Goal: Use online tool/utility: Utilize a website feature to perform a specific function

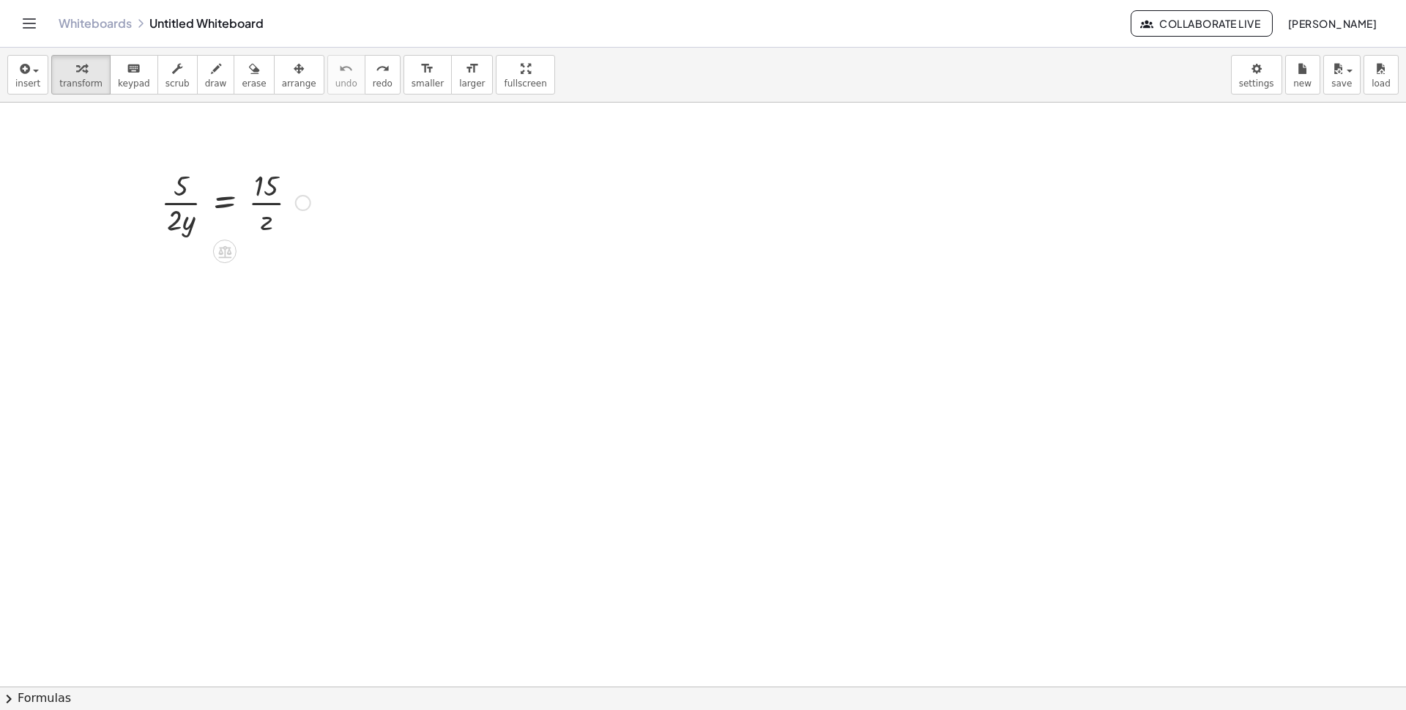
click at [171, 214] on div at bounding box center [236, 201] width 164 height 73
drag, startPoint x: 214, startPoint y: 243, endPoint x: 215, endPoint y: 256, distance: 13.3
click at [215, 256] on div at bounding box center [224, 250] width 23 height 23
click at [228, 245] on span "×" at bounding box center [224, 251] width 9 height 21
click at [175, 286] on div at bounding box center [236, 274] width 219 height 73
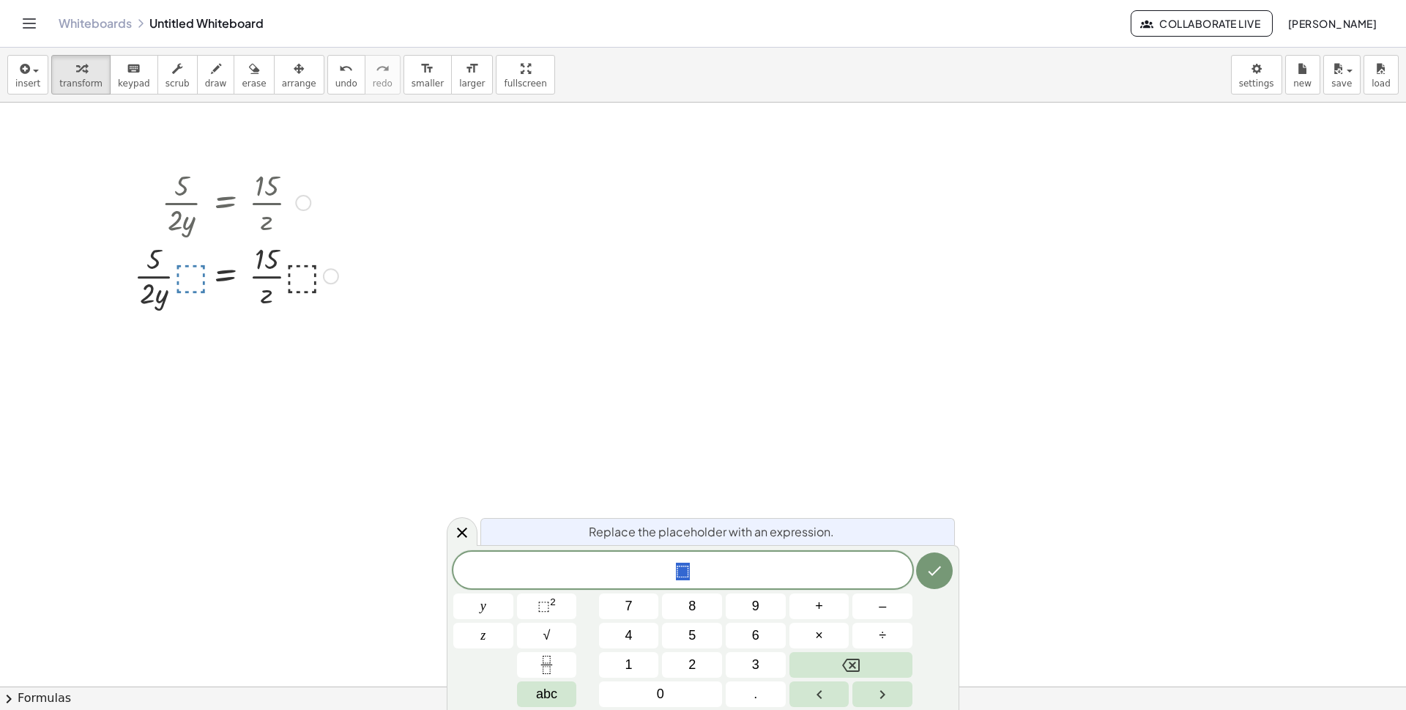
click at [247, 297] on div at bounding box center [236, 274] width 219 height 73
drag, startPoint x: 374, startPoint y: 286, endPoint x: 164, endPoint y: 237, distance: 215.8
click at [164, 237] on div "· 5 · 2 · y = · 15 · z · 5 · 2 · y = · 15 · z · · ⬚ · · ⬚" at bounding box center [703, 686] width 1406 height 1167
click at [852, 475] on div at bounding box center [703, 686] width 1406 height 1167
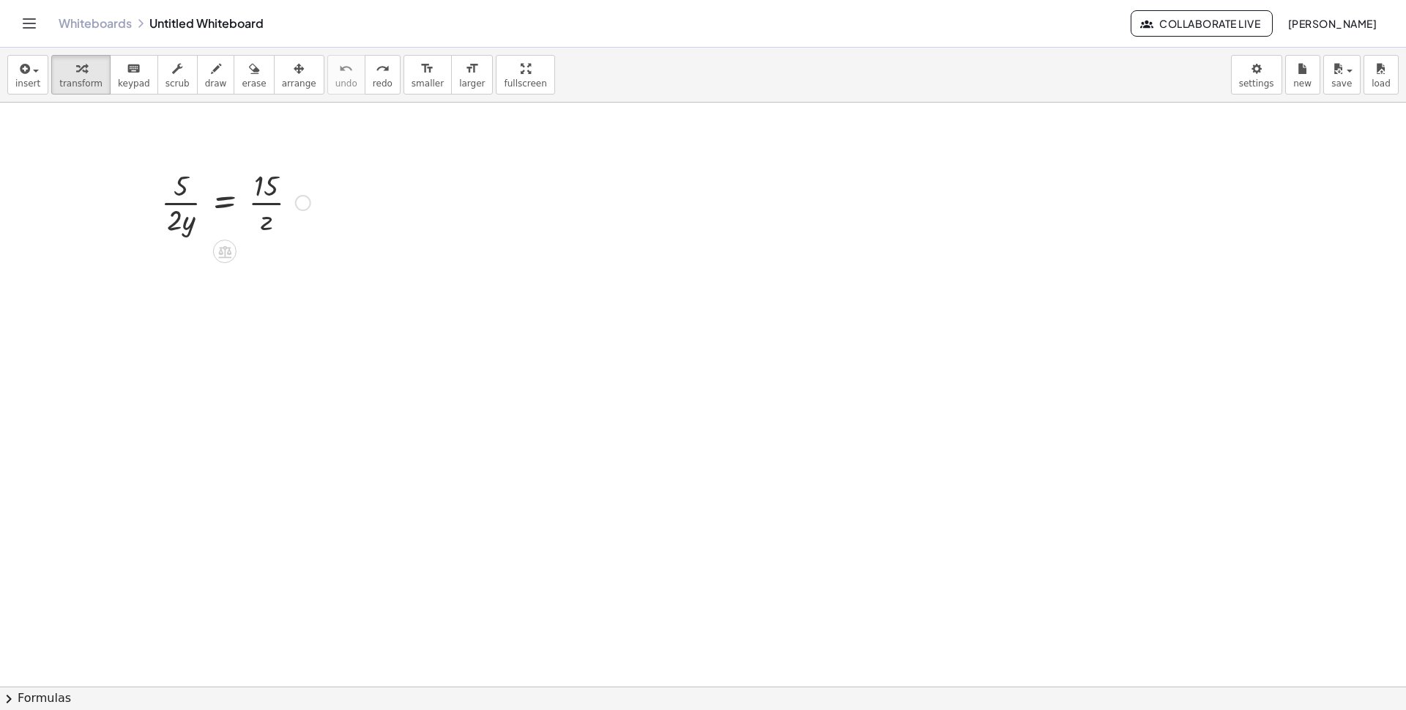
click at [178, 190] on div at bounding box center [236, 201] width 164 height 73
click at [242, 67] on div "button" at bounding box center [254, 68] width 24 height 18
drag, startPoint x: 188, startPoint y: 186, endPoint x: 294, endPoint y: 187, distance: 106.2
click at [294, 187] on div at bounding box center [703, 686] width 1406 height 1167
click at [129, 70] on icon "keyboard" at bounding box center [134, 69] width 14 height 18
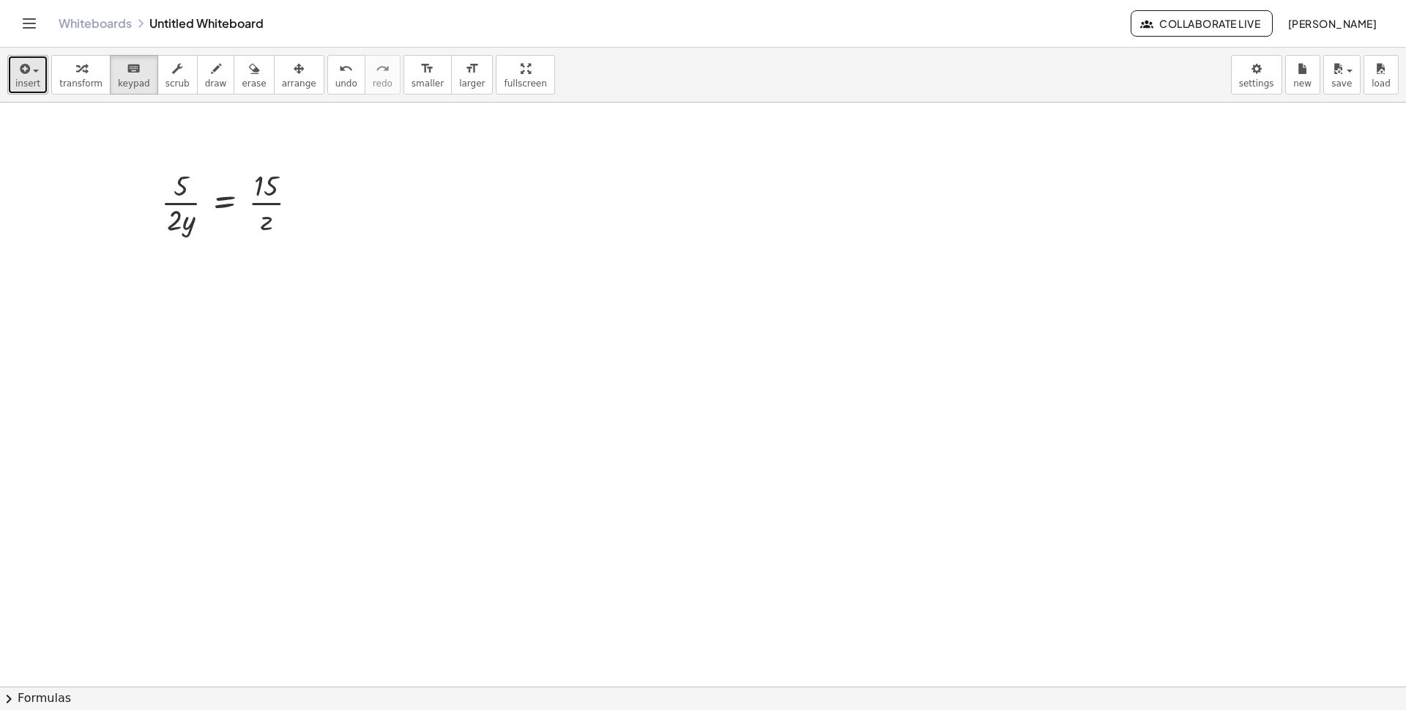
click at [36, 75] on div "button" at bounding box center [27, 68] width 25 height 18
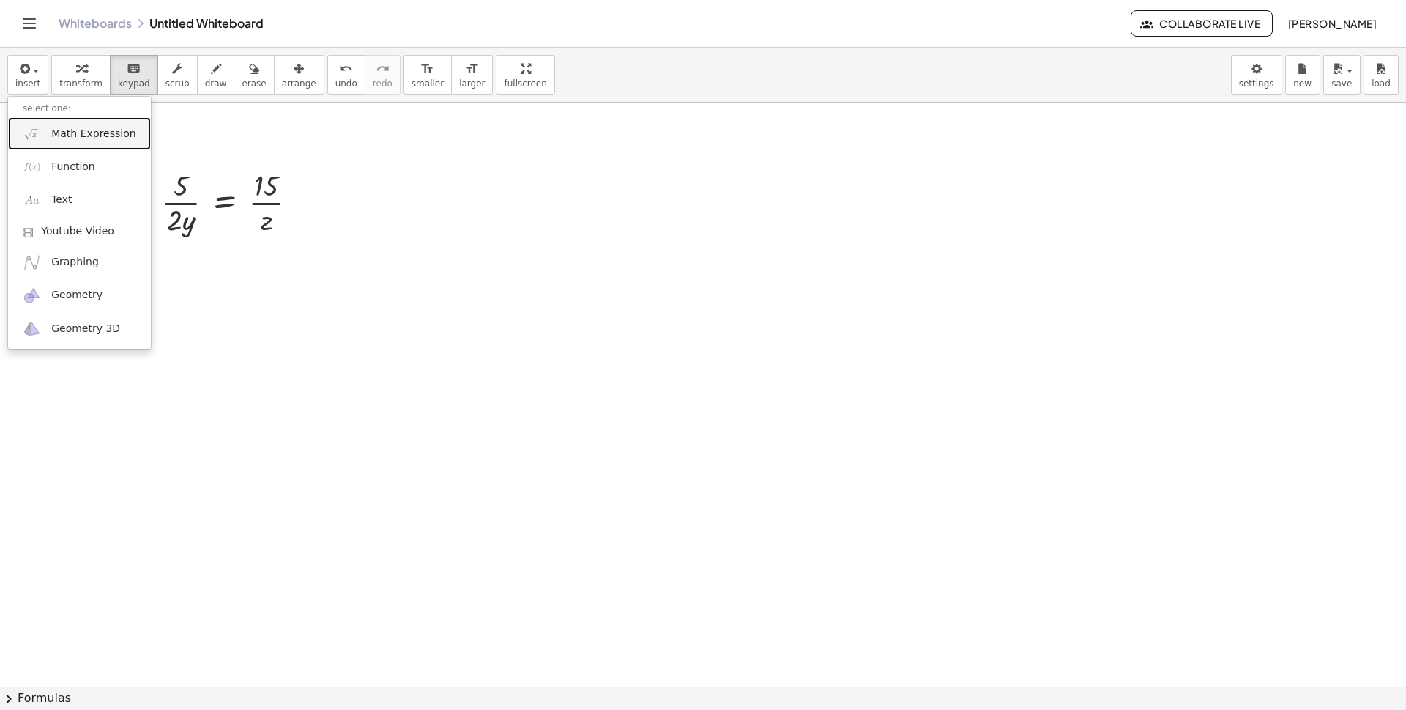
click at [103, 133] on span "Math Expression" at bounding box center [93, 134] width 84 height 15
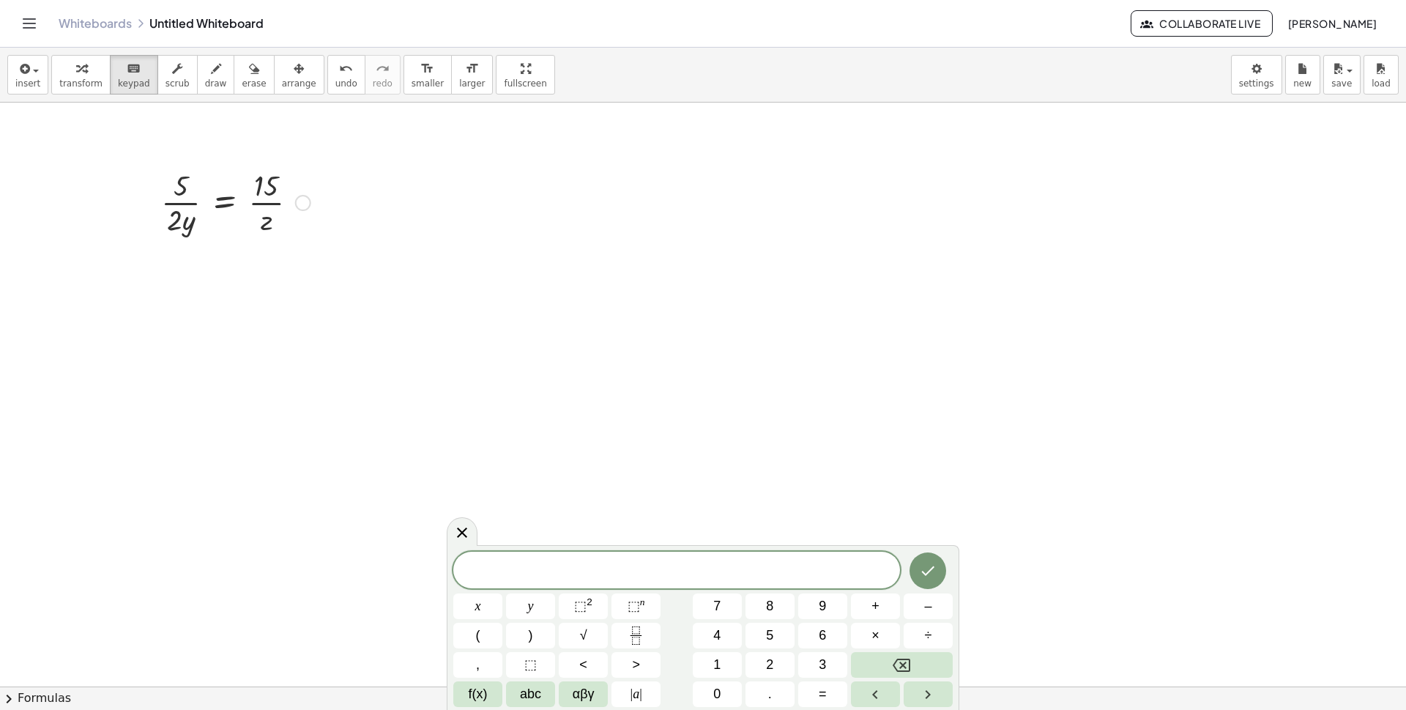
click at [305, 203] on div at bounding box center [303, 203] width 16 height 16
click at [260, 226] on div at bounding box center [236, 201] width 164 height 73
drag, startPoint x: 245, startPoint y: 212, endPoint x: 103, endPoint y: 148, distance: 155.3
click at [103, 148] on div at bounding box center [703, 686] width 1406 height 1167
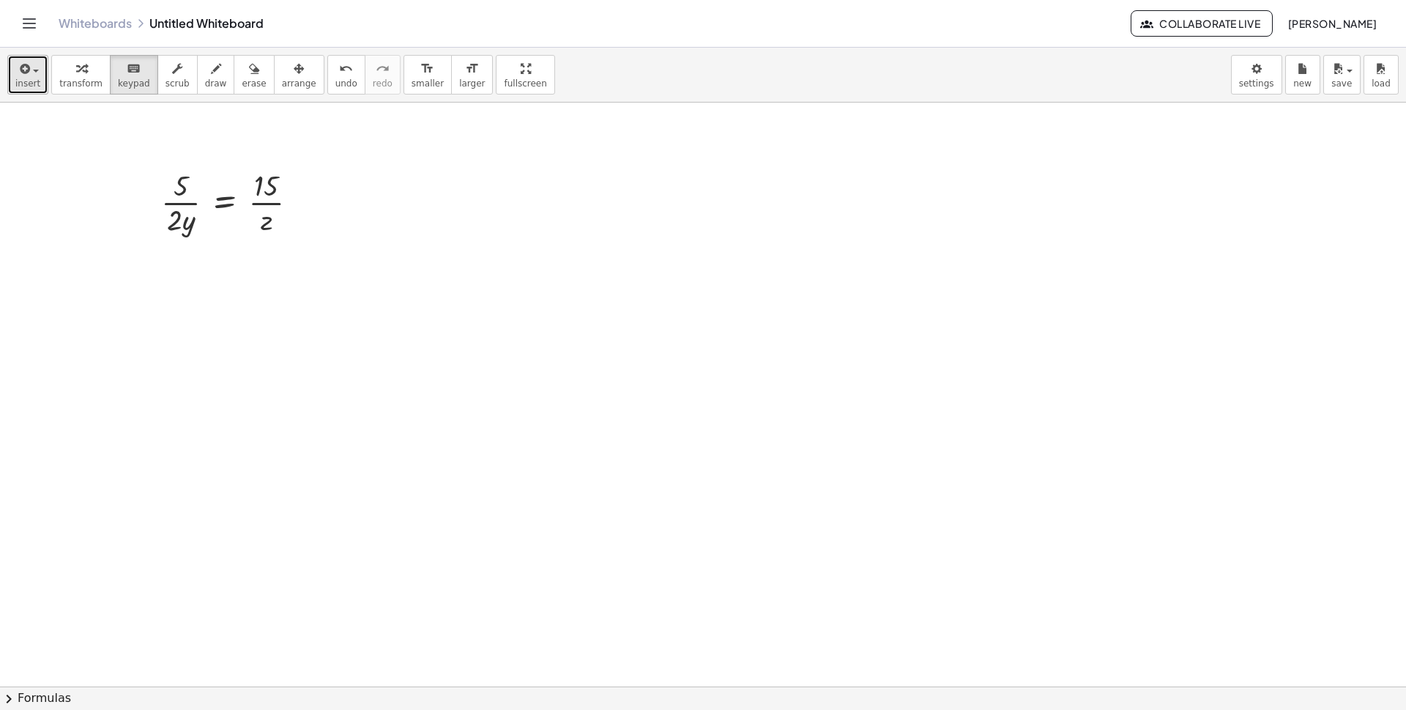
click at [29, 83] on span "insert" at bounding box center [27, 83] width 25 height 10
click at [380, 141] on div at bounding box center [703, 686] width 1406 height 1167
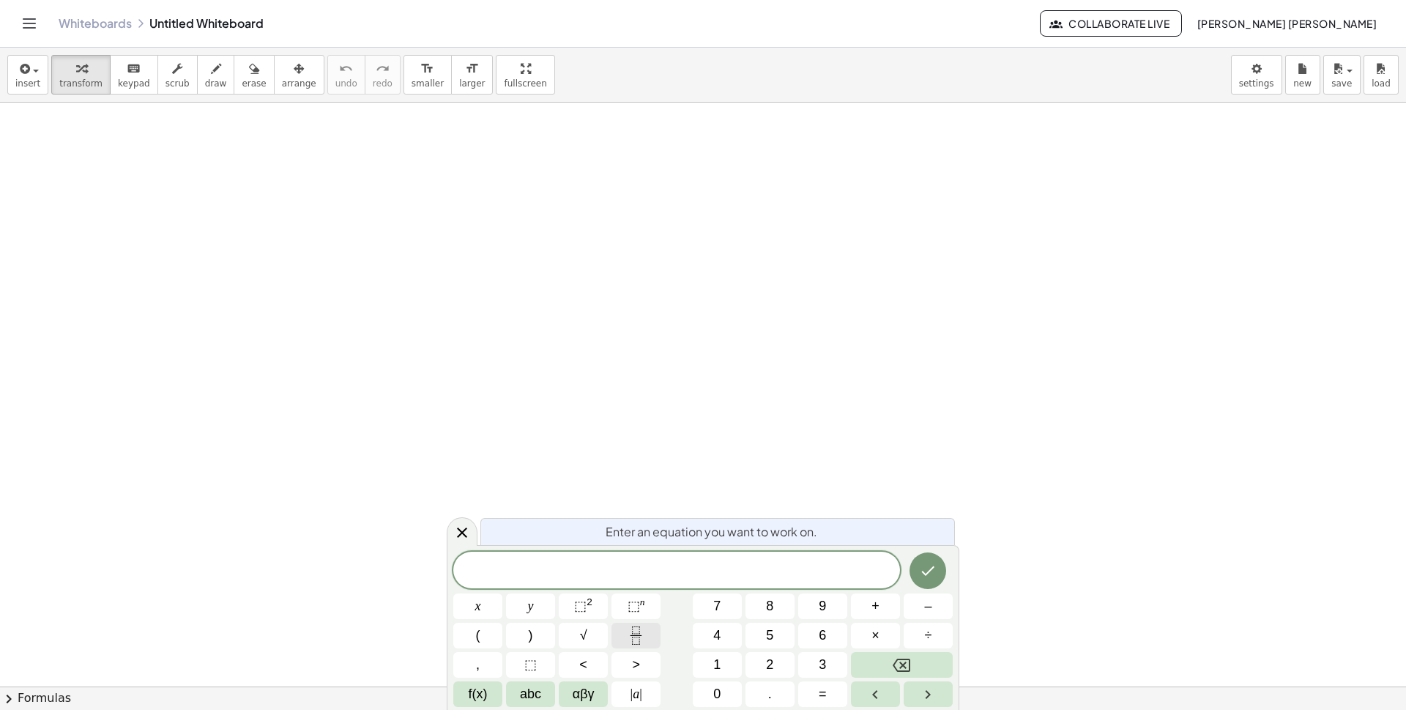
click at [650, 639] on button "Fraction" at bounding box center [636, 636] width 49 height 26
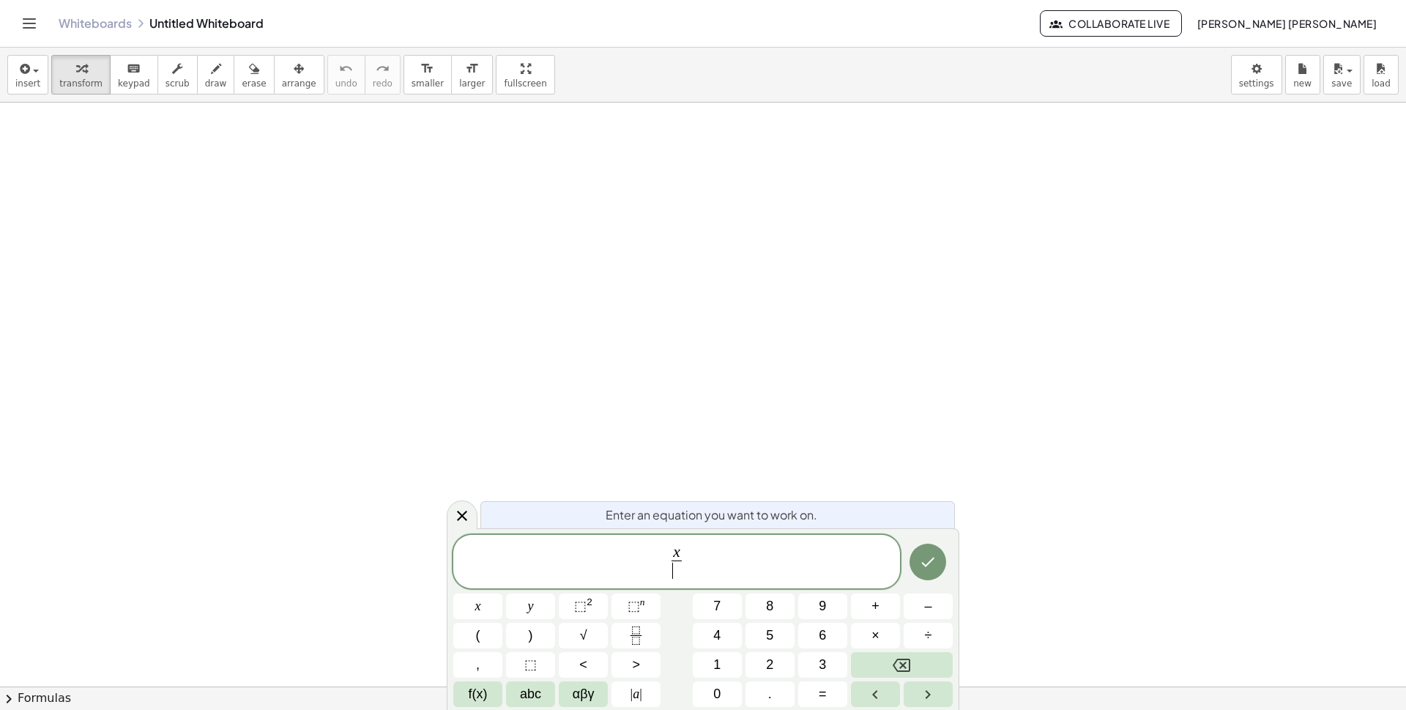
click at [674, 569] on span "​" at bounding box center [677, 570] width 10 height 20
click at [711, 553] on span "x x + 2 ​ ​" at bounding box center [676, 562] width 447 height 39
click at [635, 635] on rect "Fraction" at bounding box center [636, 635] width 11 height 1
click at [708, 576] on span at bounding box center [709, 570] width 10 height 20
click at [576, 616] on button "⬚ 2" at bounding box center [583, 606] width 49 height 26
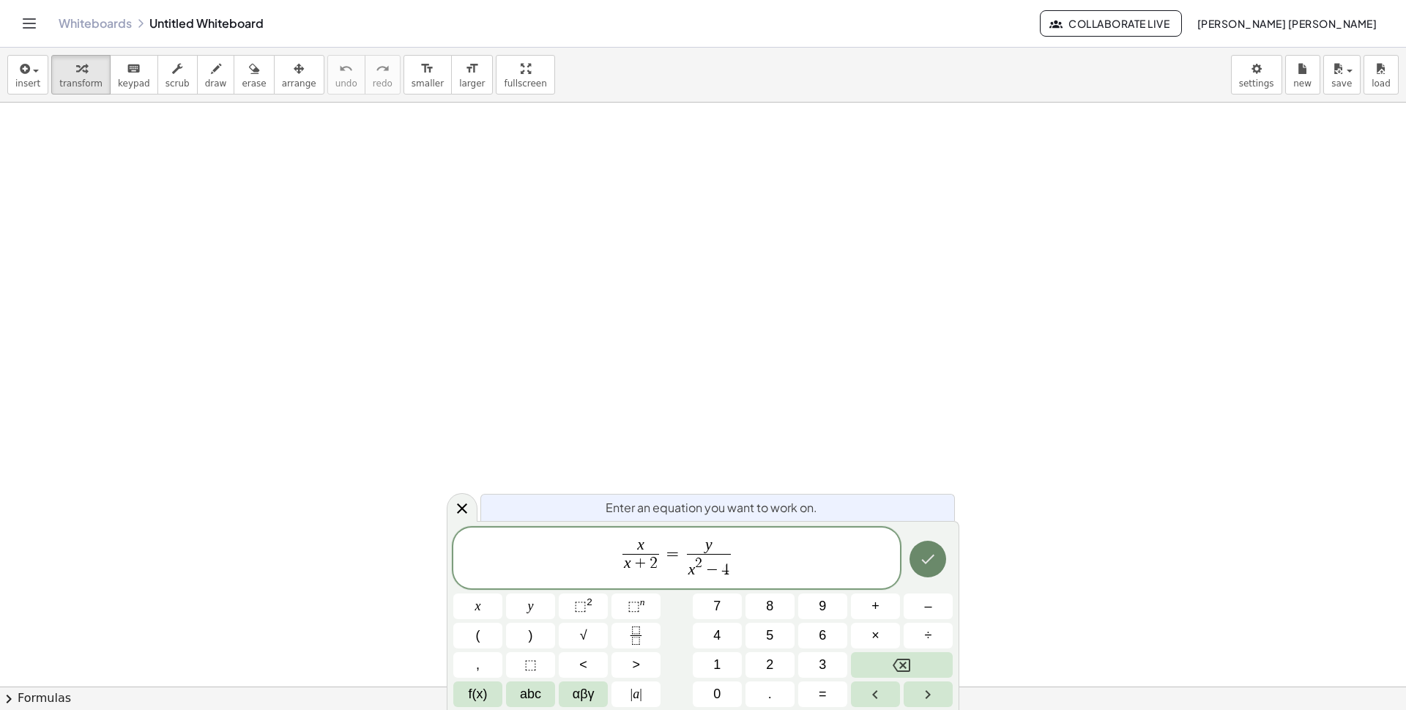
click at [913, 554] on button "Done" at bounding box center [928, 558] width 37 height 37
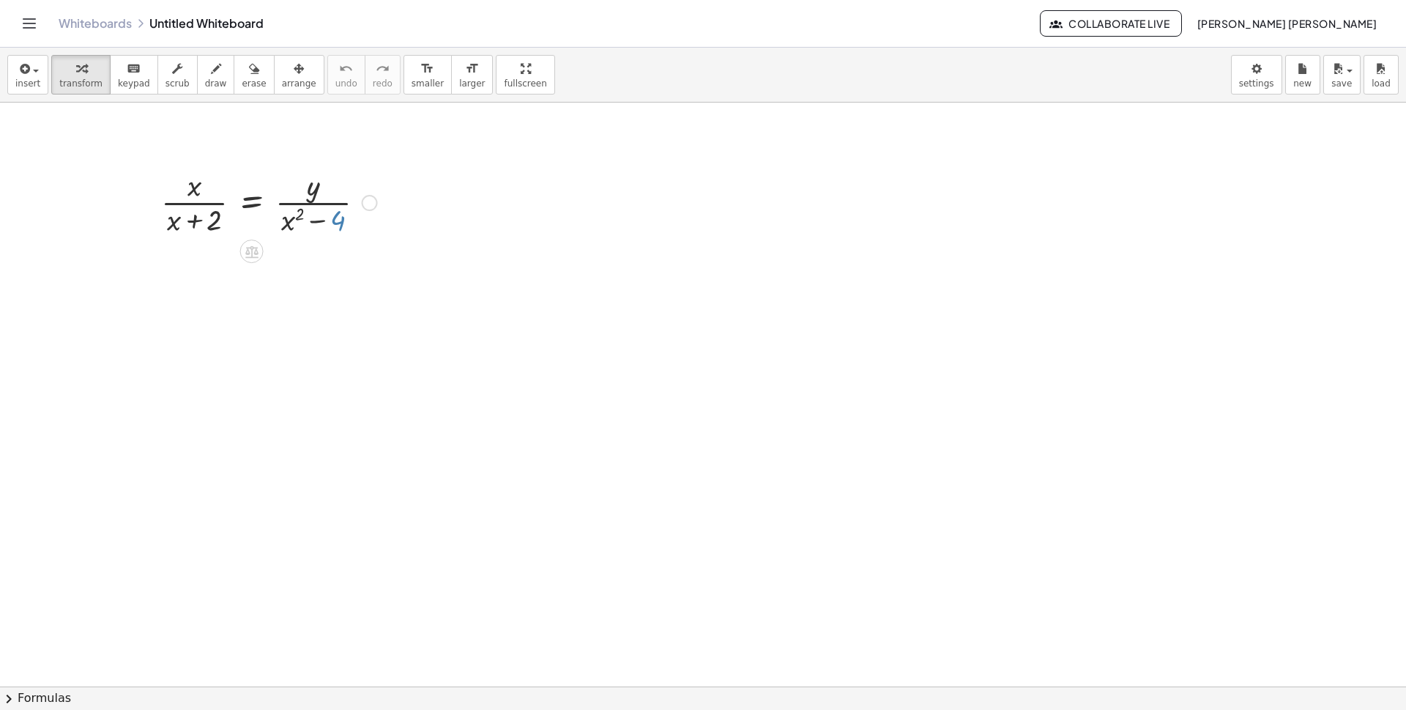
click at [332, 221] on div at bounding box center [269, 201] width 231 height 73
drag, startPoint x: 316, startPoint y: 231, endPoint x: 316, endPoint y: 223, distance: 8.1
click at [316, 223] on div at bounding box center [269, 201] width 231 height 73
click at [300, 222] on div at bounding box center [269, 201] width 231 height 73
click at [296, 222] on div at bounding box center [269, 201] width 231 height 73
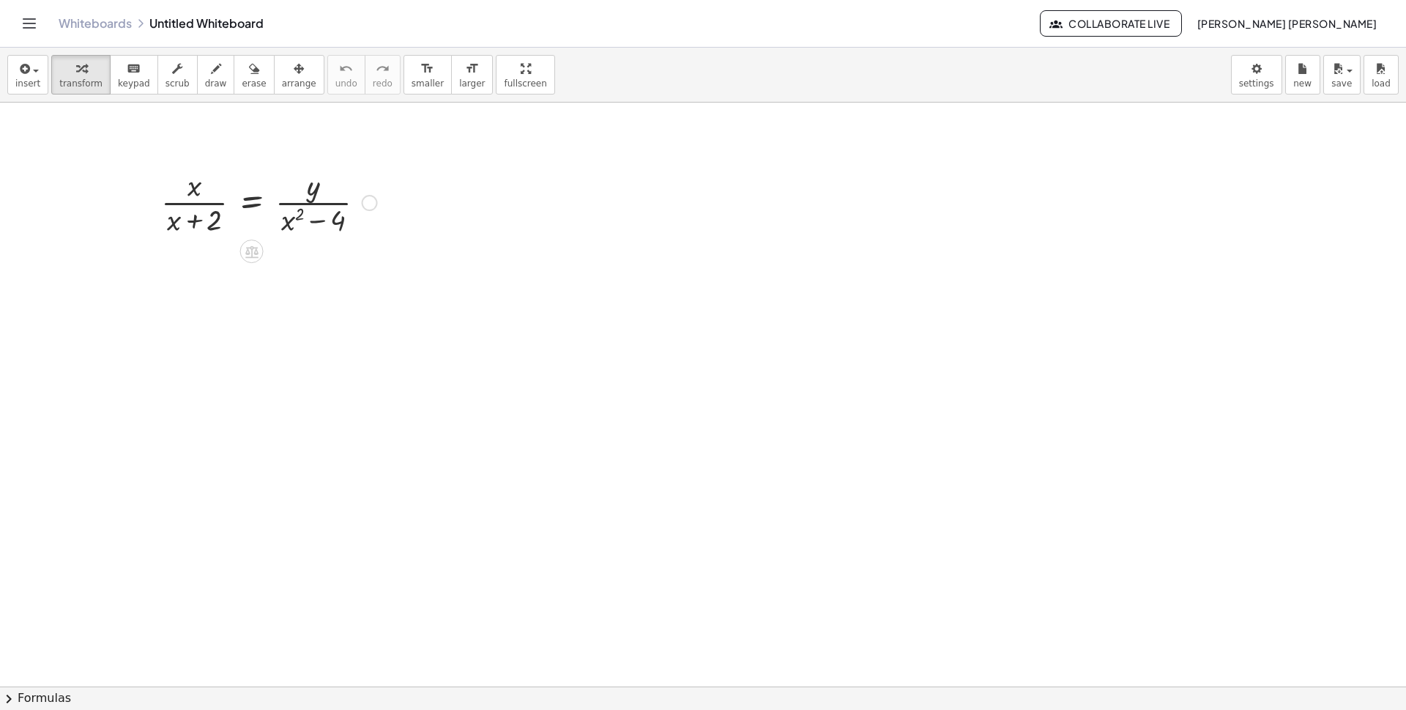
click at [283, 223] on div at bounding box center [269, 201] width 231 height 73
click at [332, 215] on div at bounding box center [269, 201] width 231 height 73
drag, startPoint x: 288, startPoint y: 218, endPoint x: 151, endPoint y: 209, distance: 137.2
click at [151, 209] on div "+ x 2 · ( − 4 ) · x · ( + x + 2 ) = · y · ( + x 2 − 4 )" at bounding box center [263, 201] width 249 height 81
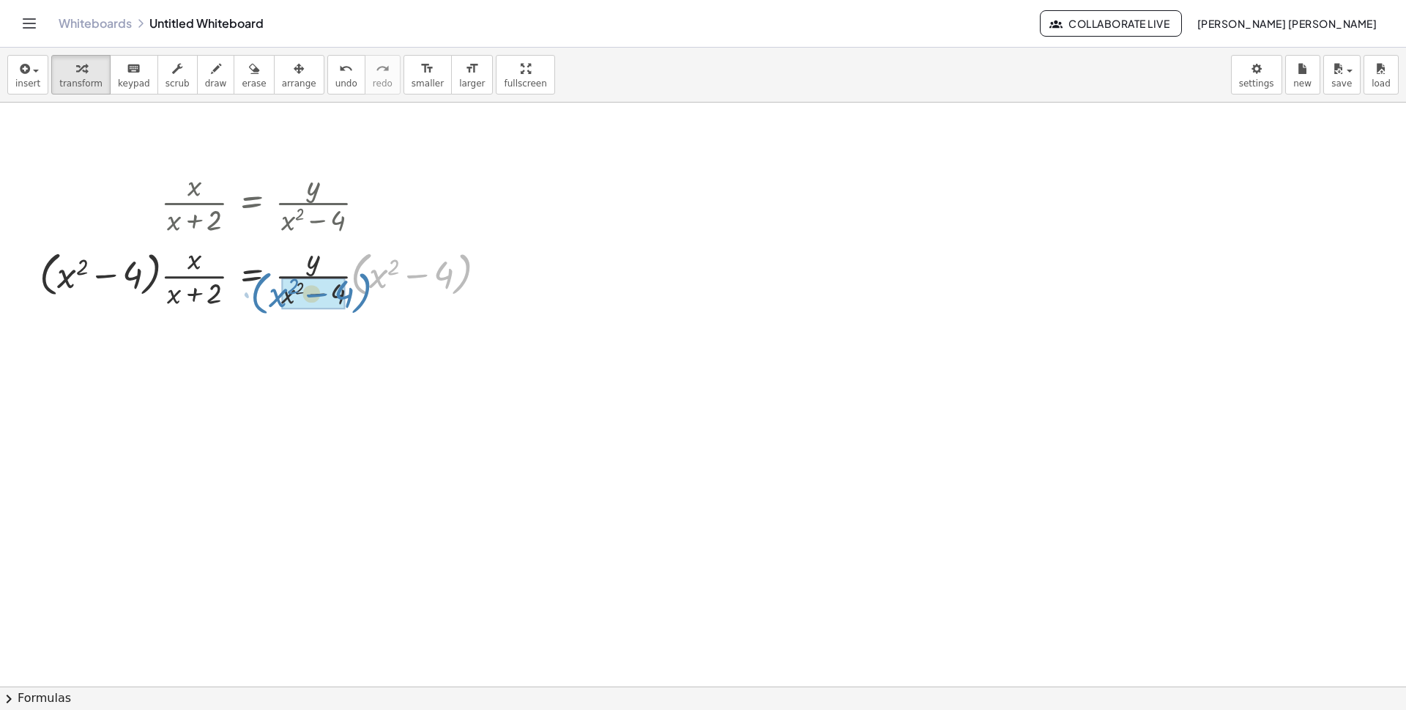
drag, startPoint x: 362, startPoint y: 276, endPoint x: 262, endPoint y: 295, distance: 101.4
click at [262, 295] on div at bounding box center [268, 274] width 473 height 73
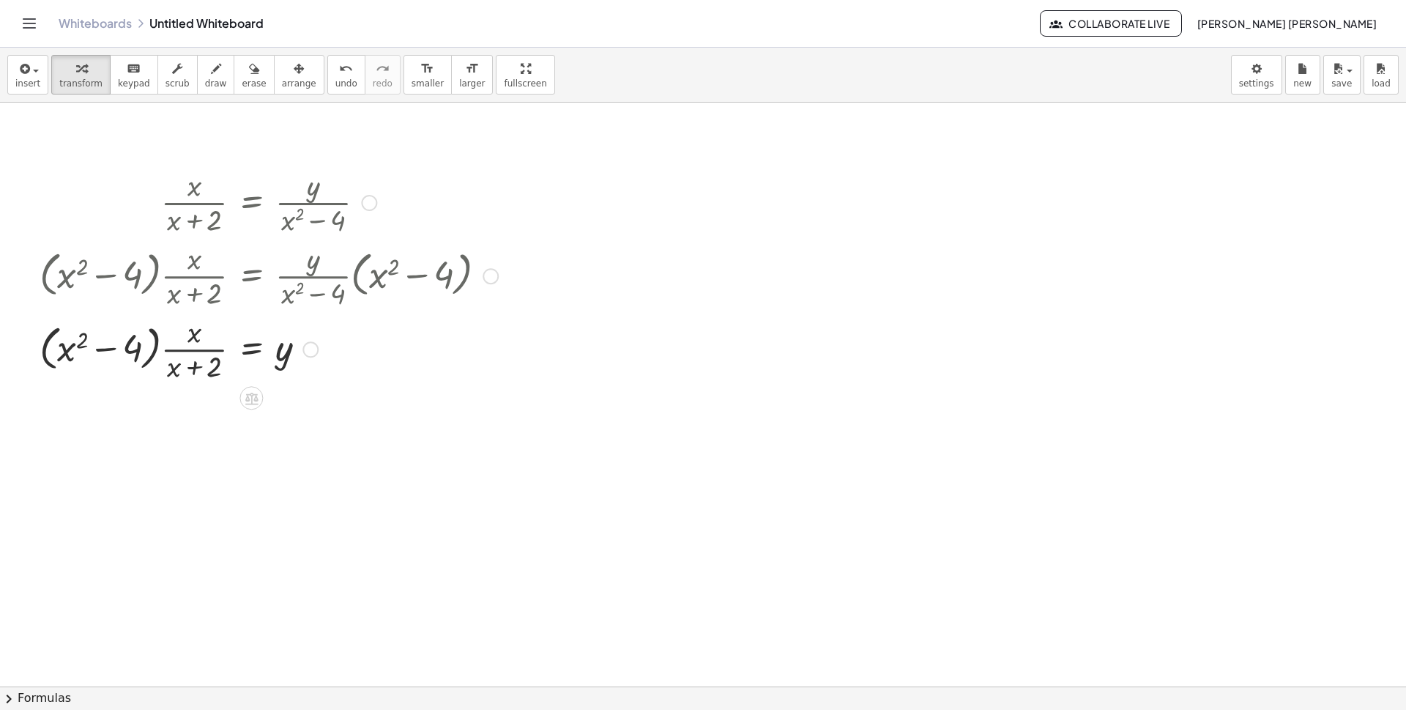
click at [67, 351] on div at bounding box center [268, 347] width 473 height 73
drag, startPoint x: 52, startPoint y: 363, endPoint x: 152, endPoint y: 341, distance: 102.0
click at [152, 341] on div at bounding box center [268, 347] width 473 height 73
click at [157, 410] on div at bounding box center [268, 423] width 473 height 78
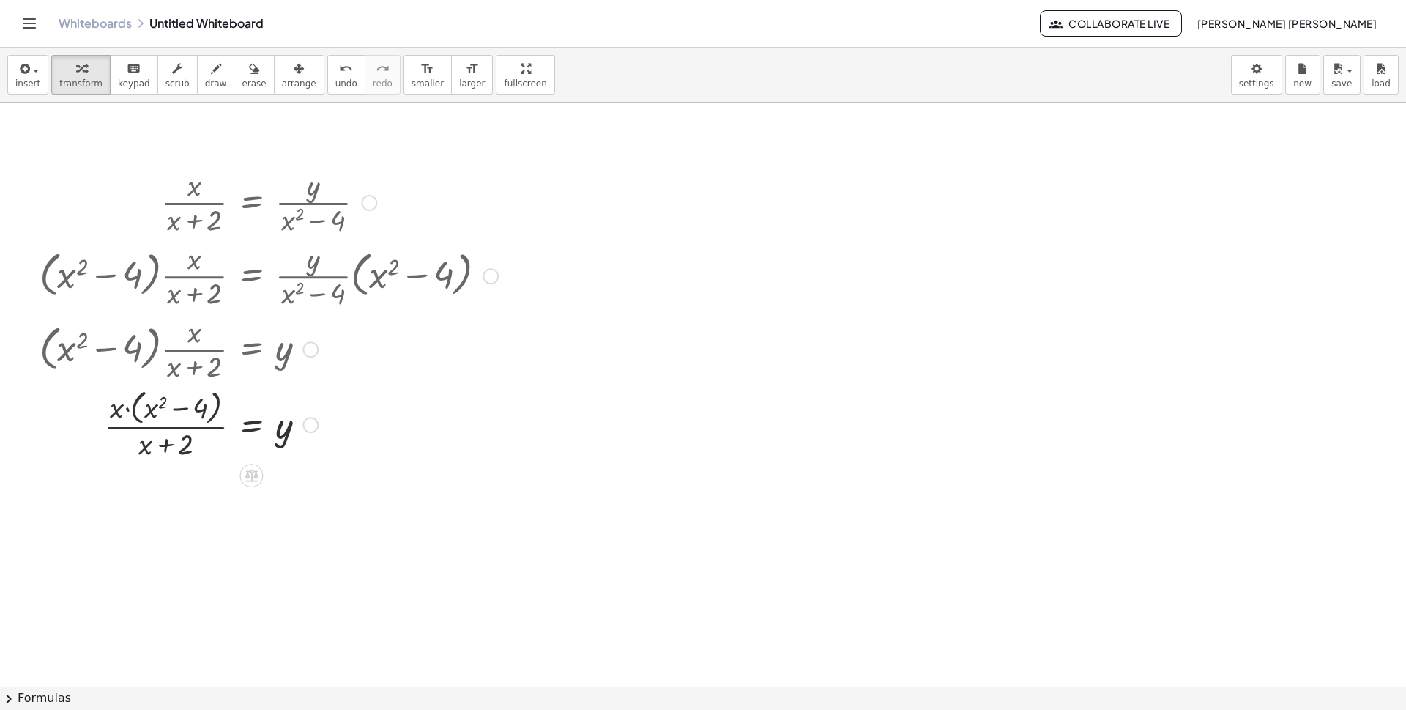
click at [149, 410] on div at bounding box center [268, 423] width 473 height 78
click at [155, 406] on div at bounding box center [268, 423] width 473 height 78
click at [163, 409] on div at bounding box center [268, 423] width 473 height 78
click at [150, 411] on div at bounding box center [268, 423] width 473 height 78
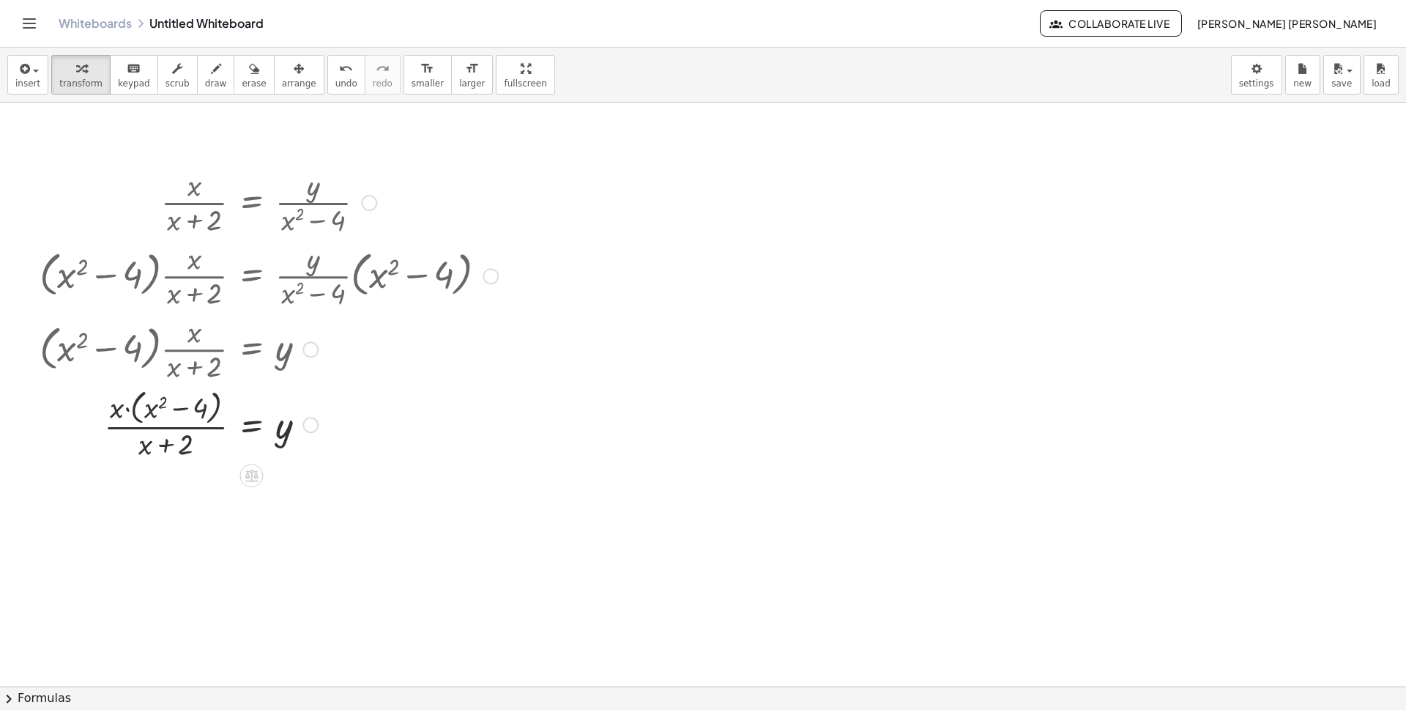
click at [150, 411] on div at bounding box center [268, 423] width 473 height 78
click at [144, 411] on div at bounding box center [268, 423] width 473 height 78
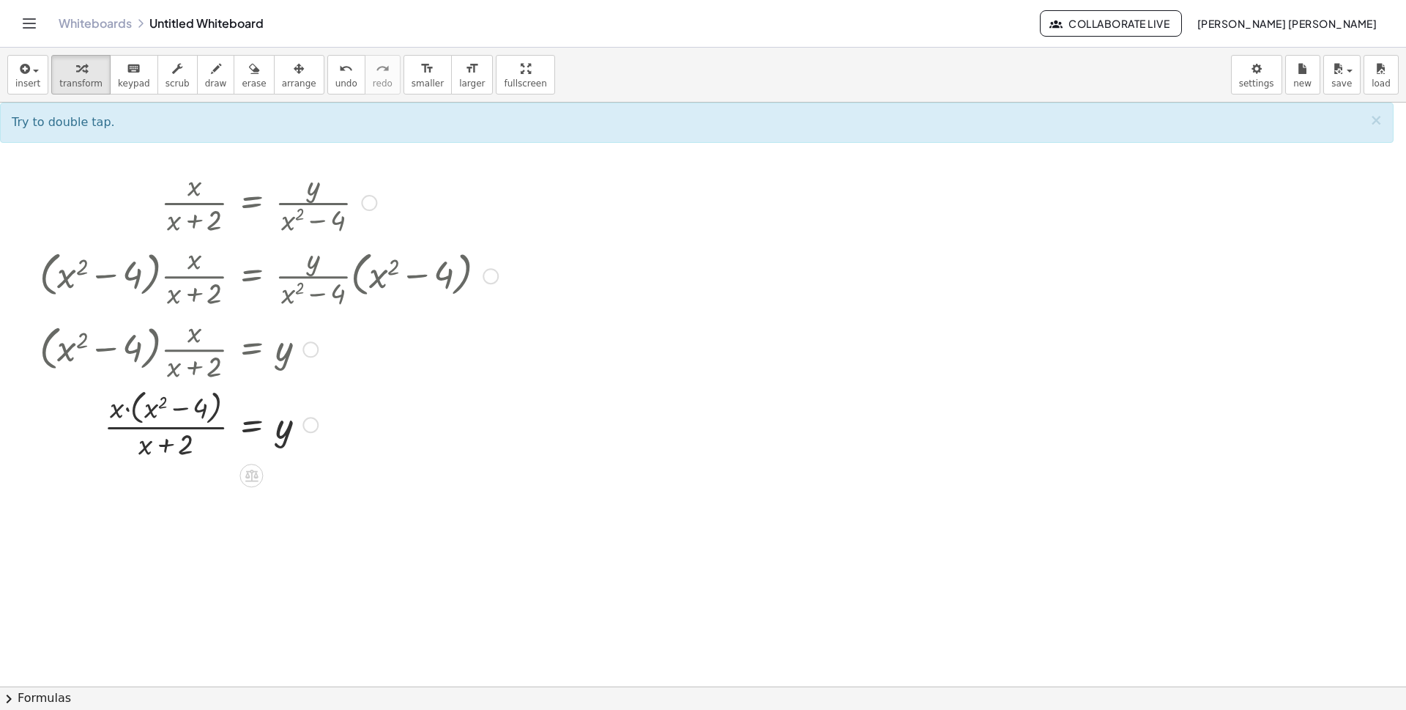
drag, startPoint x: 150, startPoint y: 411, endPoint x: 166, endPoint y: 409, distance: 15.4
click at [166, 409] on div at bounding box center [268, 423] width 473 height 78
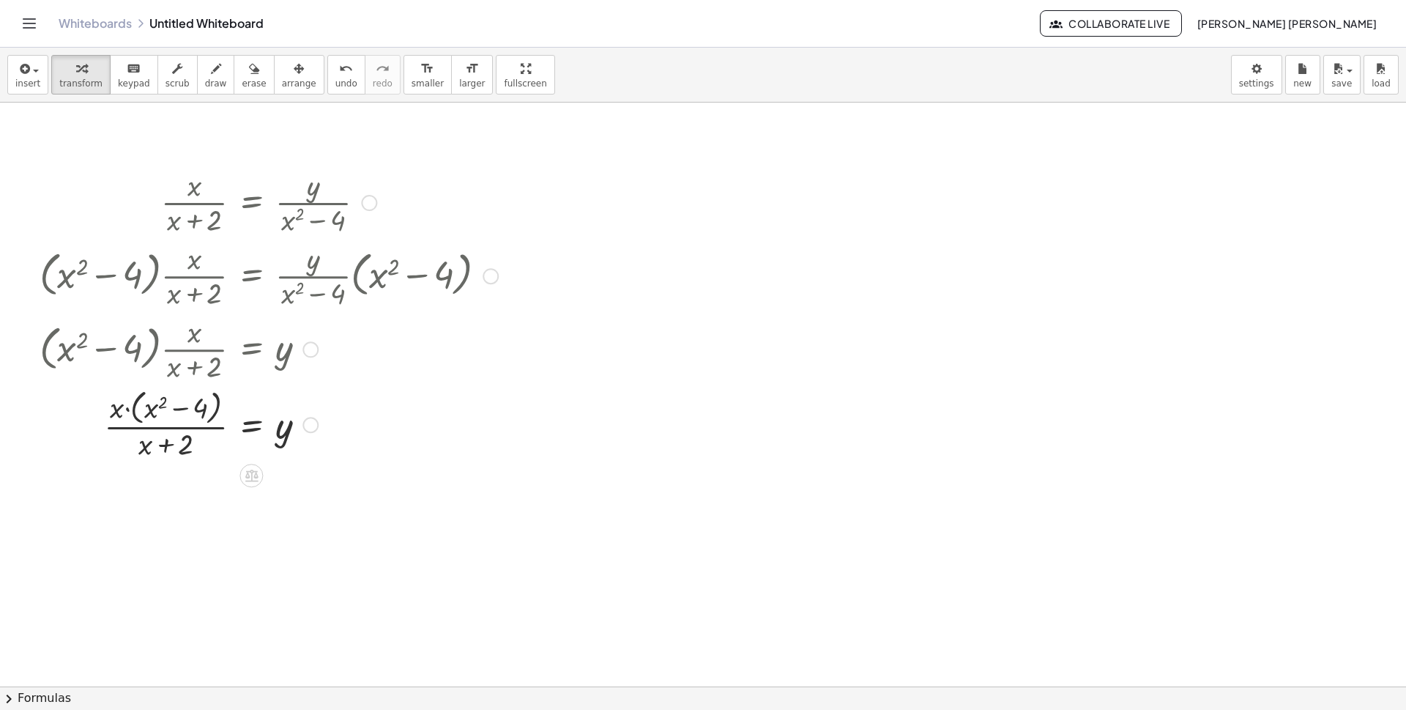
click at [146, 414] on div at bounding box center [268, 423] width 473 height 78
click at [149, 408] on div at bounding box center [268, 423] width 473 height 78
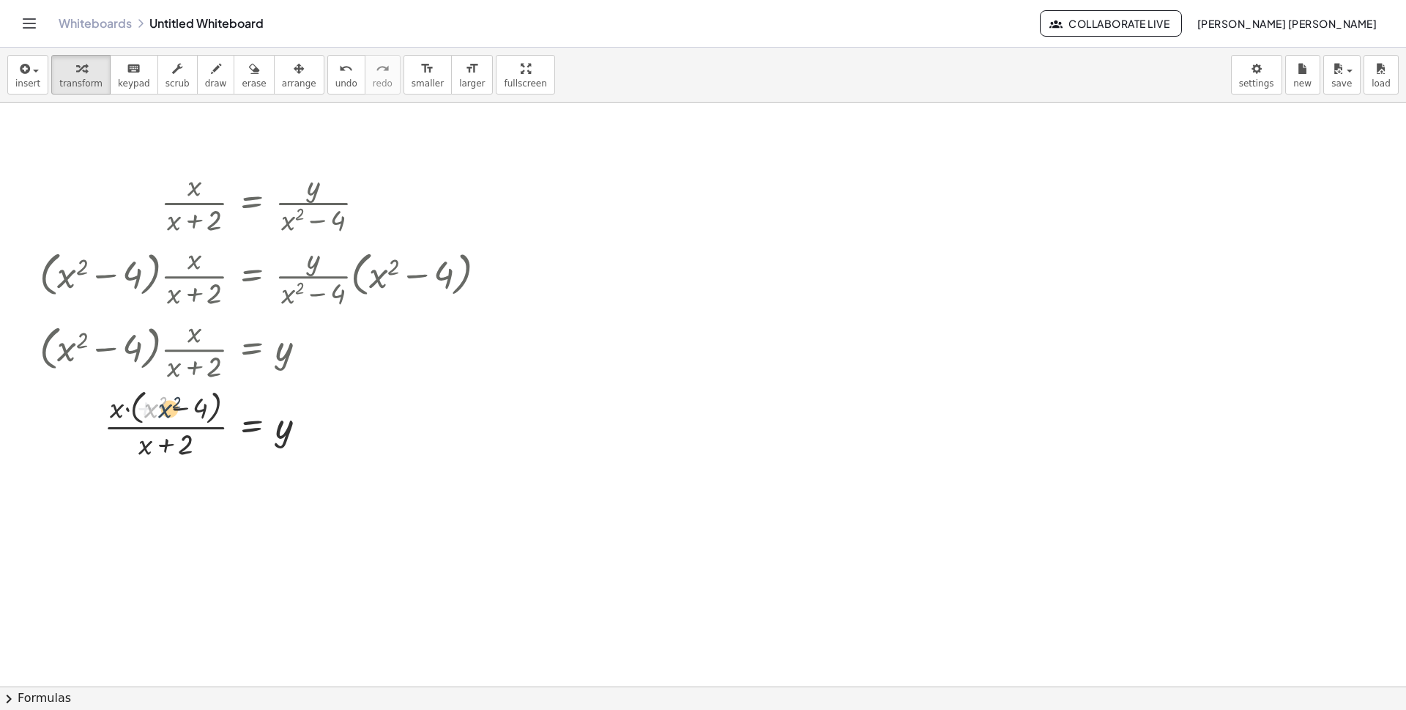
drag, startPoint x: 149, startPoint y: 408, endPoint x: 164, endPoint y: 408, distance: 14.6
click at [164, 408] on div at bounding box center [268, 423] width 473 height 78
drag, startPoint x: 154, startPoint y: 408, endPoint x: 165, endPoint y: 405, distance: 11.4
click at [165, 405] on div at bounding box center [268, 423] width 473 height 78
drag, startPoint x: 160, startPoint y: 406, endPoint x: 144, endPoint y: 406, distance: 16.1
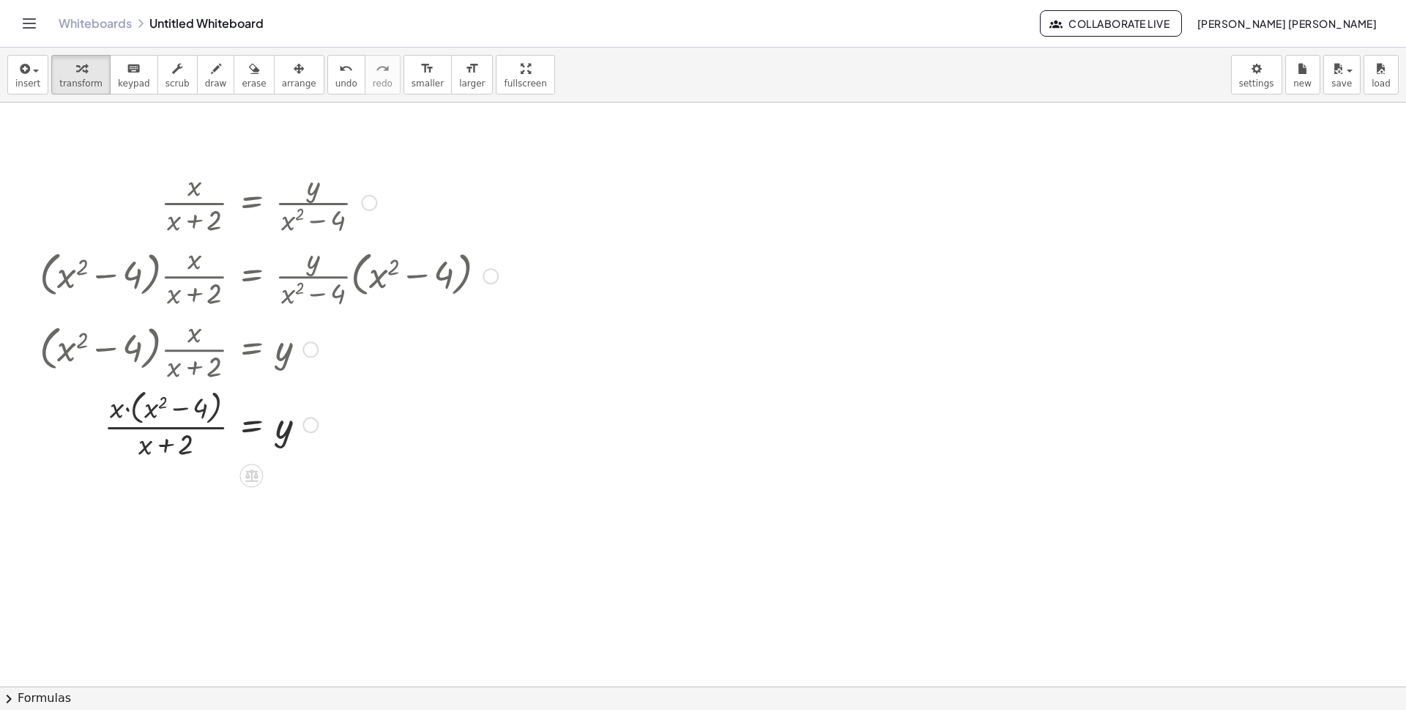
click at [144, 406] on div at bounding box center [268, 423] width 473 height 78
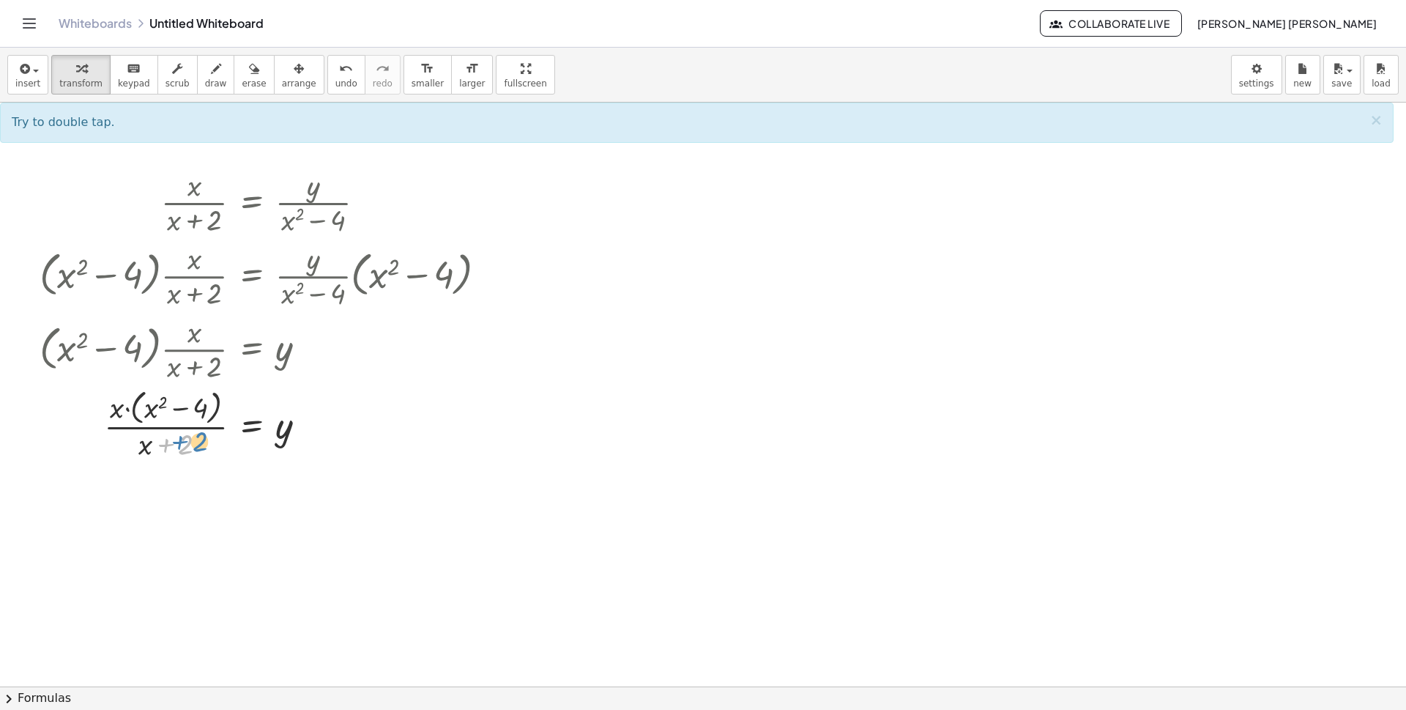
drag, startPoint x: 160, startPoint y: 443, endPoint x: 174, endPoint y: 440, distance: 14.2
click at [174, 440] on div at bounding box center [268, 423] width 473 height 78
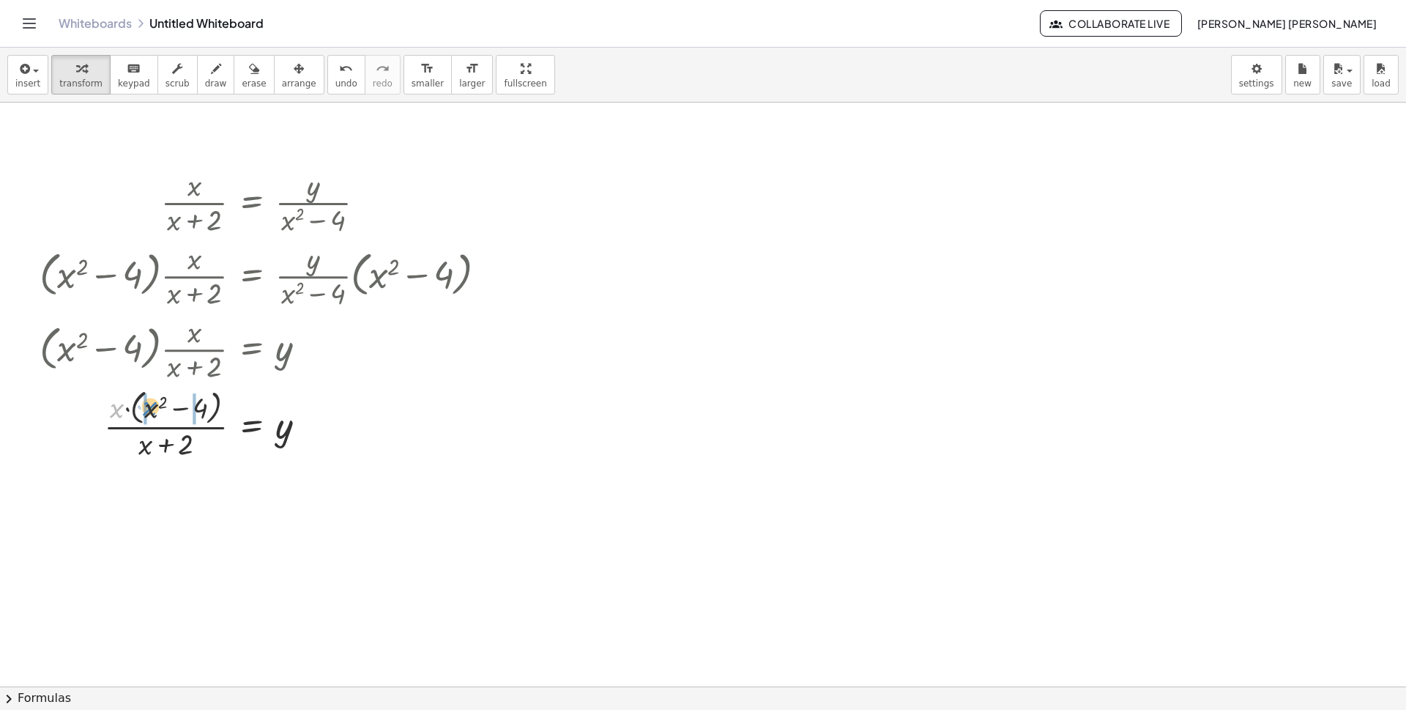
drag, startPoint x: 119, startPoint y: 412, endPoint x: 152, endPoint y: 409, distance: 33.0
click at [152, 409] on div at bounding box center [268, 423] width 473 height 78
click at [138, 486] on div at bounding box center [268, 498] width 473 height 73
click at [148, 486] on div at bounding box center [268, 498] width 473 height 73
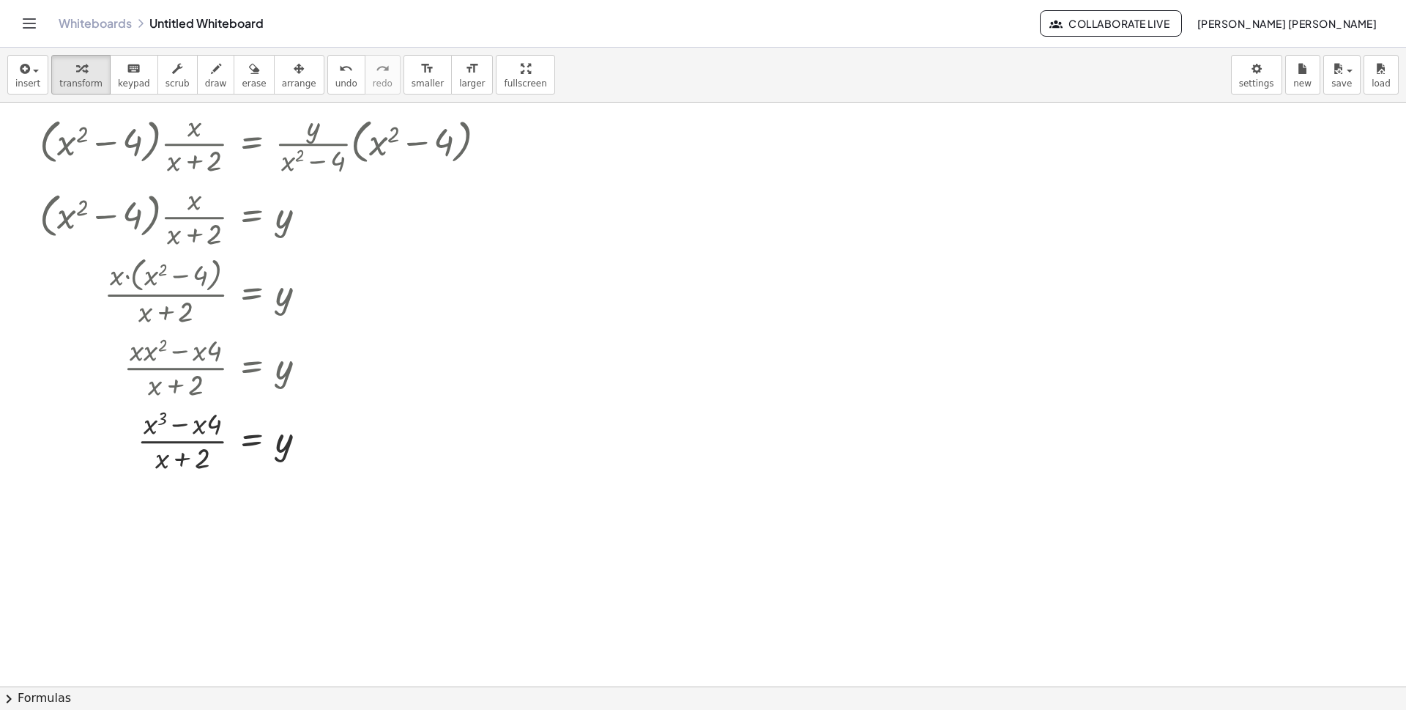
scroll to position [102, 0]
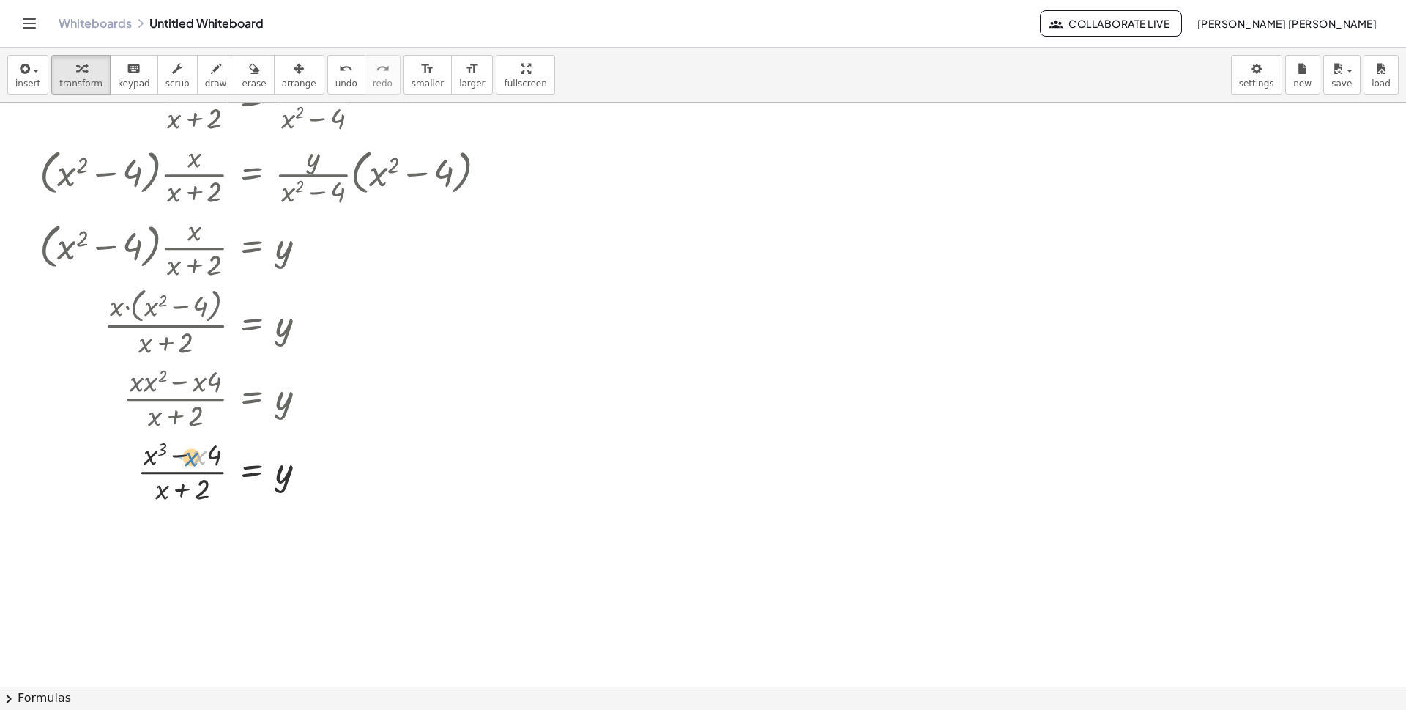
drag, startPoint x: 203, startPoint y: 458, endPoint x: 194, endPoint y: 460, distance: 8.9
click at [194, 460] on div at bounding box center [268, 470] width 473 height 73
click at [330, 449] on div at bounding box center [268, 470] width 473 height 73
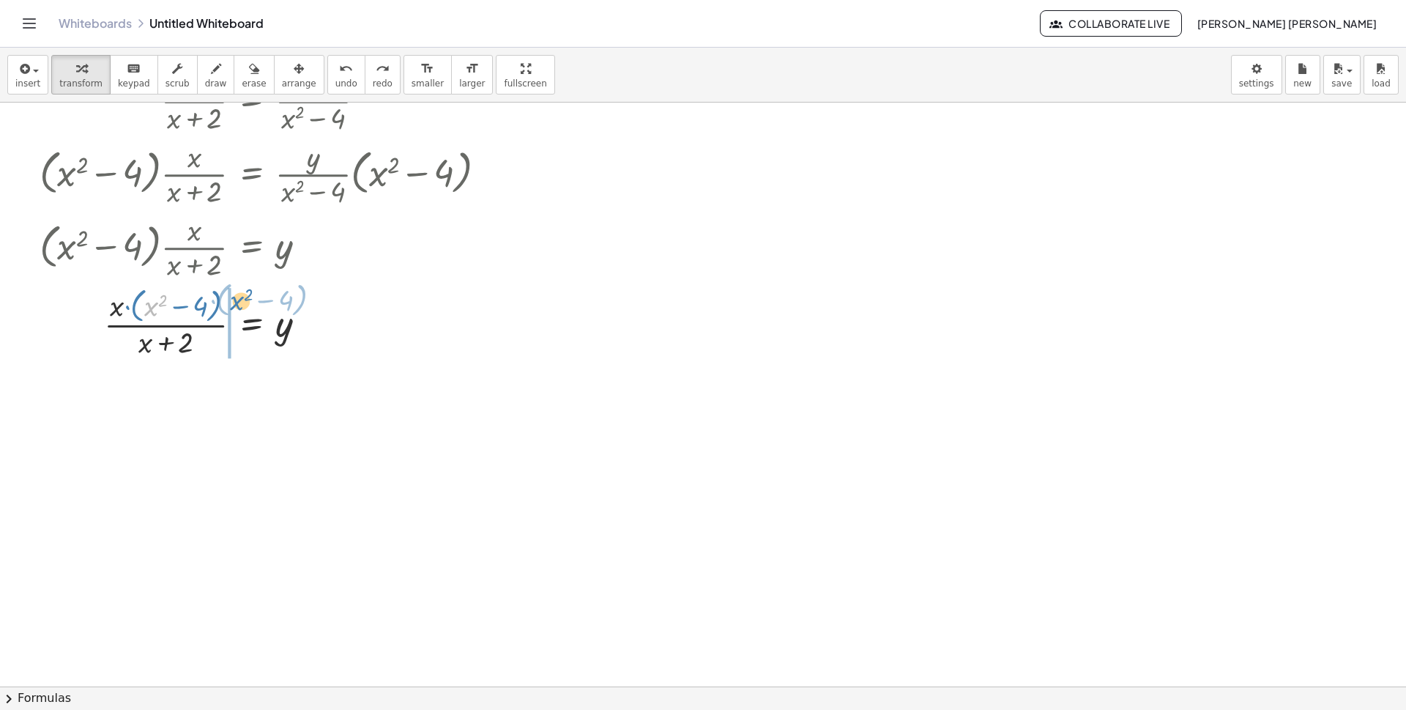
drag, startPoint x: 160, startPoint y: 311, endPoint x: 245, endPoint y: 305, distance: 85.9
click at [245, 305] on div at bounding box center [258, 322] width 493 height 78
click at [152, 308] on div at bounding box center [301, 322] width 409 height 78
drag, startPoint x: 152, startPoint y: 306, endPoint x: 163, endPoint y: 304, distance: 11.2
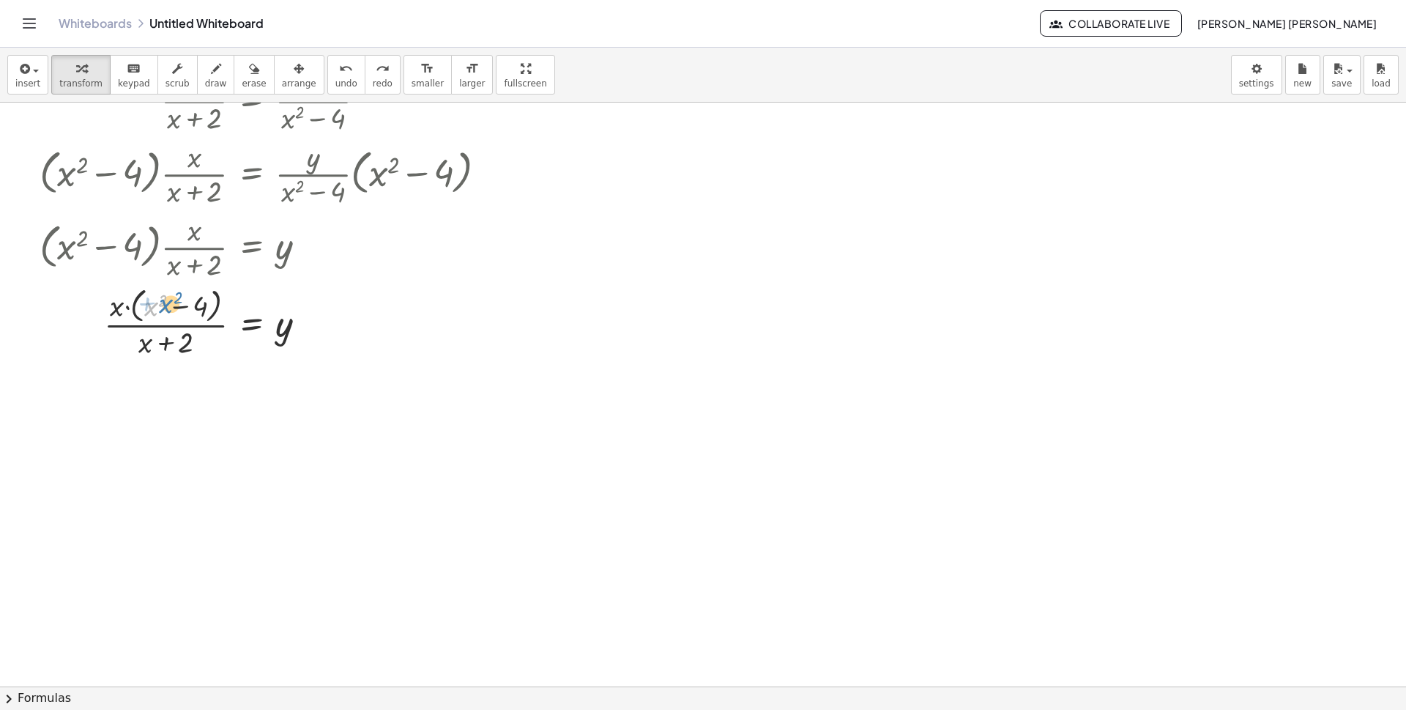
click at [163, 304] on div at bounding box center [301, 322] width 409 height 78
click at [155, 307] on div at bounding box center [301, 322] width 409 height 78
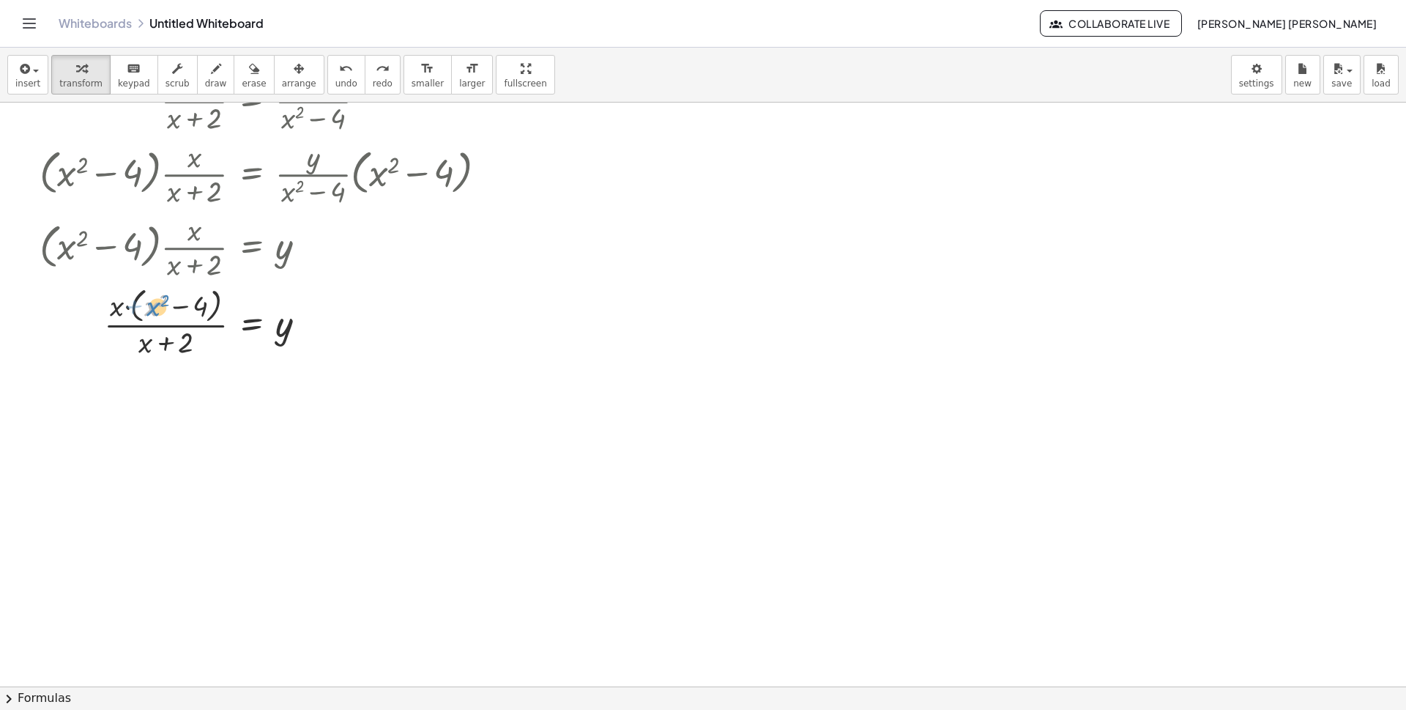
click at [148, 307] on div at bounding box center [301, 322] width 409 height 78
click at [149, 312] on div at bounding box center [301, 322] width 409 height 78
drag, startPoint x: 195, startPoint y: 305, endPoint x: 221, endPoint y: 305, distance: 26.4
click at [221, 305] on div at bounding box center [301, 322] width 409 height 78
drag, startPoint x: 156, startPoint y: 338, endPoint x: 176, endPoint y: 299, distance: 43.6
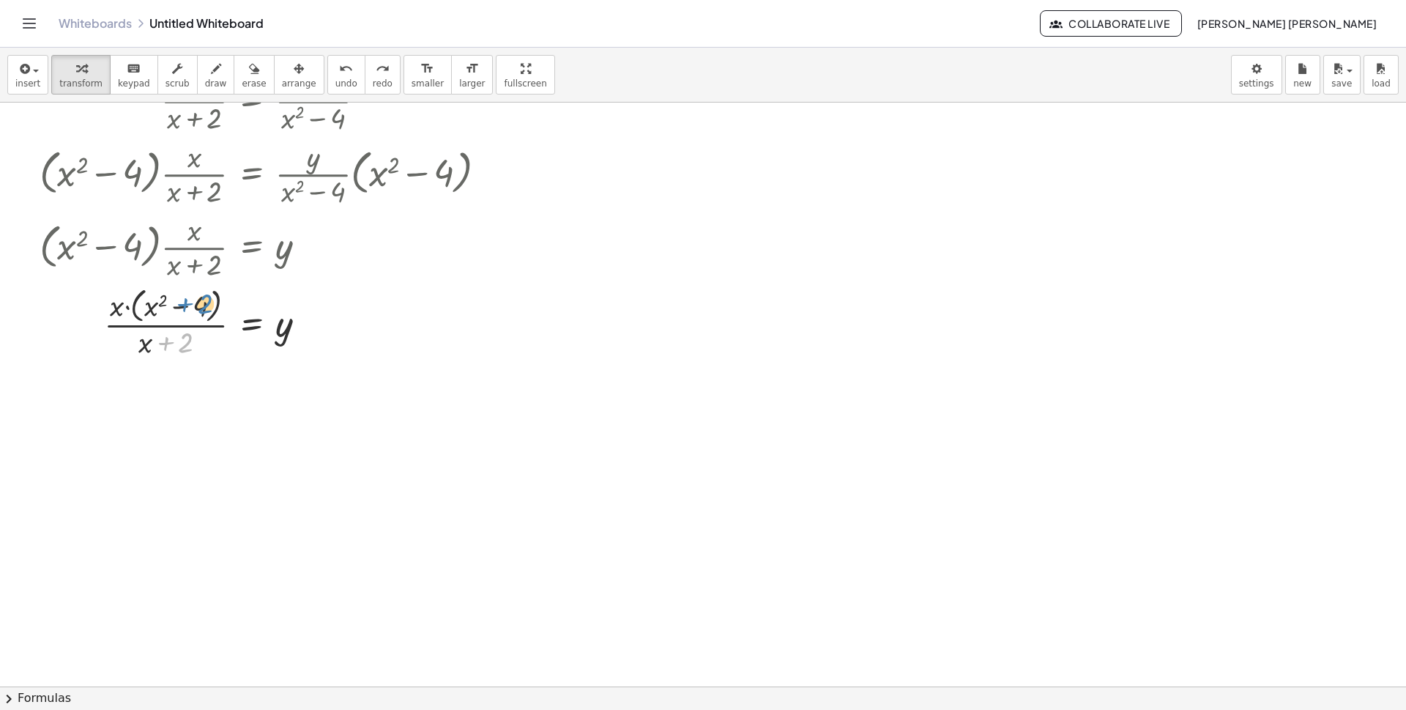
click at [176, 299] on div at bounding box center [301, 322] width 409 height 78
click at [178, 351] on div at bounding box center [301, 322] width 409 height 78
drag, startPoint x: 148, startPoint y: 349, endPoint x: 121, endPoint y: 313, distance: 45.0
click at [121, 313] on div at bounding box center [301, 322] width 409 height 78
click at [112, 311] on div at bounding box center [301, 322] width 409 height 78
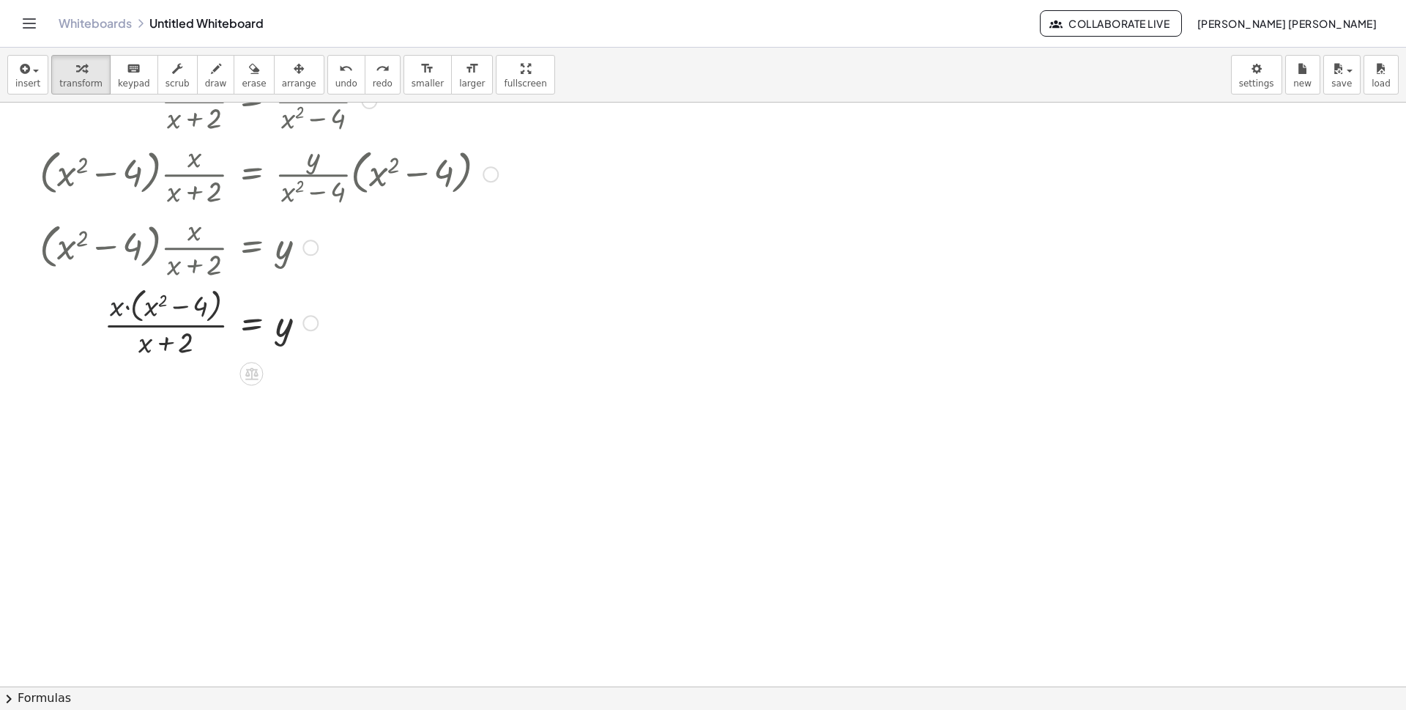
click at [112, 311] on div at bounding box center [301, 322] width 409 height 78
drag, startPoint x: 111, startPoint y: 311, endPoint x: 140, endPoint y: 349, distance: 47.6
click at [140, 349] on div at bounding box center [301, 322] width 409 height 78
click at [287, 315] on div at bounding box center [301, 322] width 409 height 78
drag, startPoint x: 260, startPoint y: 320, endPoint x: 247, endPoint y: 324, distance: 13.7
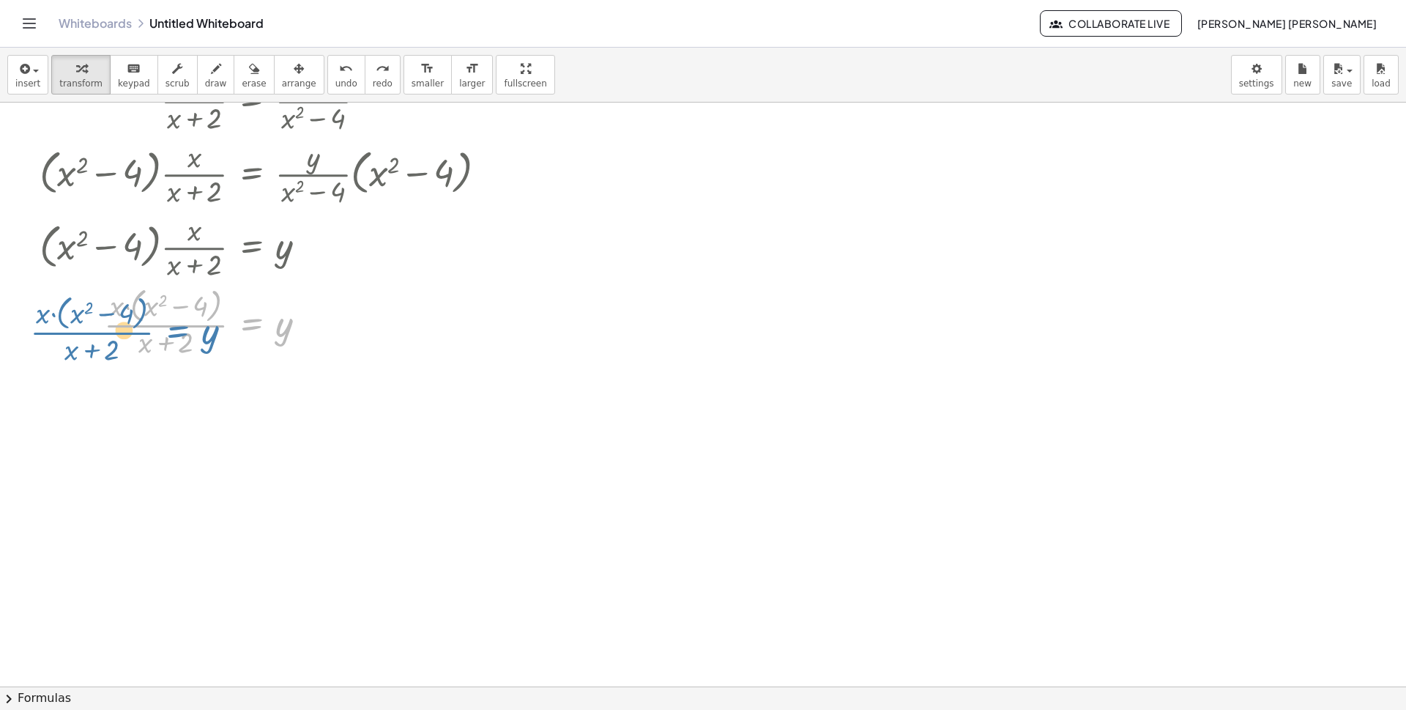
click at [247, 324] on div at bounding box center [301, 322] width 409 height 78
drag, startPoint x: 282, startPoint y: 324, endPoint x: 127, endPoint y: 329, distance: 154.6
click at [127, 329] on div at bounding box center [301, 322] width 409 height 78
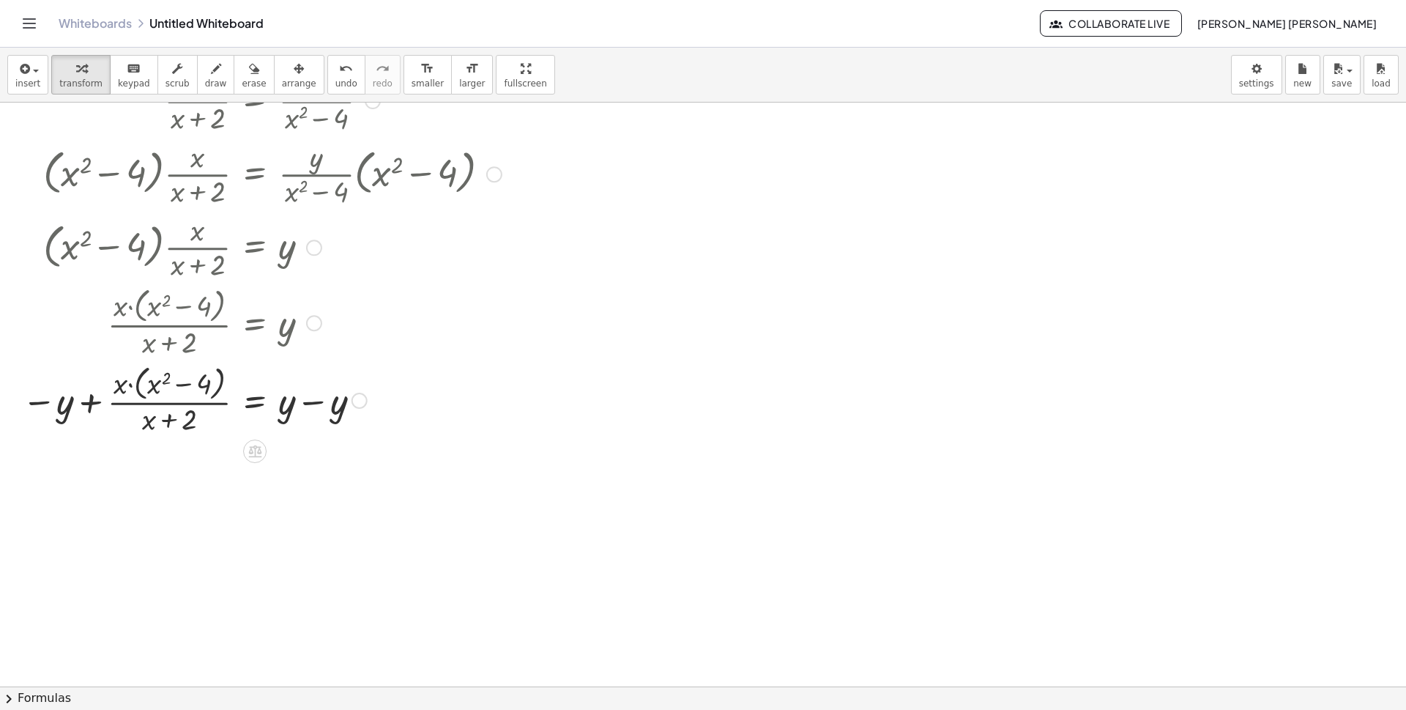
click at [294, 408] on div at bounding box center [262, 399] width 494 height 78
drag, startPoint x: 281, startPoint y: 408, endPoint x: 326, endPoint y: 408, distance: 44.7
click at [326, 408] on div at bounding box center [262, 399] width 494 height 78
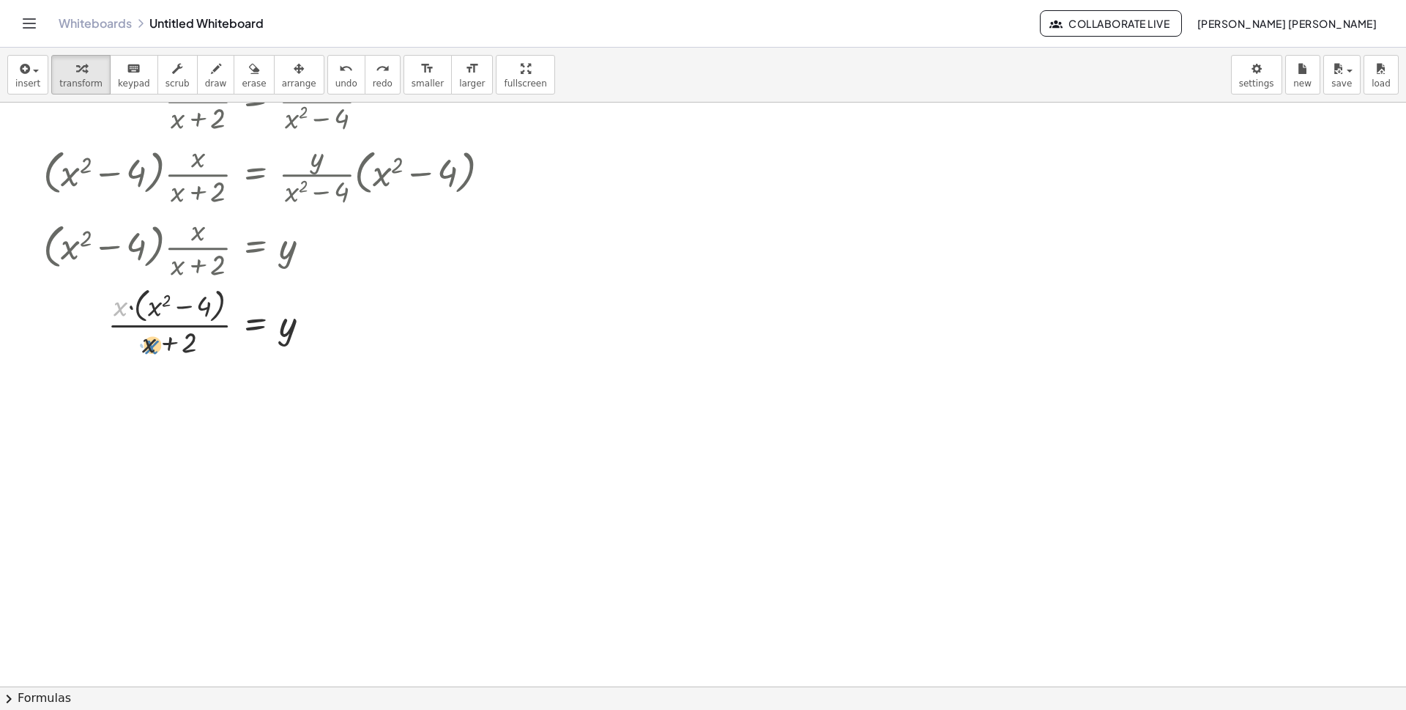
drag, startPoint x: 122, startPoint y: 308, endPoint x: 154, endPoint y: 346, distance: 49.4
click at [154, 346] on div at bounding box center [272, 322] width 473 height 78
drag, startPoint x: 257, startPoint y: 325, endPoint x: 274, endPoint y: 324, distance: 16.9
click at [274, 324] on div at bounding box center [272, 322] width 473 height 78
drag, startPoint x: 201, startPoint y: 302, endPoint x: 183, endPoint y: 354, distance: 54.2
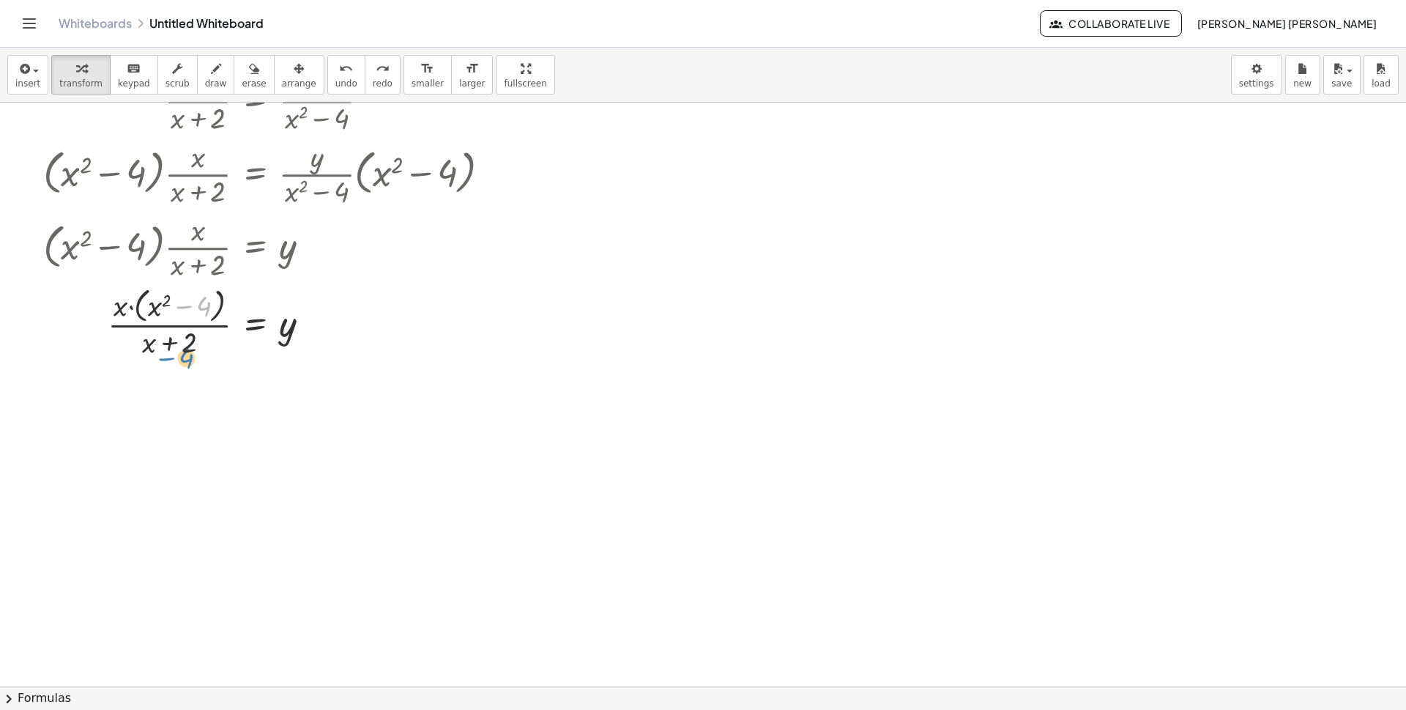
click at [183, 354] on div at bounding box center [272, 322] width 473 height 78
click at [27, 84] on span "insert" at bounding box center [27, 83] width 25 height 10
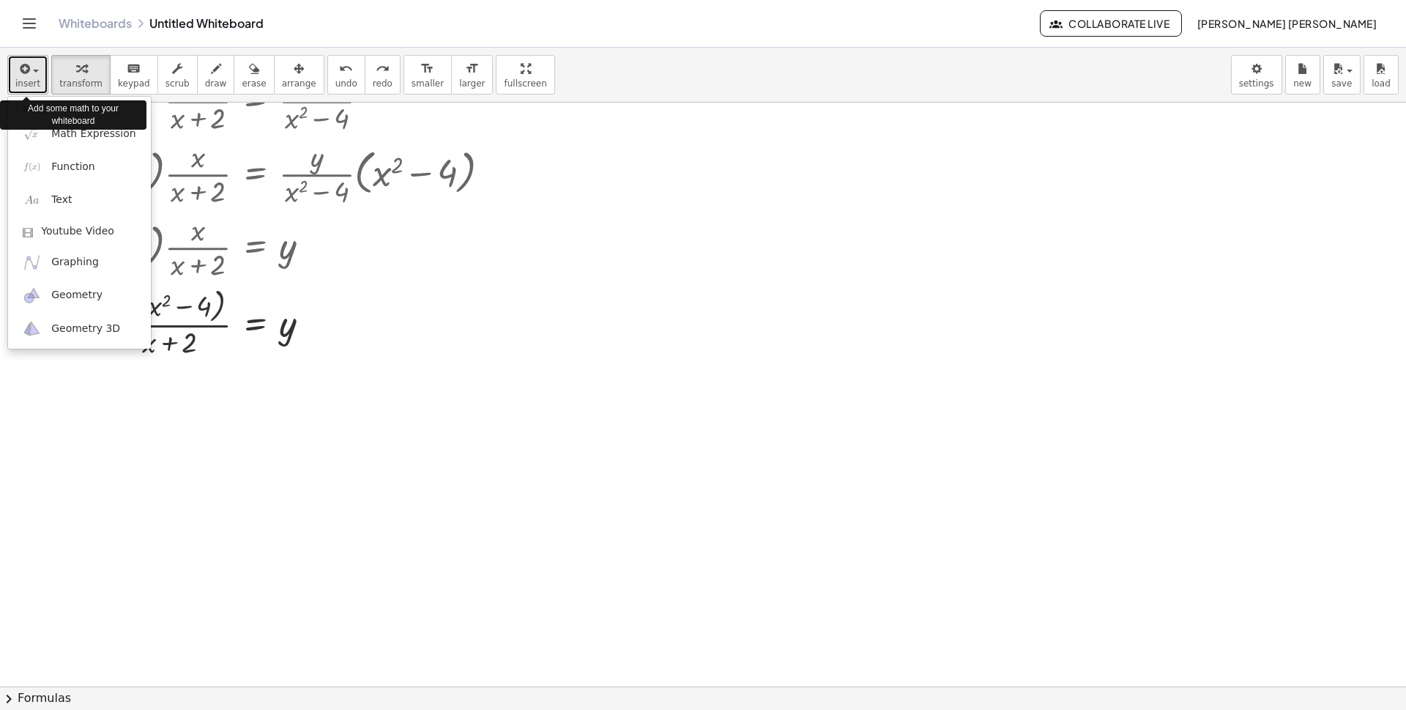
click at [27, 84] on span "insert" at bounding box center [27, 83] width 25 height 10
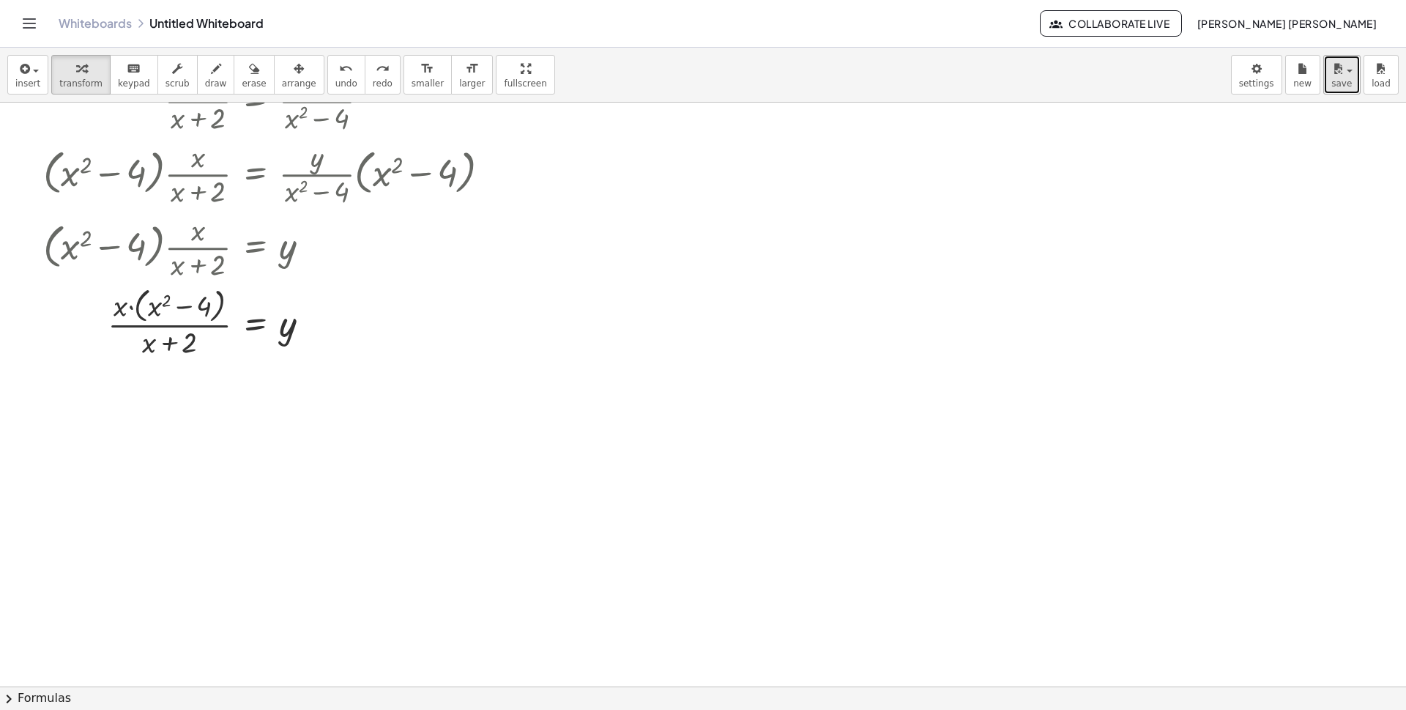
click at [1359, 81] on button "save" at bounding box center [1341, 75] width 37 height 40
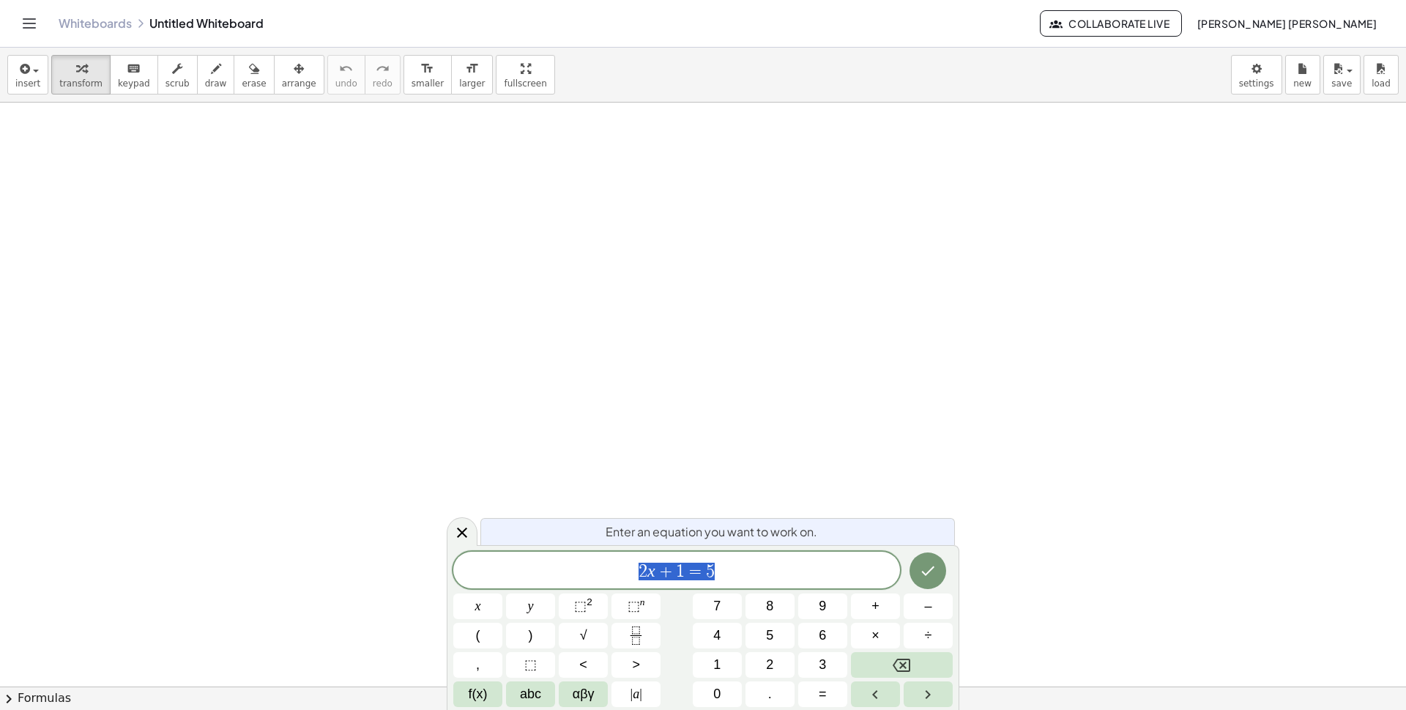
drag, startPoint x: 0, startPoint y: 0, endPoint x: 617, endPoint y: 583, distance: 849.1
click at [617, 583] on div "****** 2 x + 1 = 5" at bounding box center [676, 569] width 447 height 37
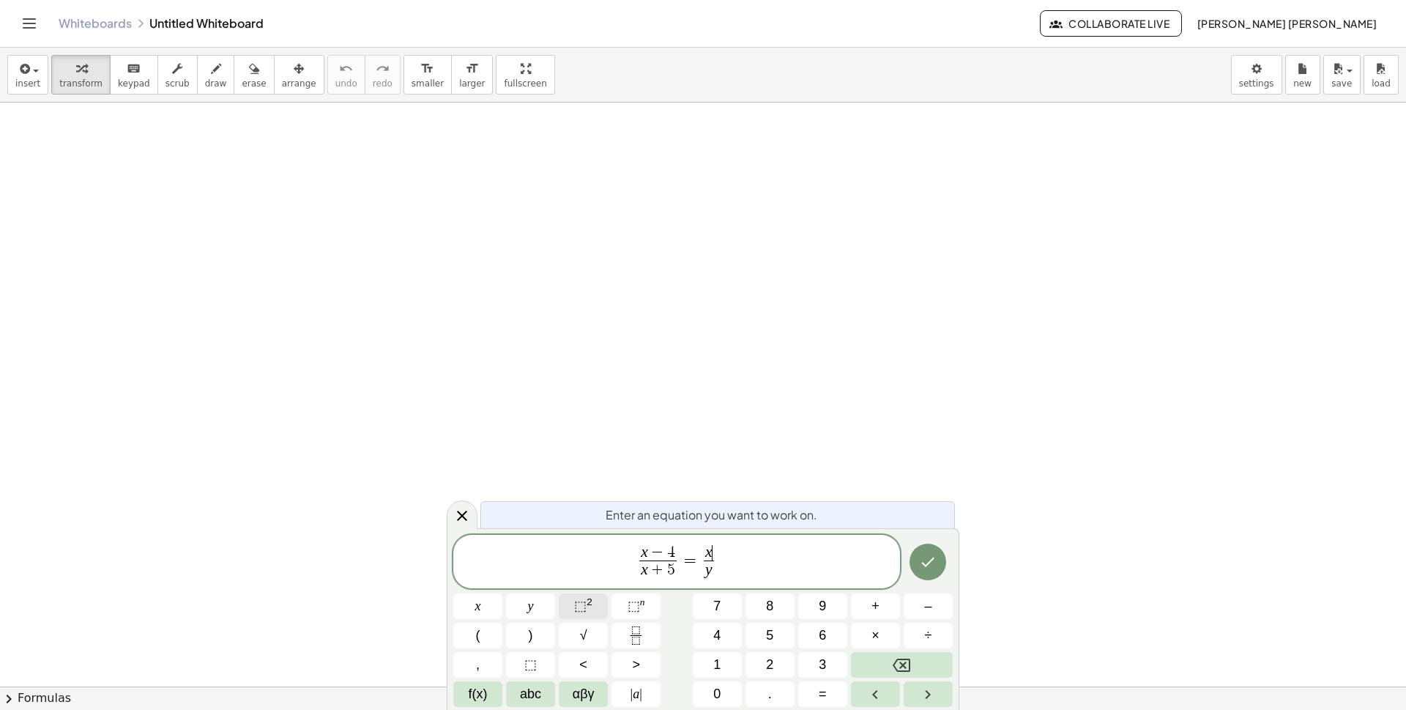
click at [567, 606] on button "⬚ 2" at bounding box center [583, 606] width 49 height 26
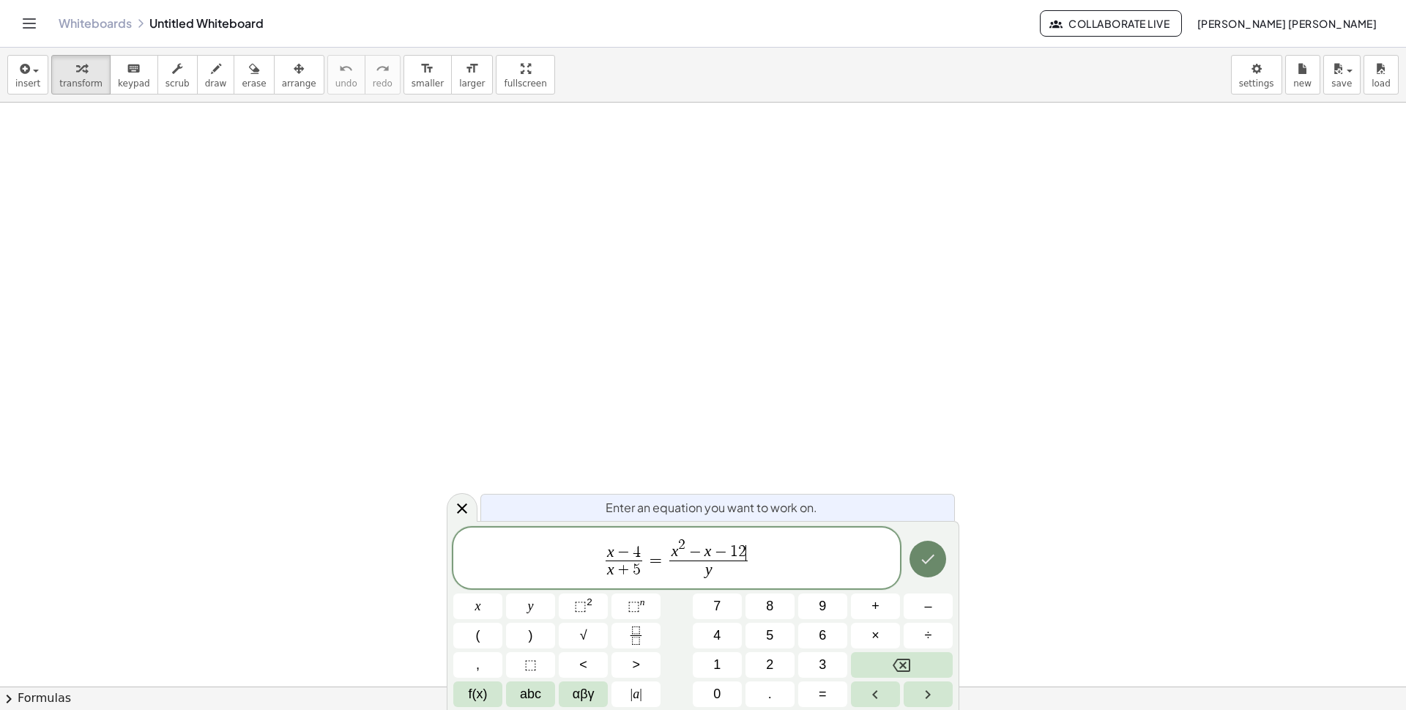
click at [930, 549] on button "Done" at bounding box center [928, 558] width 37 height 37
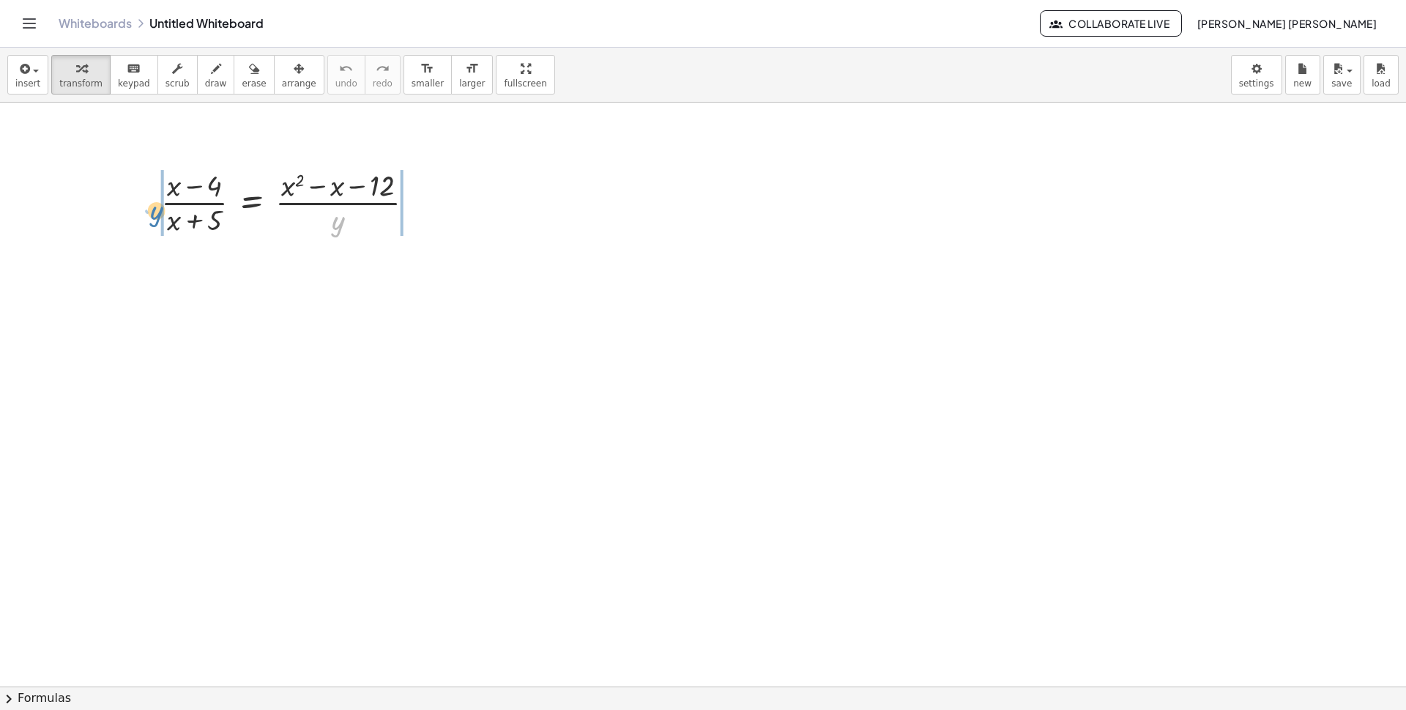
drag, startPoint x: 344, startPoint y: 222, endPoint x: 158, endPoint y: 210, distance: 186.4
click at [158, 210] on div "· y · ( + x − 4 ) · ( + x + 5 ) = · ( + x 2 − x − 12 ) · y" at bounding box center [288, 201] width 298 height 81
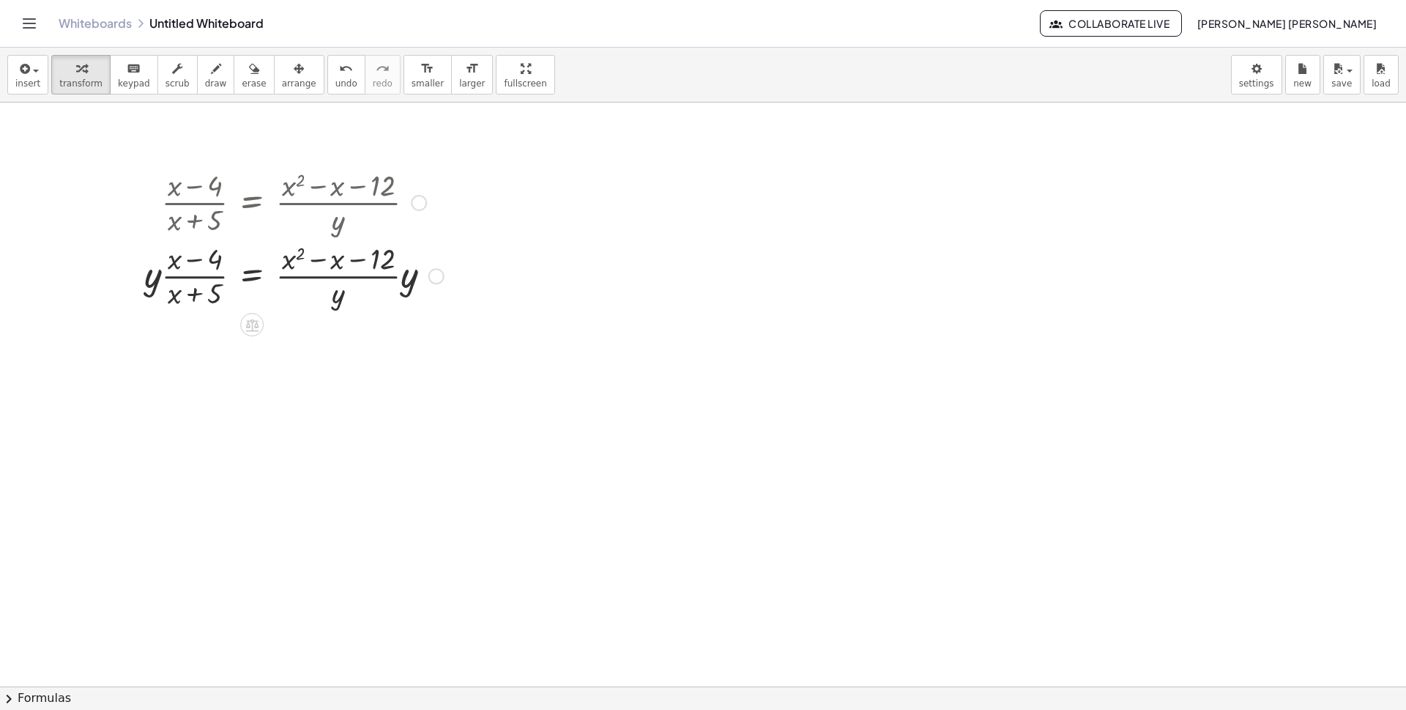
drag, startPoint x: 405, startPoint y: 208, endPoint x: 464, endPoint y: 275, distance: 89.2
click at [394, 228] on div at bounding box center [294, 201] width 314 height 73
drag, startPoint x: 411, startPoint y: 283, endPoint x: 341, endPoint y: 308, distance: 73.7
drag, startPoint x: 176, startPoint y: 348, endPoint x: 191, endPoint y: 349, distance: 14.7
click at [191, 349] on div at bounding box center [298, 347] width 322 height 73
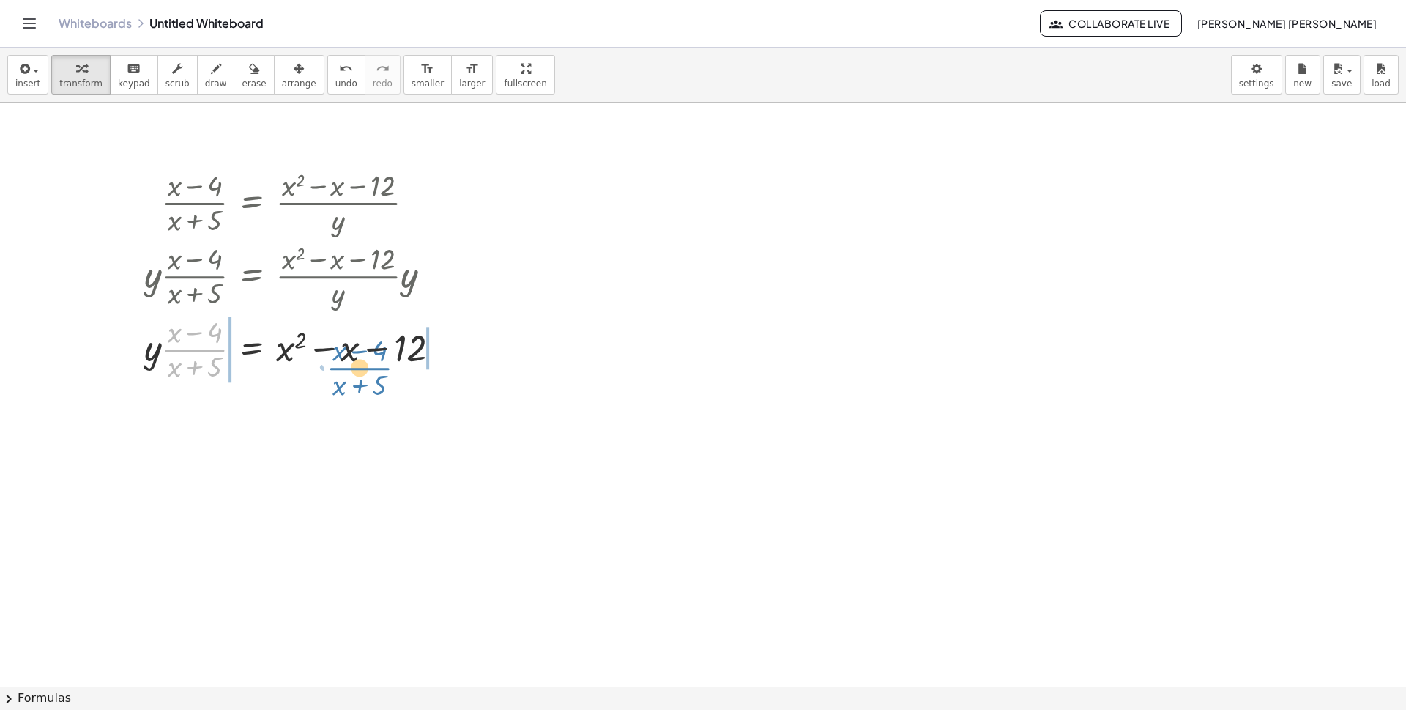
drag, startPoint x: 192, startPoint y: 354, endPoint x: 357, endPoint y: 372, distance: 165.8
click at [357, 372] on div at bounding box center [298, 347] width 322 height 73
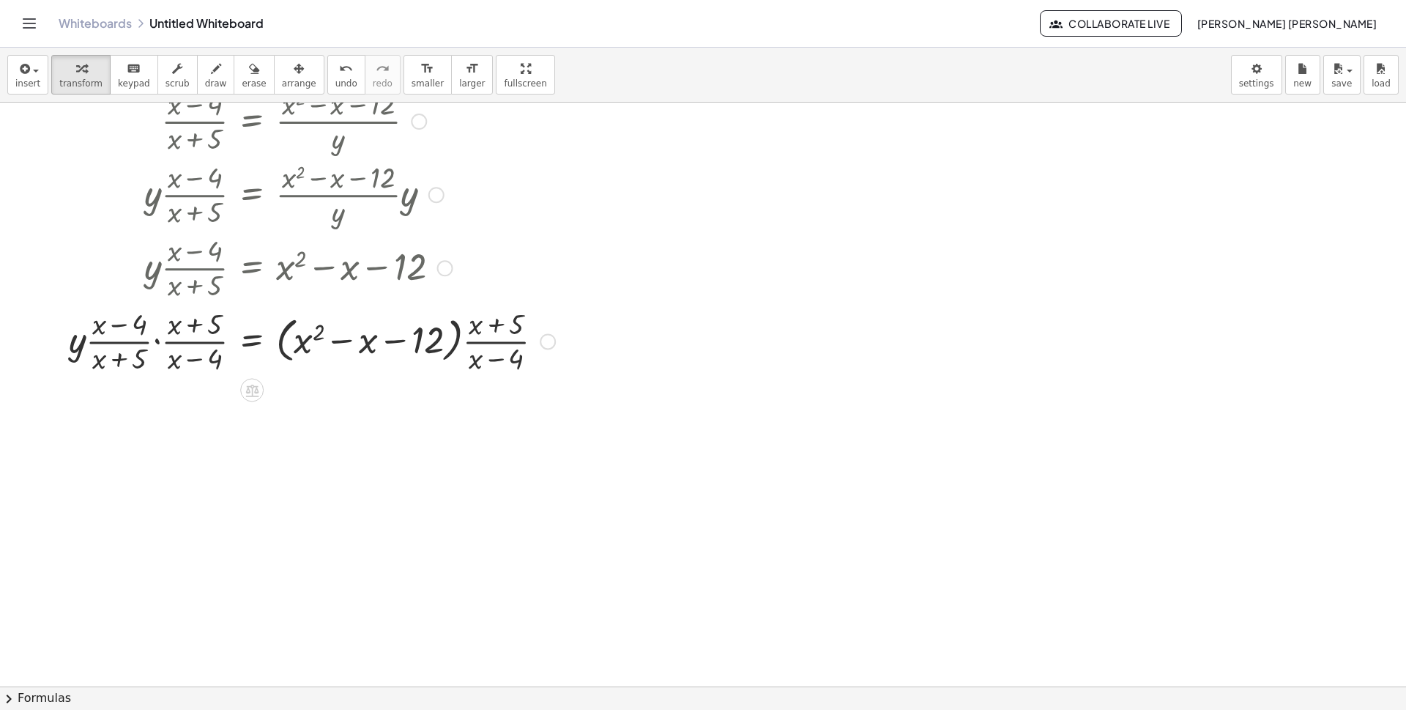
scroll to position [73, 0]
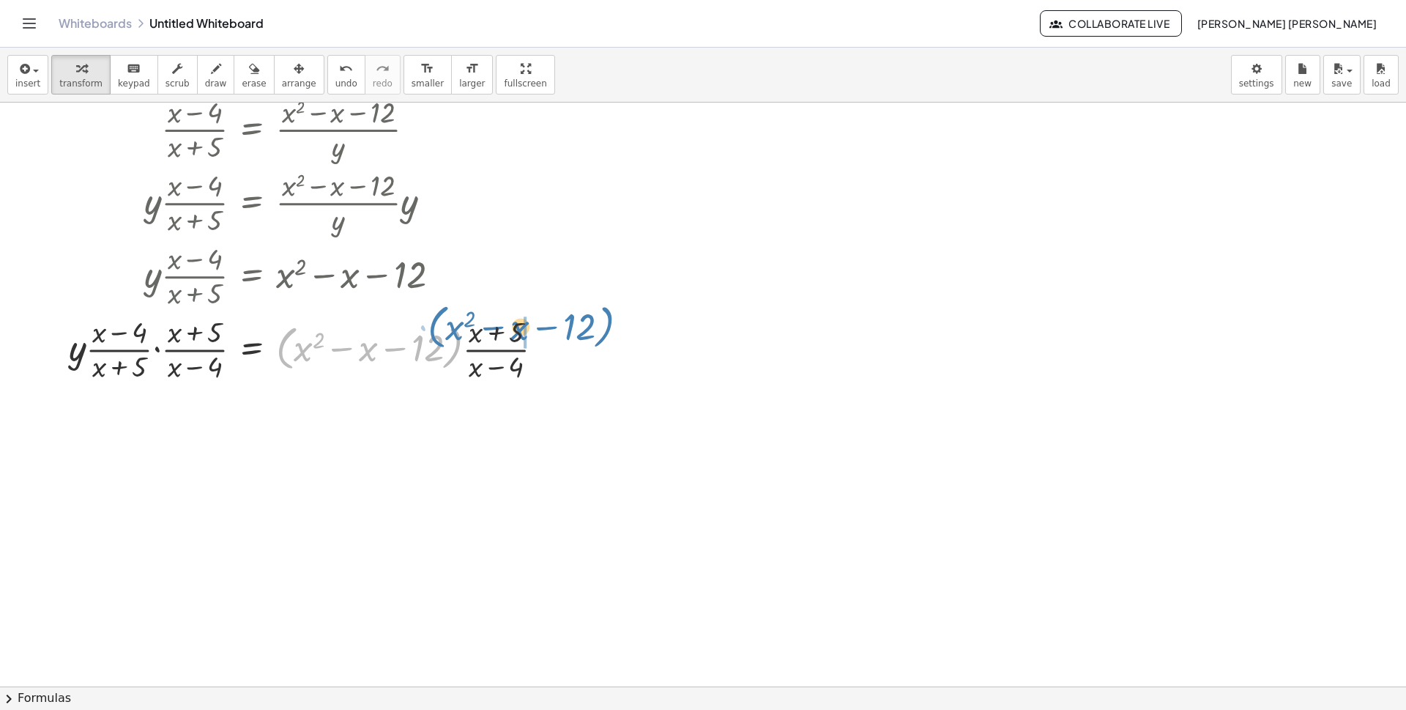
drag, startPoint x: 277, startPoint y: 349, endPoint x: 428, endPoint y: 327, distance: 153.1
click at [428, 327] on div at bounding box center [312, 347] width 501 height 73
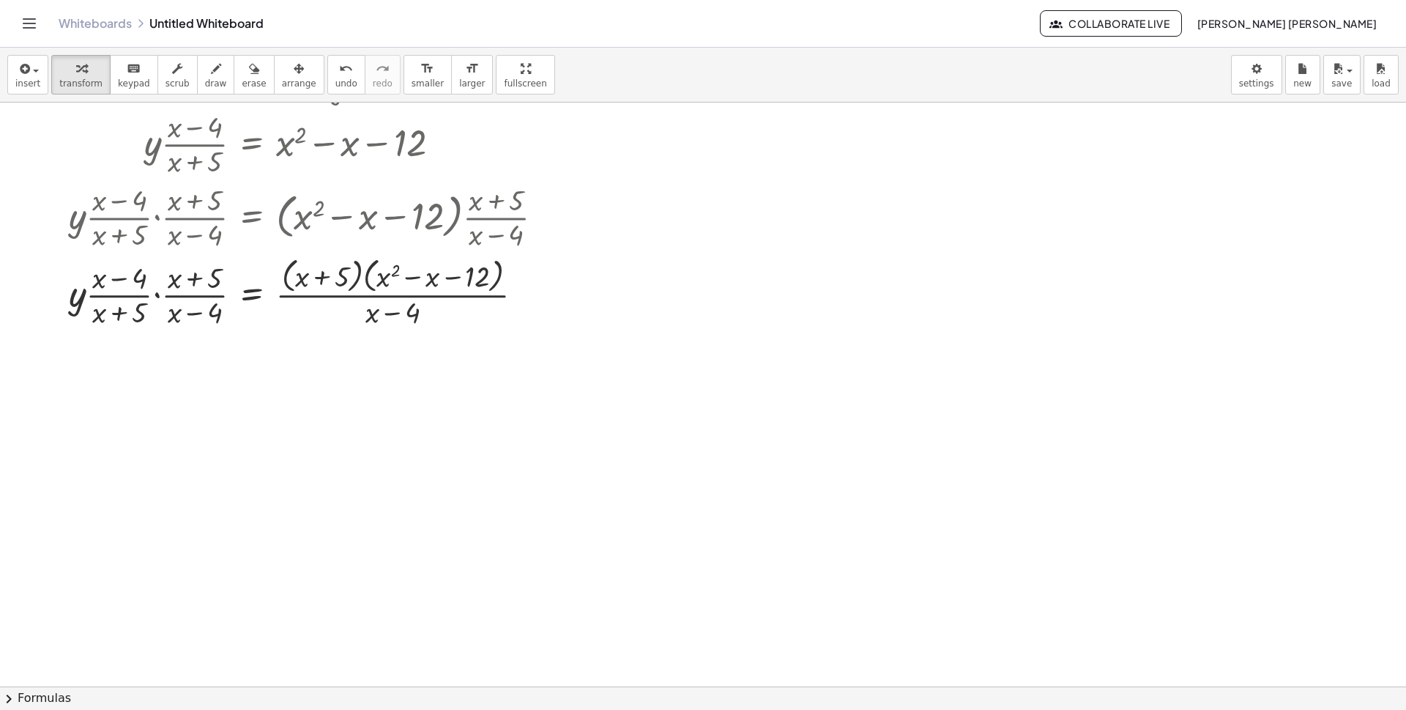
scroll to position [207, 0]
drag, startPoint x: 186, startPoint y: 296, endPoint x: 109, endPoint y: 296, distance: 76.9
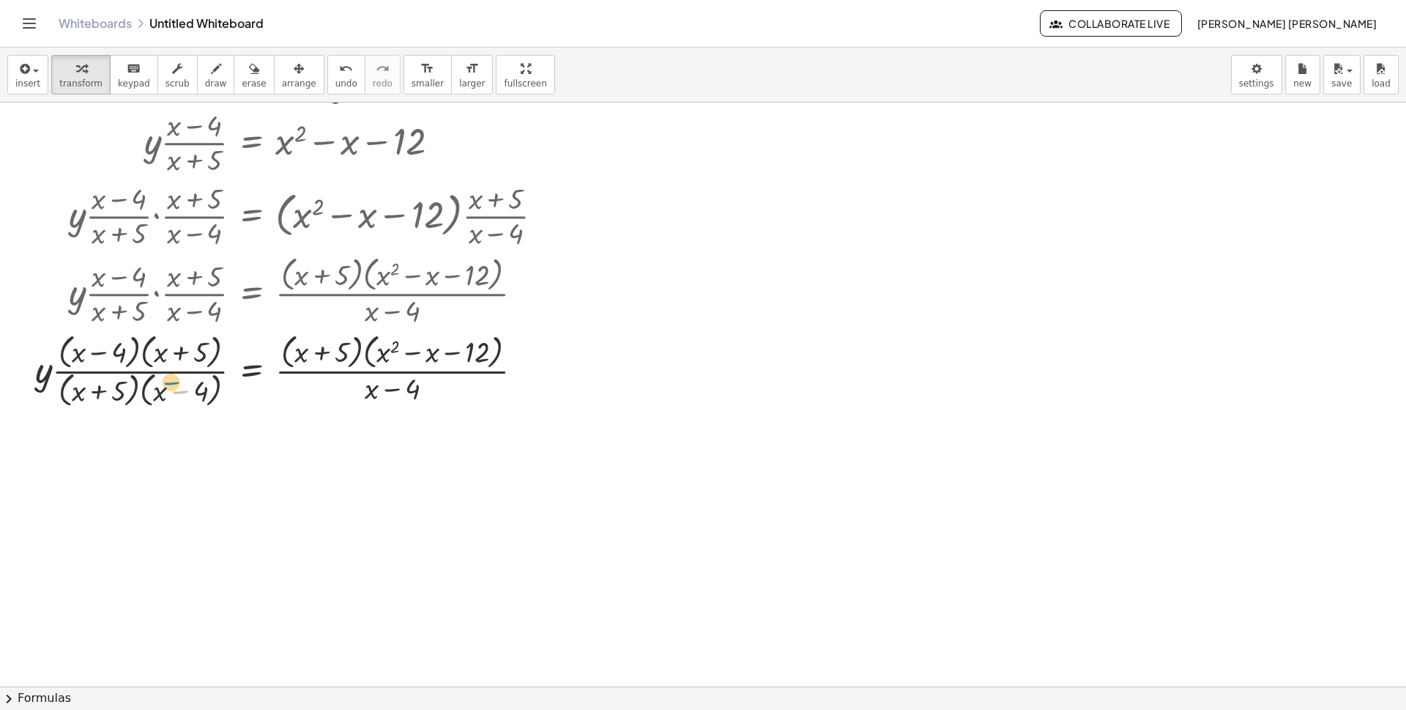
drag, startPoint x: 188, startPoint y: 390, endPoint x: 169, endPoint y: 382, distance: 21.0
click at [179, 382] on div at bounding box center [295, 369] width 535 height 81
drag, startPoint x: 144, startPoint y: 392, endPoint x: 62, endPoint y: 349, distance: 92.4
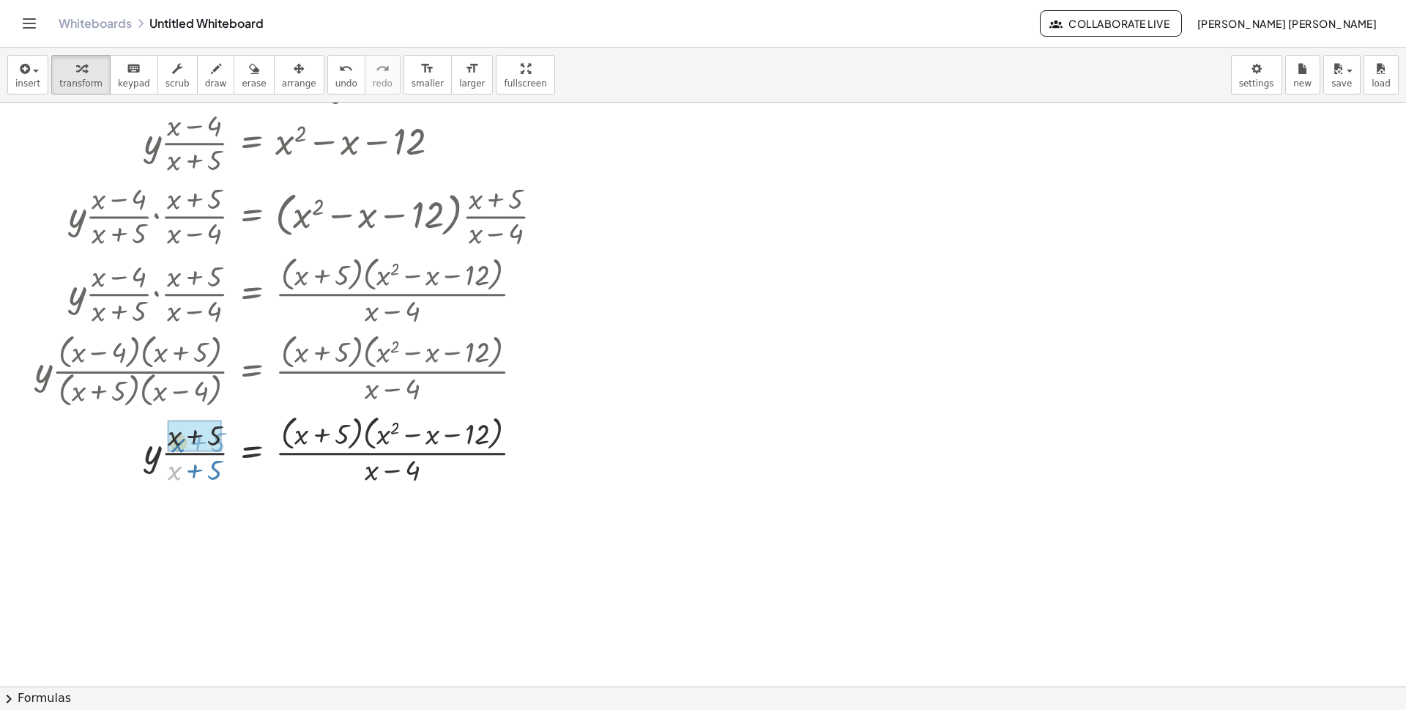
drag, startPoint x: 168, startPoint y: 470, endPoint x: 172, endPoint y: 442, distance: 28.1
click at [376, 422] on div at bounding box center [295, 450] width 535 height 78
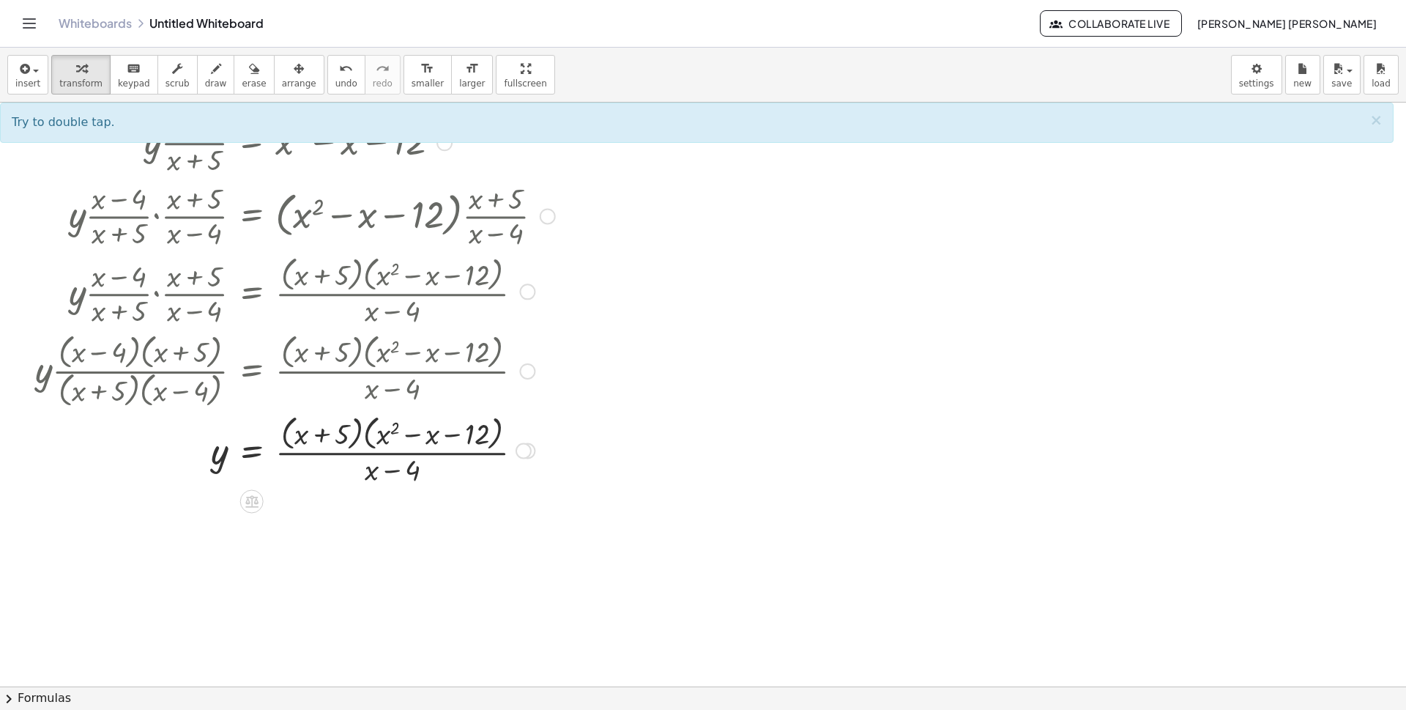
click at [384, 439] on div at bounding box center [295, 450] width 535 height 78
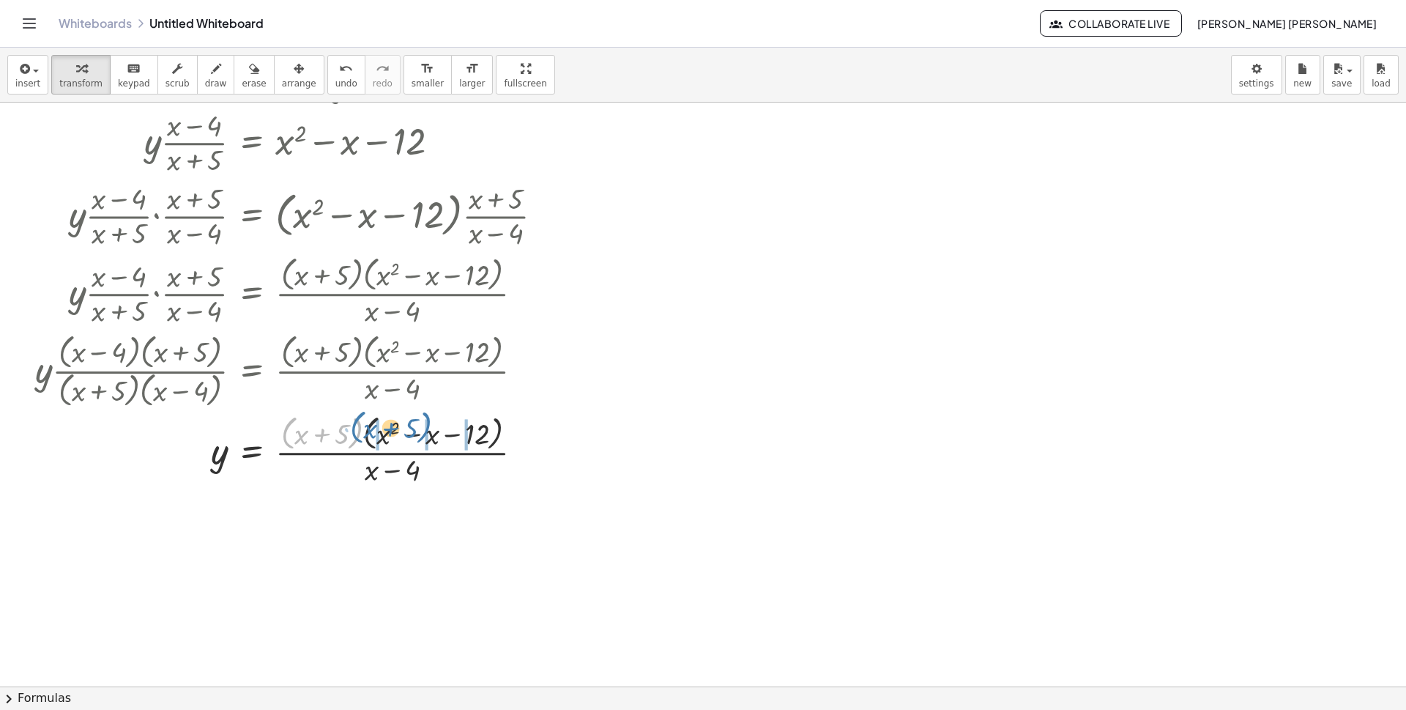
drag, startPoint x: 283, startPoint y: 435, endPoint x: 352, endPoint y: 429, distance: 69.1
click at [352, 429] on div at bounding box center [295, 450] width 535 height 78
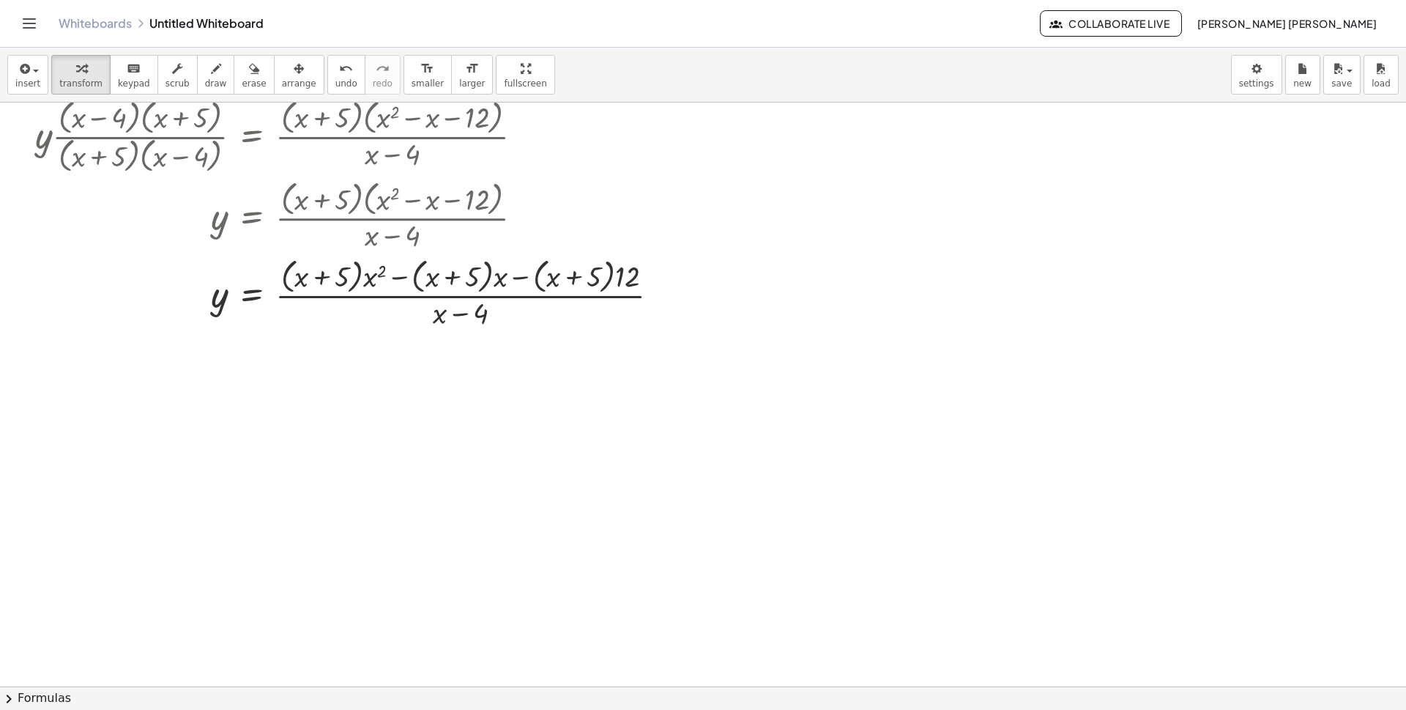
scroll to position [464, 0]
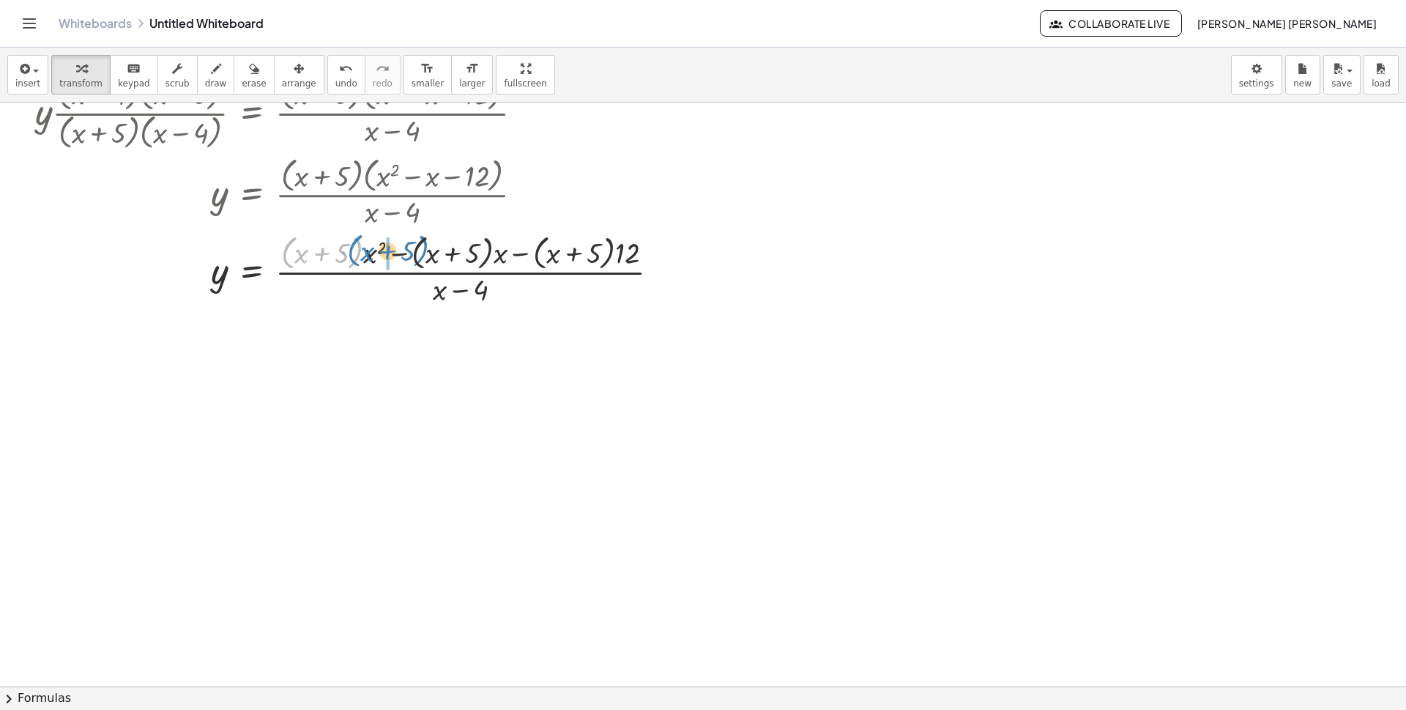
drag, startPoint x: 282, startPoint y: 258, endPoint x: 348, endPoint y: 256, distance: 65.9
click at [348, 256] on div at bounding box center [353, 269] width 650 height 78
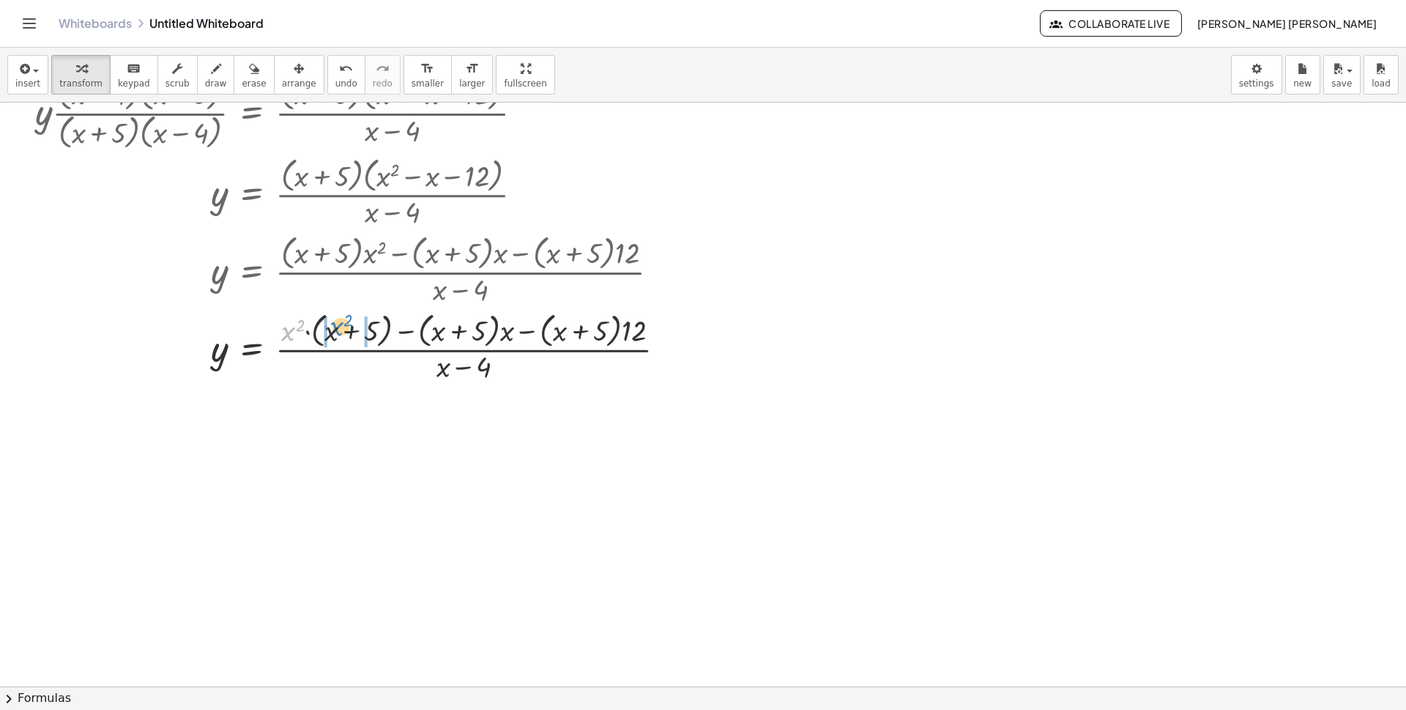
drag, startPoint x: 295, startPoint y: 334, endPoint x: 343, endPoint y: 329, distance: 48.6
click at [343, 329] on div at bounding box center [356, 347] width 657 height 78
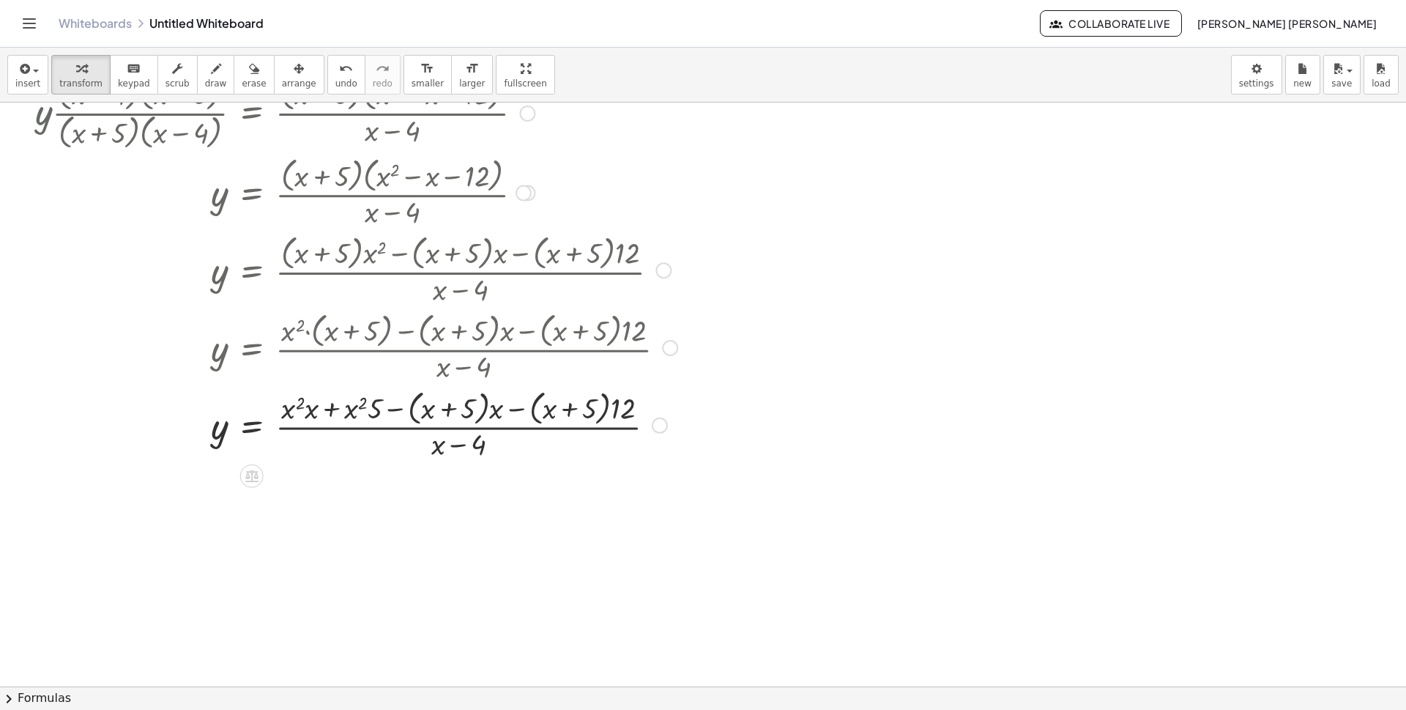
click at [289, 415] on div at bounding box center [356, 424] width 657 height 78
drag, startPoint x: 289, startPoint y: 415, endPoint x: 319, endPoint y: 413, distance: 30.1
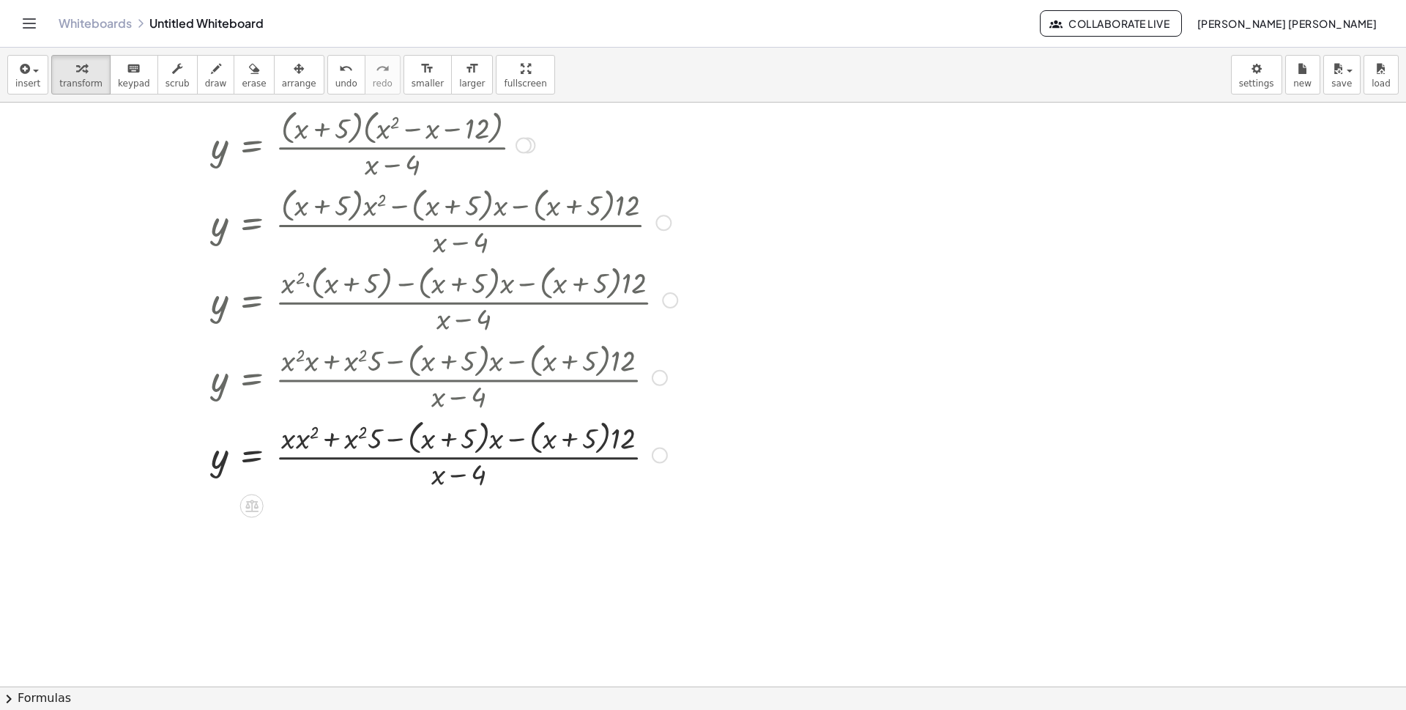
scroll to position [538, 0]
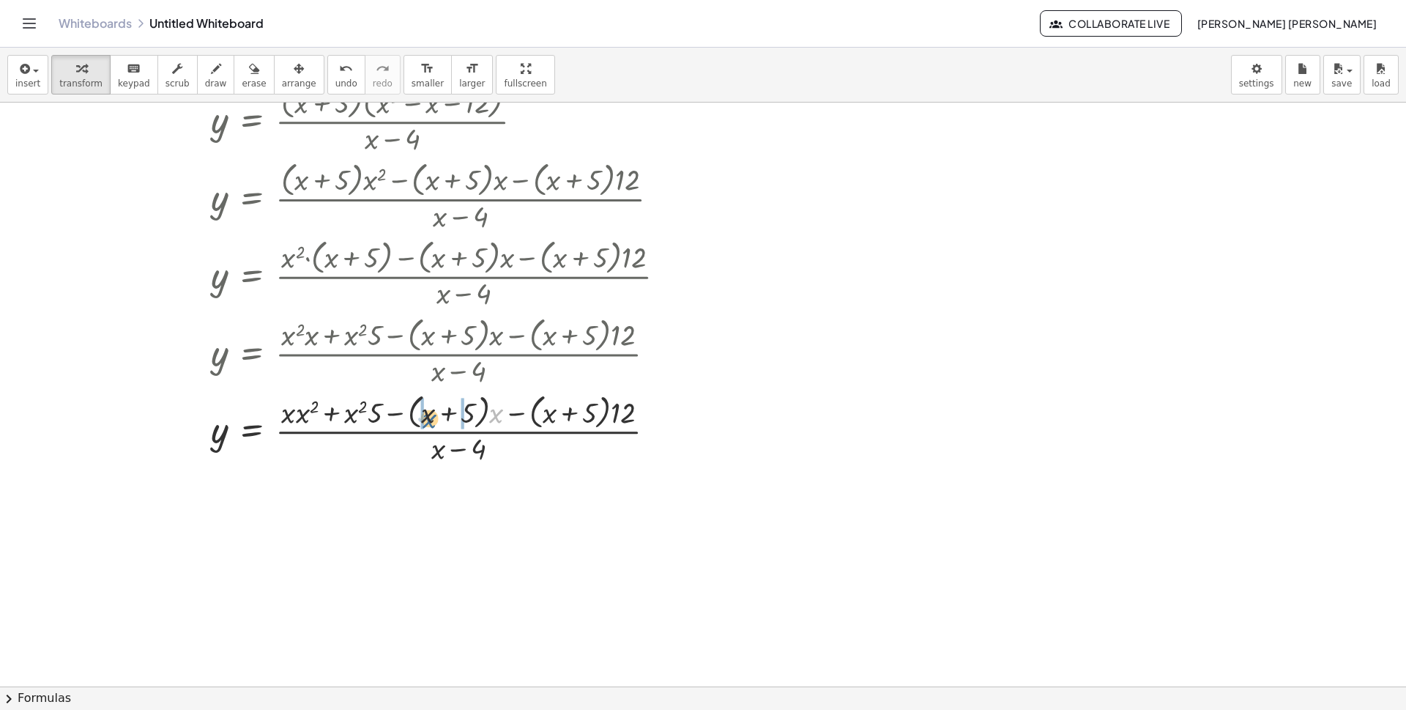
drag, startPoint x: 496, startPoint y: 412, endPoint x: 429, endPoint y: 417, distance: 66.8
click at [429, 417] on div at bounding box center [356, 429] width 657 height 78
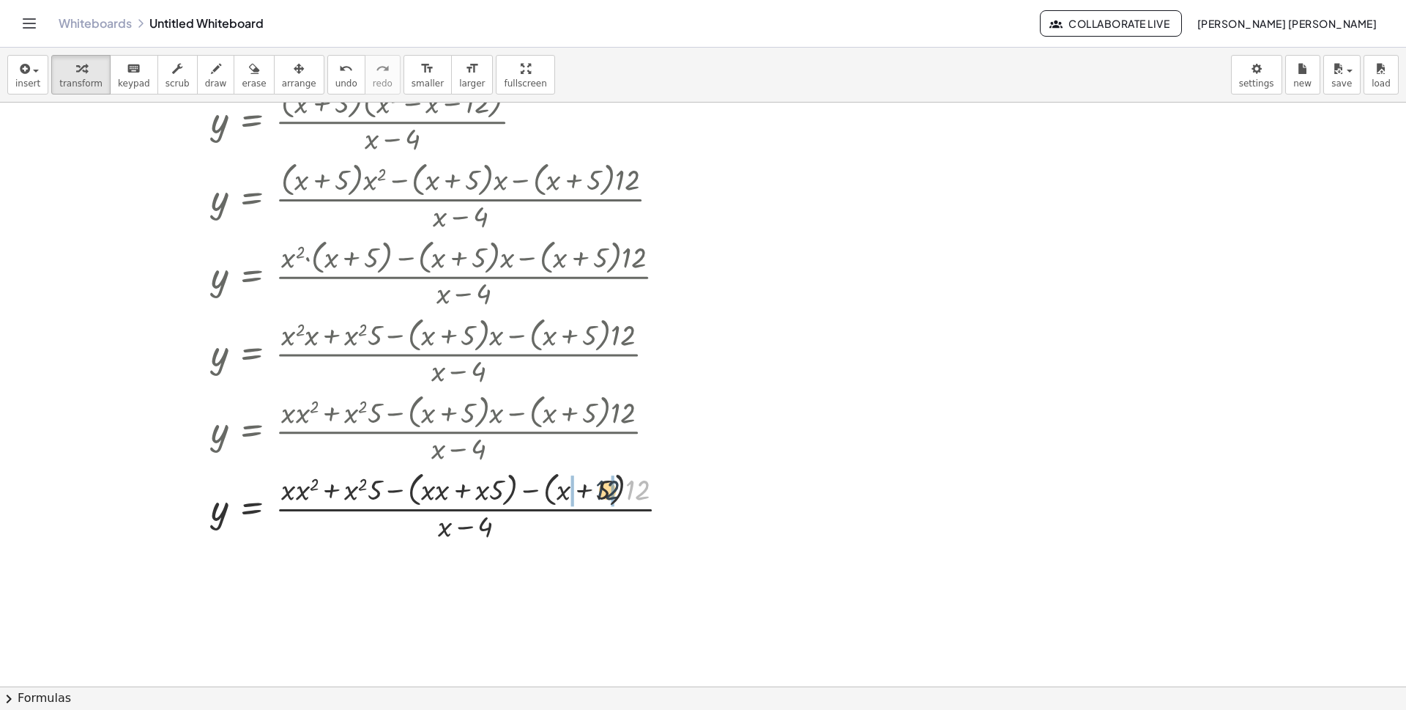
drag, startPoint x: 643, startPoint y: 497, endPoint x: 606, endPoint y: 497, distance: 37.4
click at [606, 497] on div at bounding box center [358, 506] width 661 height 78
drag, startPoint x: 566, startPoint y: 489, endPoint x: 593, endPoint y: 489, distance: 27.1
click at [593, 489] on div at bounding box center [374, 506] width 692 height 78
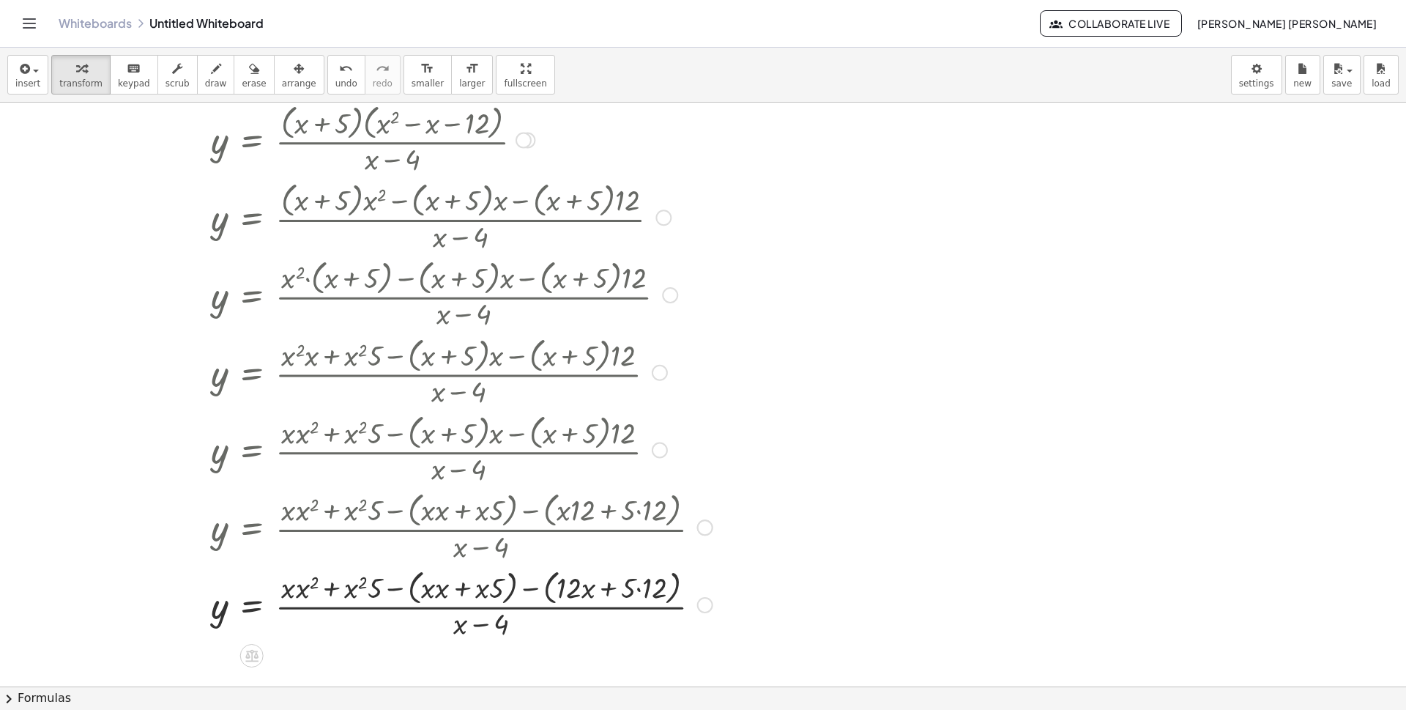
scroll to position [584, 0]
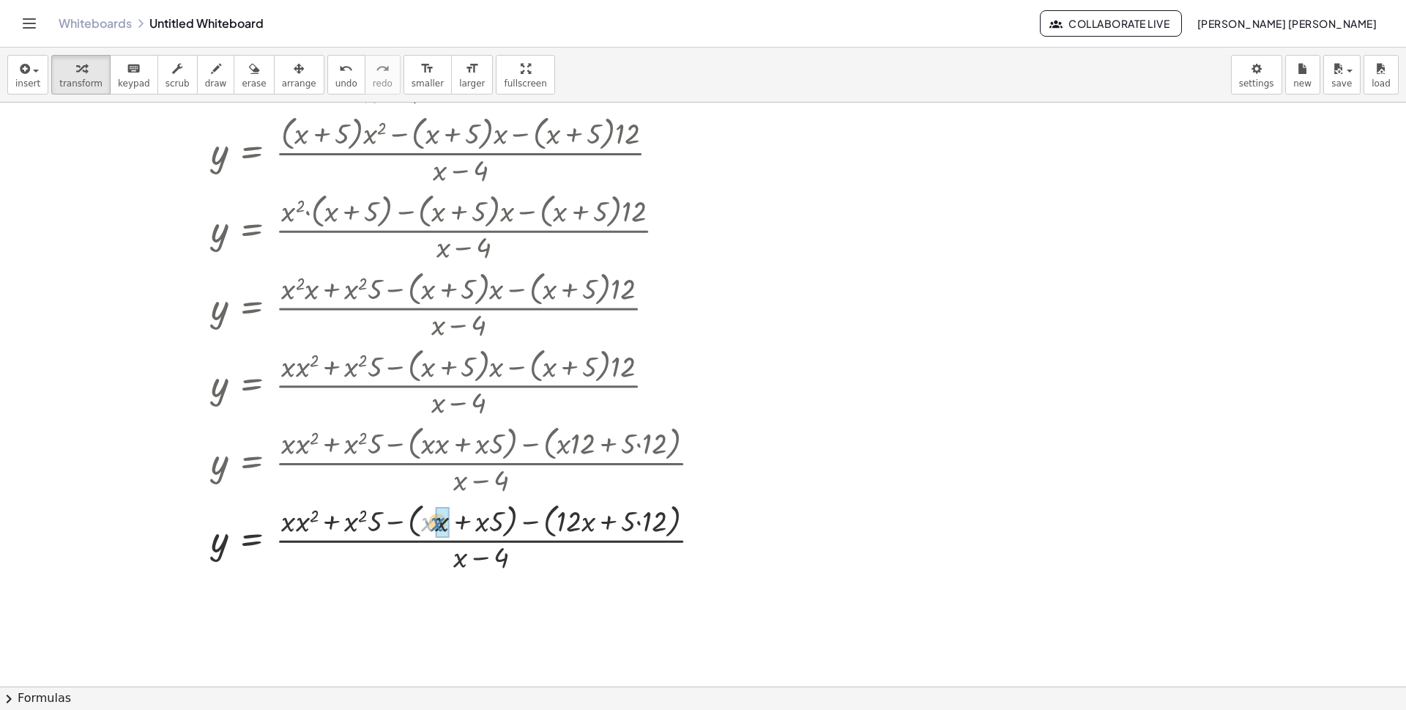
drag, startPoint x: 425, startPoint y: 521, endPoint x: 434, endPoint y: 521, distance: 8.8
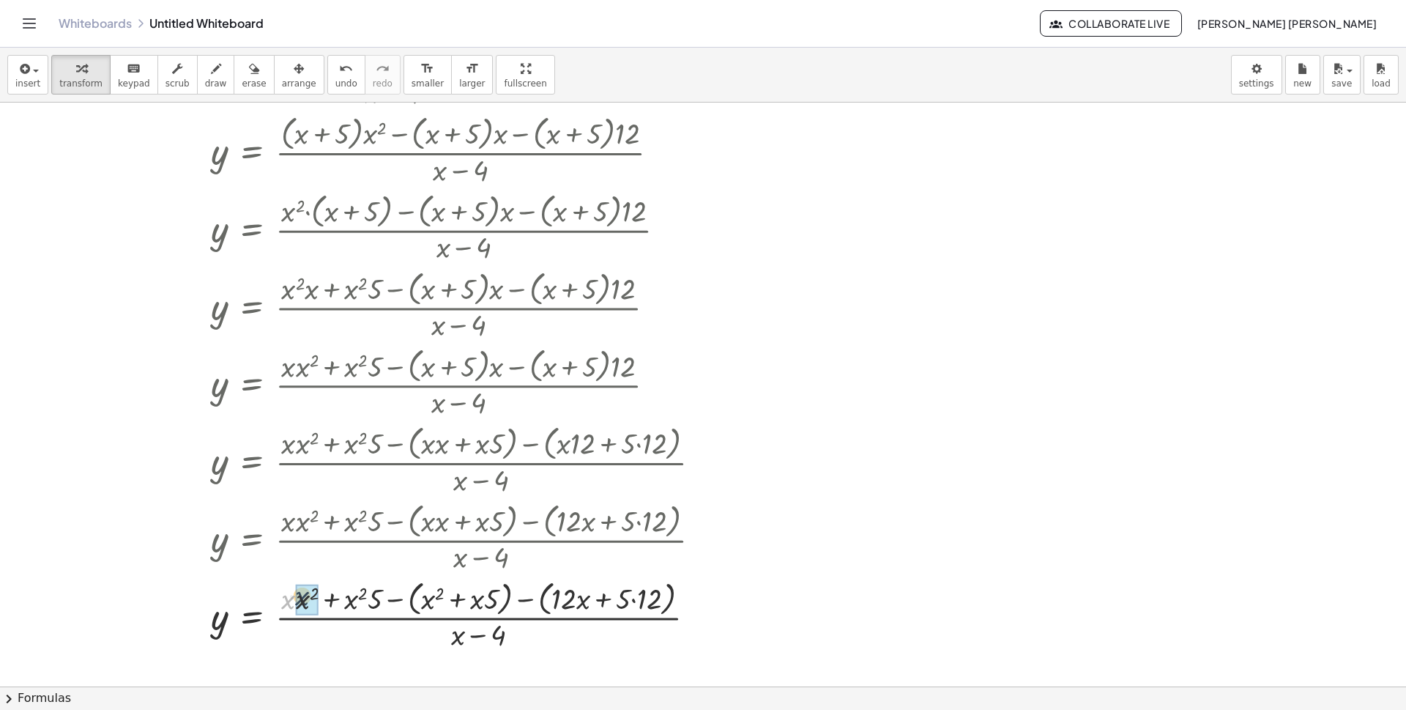
drag, startPoint x: 289, startPoint y: 606, endPoint x: 299, endPoint y: 604, distance: 9.6
drag, startPoint x: 341, startPoint y: 609, endPoint x: 366, endPoint y: 609, distance: 24.9
click at [366, 609] on div at bounding box center [374, 615] width 692 height 78
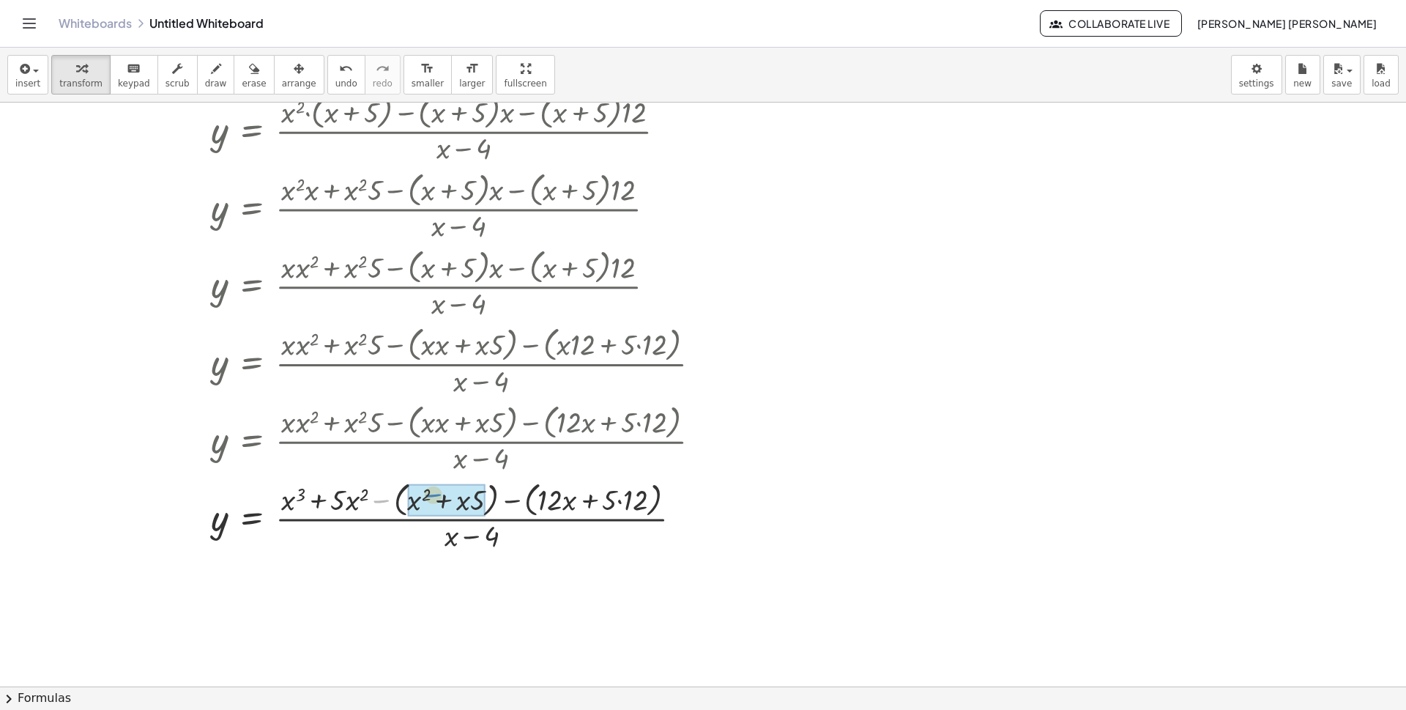
drag, startPoint x: 387, startPoint y: 503, endPoint x: 438, endPoint y: 497, distance: 51.6
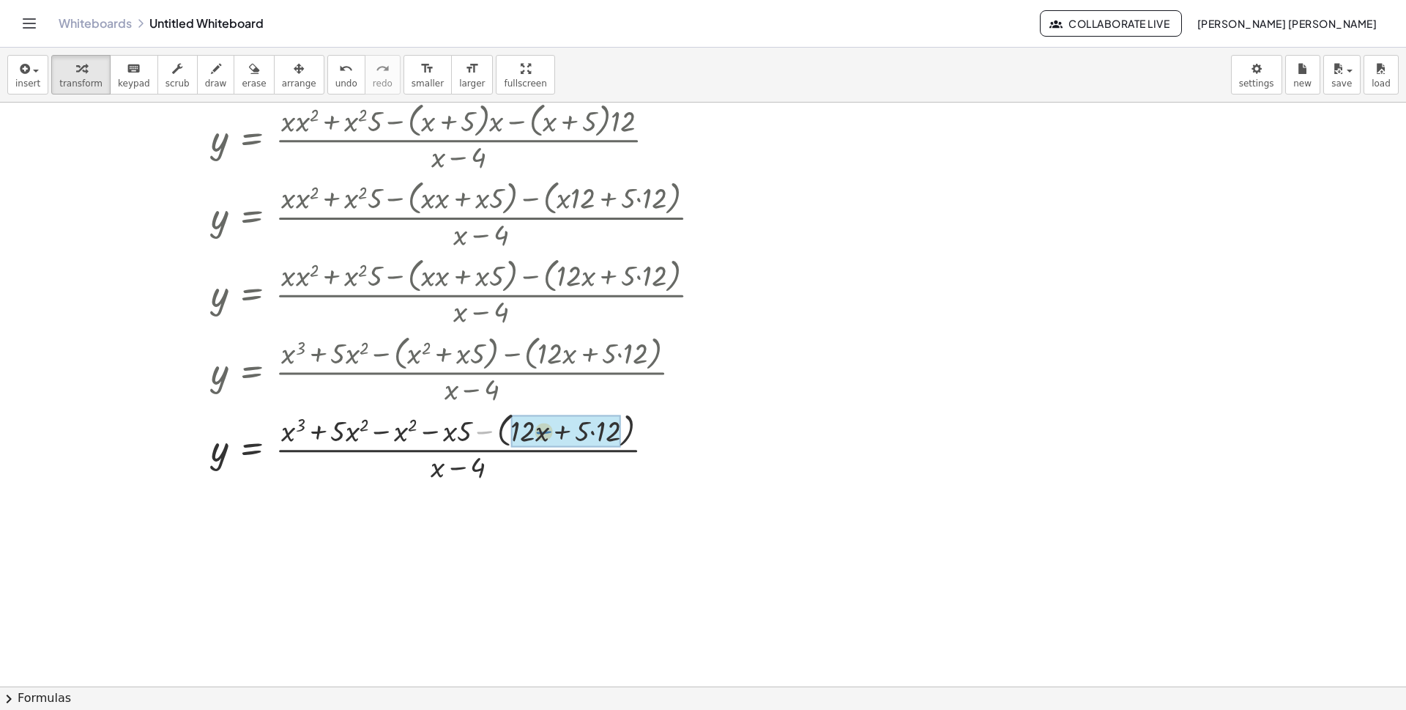
drag, startPoint x: 488, startPoint y: 432, endPoint x: 547, endPoint y: 432, distance: 59.3
drag, startPoint x: 575, startPoint y: 436, endPoint x: 592, endPoint y: 433, distance: 17.2
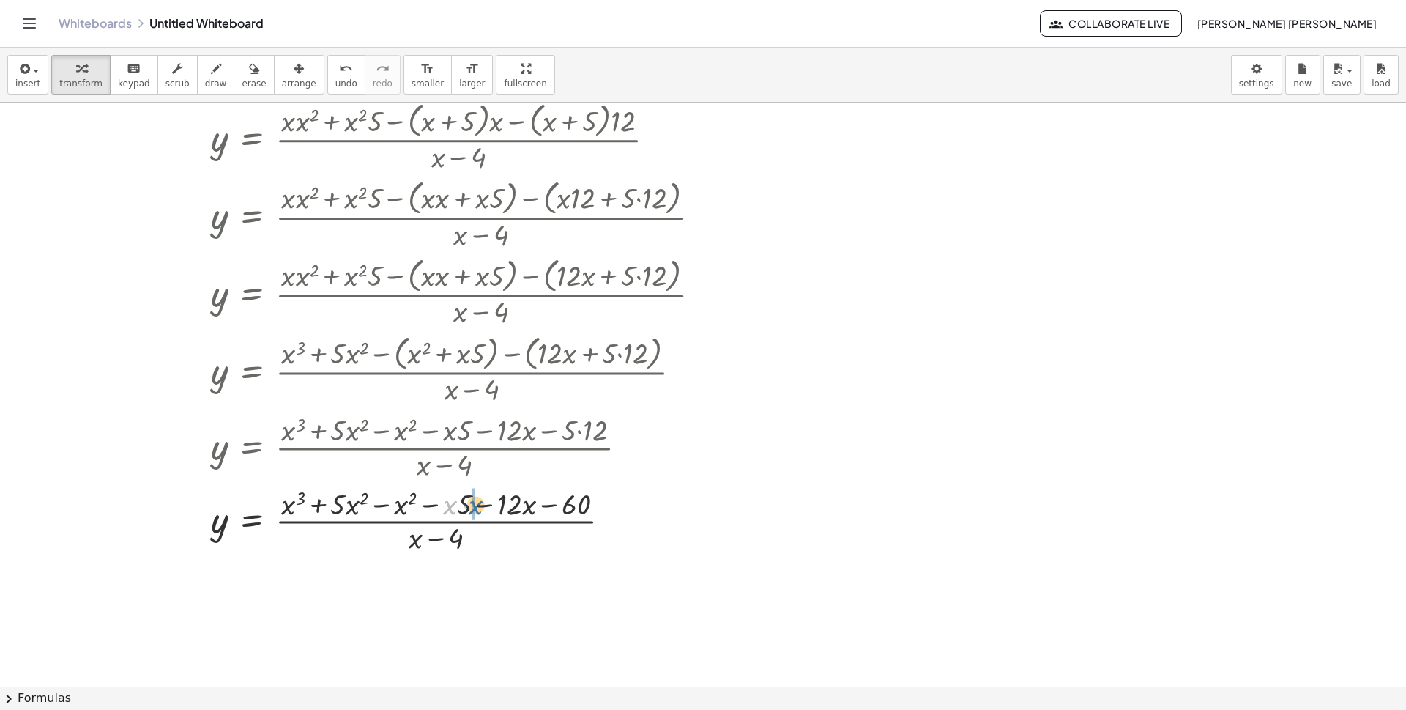
drag, startPoint x: 448, startPoint y: 504, endPoint x: 474, endPoint y: 504, distance: 25.6
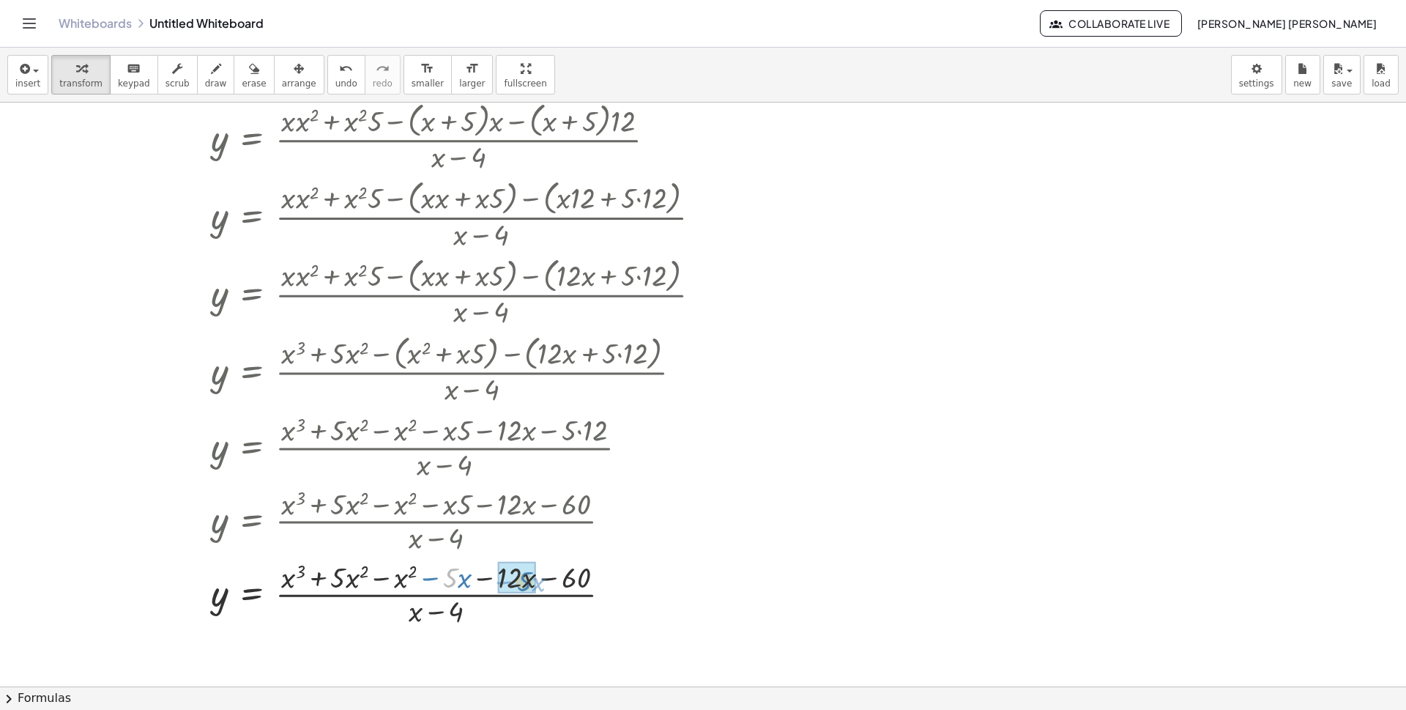
drag, startPoint x: 450, startPoint y: 573, endPoint x: 524, endPoint y: 576, distance: 74.1
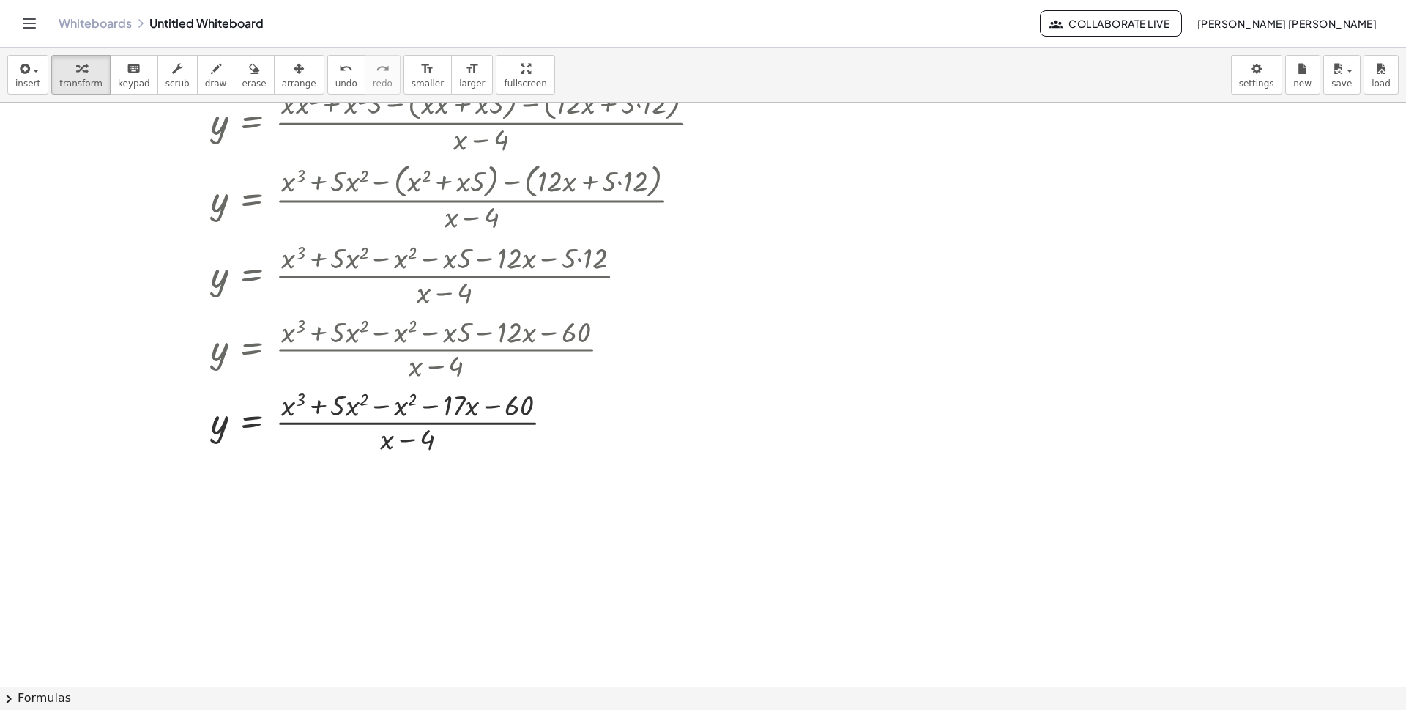
scroll to position [975, 0]
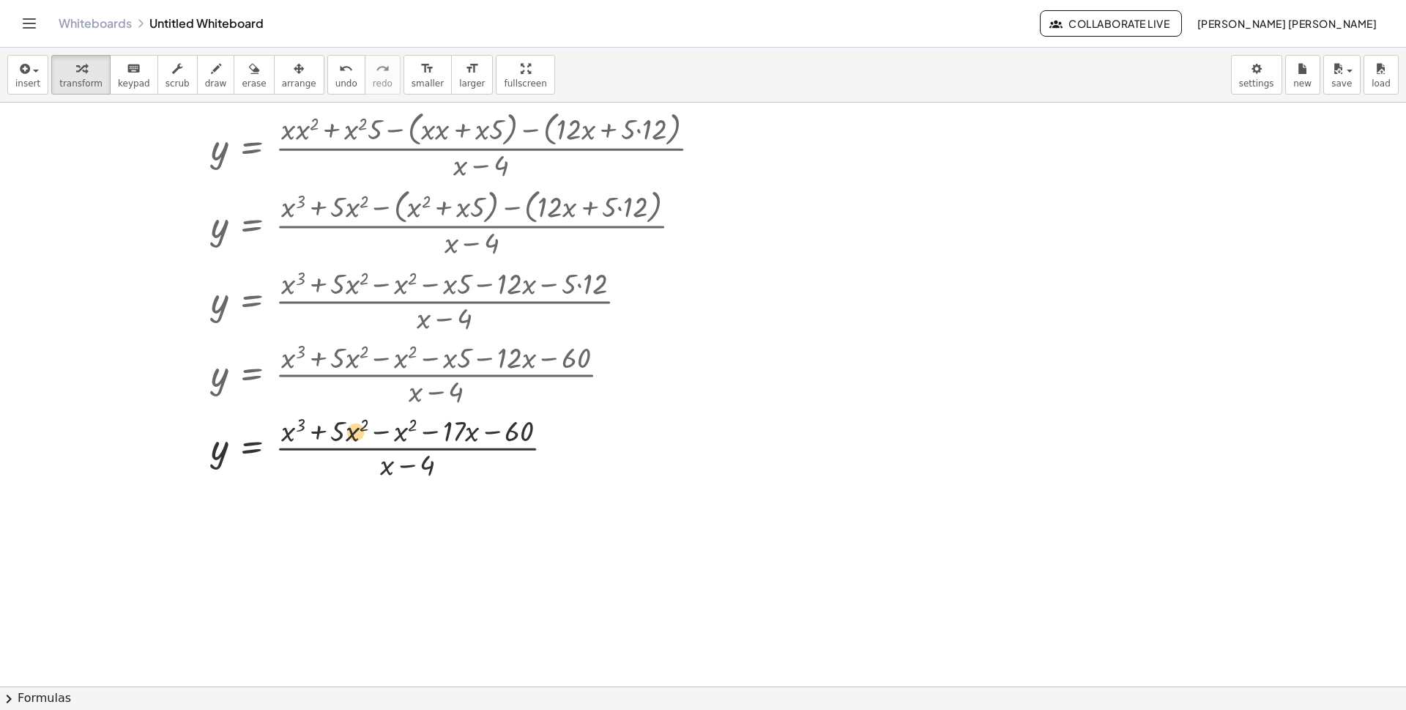
drag, startPoint x: 343, startPoint y: 434, endPoint x: 361, endPoint y: 434, distance: 17.6
click at [361, 434] on div at bounding box center [374, 446] width 692 height 73
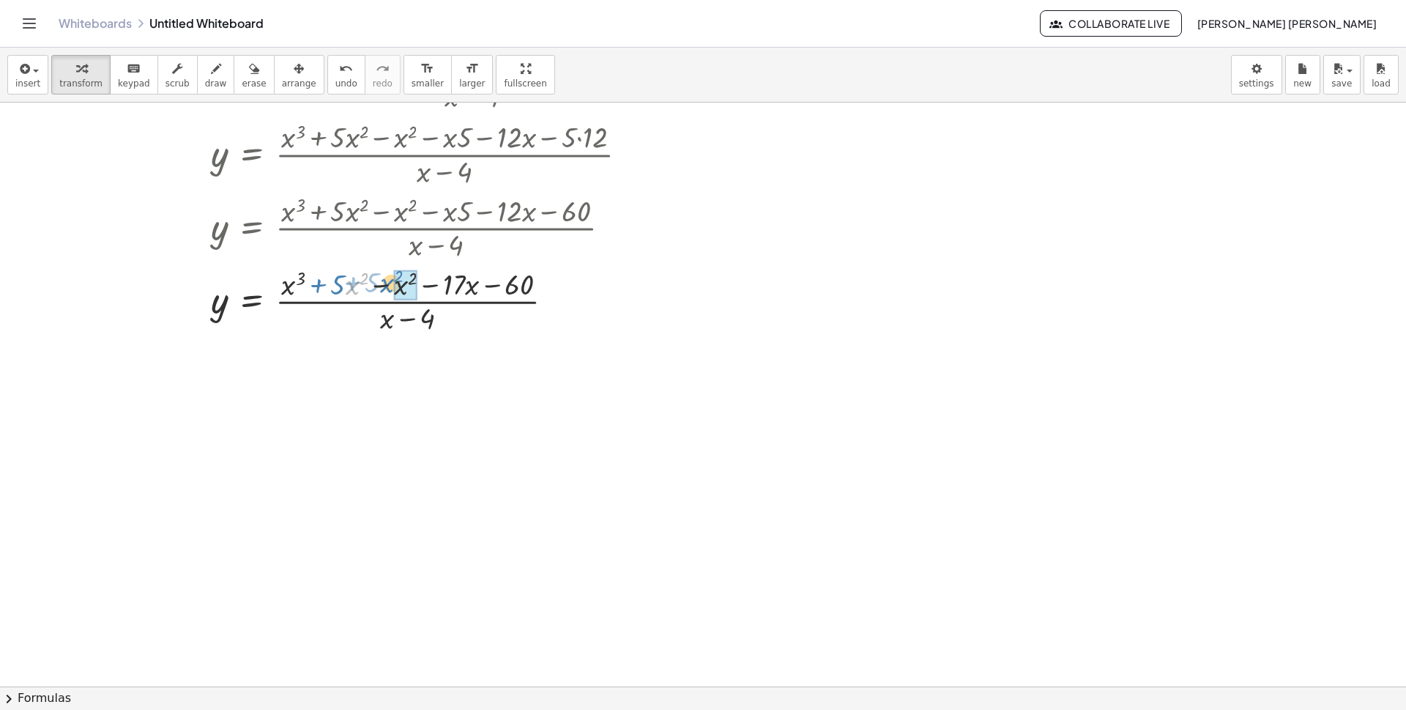
drag, startPoint x: 355, startPoint y: 291, endPoint x: 390, endPoint y: 289, distance: 34.5
click at [390, 289] on div at bounding box center [374, 300] width 692 height 73
drag, startPoint x: 332, startPoint y: 290, endPoint x: 410, endPoint y: 288, distance: 78.4
click at [410, 288] on div at bounding box center [374, 300] width 692 height 73
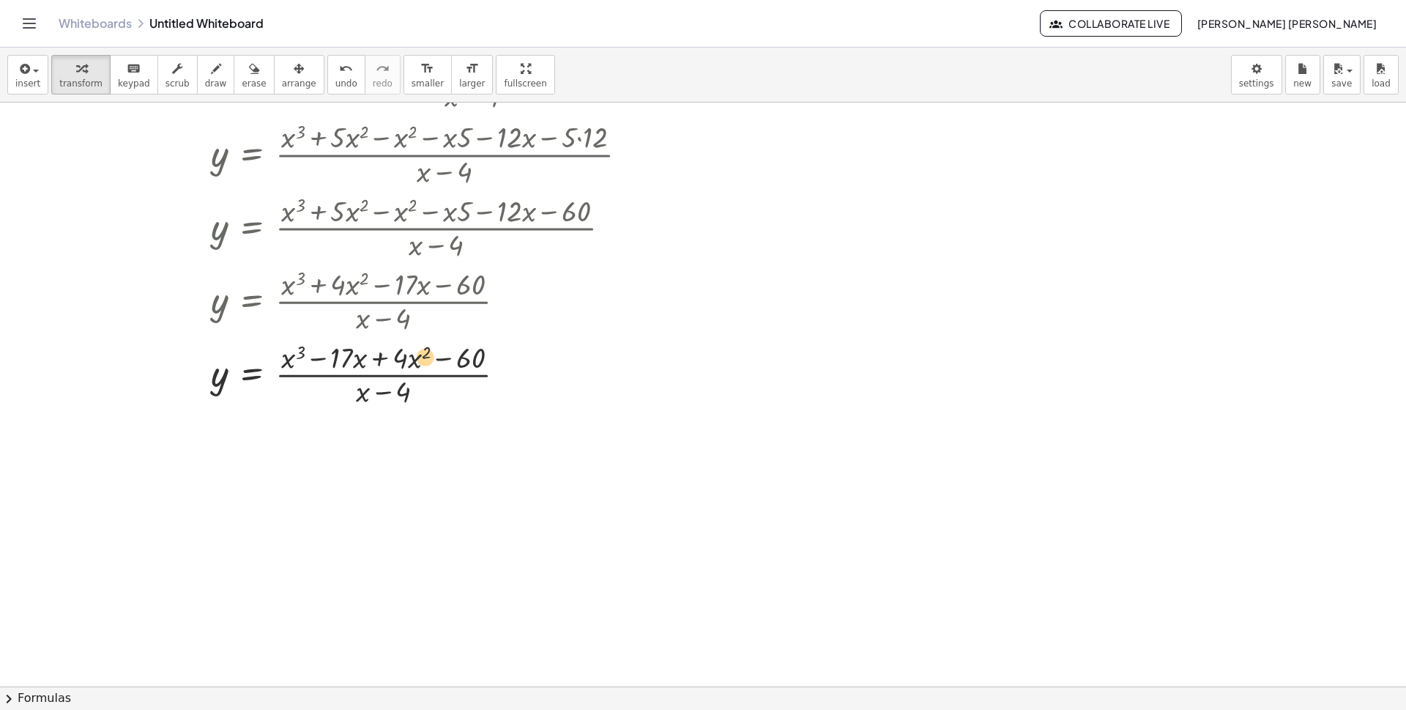
click at [421, 361] on div at bounding box center [374, 373] width 692 height 73
drag, startPoint x: 404, startPoint y: 361, endPoint x: 338, endPoint y: 358, distance: 66.0
click at [338, 358] on div at bounding box center [374, 373] width 692 height 73
drag, startPoint x: 363, startPoint y: 395, endPoint x: 294, endPoint y: 363, distance: 76.3
click at [294, 363] on div at bounding box center [374, 373] width 692 height 73
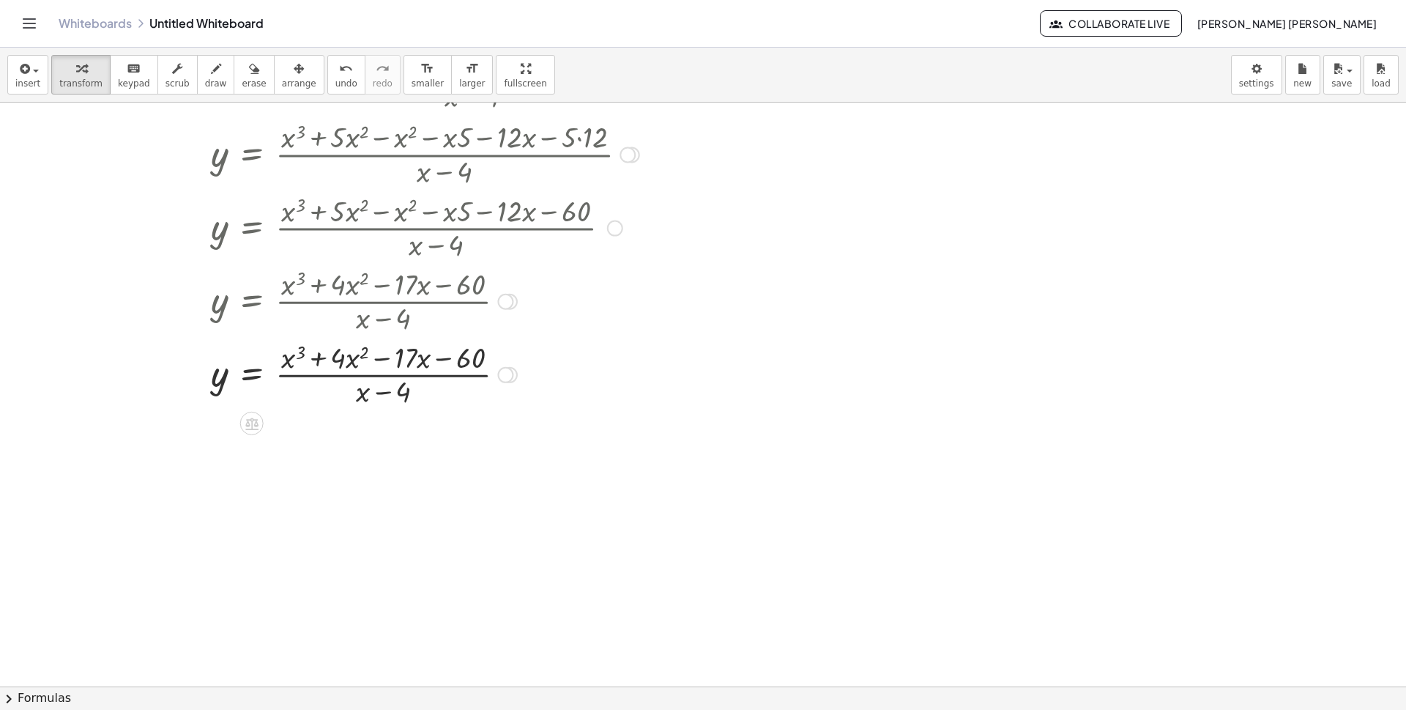
click at [353, 359] on div at bounding box center [374, 373] width 692 height 73
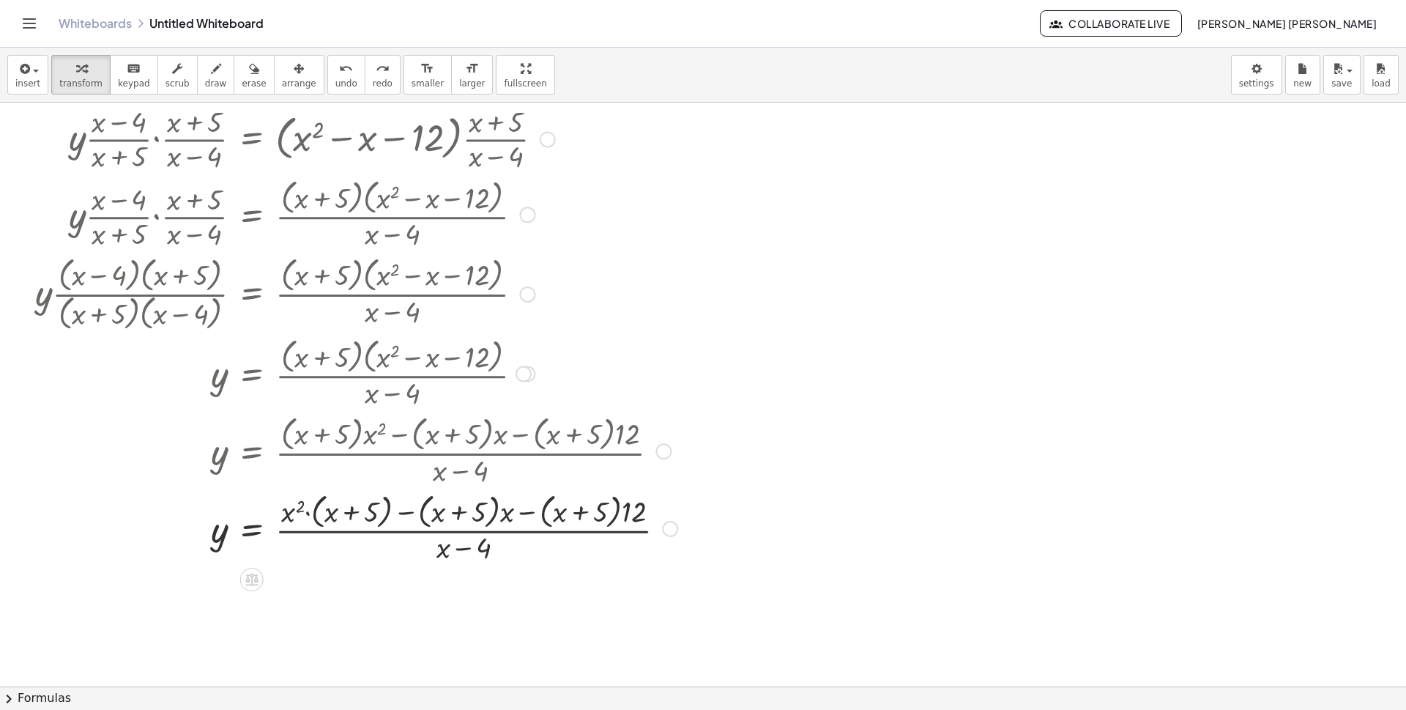
scroll to position [279, 0]
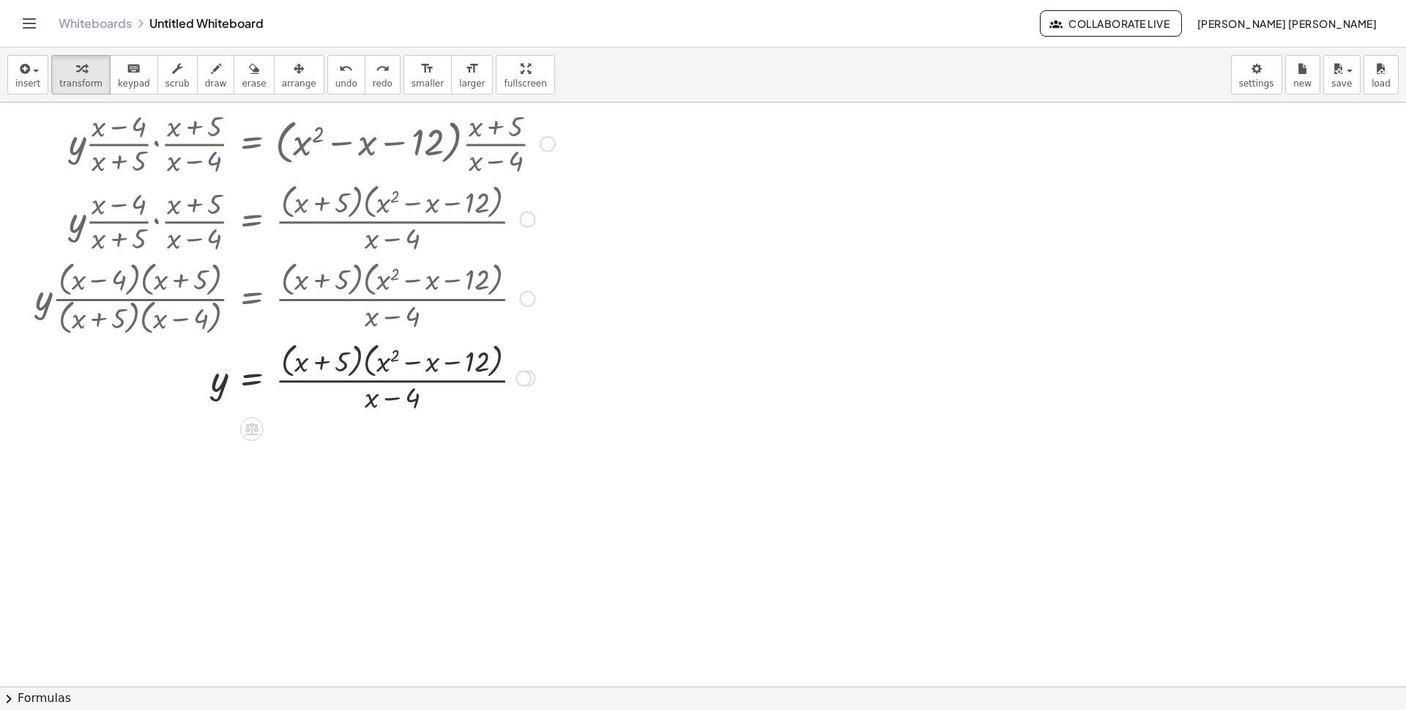
click at [528, 380] on div at bounding box center [524, 379] width 16 height 16
click at [483, 381] on div at bounding box center [295, 377] width 535 height 78
click at [365, 359] on div at bounding box center [295, 377] width 535 height 78
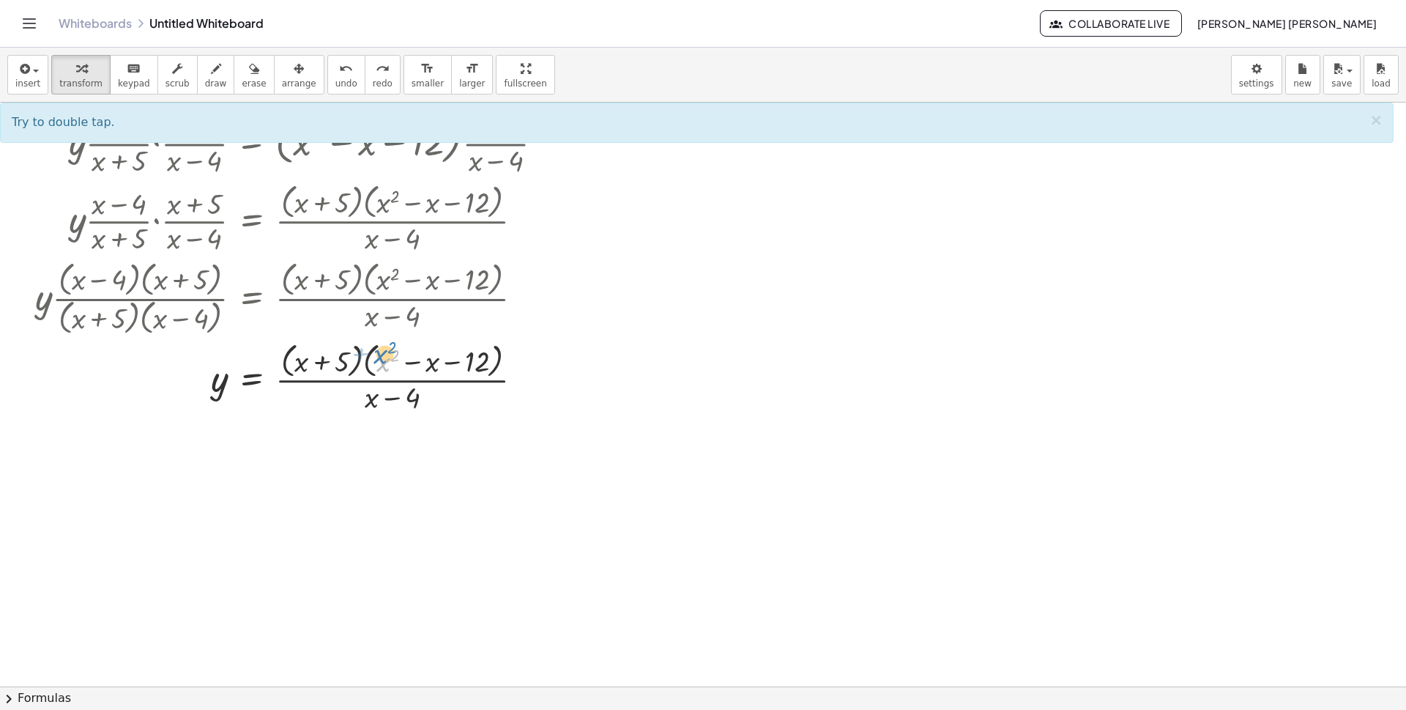
drag, startPoint x: 384, startPoint y: 359, endPoint x: 382, endPoint y: 351, distance: 8.6
click at [382, 351] on div at bounding box center [295, 377] width 535 height 78
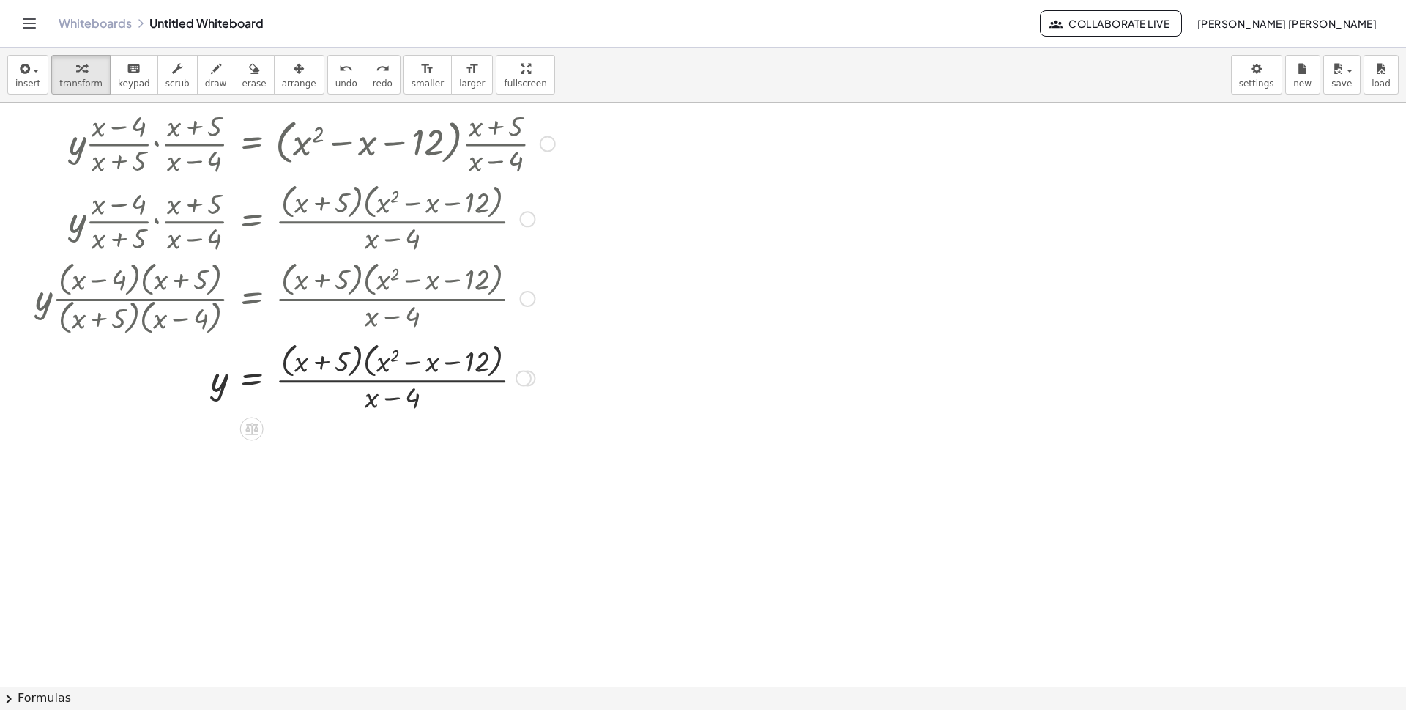
drag, startPoint x: 393, startPoint y: 366, endPoint x: 371, endPoint y: 366, distance: 22.0
click at [371, 366] on div at bounding box center [295, 377] width 535 height 78
drag, startPoint x: 371, startPoint y: 366, endPoint x: 383, endPoint y: 363, distance: 12.1
click at [371, 366] on div at bounding box center [295, 377] width 535 height 78
click at [383, 363] on div at bounding box center [295, 377] width 535 height 78
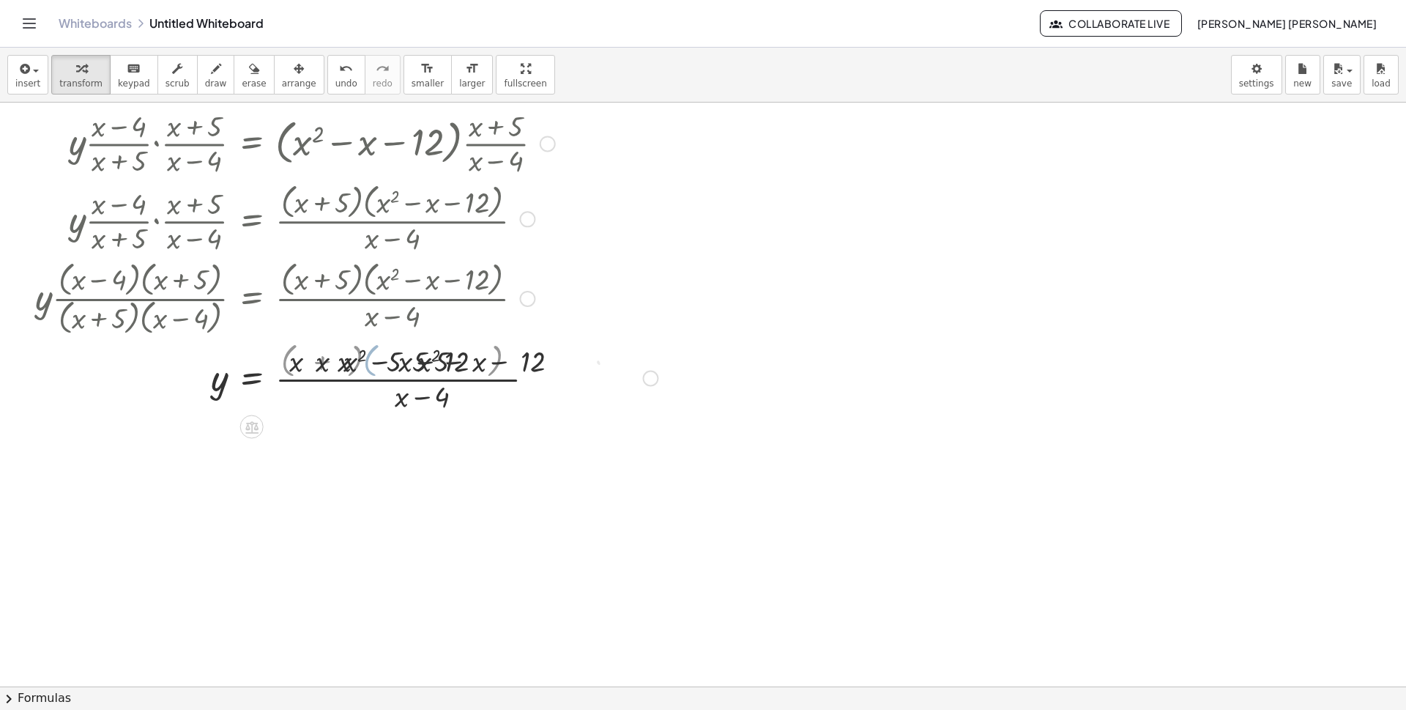
click at [383, 363] on div at bounding box center [346, 376] width 637 height 73
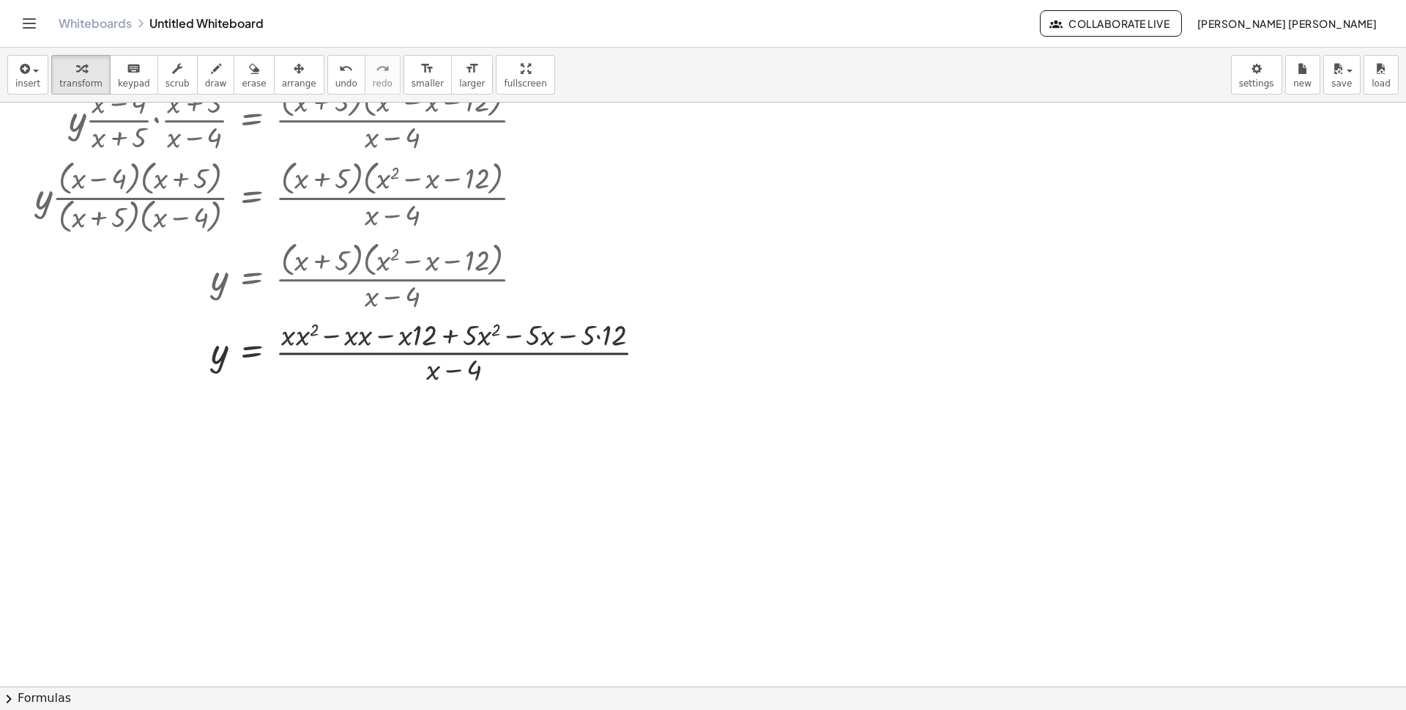
scroll to position [405, 0]
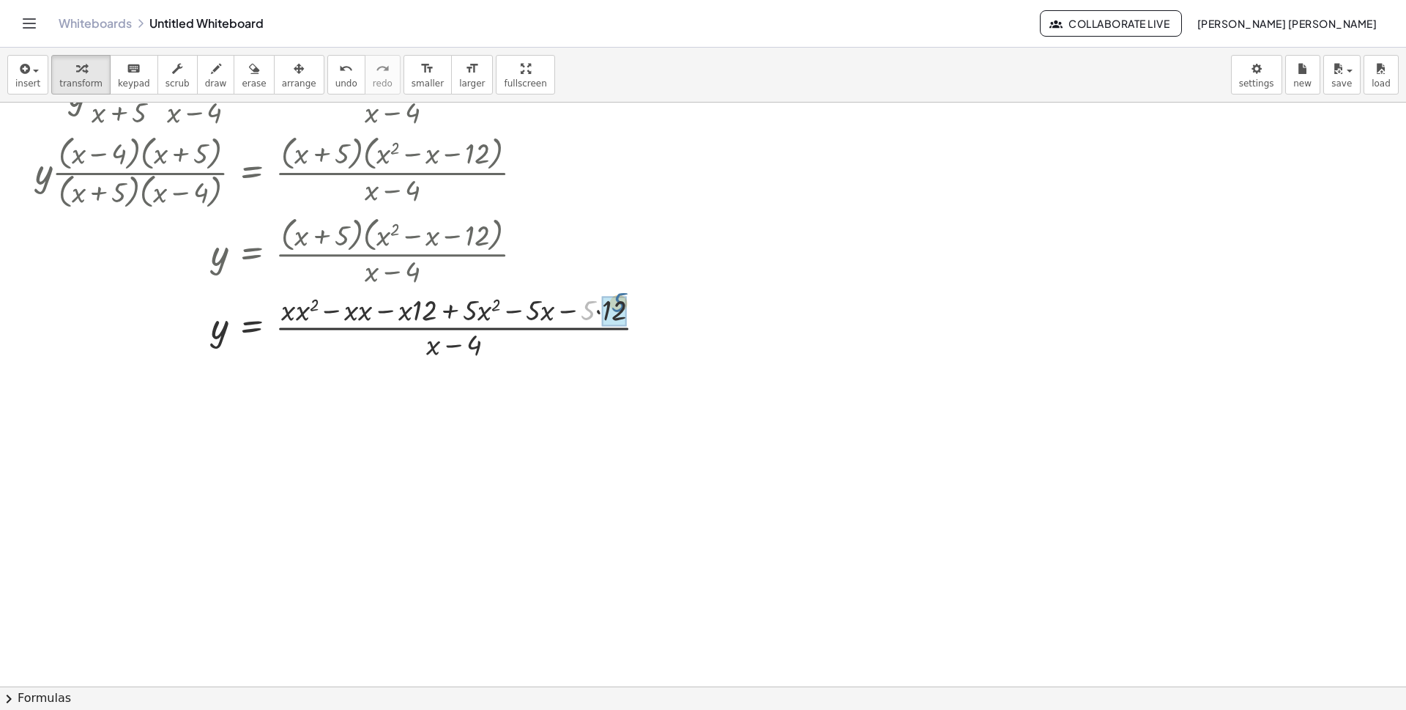
drag, startPoint x: 585, startPoint y: 313, endPoint x: 616, endPoint y: 305, distance: 31.8
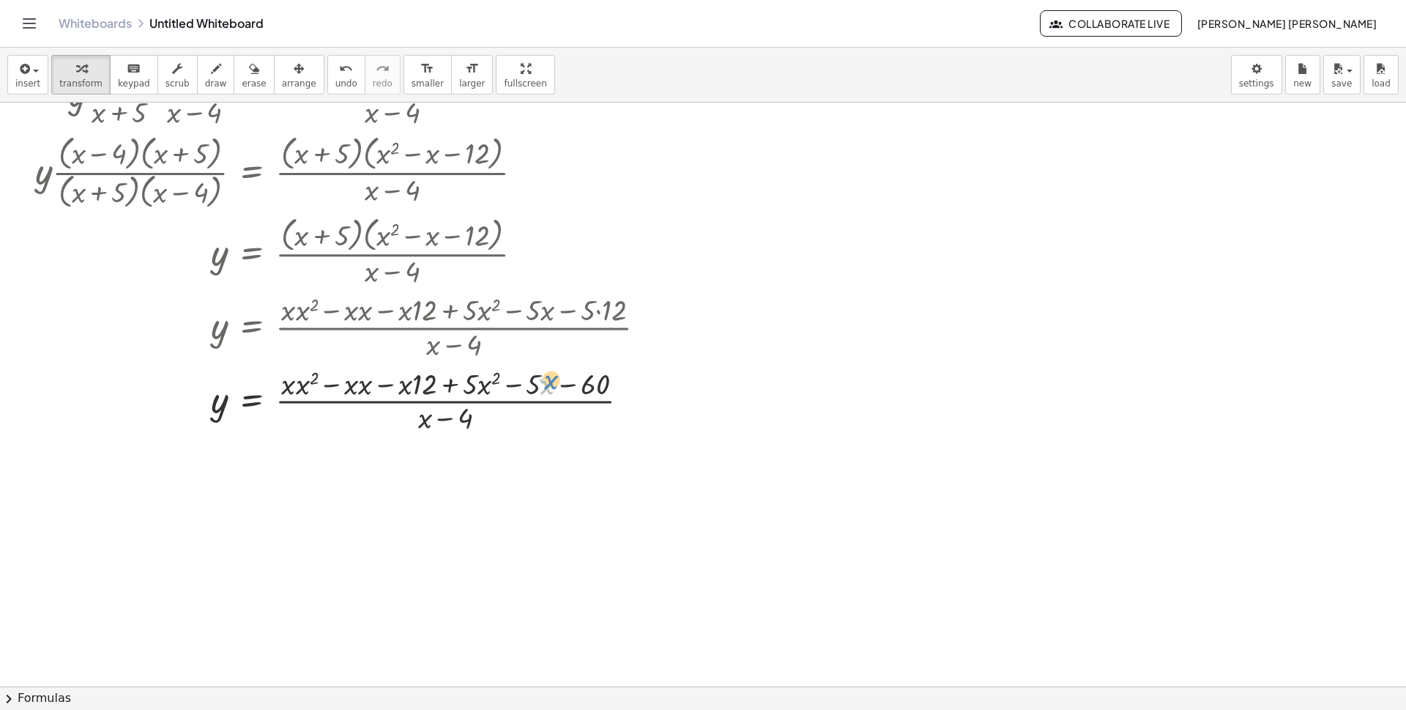
click at [546, 376] on div at bounding box center [346, 399] width 637 height 73
drag, startPoint x: 535, startPoint y: 381, endPoint x: 418, endPoint y: 378, distance: 116.5
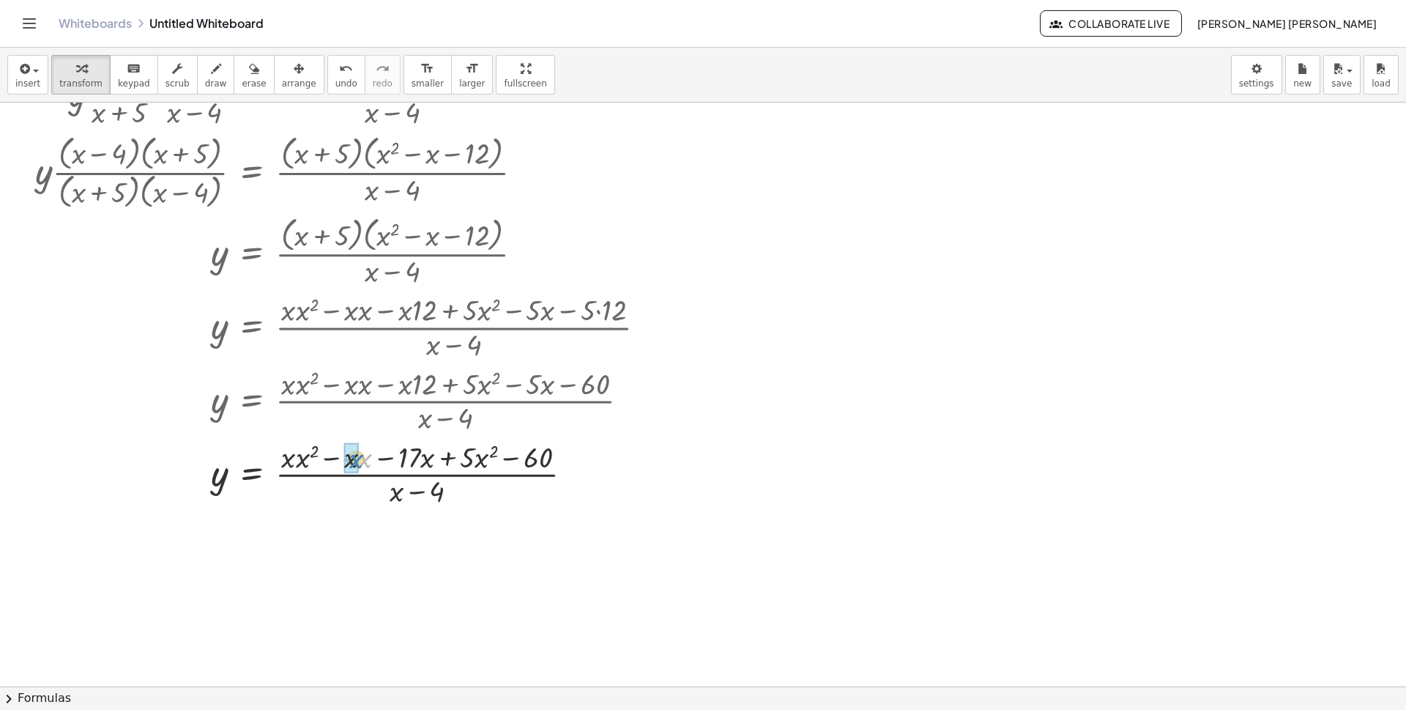
drag, startPoint x: 359, startPoint y: 456, endPoint x: 351, endPoint y: 457, distance: 8.1
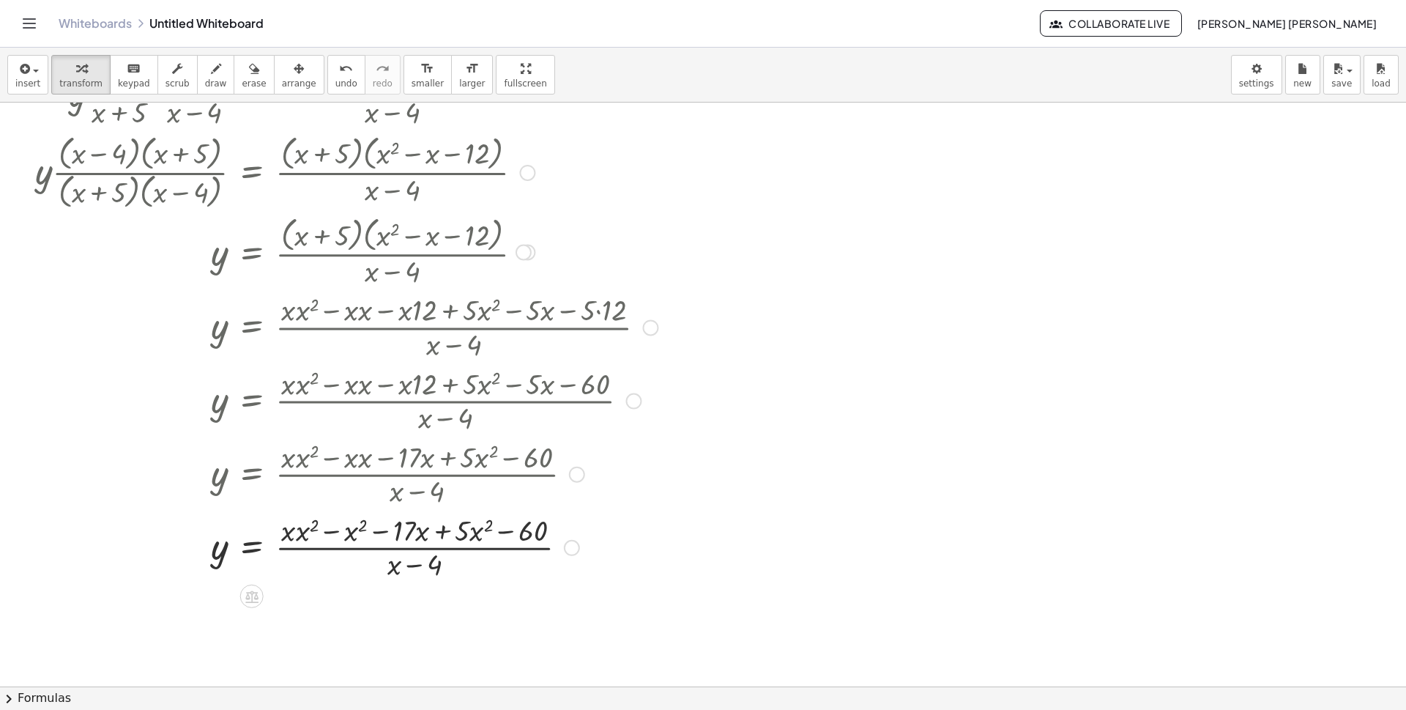
drag, startPoint x: 350, startPoint y: 457, endPoint x: 336, endPoint y: 461, distance: 14.4
click at [336, 461] on div at bounding box center [349, 472] width 642 height 73
drag, startPoint x: 355, startPoint y: 529, endPoint x: 316, endPoint y: 540, distance: 40.1
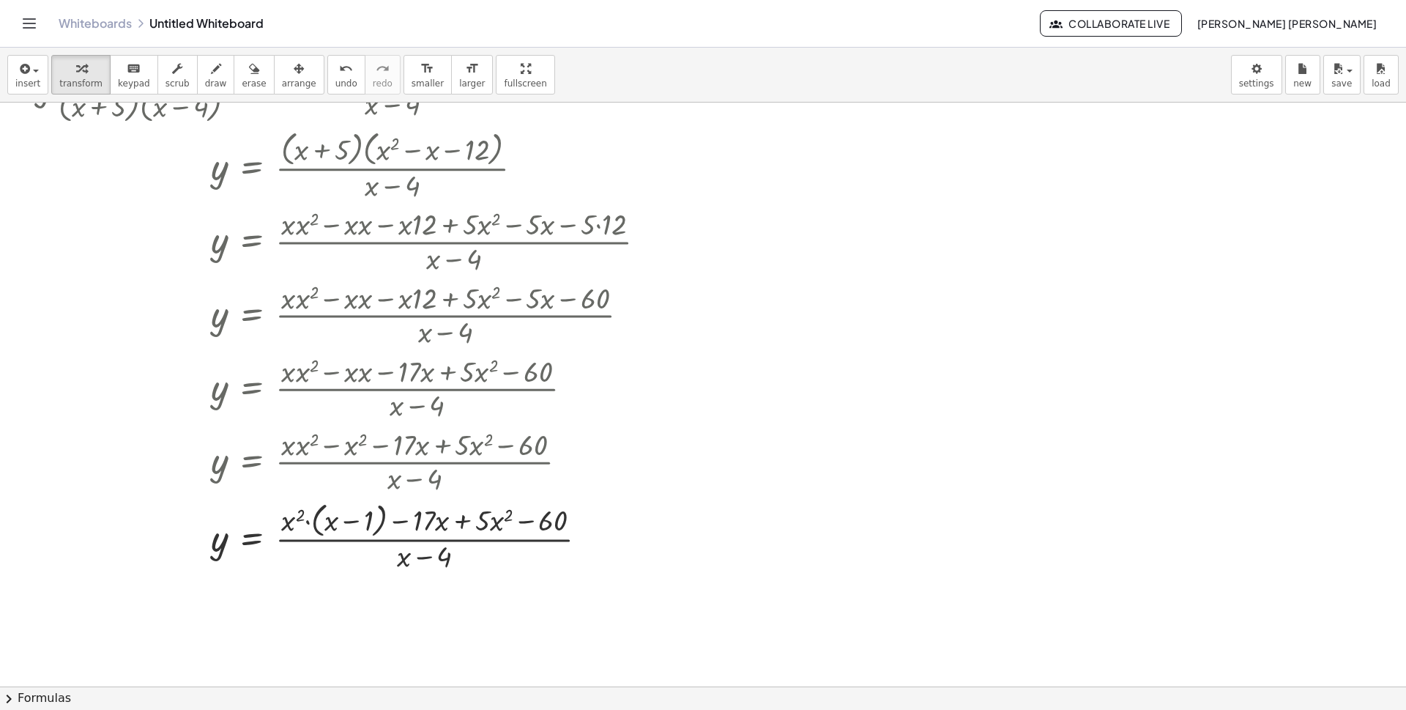
scroll to position [551, 0]
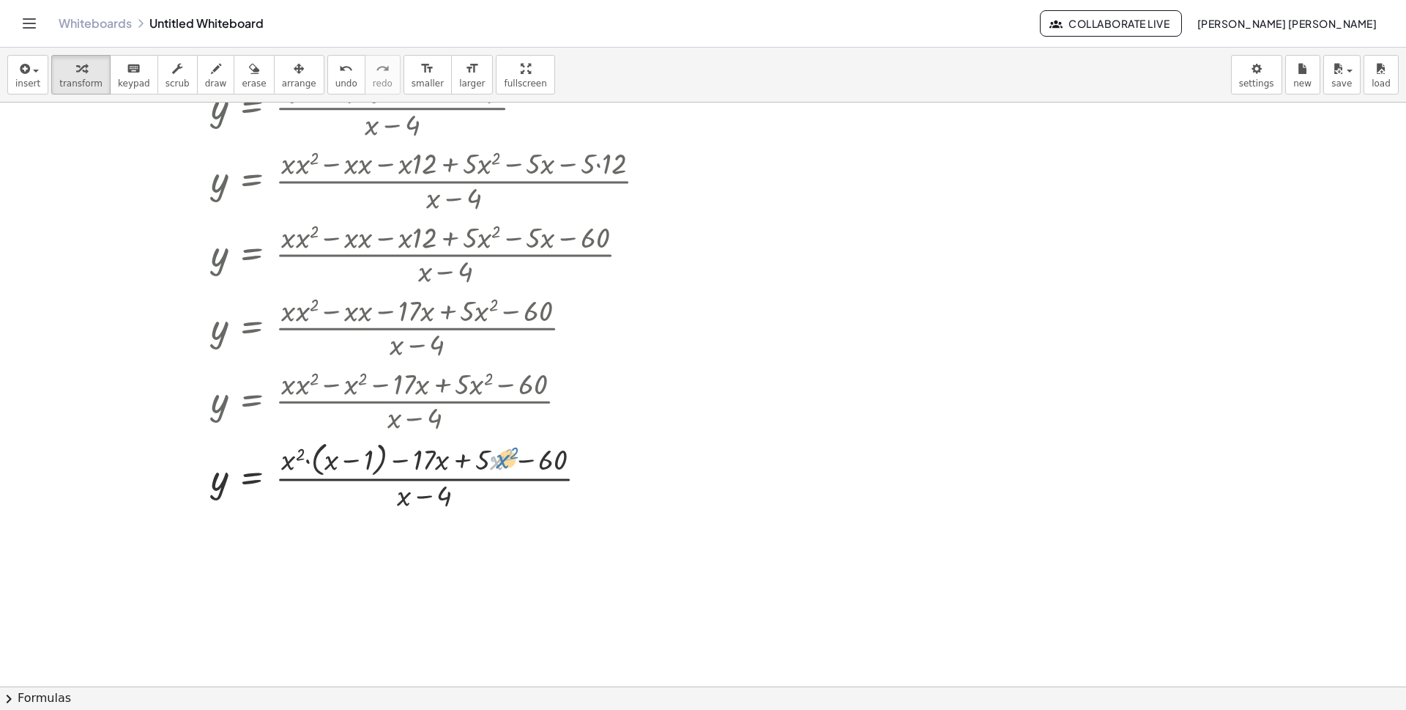
click at [496, 461] on div at bounding box center [346, 475] width 637 height 78
drag, startPoint x: 486, startPoint y: 462, endPoint x: 322, endPoint y: 464, distance: 164.8
click at [322, 464] on div at bounding box center [346, 475] width 637 height 78
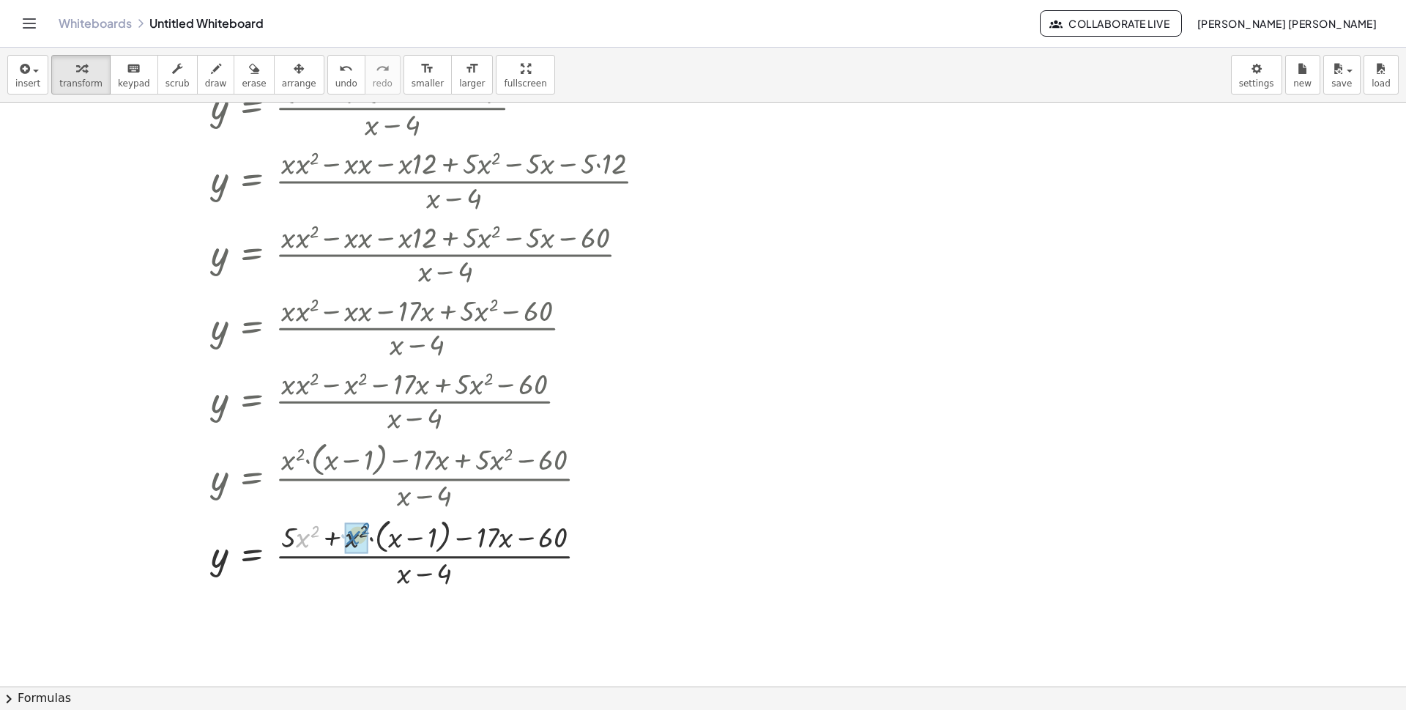
drag, startPoint x: 306, startPoint y: 534, endPoint x: 357, endPoint y: 531, distance: 50.6
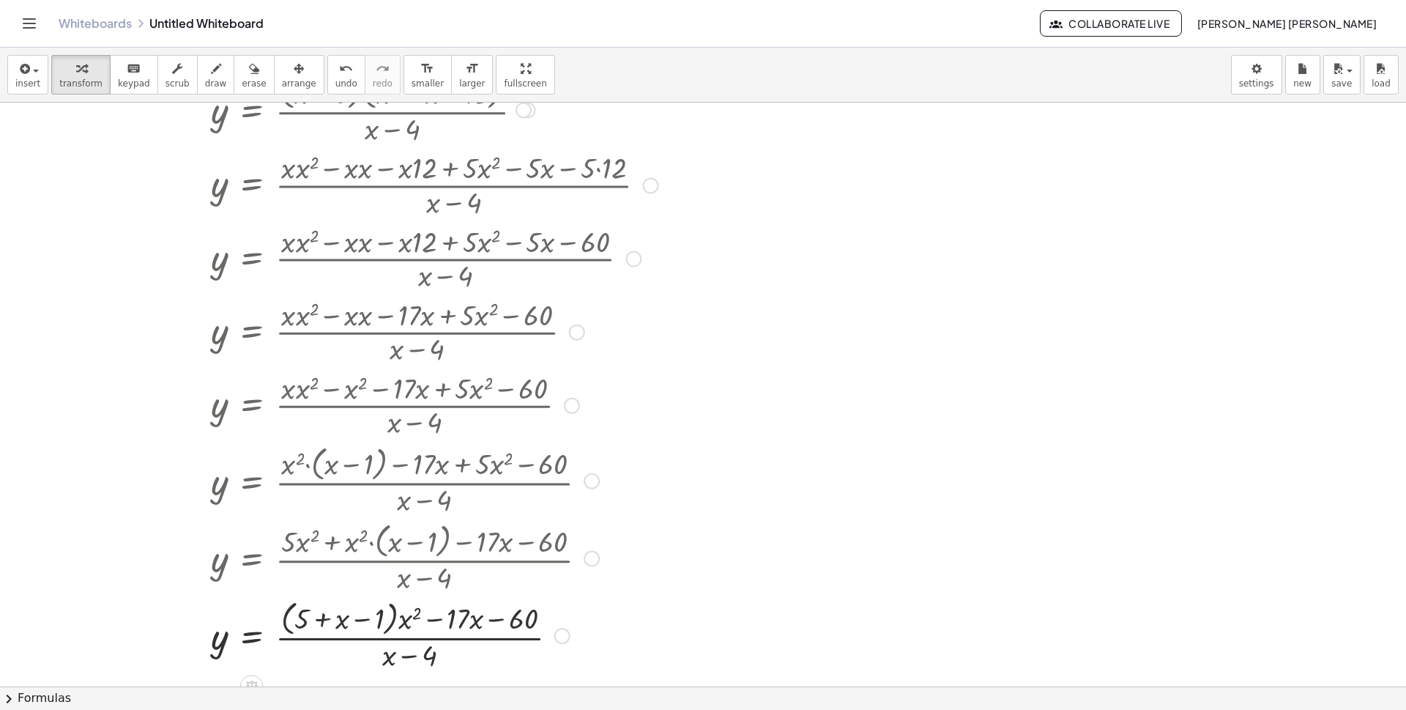
scroll to position [584, 0]
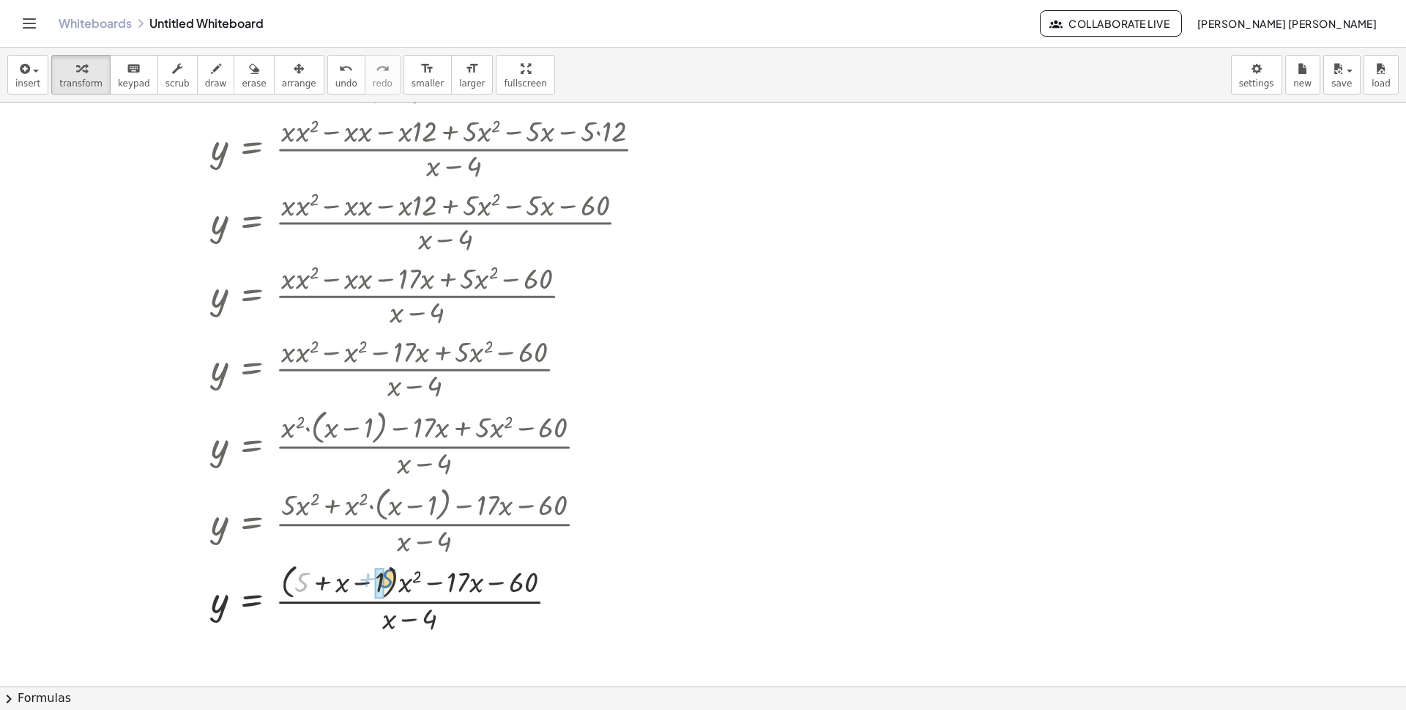
drag, startPoint x: 301, startPoint y: 590, endPoint x: 386, endPoint y: 586, distance: 85.0
click at [386, 586] on div at bounding box center [346, 598] width 637 height 78
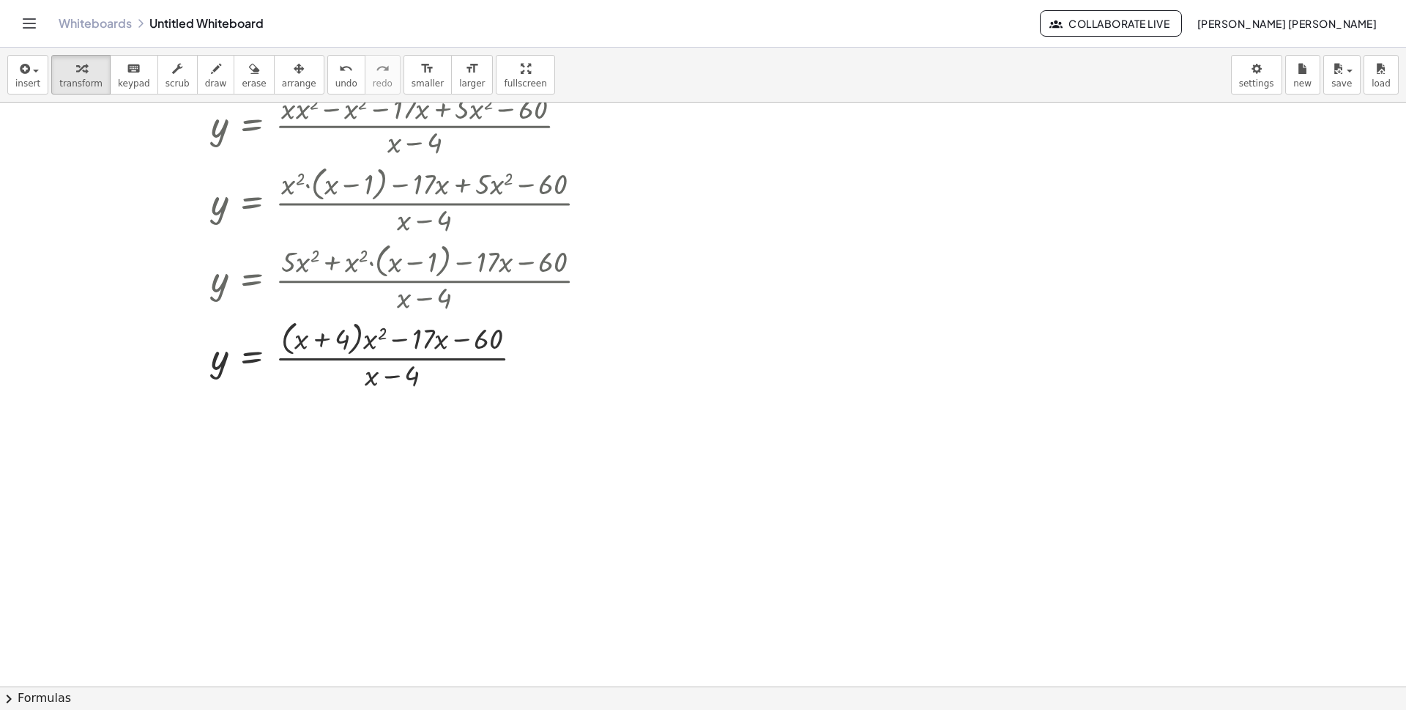
scroll to position [843, 0]
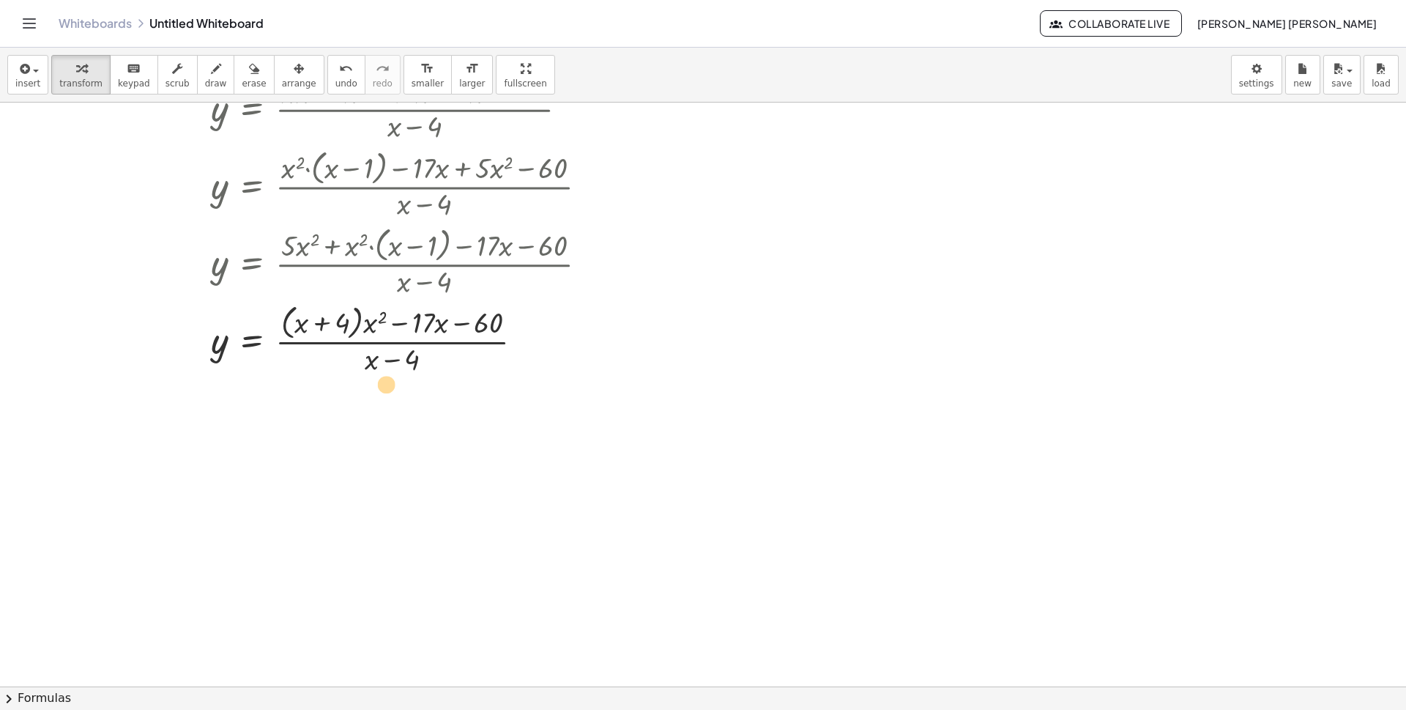
drag, startPoint x: 283, startPoint y: 327, endPoint x: 346, endPoint y: 388, distance: 88.6
click at [346, 388] on div "· ( + x − 4 ) · ( + x + 5 ) = · ( + x 2 − x − 12 ) · y · y · · ( + x − 4 ) · ( …" at bounding box center [703, 135] width 1406 height 1751
drag, startPoint x: 414, startPoint y: 360, endPoint x: 450, endPoint y: 366, distance: 36.4
click at [450, 366] on div at bounding box center [346, 339] width 637 height 78
drag, startPoint x: 467, startPoint y: 322, endPoint x: 308, endPoint y: 323, distance: 158.2
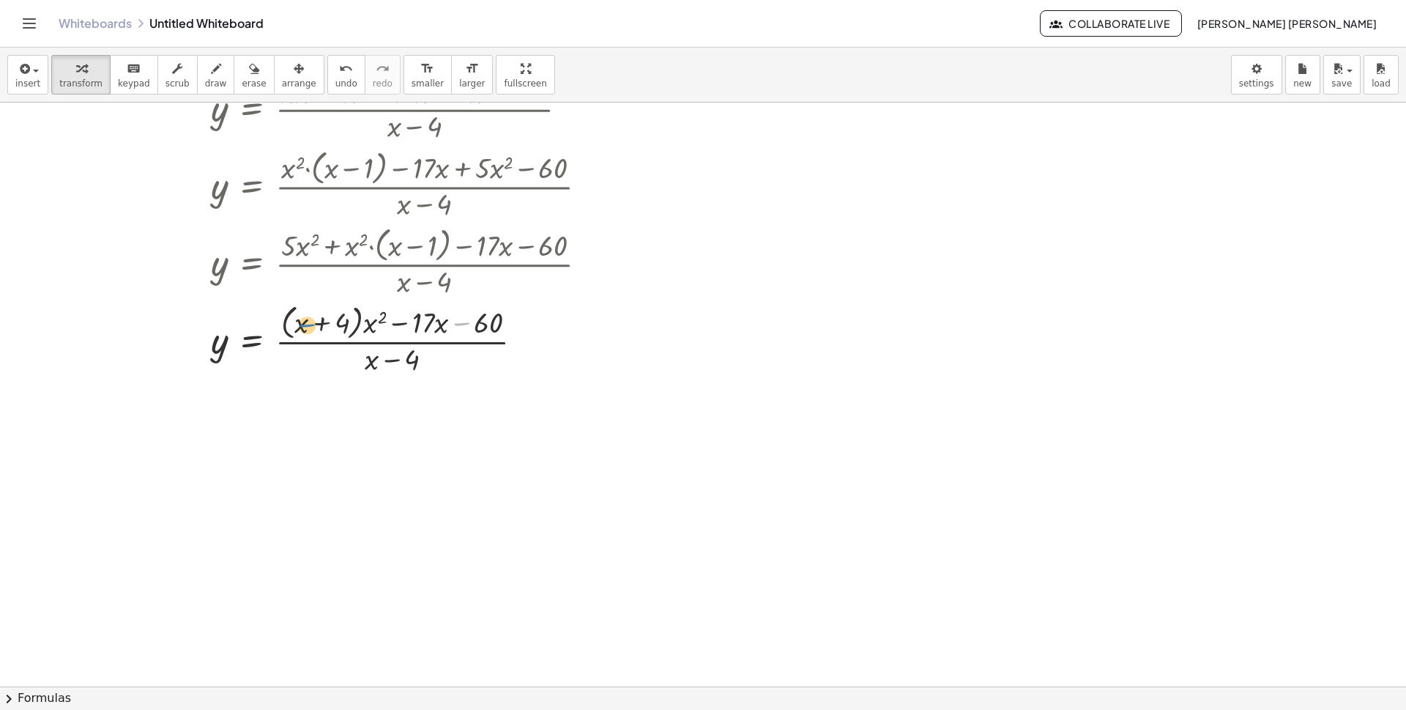
click at [308, 323] on div at bounding box center [346, 339] width 637 height 78
drag, startPoint x: 376, startPoint y: 327, endPoint x: 317, endPoint y: 327, distance: 59.3
click at [317, 327] on div at bounding box center [346, 339] width 637 height 78
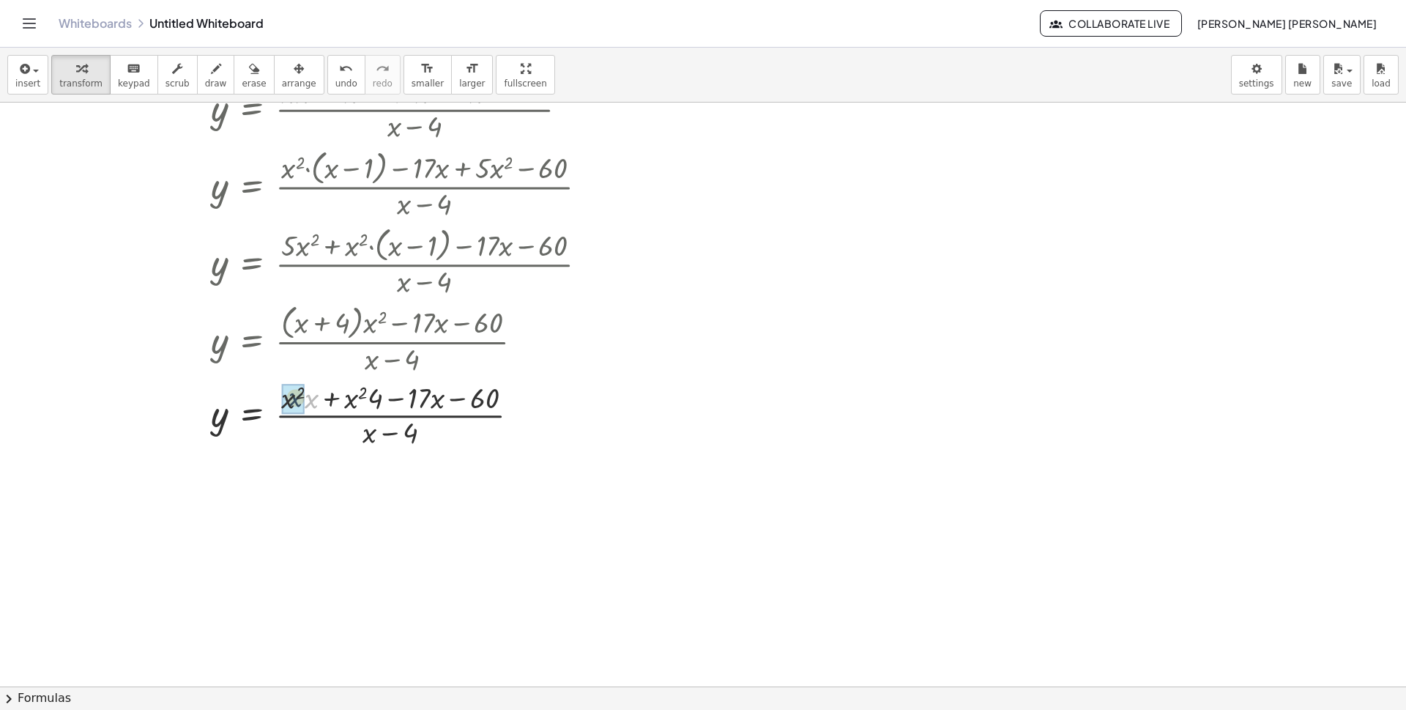
drag, startPoint x: 313, startPoint y: 409, endPoint x: 305, endPoint y: 408, distance: 8.2
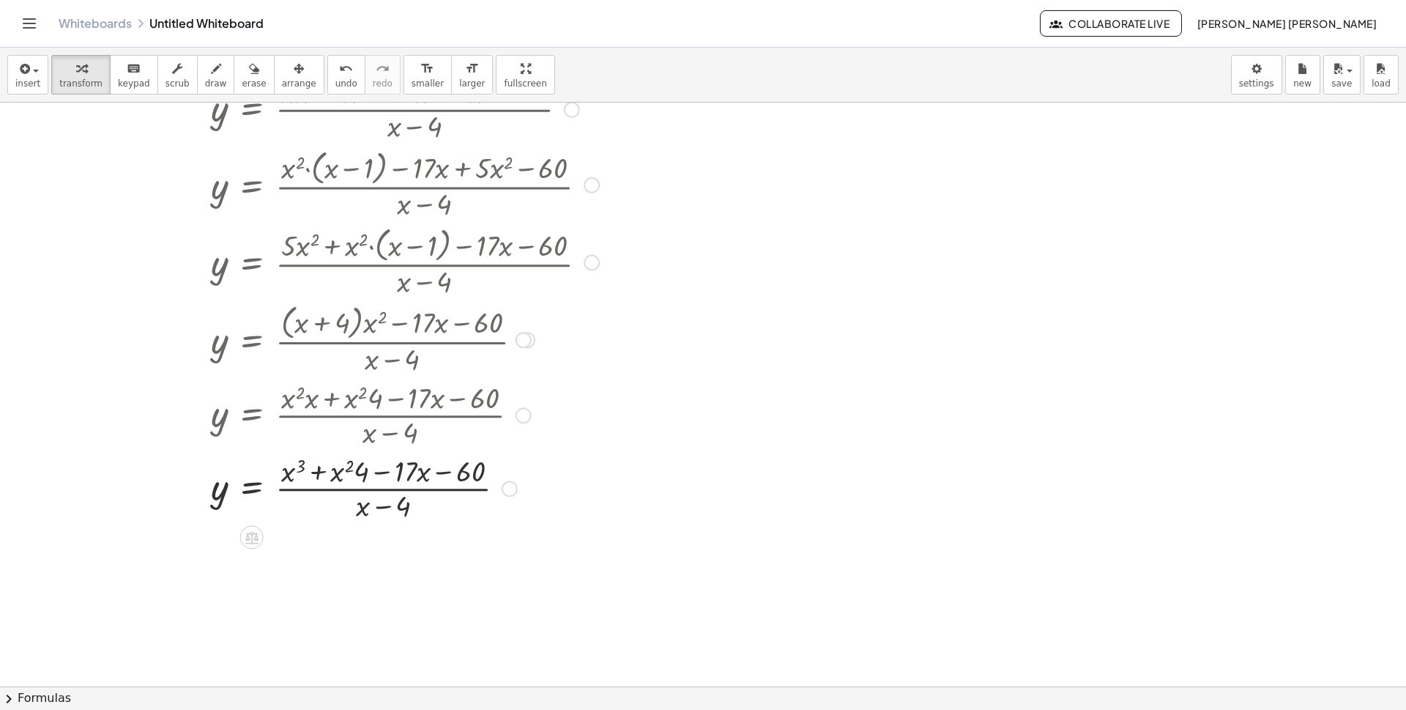
drag, startPoint x: 338, startPoint y: 398, endPoint x: 363, endPoint y: 431, distance: 40.7
click at [363, 431] on div at bounding box center [353, 413] width 651 height 73
drag, startPoint x: 338, startPoint y: 476, endPoint x: 363, endPoint y: 472, distance: 25.9
click at [363, 472] on div at bounding box center [346, 486] width 637 height 73
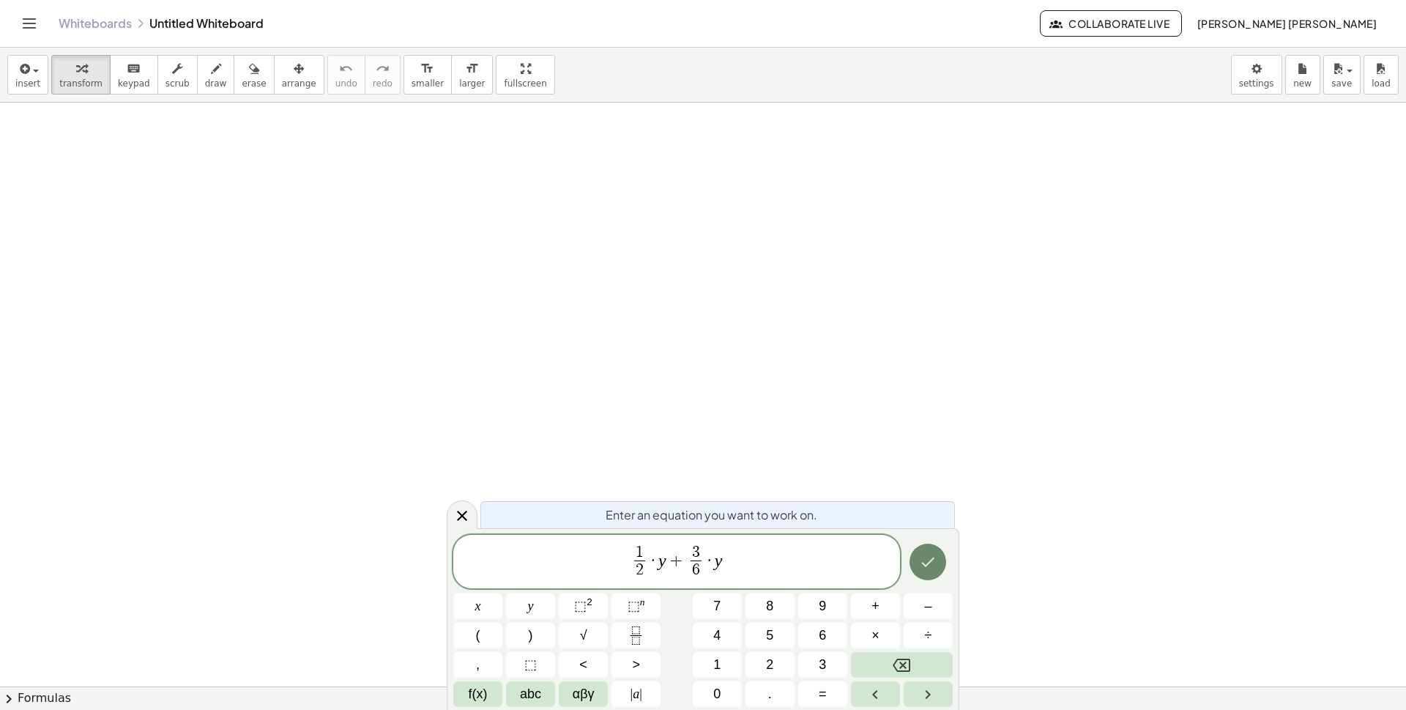
click at [923, 572] on button "Done" at bounding box center [928, 561] width 37 height 37
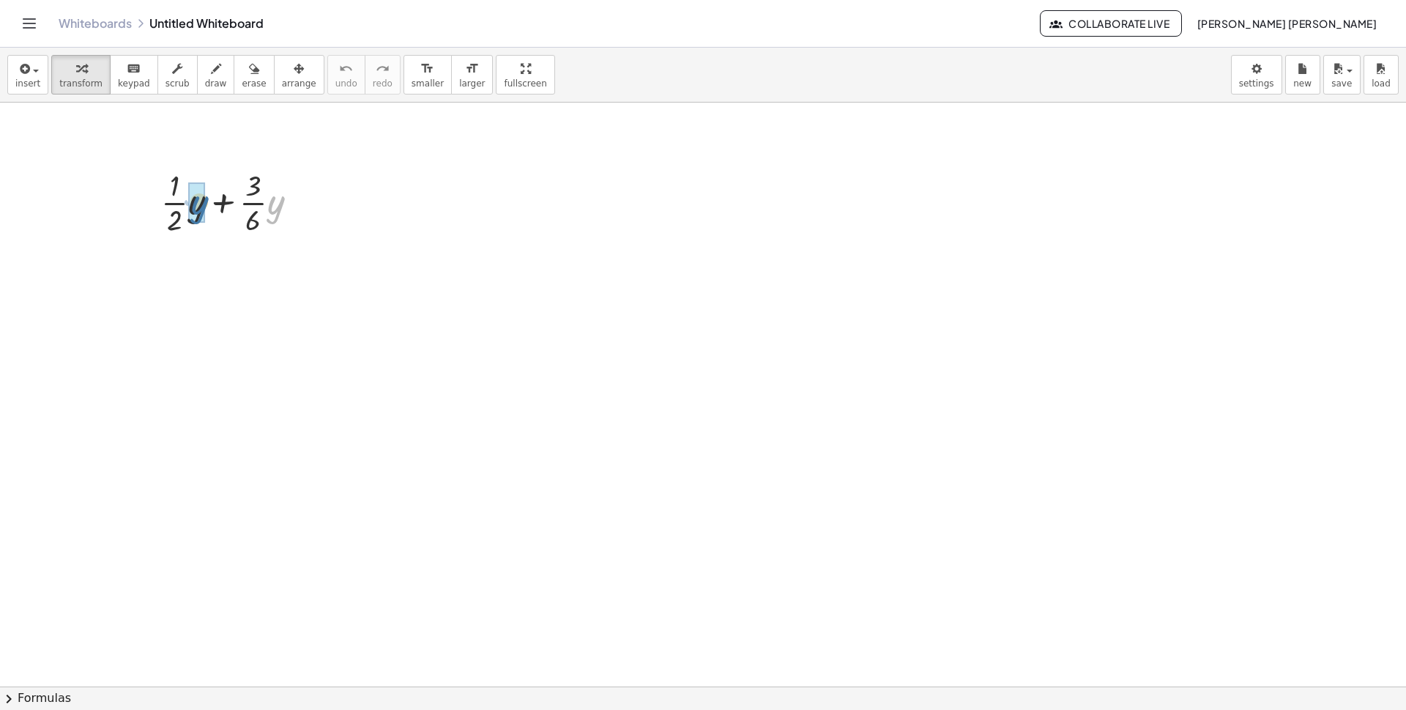
drag, startPoint x: 275, startPoint y: 196, endPoint x: 198, endPoint y: 196, distance: 76.9
click at [211, 281] on div at bounding box center [235, 277] width 191 height 79
drag, startPoint x: 204, startPoint y: 288, endPoint x: 267, endPoint y: 287, distance: 62.3
click at [267, 287] on div at bounding box center [235, 277] width 191 height 79
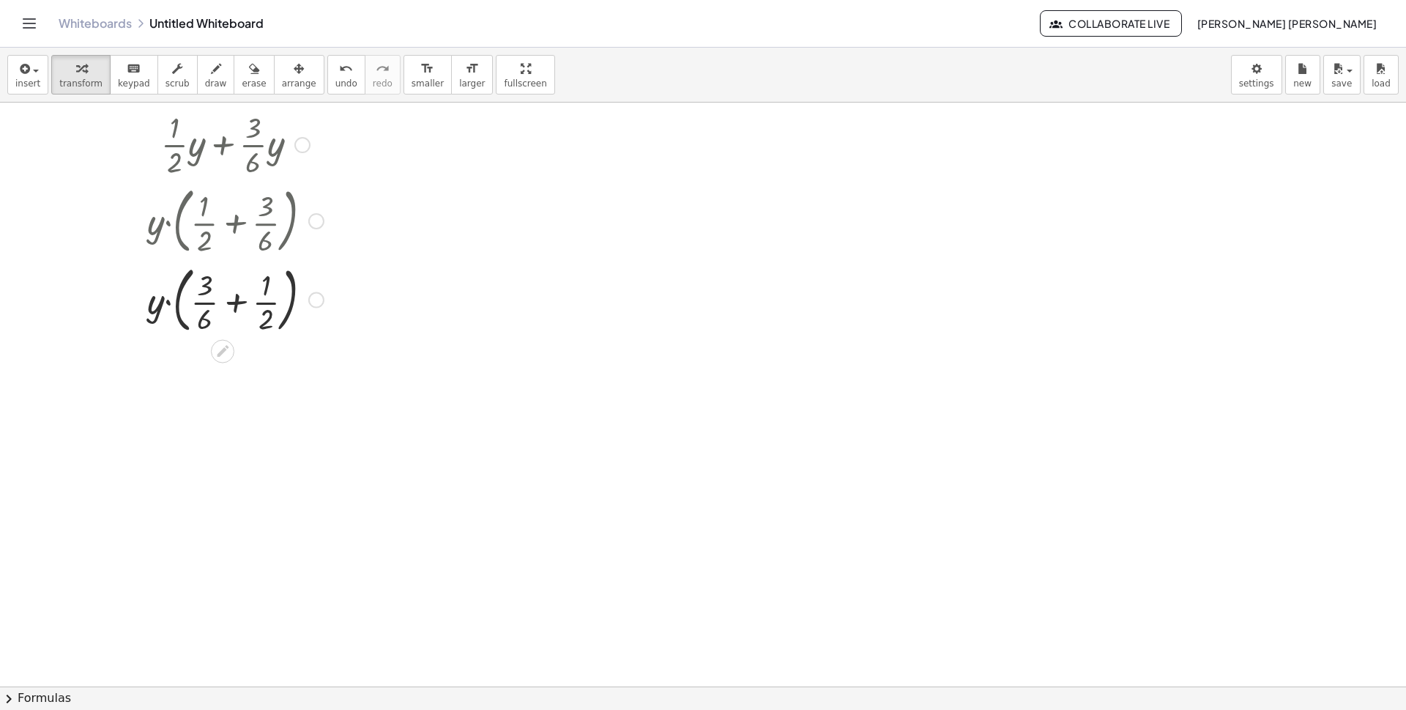
scroll to position [73, 0]
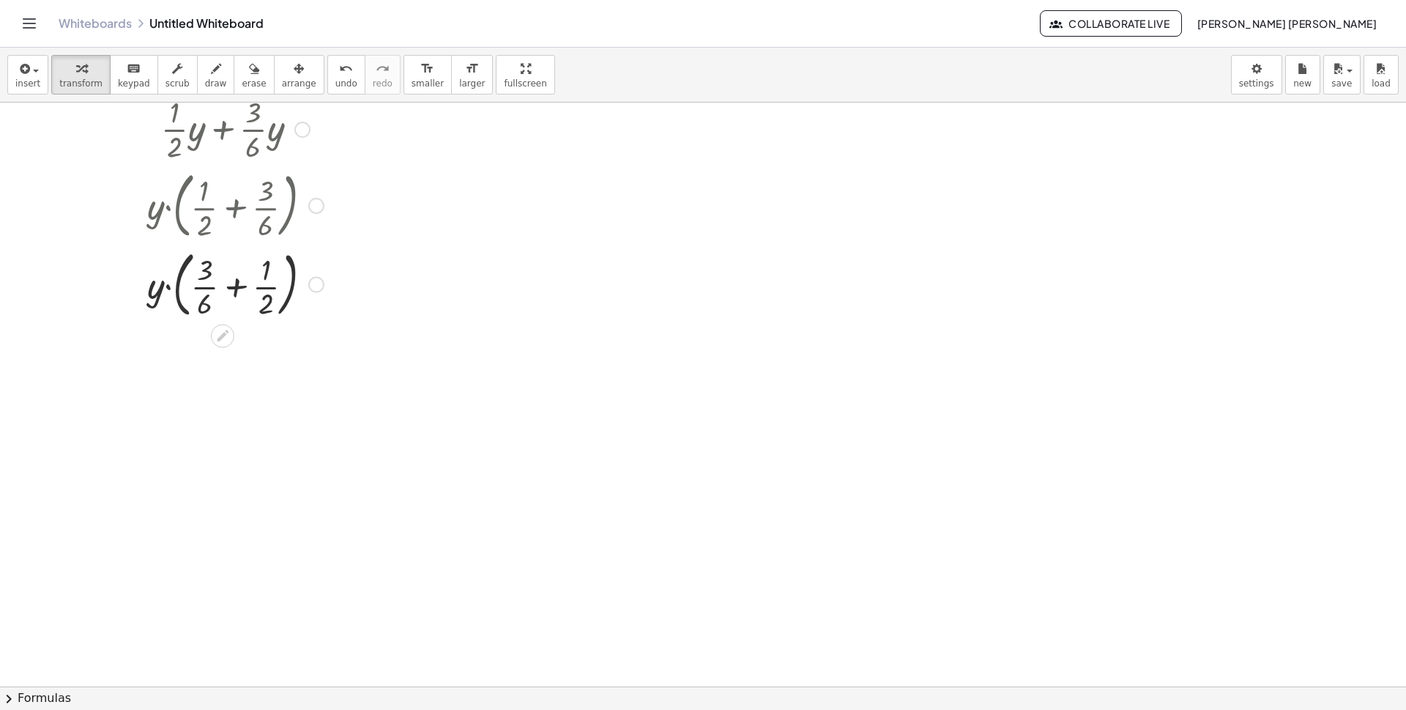
click at [205, 308] on div at bounding box center [235, 283] width 191 height 79
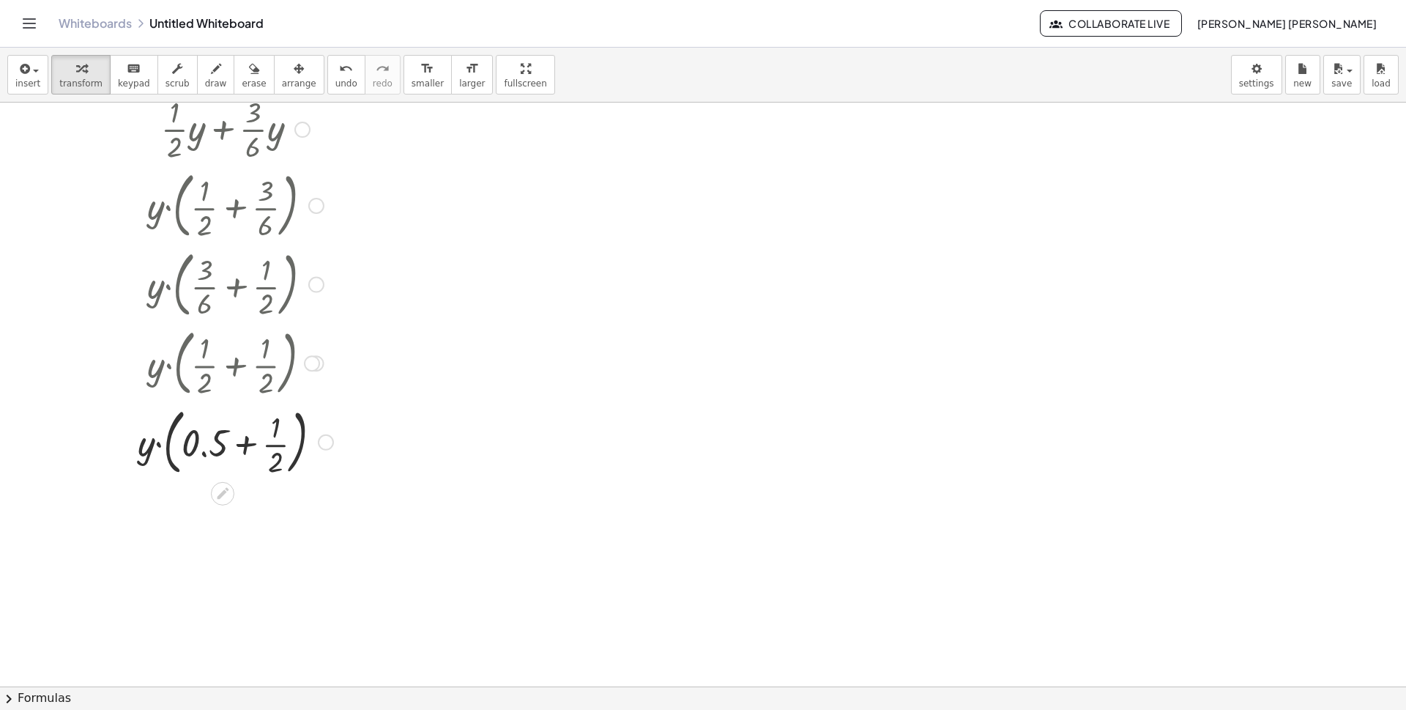
click at [275, 437] on div at bounding box center [235, 440] width 210 height 79
drag, startPoint x: 281, startPoint y: 449, endPoint x: 222, endPoint y: 452, distance: 59.4
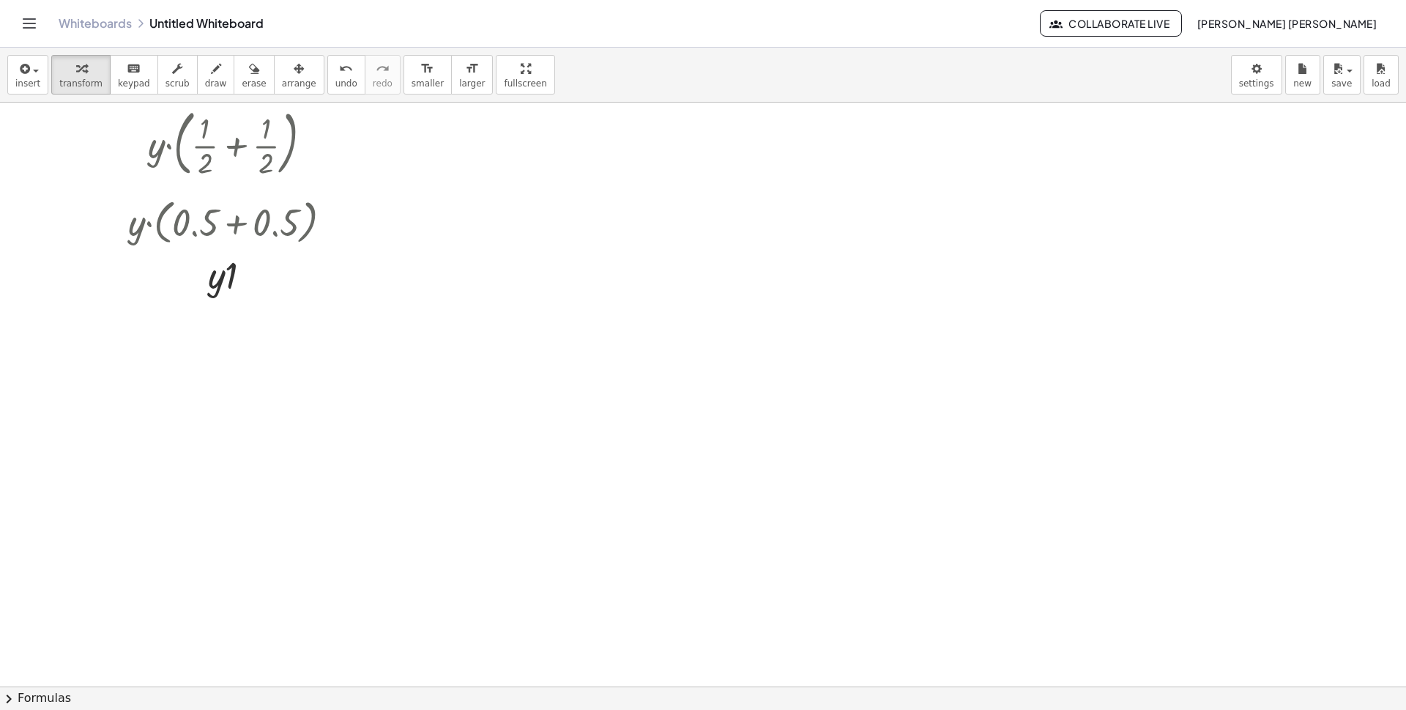
scroll to position [366, 0]
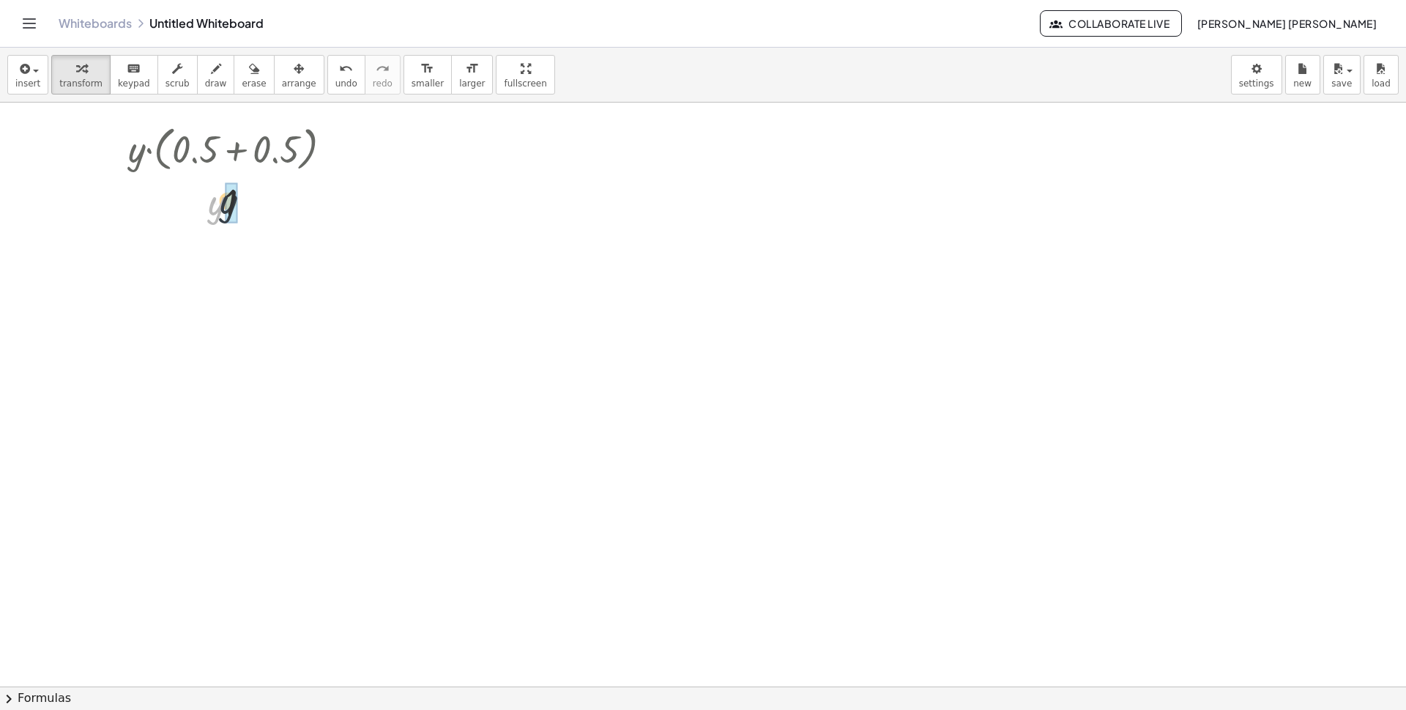
drag, startPoint x: 218, startPoint y: 206, endPoint x: 227, endPoint y: 204, distance: 8.9
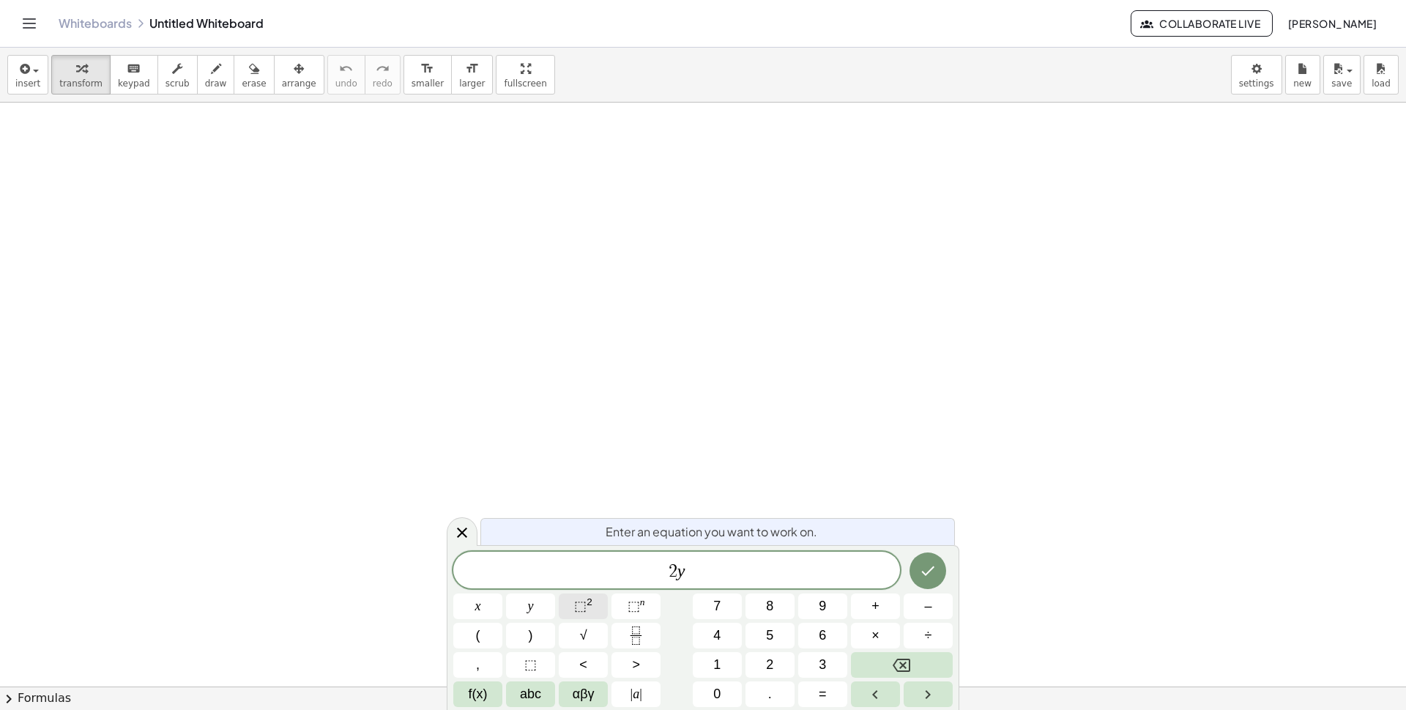
click at [594, 610] on button "⬚ 2" at bounding box center [583, 606] width 49 height 26
drag, startPoint x: 737, startPoint y: 579, endPoint x: 631, endPoint y: 576, distance: 106.2
click at [631, 576] on span "2 y 2 + 6 y" at bounding box center [676, 568] width 447 height 26
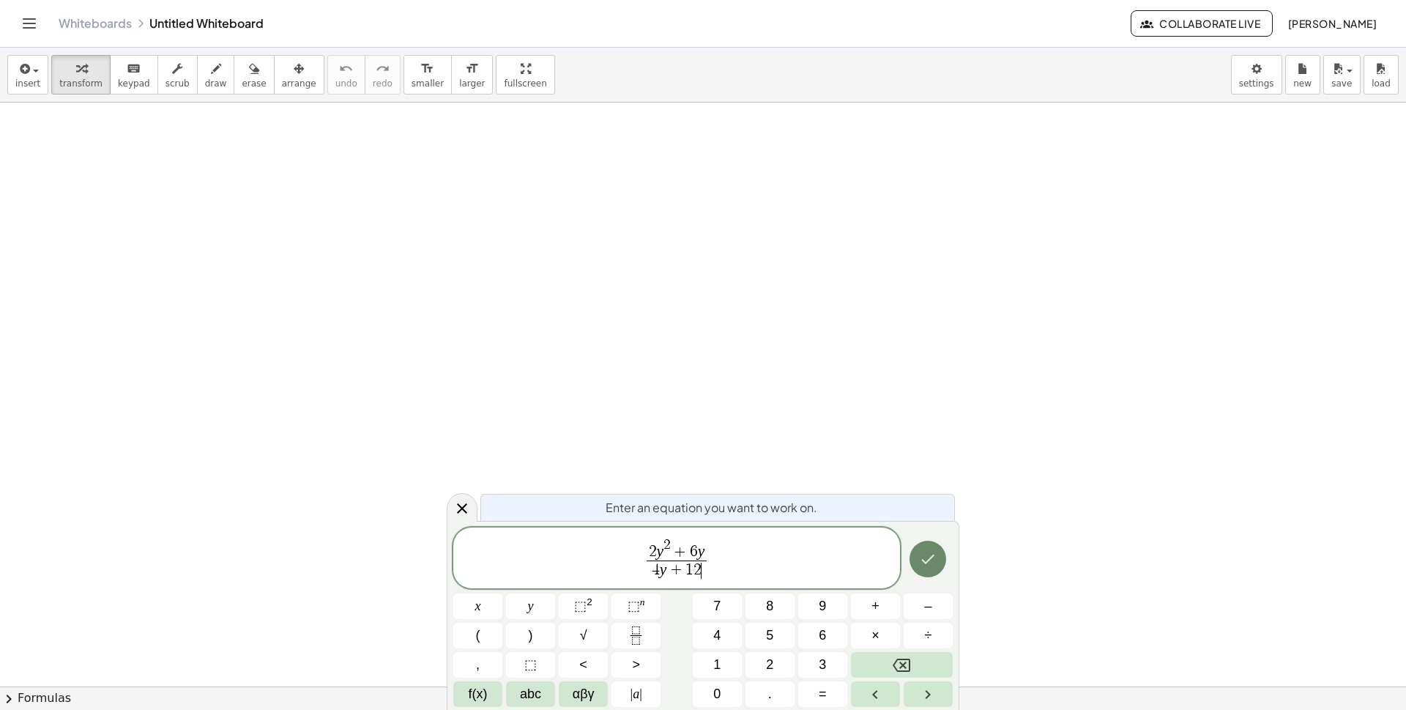
click at [930, 566] on icon "Done" at bounding box center [928, 559] width 18 height 18
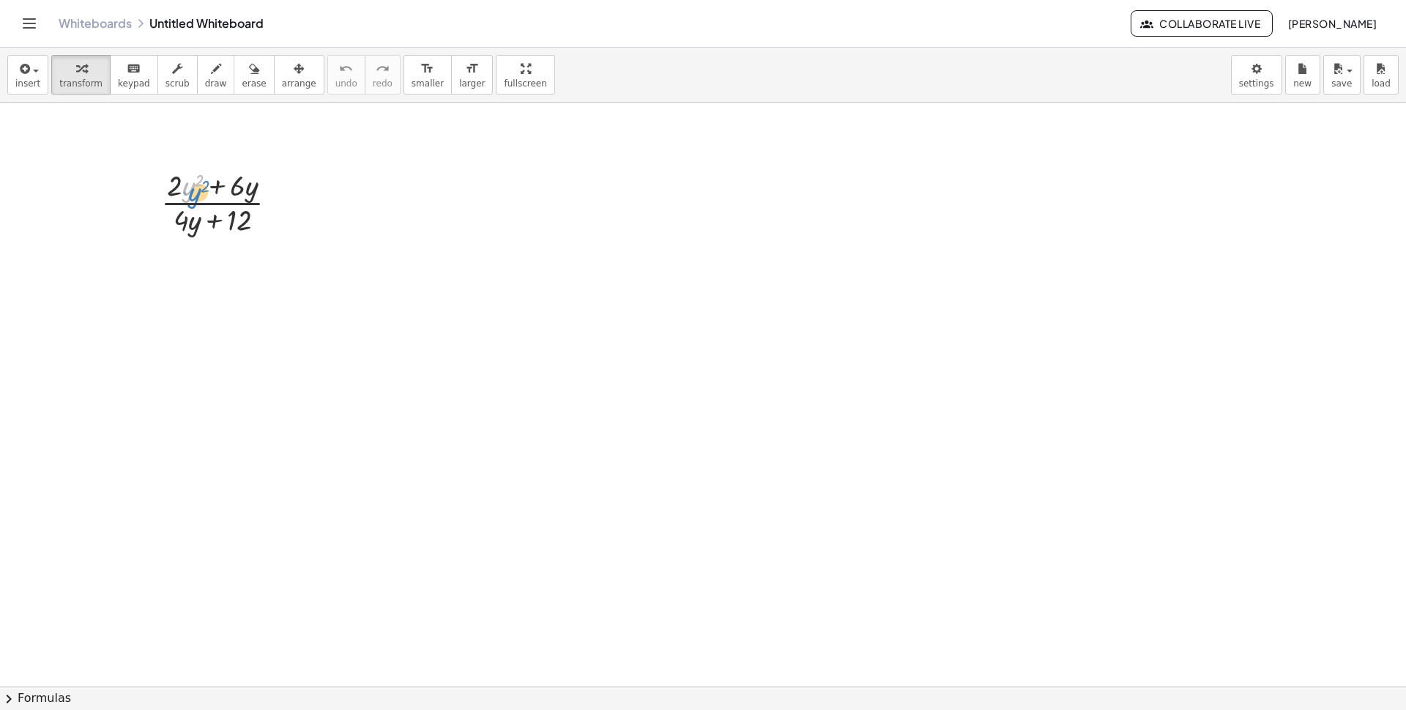
click at [196, 200] on div at bounding box center [225, 201] width 143 height 73
click at [192, 196] on div at bounding box center [225, 201] width 143 height 73
drag, startPoint x: 216, startPoint y: 204, endPoint x: 198, endPoint y: 202, distance: 18.4
click at [198, 202] on div at bounding box center [225, 201] width 143 height 73
drag, startPoint x: 226, startPoint y: 189, endPoint x: 290, endPoint y: 190, distance: 63.7
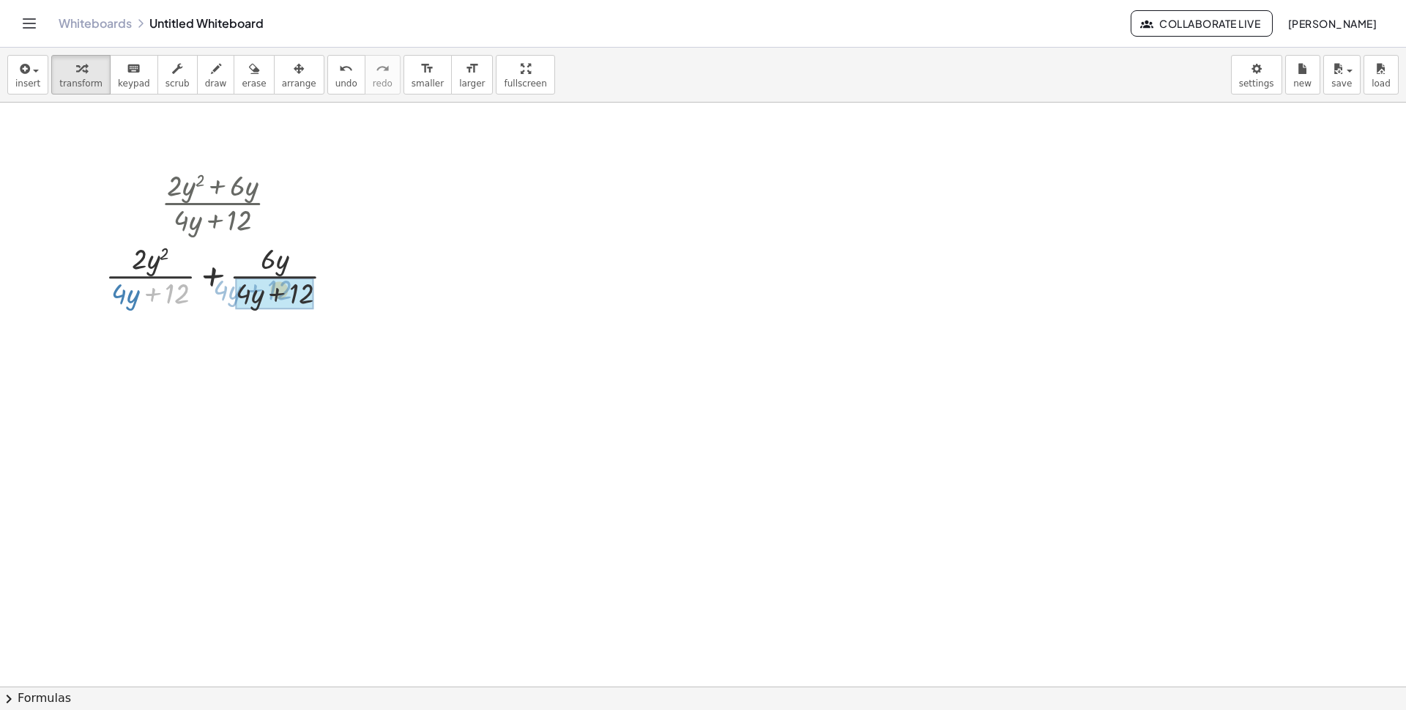
drag, startPoint x: 171, startPoint y: 289, endPoint x: 281, endPoint y: 285, distance: 110.7
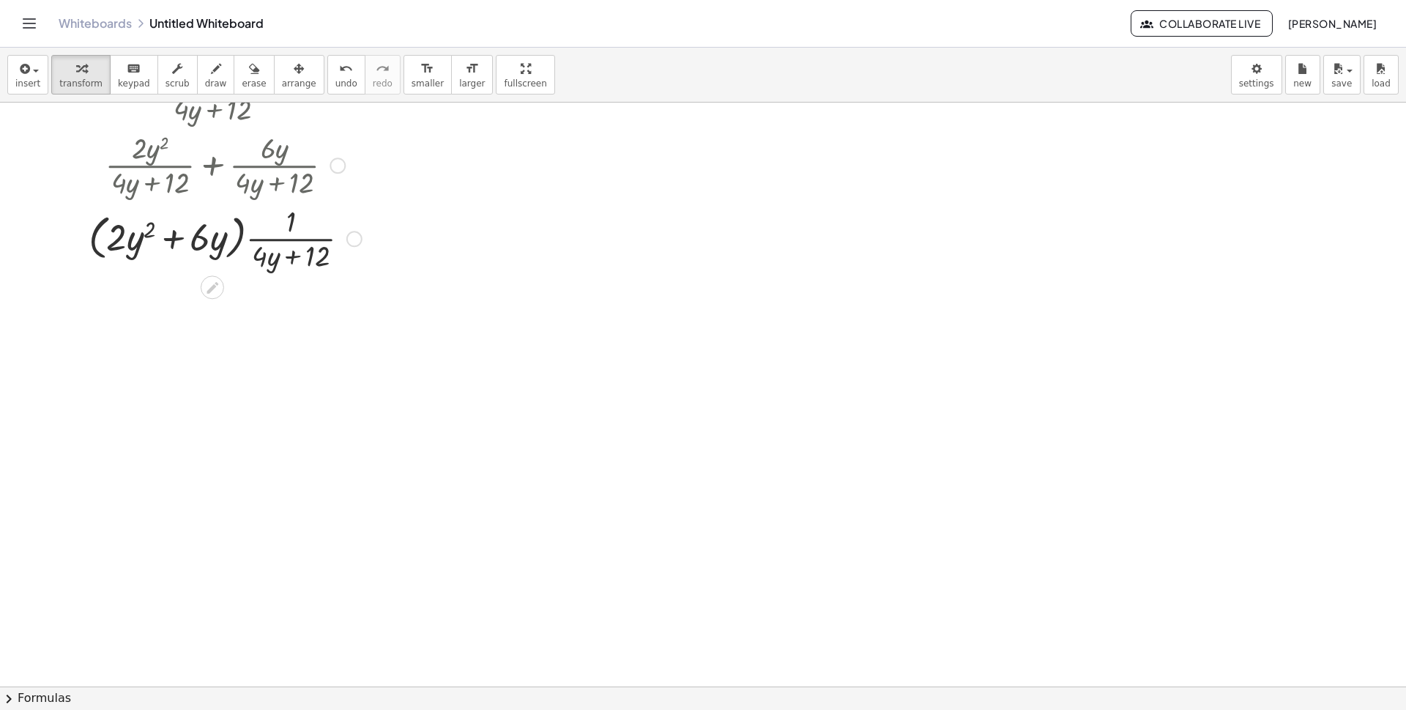
scroll to position [146, 0]
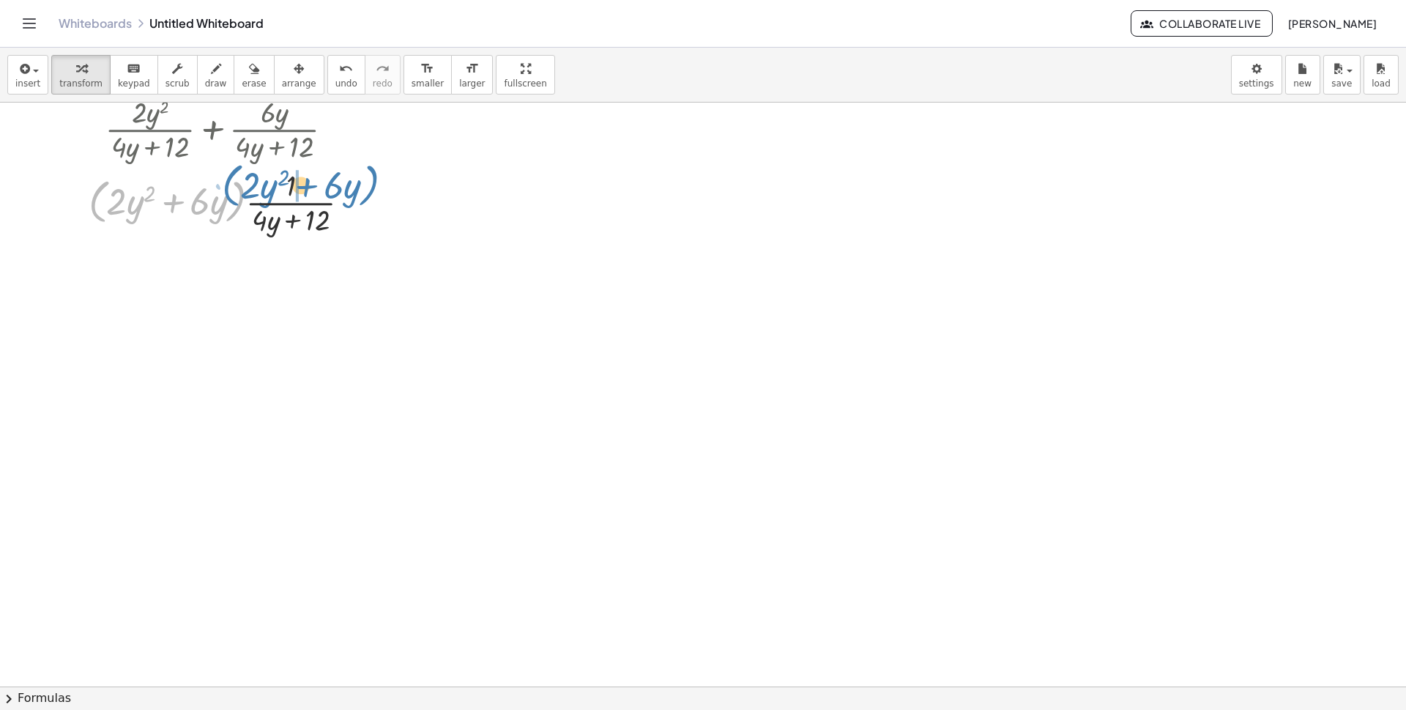
drag, startPoint x: 99, startPoint y: 207, endPoint x: 231, endPoint y: 190, distance: 132.8
click at [231, 190] on div at bounding box center [225, 201] width 288 height 73
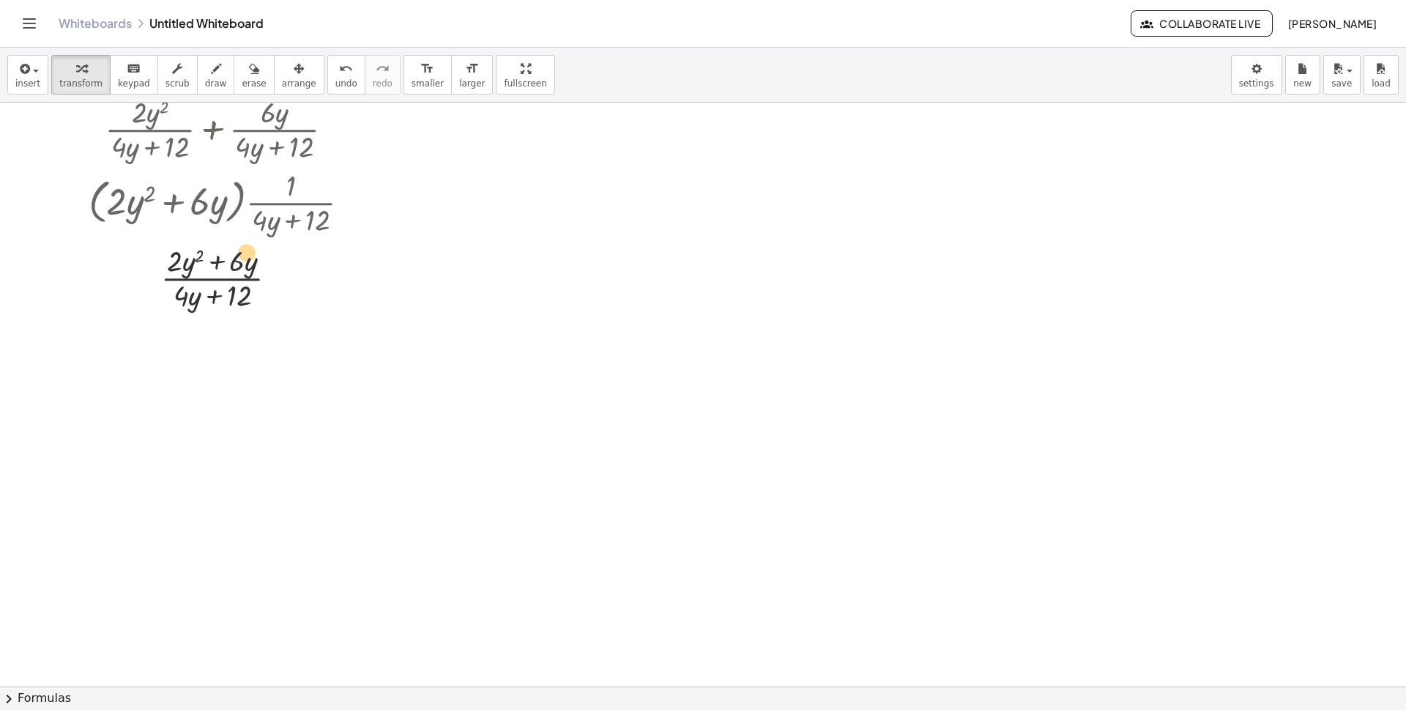
drag, startPoint x: 187, startPoint y: 304, endPoint x: 254, endPoint y: 260, distance: 79.8
click at [254, 260] on div at bounding box center [225, 276] width 288 height 73
drag, startPoint x: 185, startPoint y: 297, endPoint x: 250, endPoint y: 304, distance: 65.5
drag, startPoint x: 250, startPoint y: 377, endPoint x: 201, endPoint y: 377, distance: 48.3
click at [201, 377] on div at bounding box center [225, 350] width 288 height 78
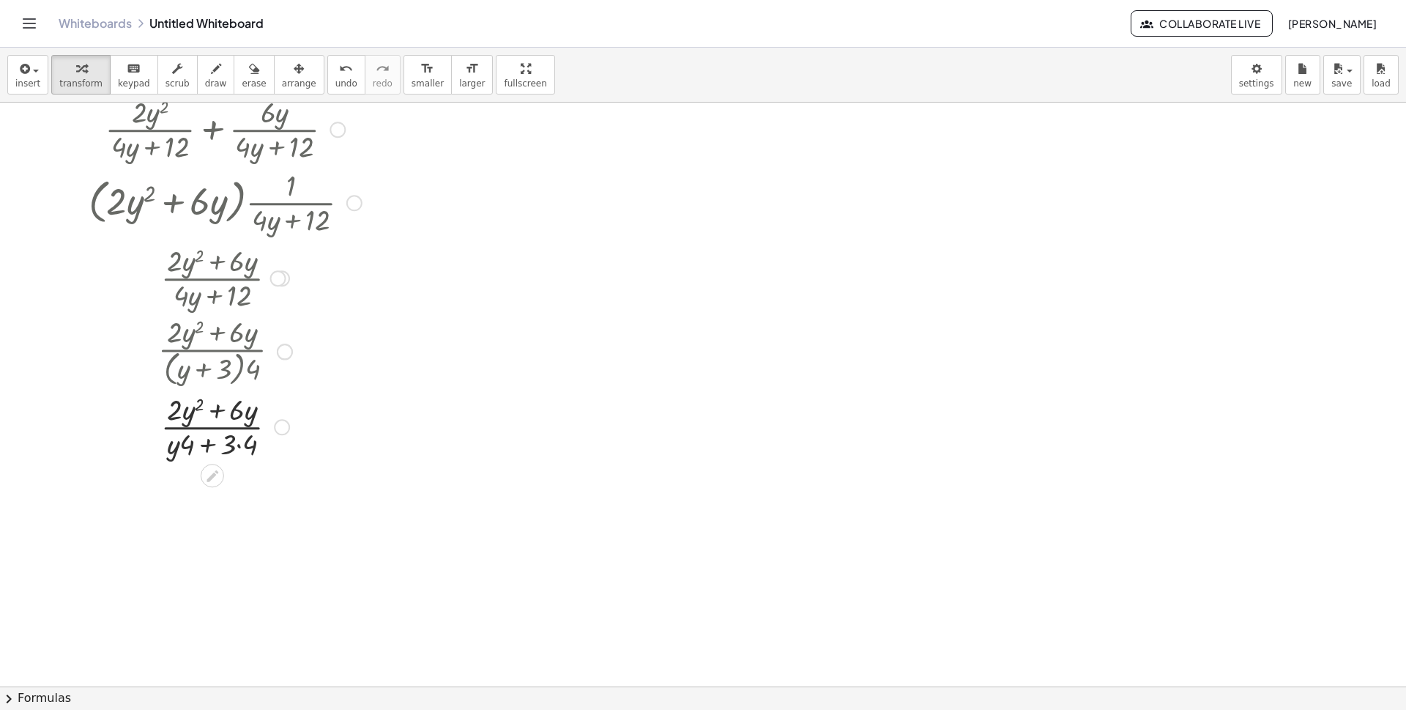
click at [184, 377] on div at bounding box center [224, 350] width 293 height 78
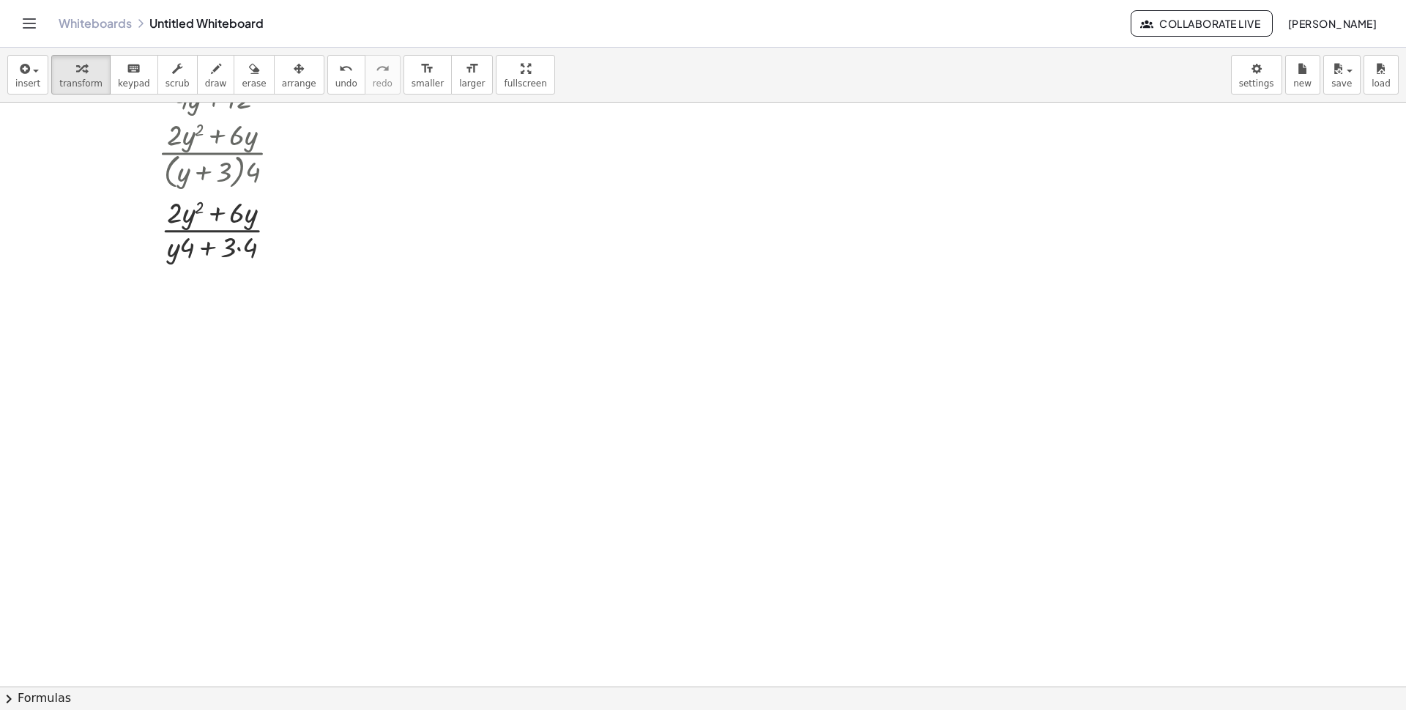
scroll to position [357, 0]
click at [176, 228] on div at bounding box center [225, 215] width 288 height 73
drag, startPoint x: 174, startPoint y: 235, endPoint x: 193, endPoint y: 233, distance: 18.4
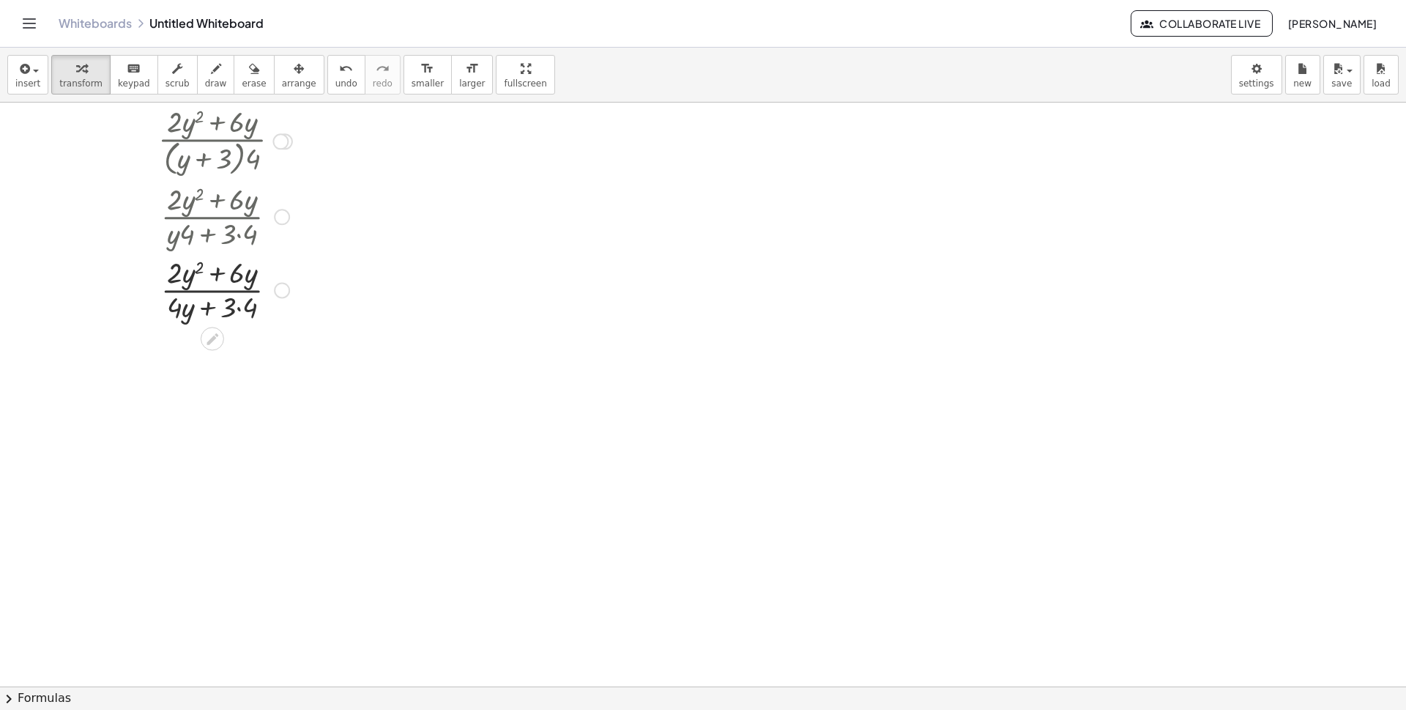
click at [219, 233] on div at bounding box center [225, 215] width 288 height 73
drag, startPoint x: 234, startPoint y: 311, endPoint x: 247, endPoint y: 307, distance: 13.0
drag, startPoint x: 184, startPoint y: 349, endPoint x: 154, endPoint y: 349, distance: 30.0
click at [154, 349] on div at bounding box center [225, 362] width 288 height 73
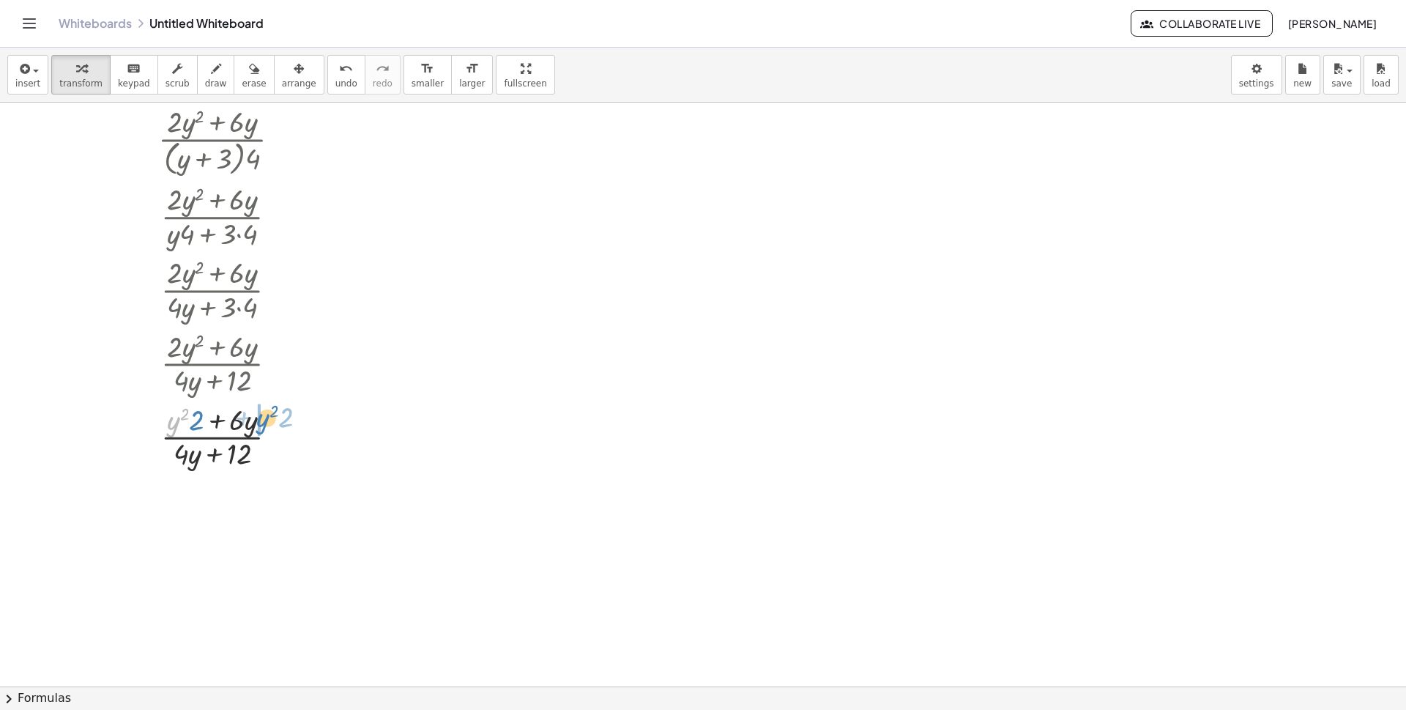
drag, startPoint x: 180, startPoint y: 425, endPoint x: 270, endPoint y: 423, distance: 89.4
click at [270, 423] on div at bounding box center [225, 435] width 288 height 73
drag, startPoint x: 231, startPoint y: 425, endPoint x: 162, endPoint y: 424, distance: 68.9
click at [162, 424] on div at bounding box center [225, 435] width 288 height 73
click at [205, 425] on div at bounding box center [225, 435] width 288 height 73
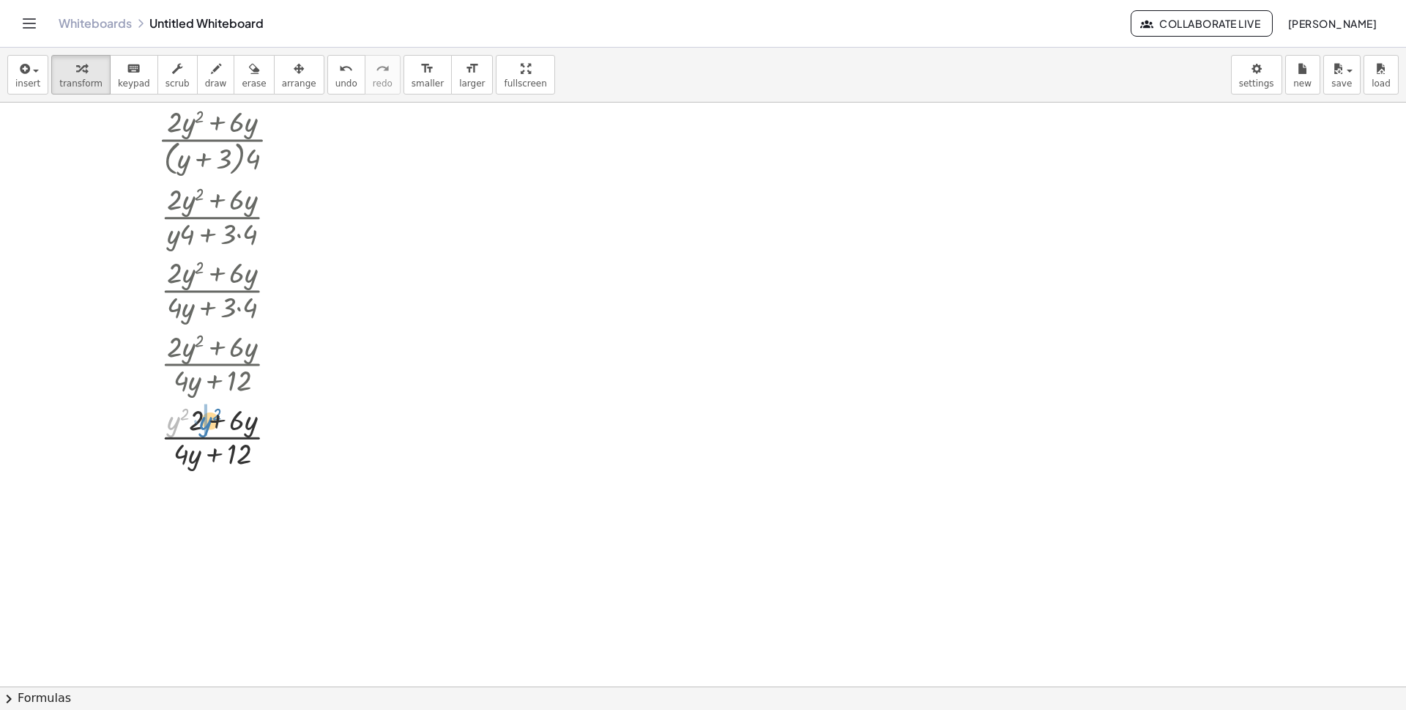
drag, startPoint x: 181, startPoint y: 425, endPoint x: 214, endPoint y: 425, distance: 33.0
click at [214, 425] on div at bounding box center [225, 435] width 288 height 73
drag, startPoint x: 254, startPoint y: 422, endPoint x: 173, endPoint y: 424, distance: 81.3
click at [173, 424] on div at bounding box center [225, 435] width 288 height 73
drag, startPoint x: 185, startPoint y: 424, endPoint x: 261, endPoint y: 423, distance: 75.4
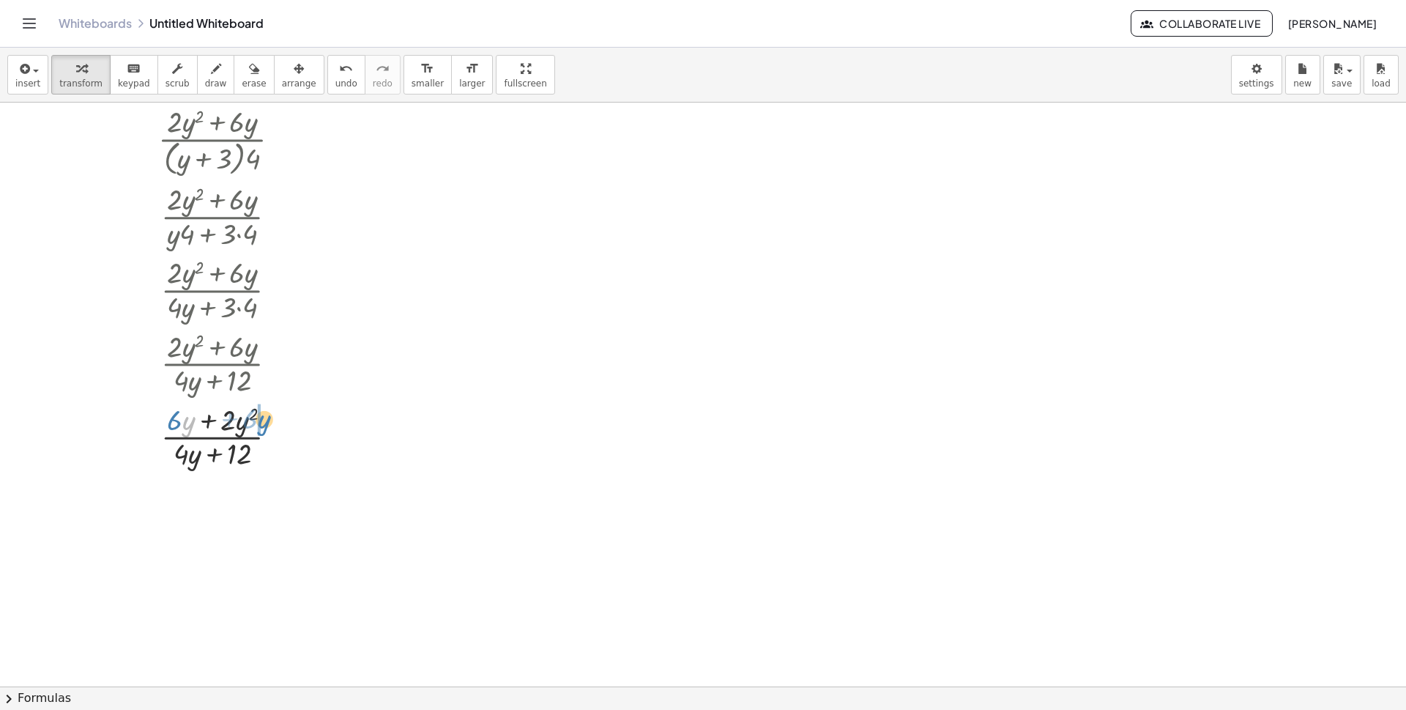
click at [261, 423] on div at bounding box center [225, 435] width 288 height 73
click at [250, 418] on div at bounding box center [225, 435] width 288 height 73
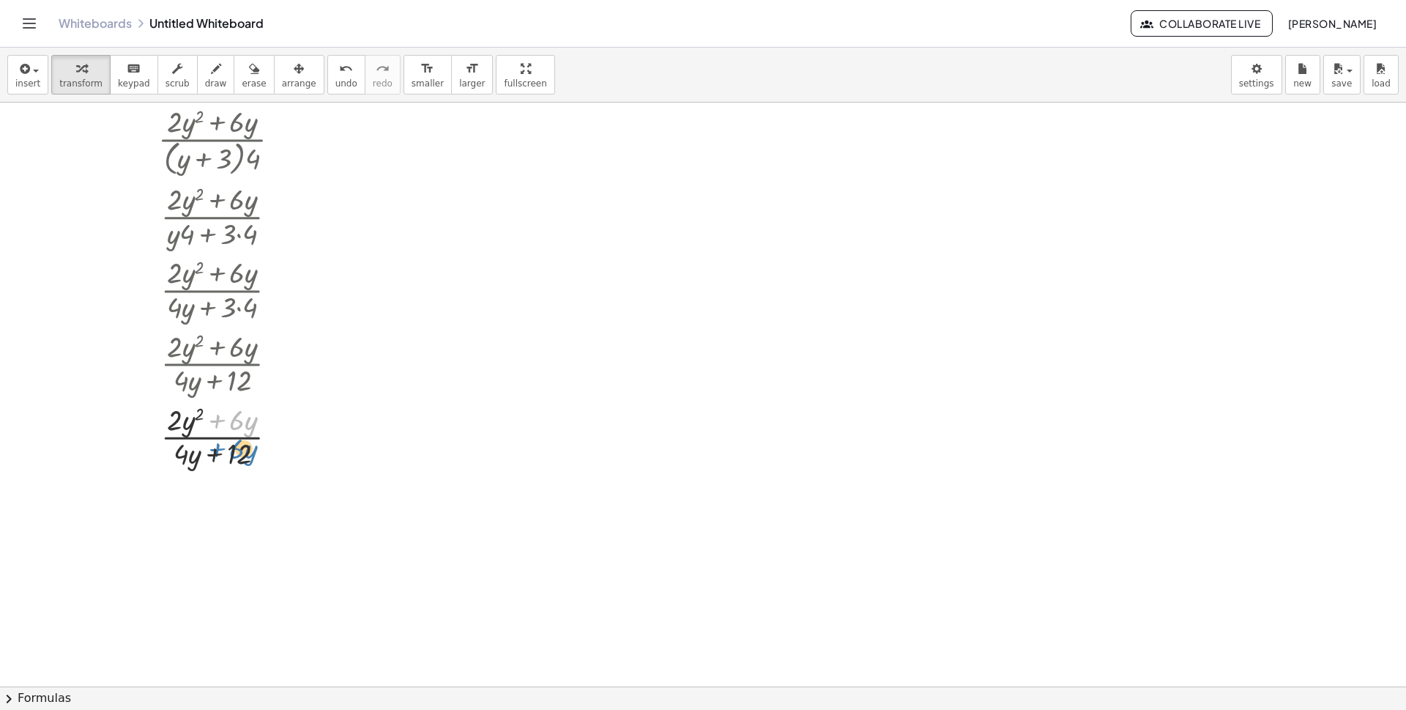
drag, startPoint x: 215, startPoint y: 423, endPoint x: 215, endPoint y: 452, distance: 29.3
click at [215, 452] on div at bounding box center [225, 435] width 288 height 73
click at [171, 427] on div at bounding box center [225, 435] width 288 height 73
click at [200, 427] on div at bounding box center [225, 435] width 288 height 73
click at [176, 427] on div at bounding box center [225, 435] width 288 height 73
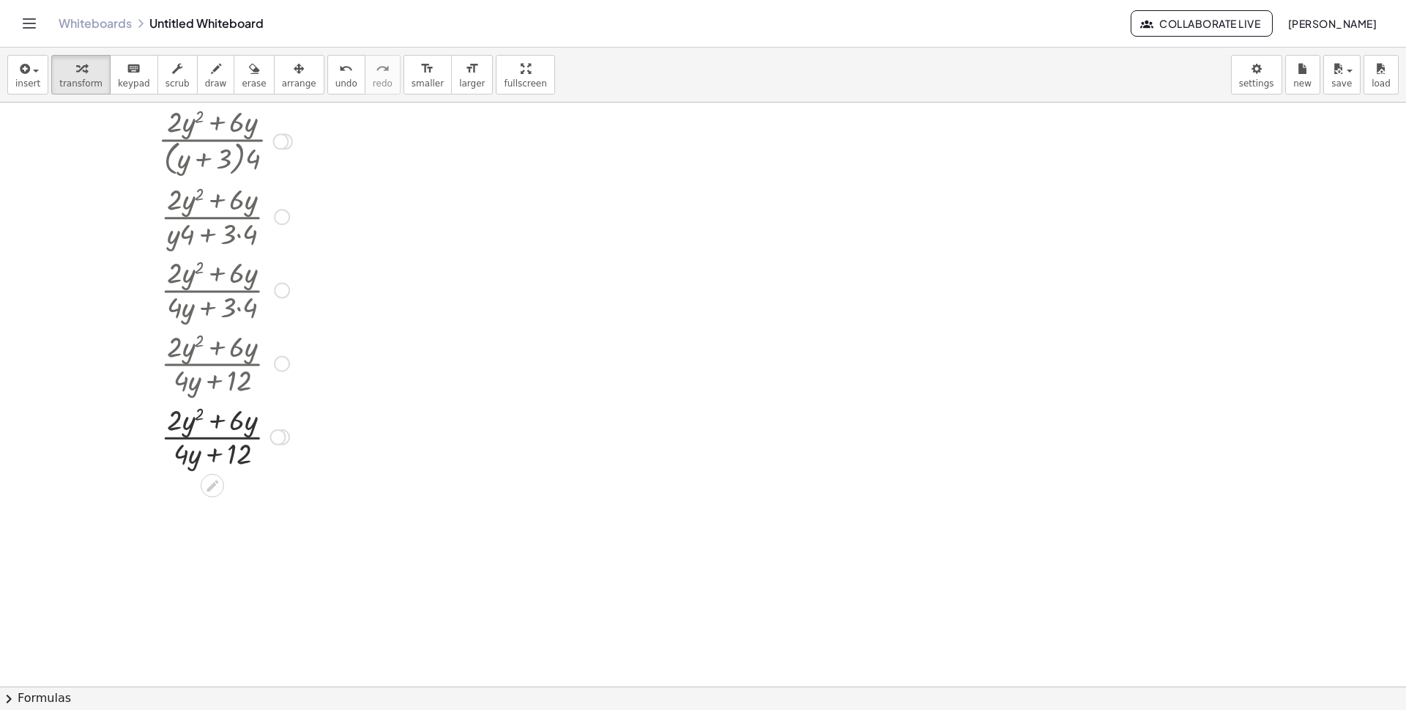
click at [190, 425] on div at bounding box center [225, 435] width 288 height 73
drag, startPoint x: 180, startPoint y: 422, endPoint x: 185, endPoint y: 465, distance: 43.4
click at [185, 465] on div at bounding box center [225, 435] width 288 height 73
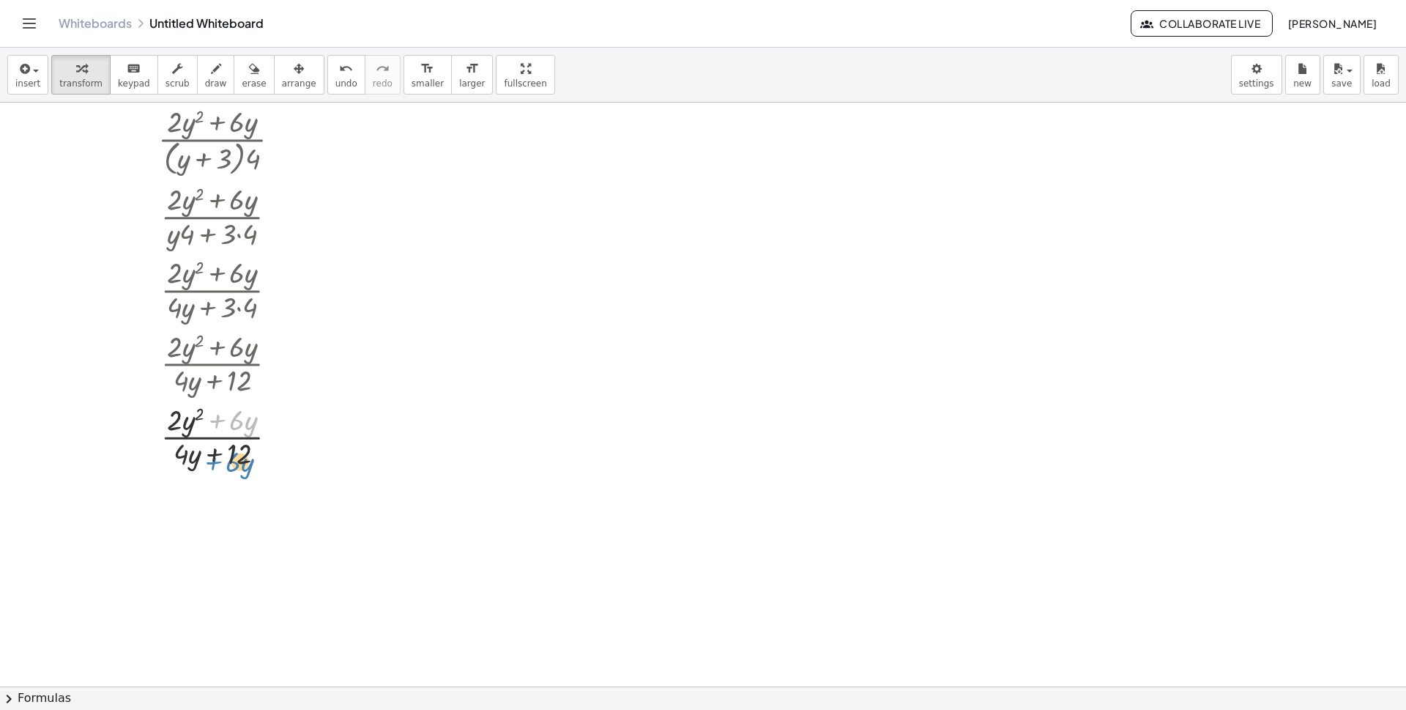
drag, startPoint x: 218, startPoint y: 423, endPoint x: 215, endPoint y: 465, distance: 41.9
click at [215, 465] on div at bounding box center [225, 435] width 288 height 73
drag, startPoint x: 166, startPoint y: 421, endPoint x: 262, endPoint y: 445, distance: 98.9
click at [262, 445] on div at bounding box center [225, 435] width 288 height 73
drag, startPoint x: 261, startPoint y: 528, endPoint x: 118, endPoint y: 525, distance: 143.6
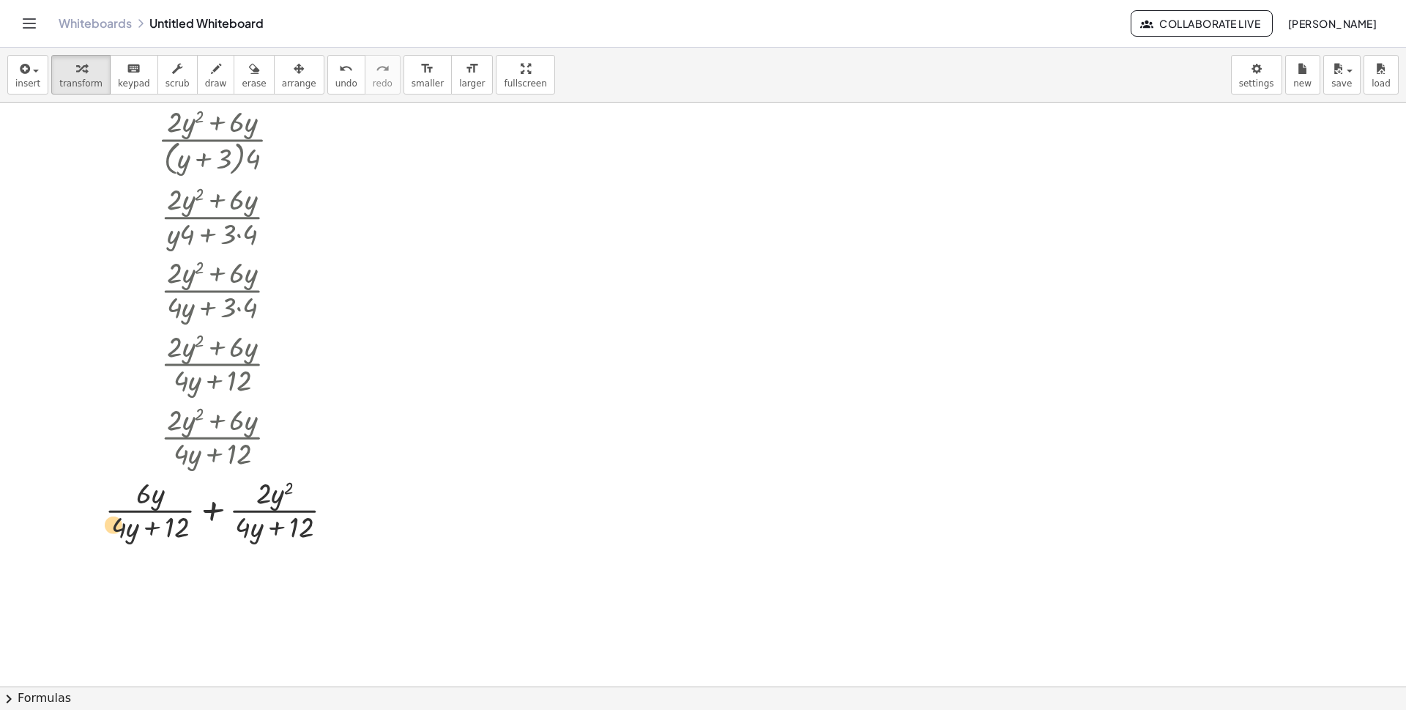
click at [118, 525] on div at bounding box center [225, 508] width 288 height 73
drag, startPoint x: 250, startPoint y: 527, endPoint x: 111, endPoint y: 522, distance: 139.2
click at [111, 522] on div at bounding box center [225, 508] width 288 height 73
drag, startPoint x: 221, startPoint y: 516, endPoint x: 90, endPoint y: 499, distance: 132.1
click at [90, 499] on div at bounding box center [225, 508] width 288 height 73
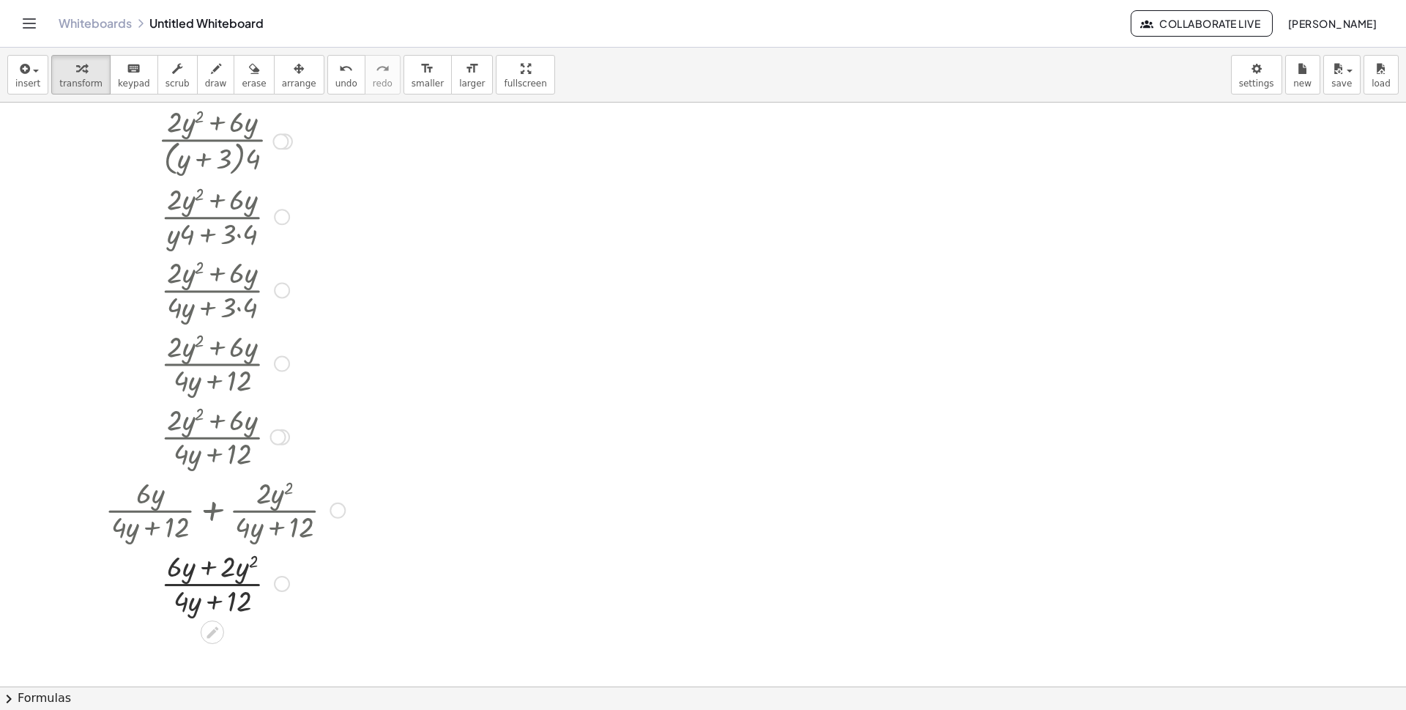
scroll to position [503, 0]
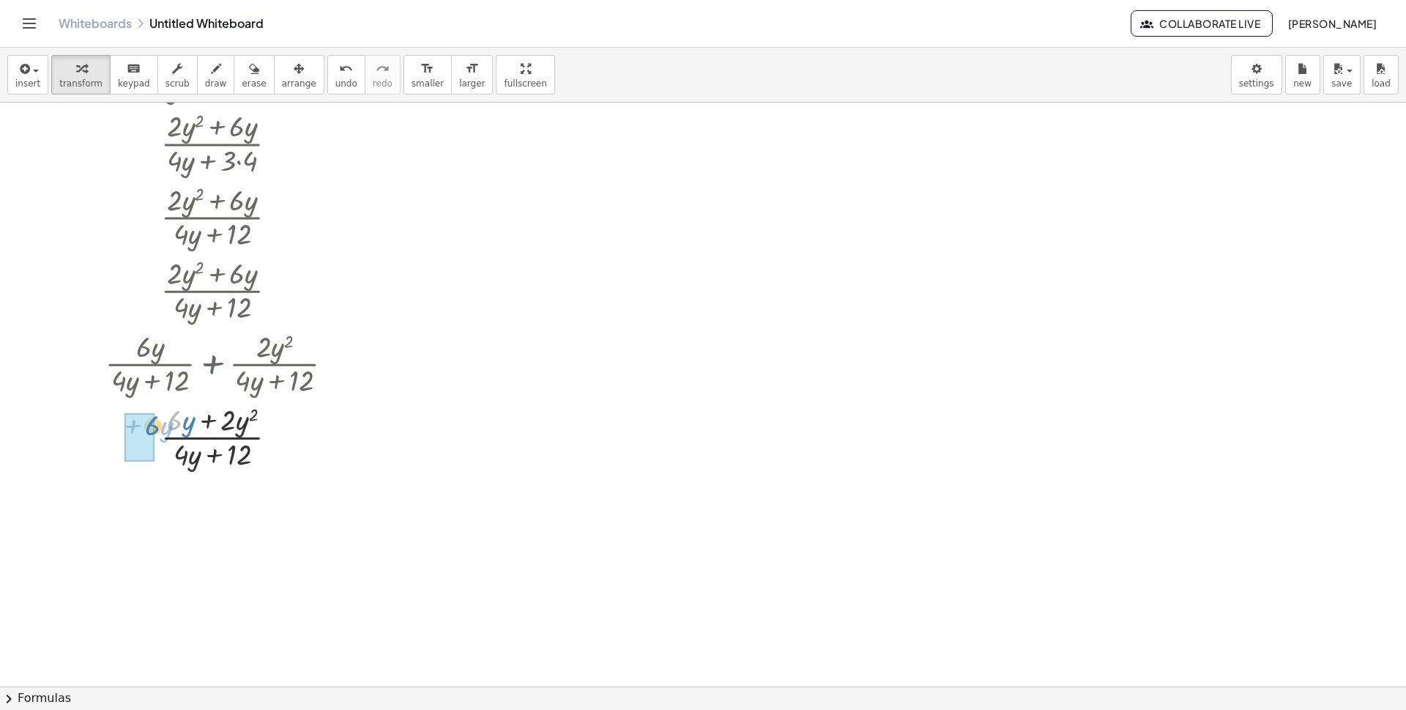
drag, startPoint x: 172, startPoint y: 424, endPoint x: 154, endPoint y: 430, distance: 19.2
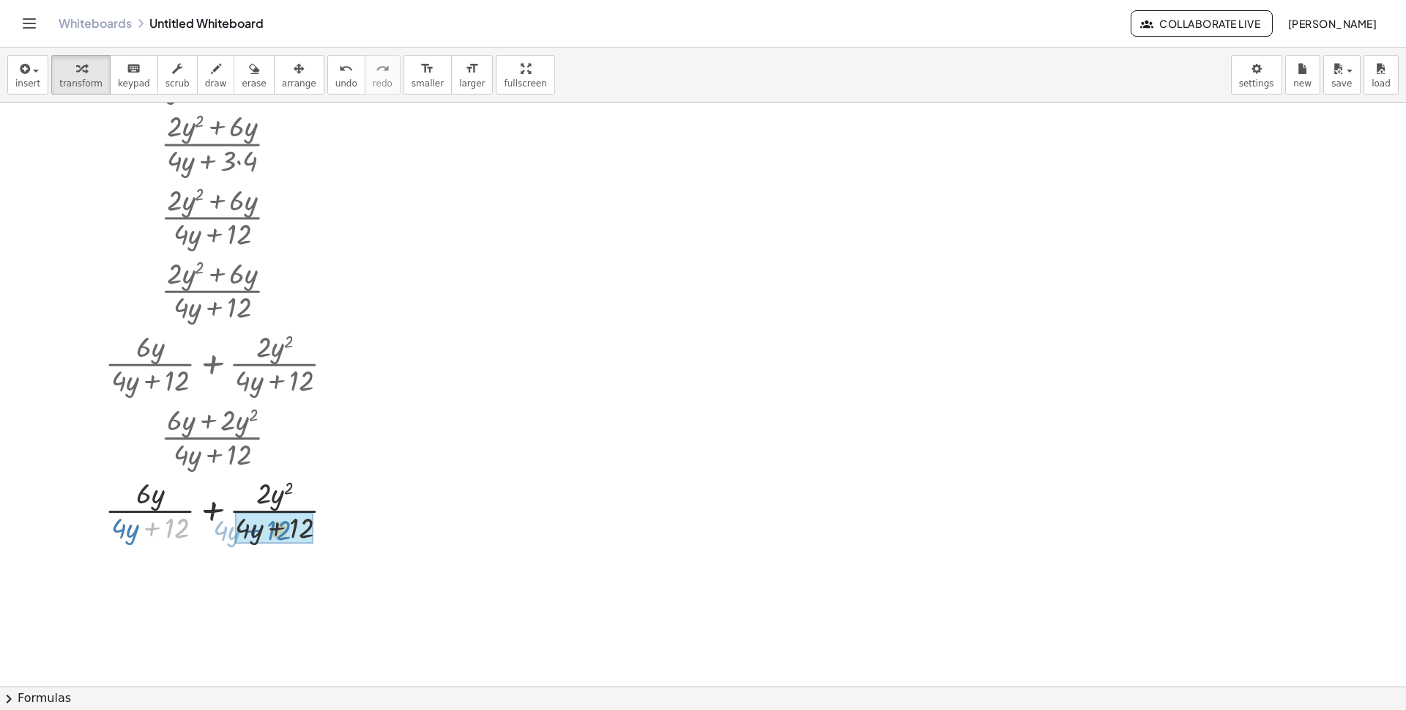
drag, startPoint x: 168, startPoint y: 528, endPoint x: 270, endPoint y: 530, distance: 101.8
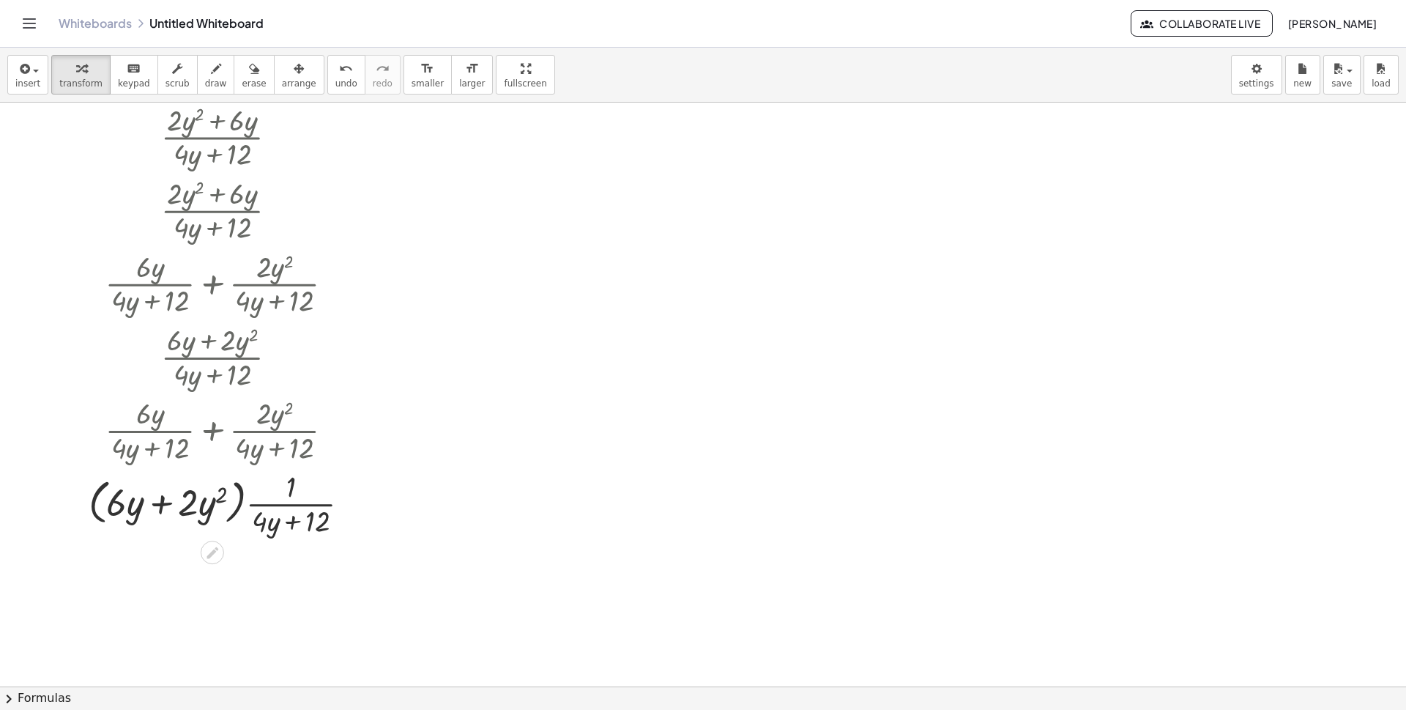
scroll to position [584, 0]
drag, startPoint x: 270, startPoint y: 521, endPoint x: 286, endPoint y: 521, distance: 15.4
click at [286, 521] on div at bounding box center [225, 501] width 288 height 73
click at [221, 547] on div at bounding box center [212, 551] width 23 height 23
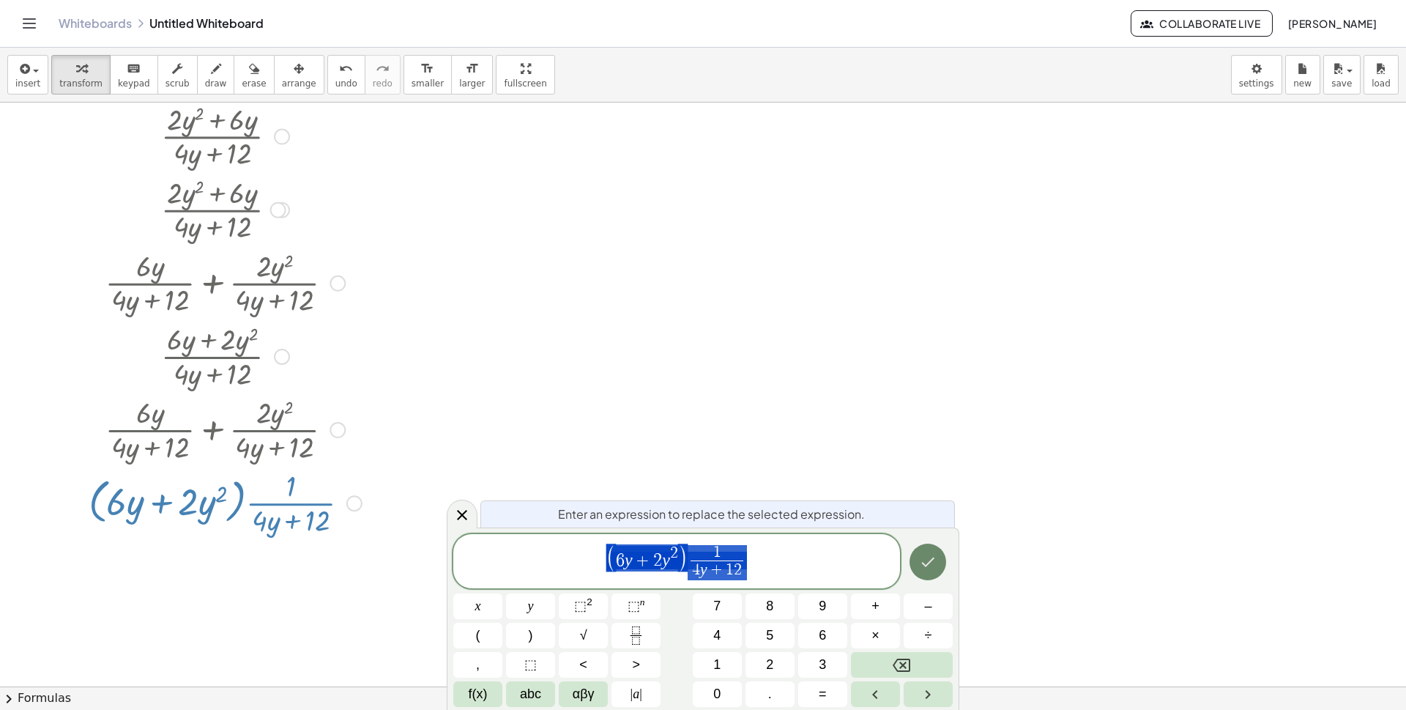
click at [939, 563] on button "Done" at bounding box center [928, 561] width 37 height 37
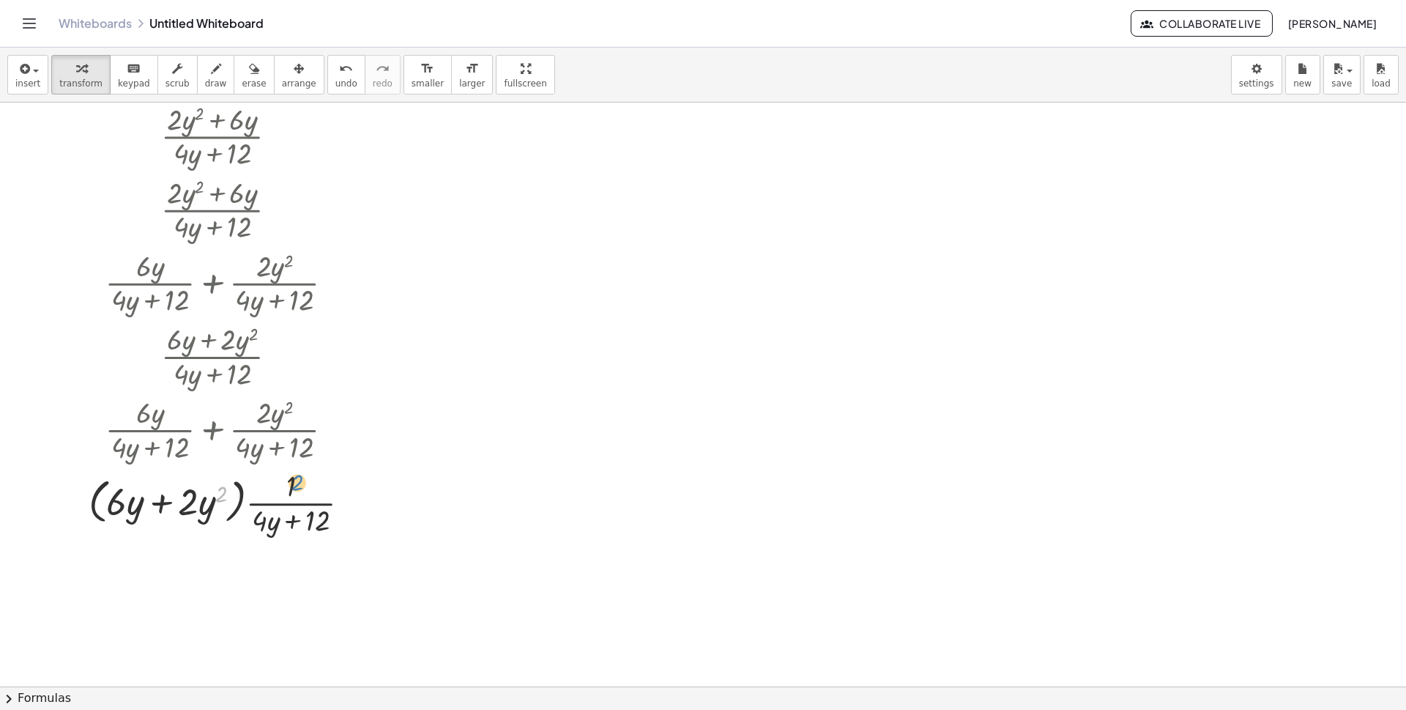
drag, startPoint x: 227, startPoint y: 502, endPoint x: 303, endPoint y: 491, distance: 77.1
click at [303, 491] on div at bounding box center [225, 501] width 288 height 73
drag, startPoint x: 97, startPoint y: 501, endPoint x: 239, endPoint y: 483, distance: 142.4
click at [239, 483] on div at bounding box center [225, 501] width 288 height 73
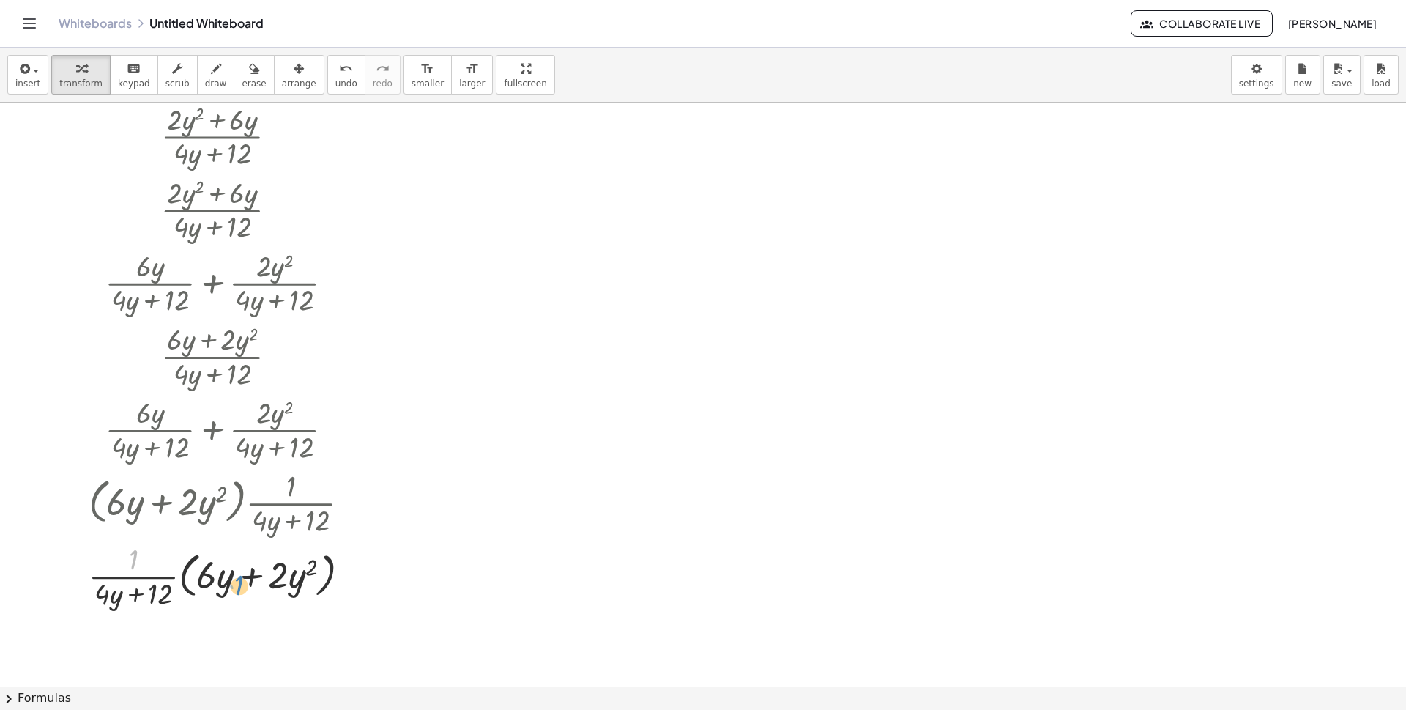
drag, startPoint x: 130, startPoint y: 566, endPoint x: 237, endPoint y: 592, distance: 110.7
click at [237, 592] on div at bounding box center [225, 574] width 288 height 73
drag, startPoint x: 190, startPoint y: 575, endPoint x: 75, endPoint y: 555, distance: 116.7
click at [75, 555] on div "· ( + · 2 · y 2 + · 6 · y ) · ( + · 4 · y + 12 ) + · 2 · y 2 · ( + · 4 · y + 12…" at bounding box center [220, 96] width 306 height 1038
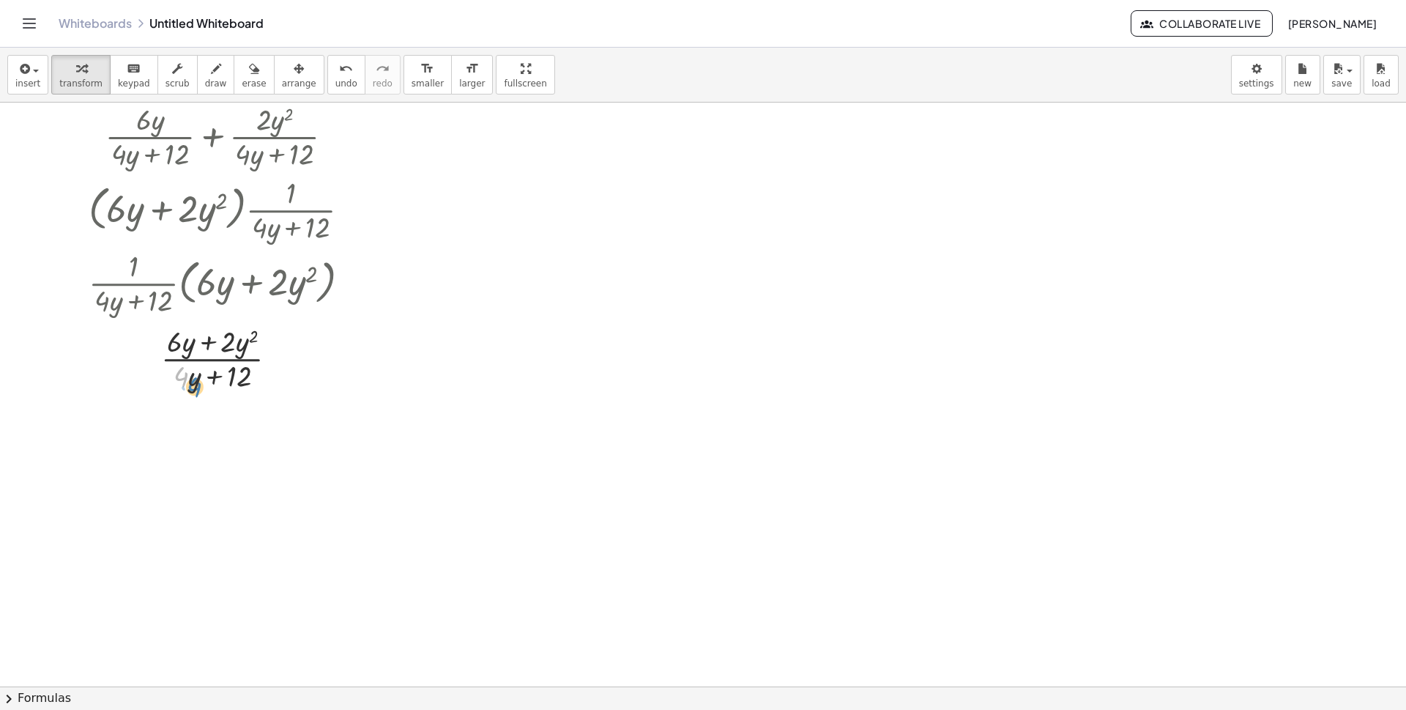
drag, startPoint x: 181, startPoint y: 379, endPoint x: 194, endPoint y: 390, distance: 16.7
click at [194, 390] on div at bounding box center [225, 357] width 288 height 73
drag, startPoint x: 171, startPoint y: 343, endPoint x: 111, endPoint y: 387, distance: 75.0
click at [111, 387] on div at bounding box center [225, 357] width 288 height 73
drag, startPoint x: 272, startPoint y: 422, endPoint x: 264, endPoint y: 424, distance: 8.4
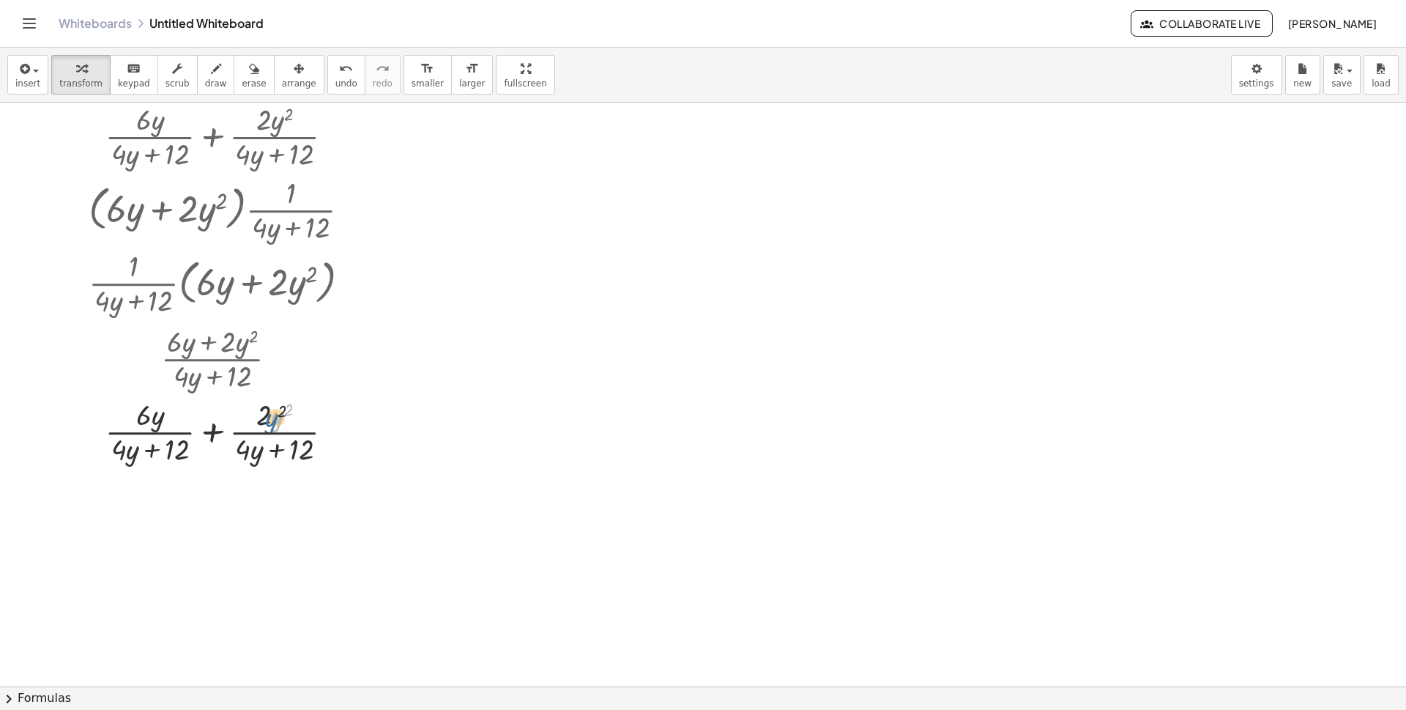
click at [264, 424] on div at bounding box center [225, 430] width 288 height 73
drag, startPoint x: 272, startPoint y: 423, endPoint x: 311, endPoint y: 472, distance: 62.0
click at [311, 472] on div "· ( + · 2 · y 2 + · 6 · y ) · ( + · 4 · y + 12 ) + · 2 · y 2 · ( + · 4 · y + 12…" at bounding box center [703, 101] width 1406 height 1751
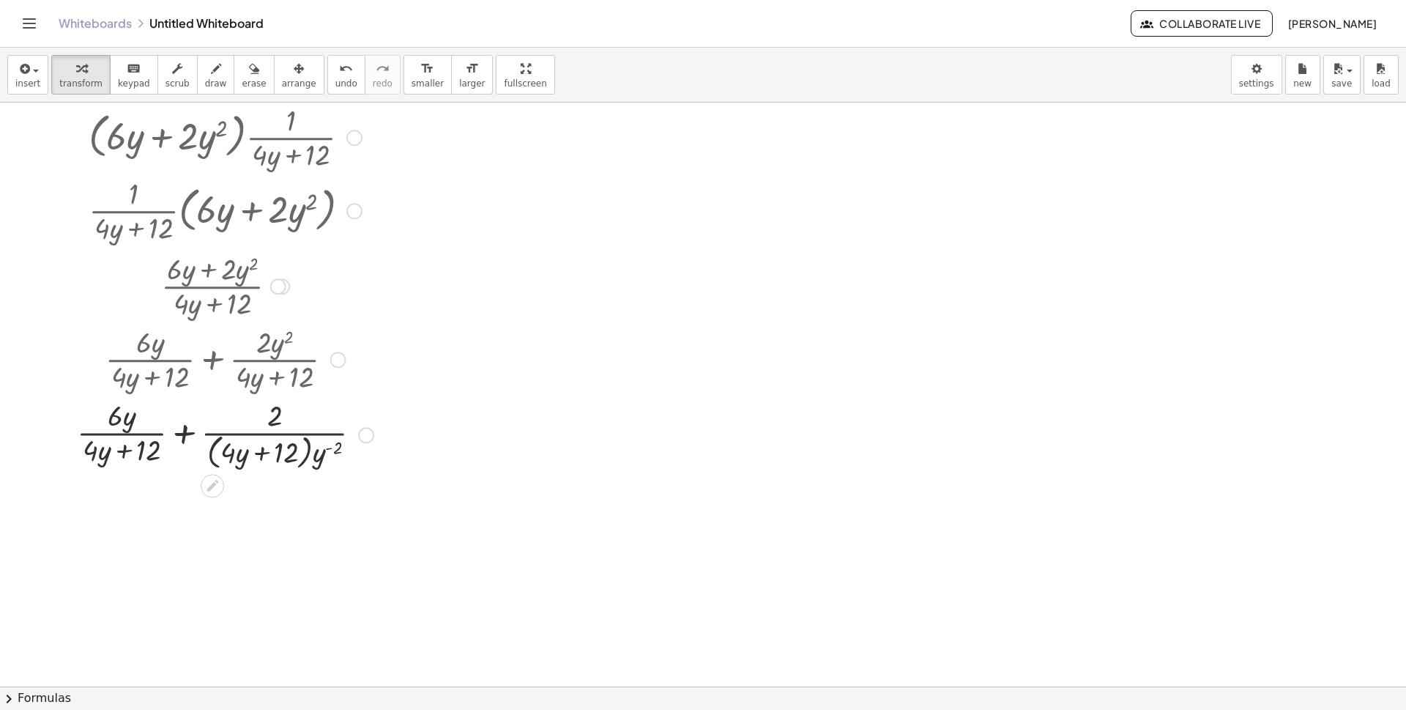
scroll to position [1023, 0]
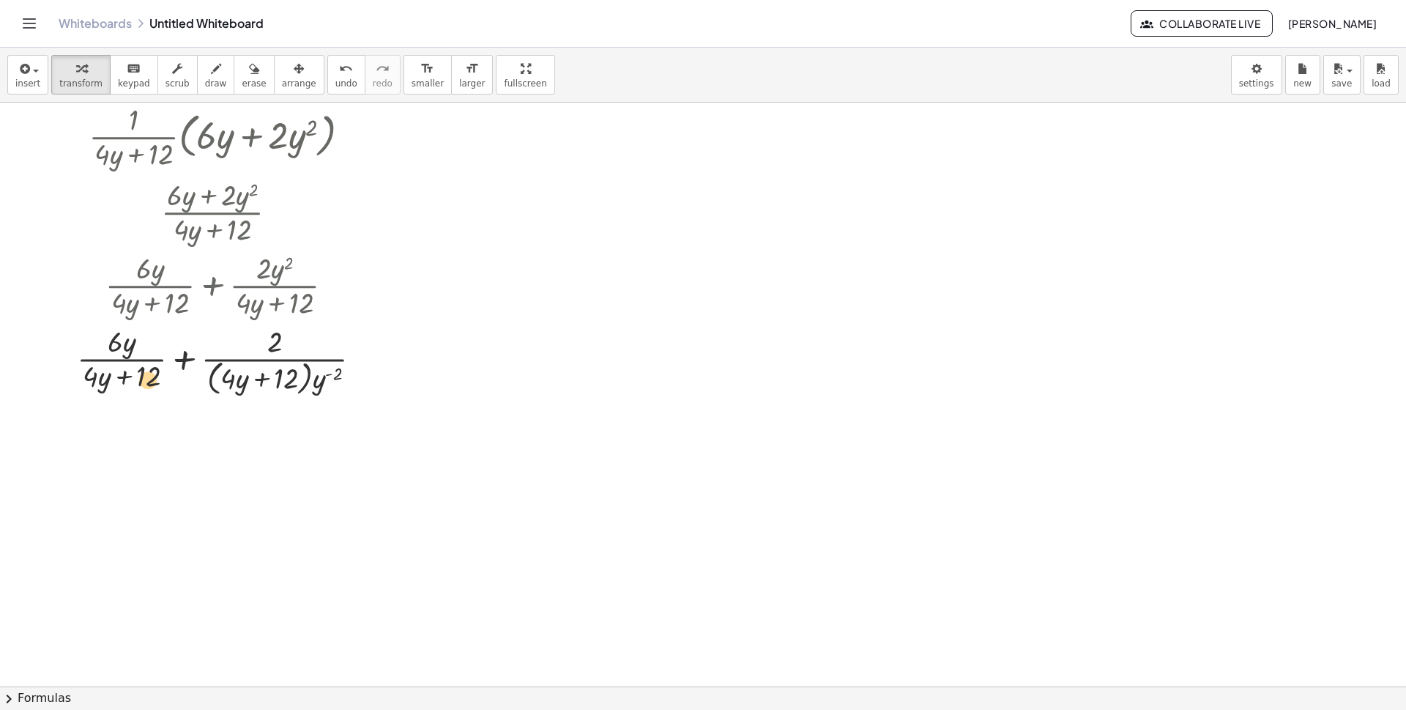
drag, startPoint x: 135, startPoint y: 354, endPoint x: 155, endPoint y: 391, distance: 42.6
click at [155, 391] on div at bounding box center [225, 360] width 311 height 78
drag, startPoint x: 127, startPoint y: 347, endPoint x: 152, endPoint y: 382, distance: 42.5
click at [152, 382] on div at bounding box center [225, 360] width 311 height 78
drag, startPoint x: 322, startPoint y: 379, endPoint x: 267, endPoint y: 376, distance: 55.7
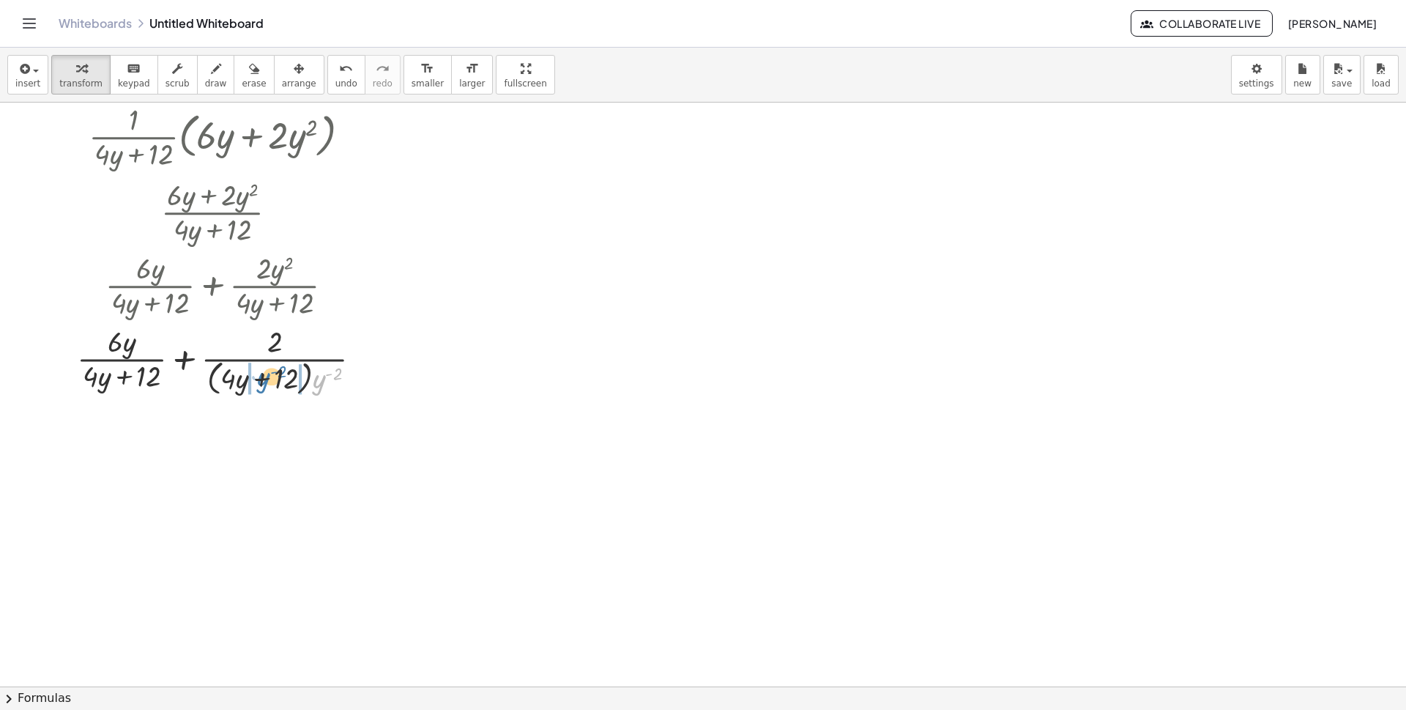
click at [267, 376] on div at bounding box center [225, 360] width 311 height 78
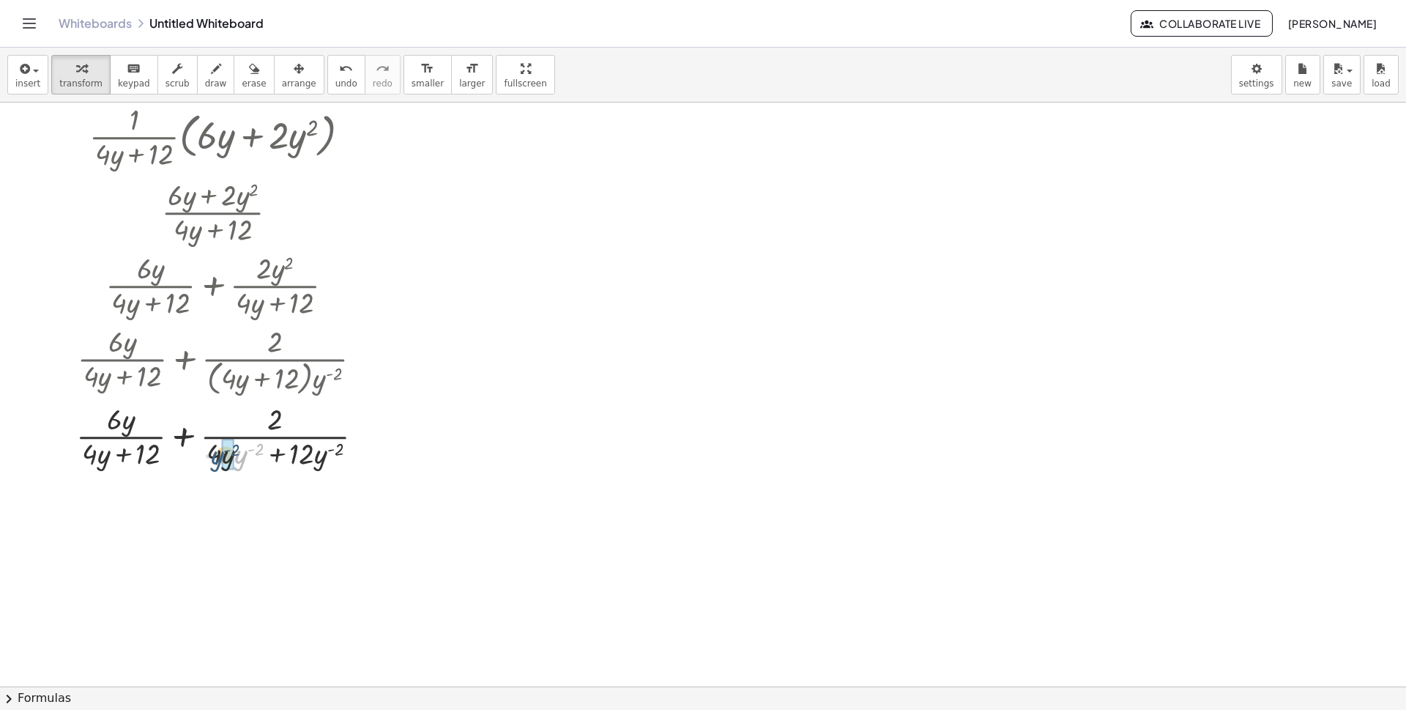
drag, startPoint x: 244, startPoint y: 461, endPoint x: 220, endPoint y: 461, distance: 24.2
click at [220, 461] on div at bounding box center [225, 434] width 313 height 73
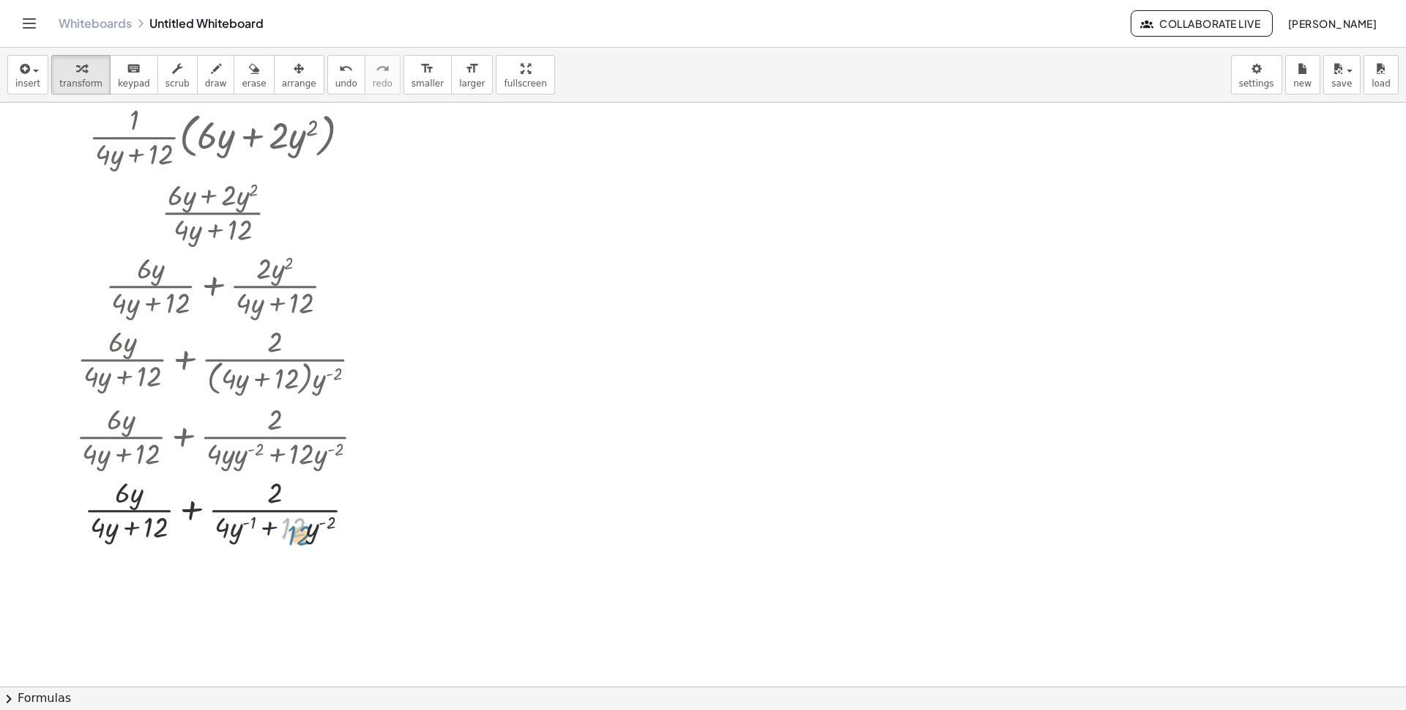
drag, startPoint x: 295, startPoint y: 532, endPoint x: 301, endPoint y: 540, distance: 10.0
click at [301, 540] on div at bounding box center [225, 508] width 313 height 73
drag, startPoint x: 307, startPoint y: 538, endPoint x: 286, endPoint y: 503, distance: 40.7
click at [286, 503] on div at bounding box center [225, 508] width 313 height 73
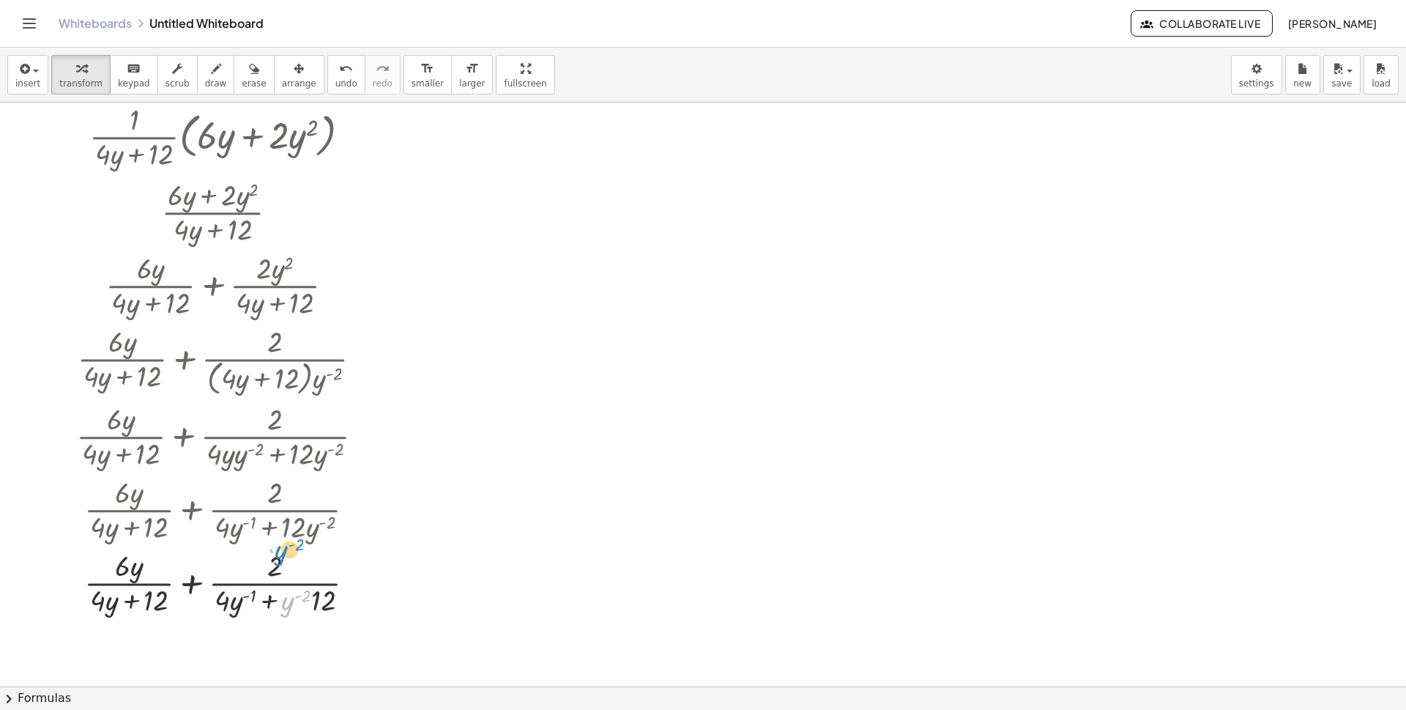
drag, startPoint x: 286, startPoint y: 601, endPoint x: 280, endPoint y: 549, distance: 51.7
click at [280, 549] on div at bounding box center [225, 581] width 313 height 73
drag, startPoint x: 290, startPoint y: 608, endPoint x: 270, endPoint y: 579, distance: 34.7
click at [282, 568] on div at bounding box center [225, 581] width 313 height 73
drag, startPoint x: 242, startPoint y: 605, endPoint x: 283, endPoint y: 605, distance: 41.0
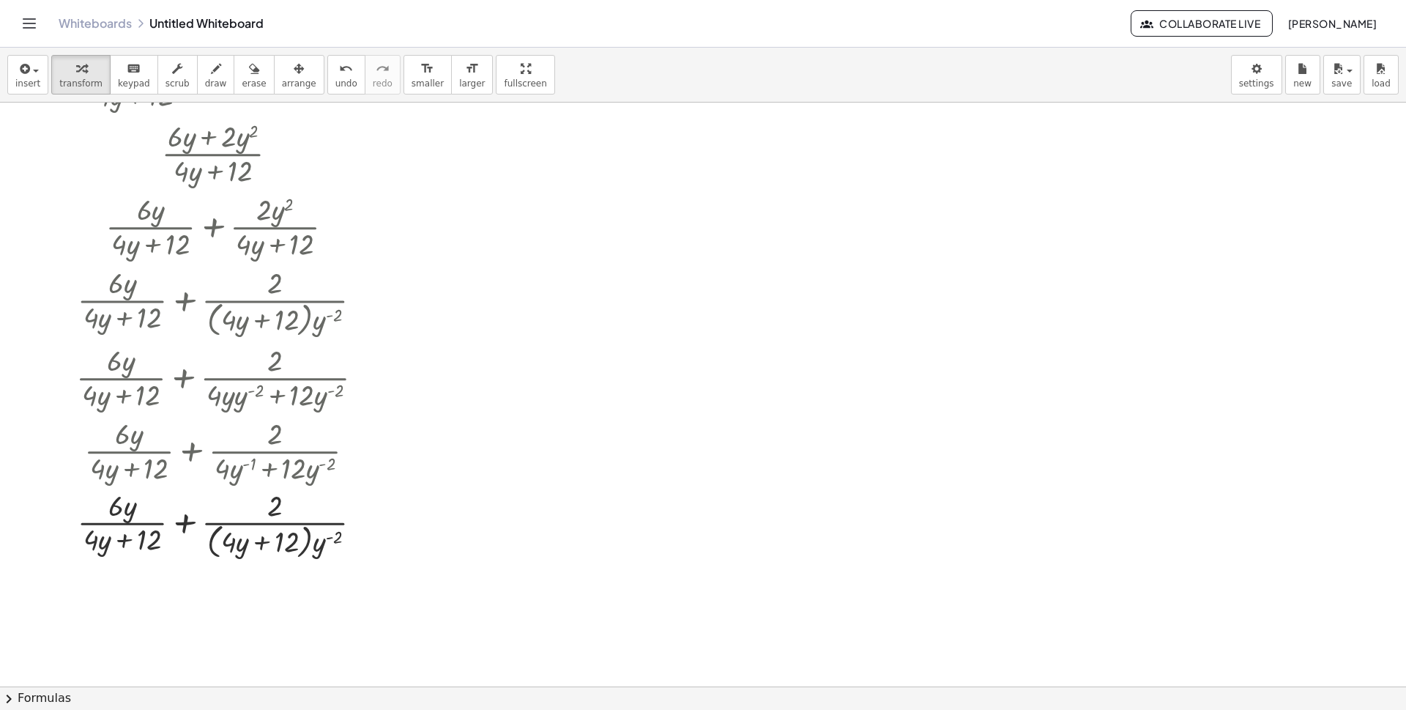
scroll to position [1096, 0]
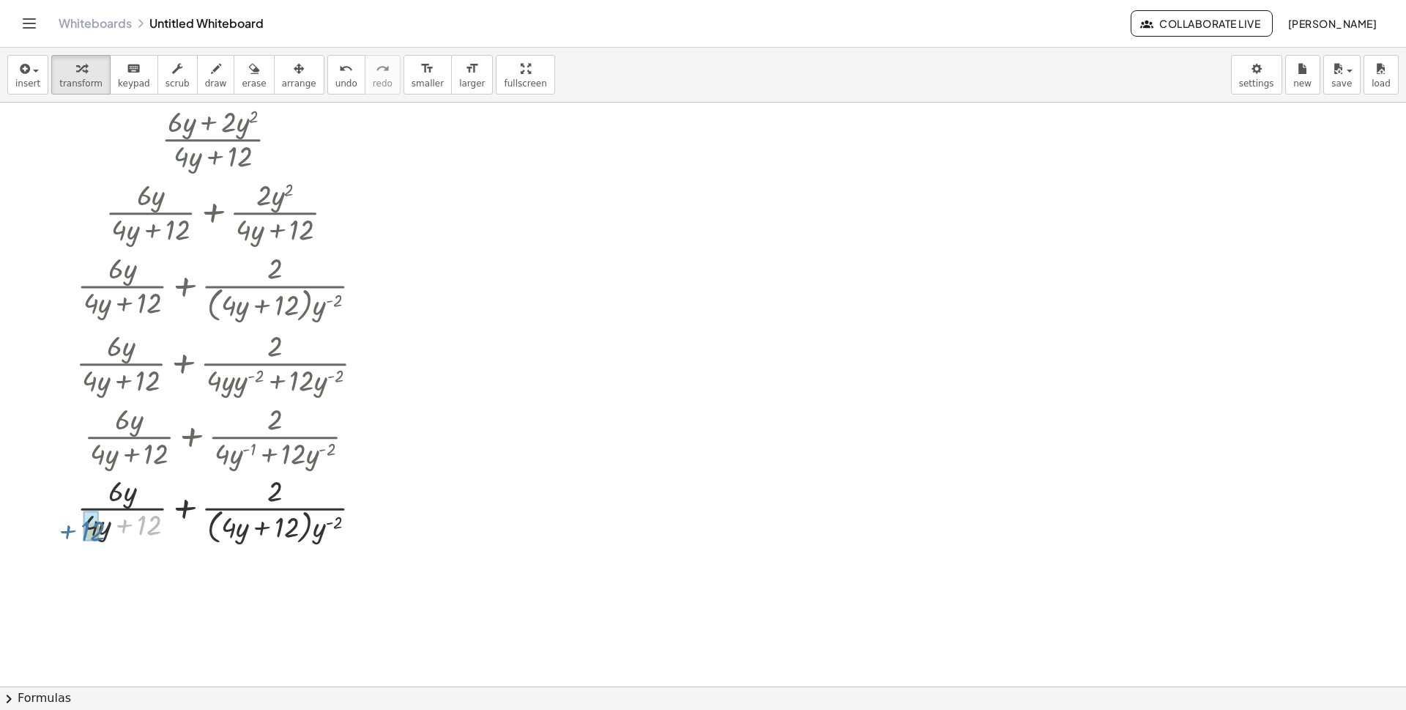
drag, startPoint x: 152, startPoint y: 521, endPoint x: 96, endPoint y: 527, distance: 56.7
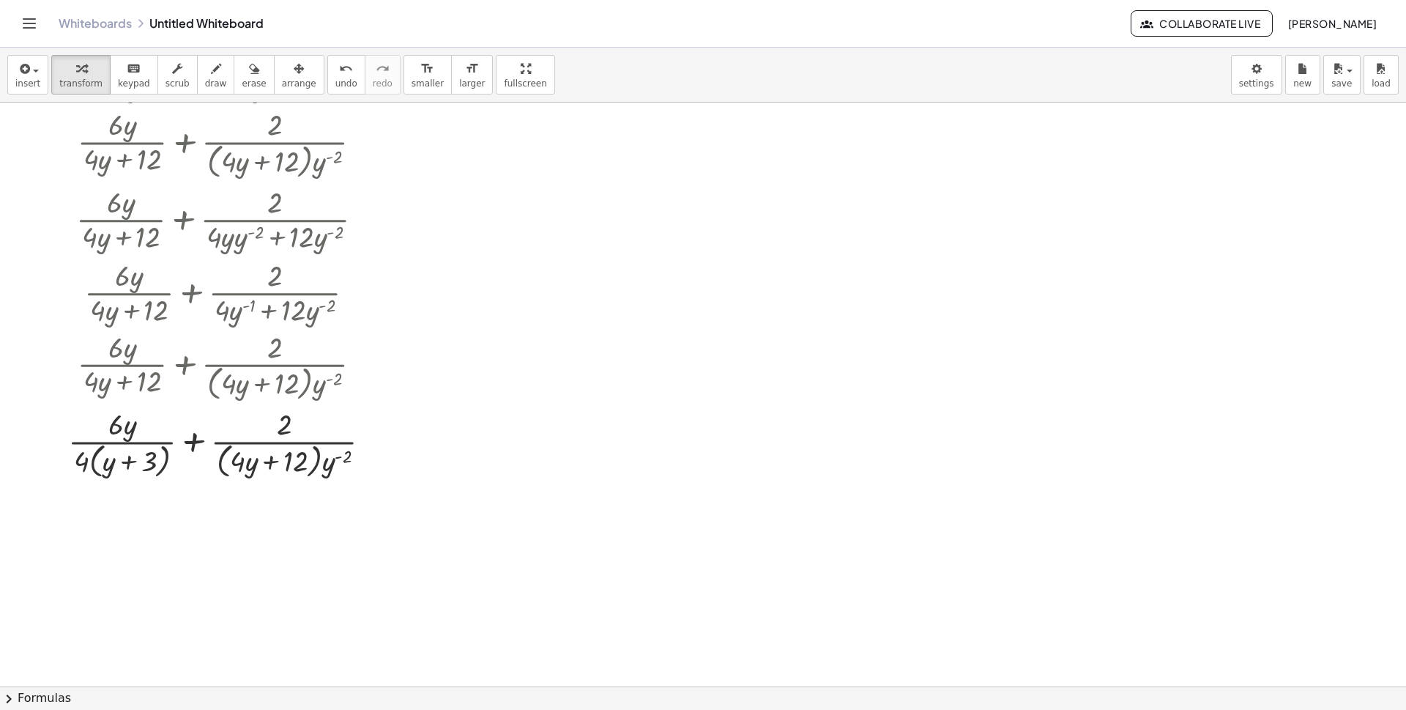
scroll to position [1219, 0]
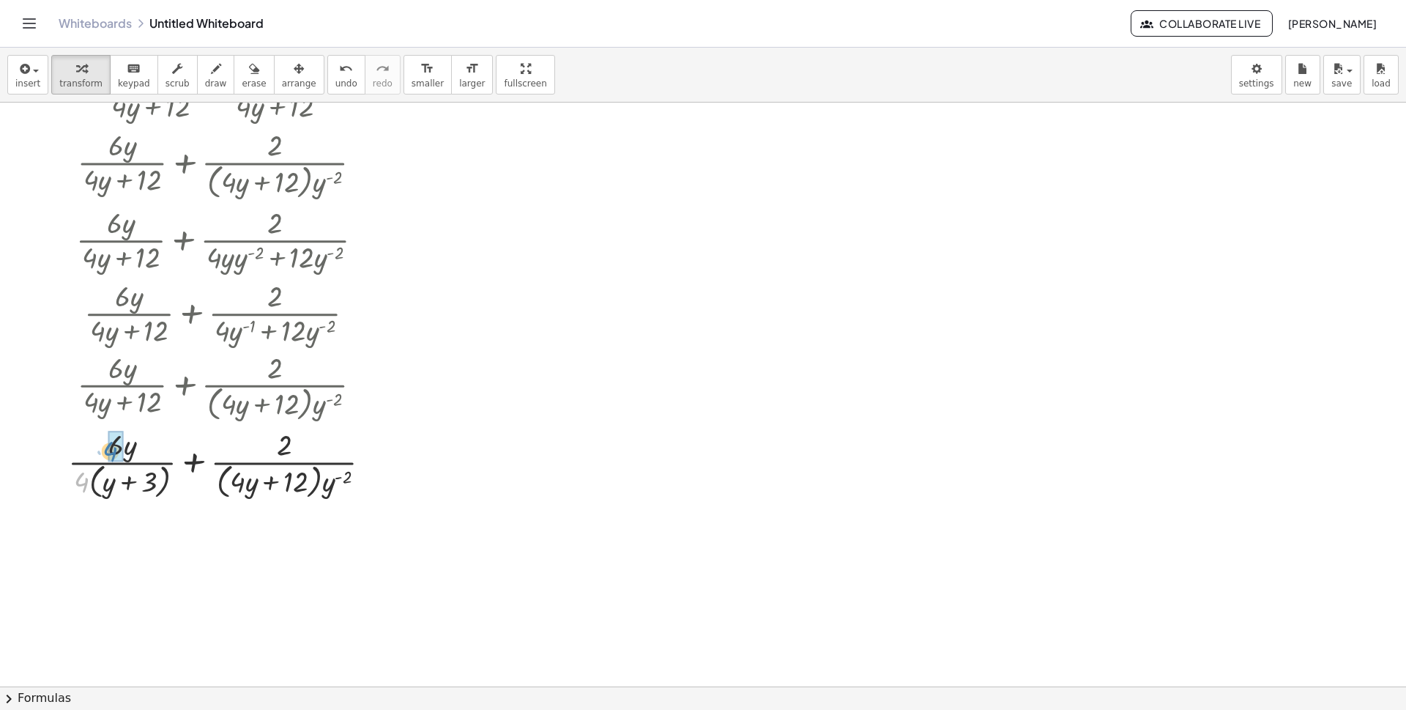
drag, startPoint x: 76, startPoint y: 480, endPoint x: 105, endPoint y: 450, distance: 42.0
click at [105, 450] on div at bounding box center [226, 463] width 330 height 78
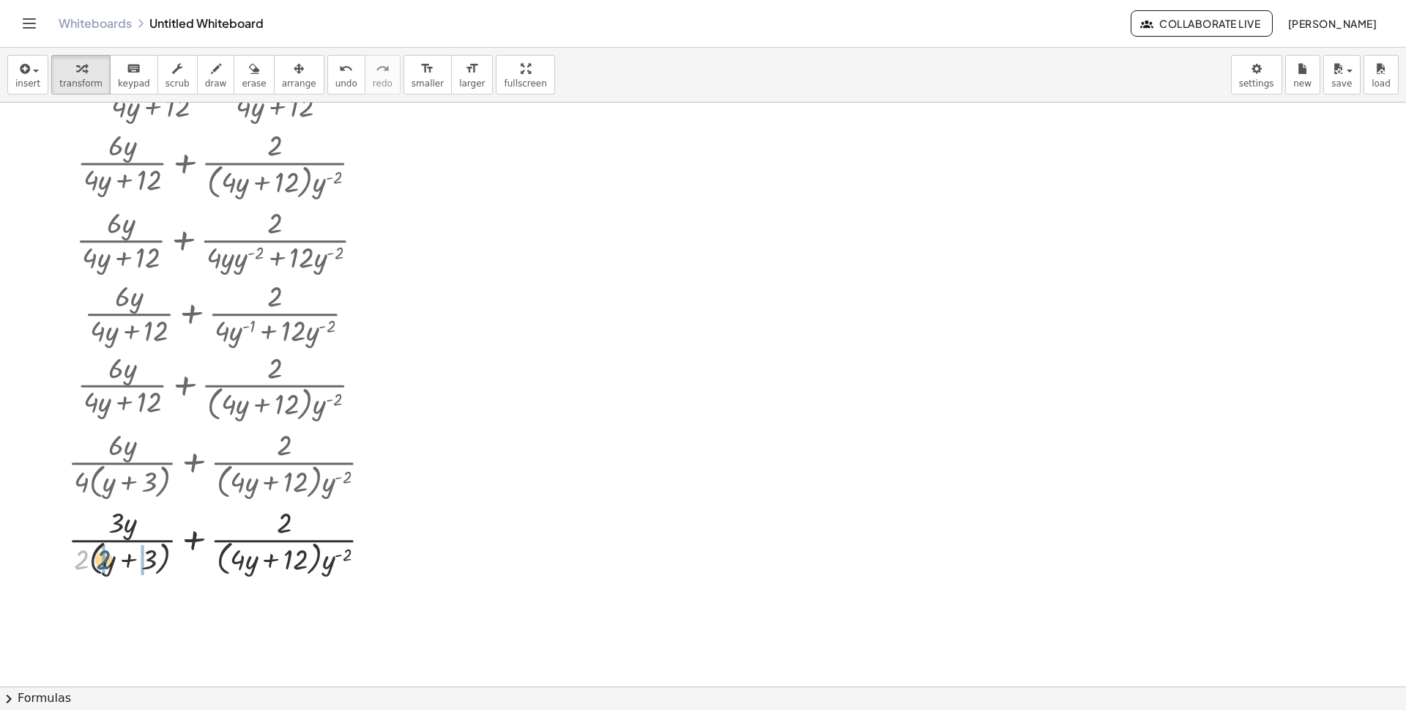
drag, startPoint x: 84, startPoint y: 564, endPoint x: 106, endPoint y: 564, distance: 22.0
click at [106, 564] on div at bounding box center [226, 541] width 330 height 78
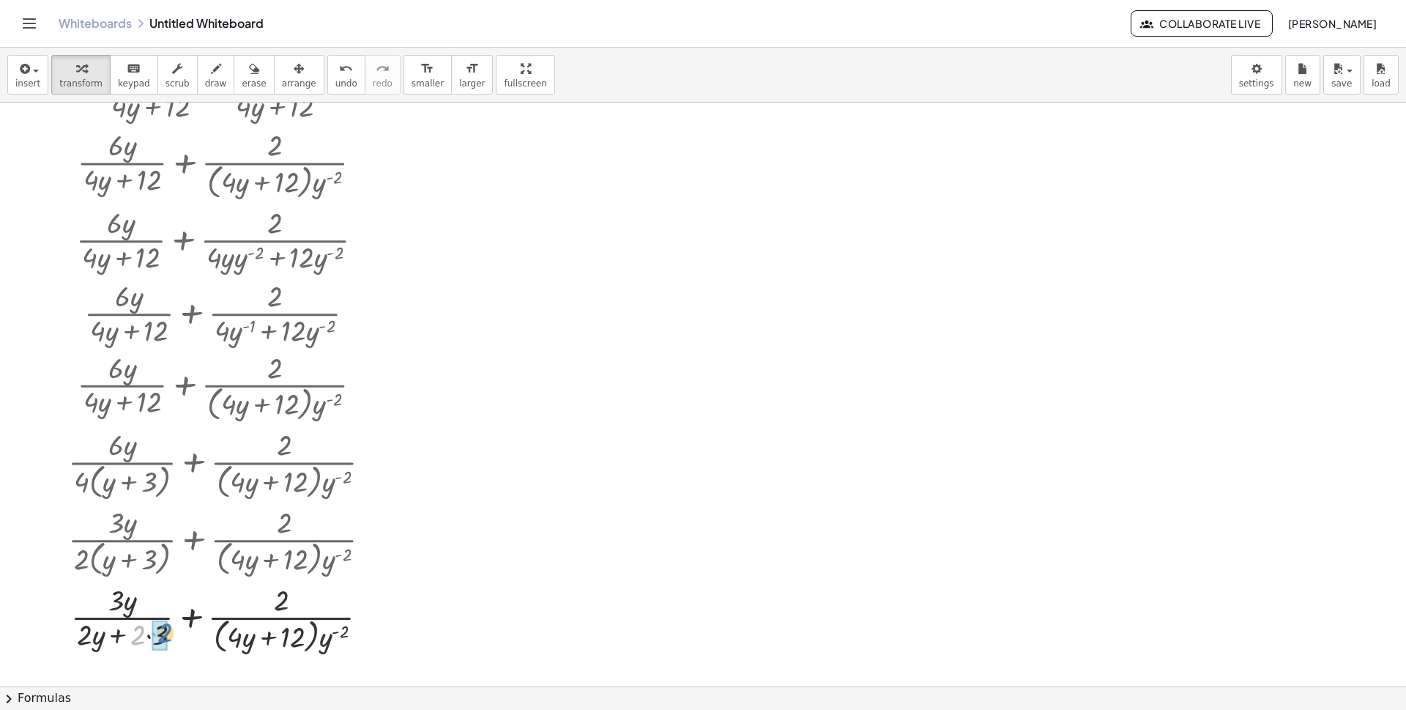
drag, startPoint x: 150, startPoint y: 631, endPoint x: 160, endPoint y: 631, distance: 10.3
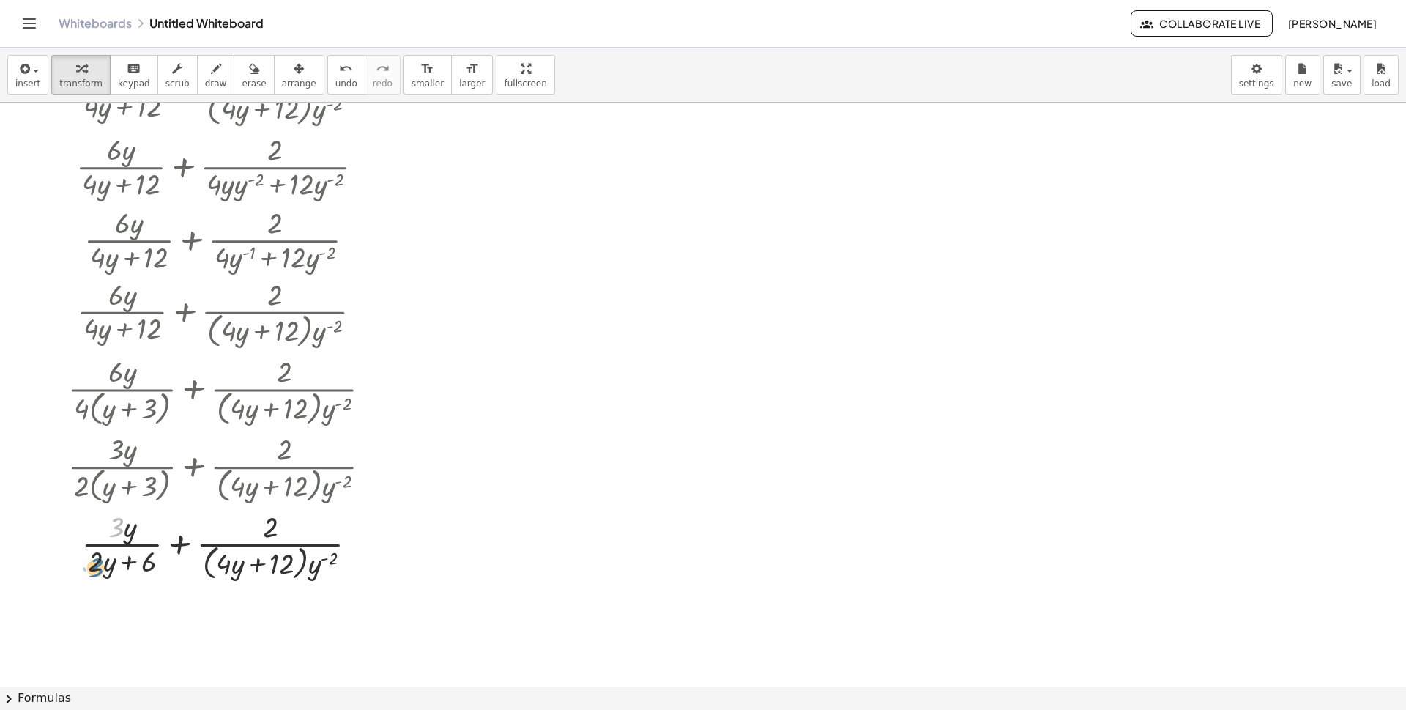
drag, startPoint x: 119, startPoint y: 532, endPoint x: 99, endPoint y: 572, distance: 45.2
click at [99, 572] on div at bounding box center [226, 545] width 330 height 78
drag, startPoint x: 134, startPoint y: 530, endPoint x: 115, endPoint y: 568, distance: 42.6
click at [115, 568] on div at bounding box center [226, 545] width 330 height 78
drag, startPoint x: 322, startPoint y: 568, endPoint x: 303, endPoint y: 532, distance: 40.3
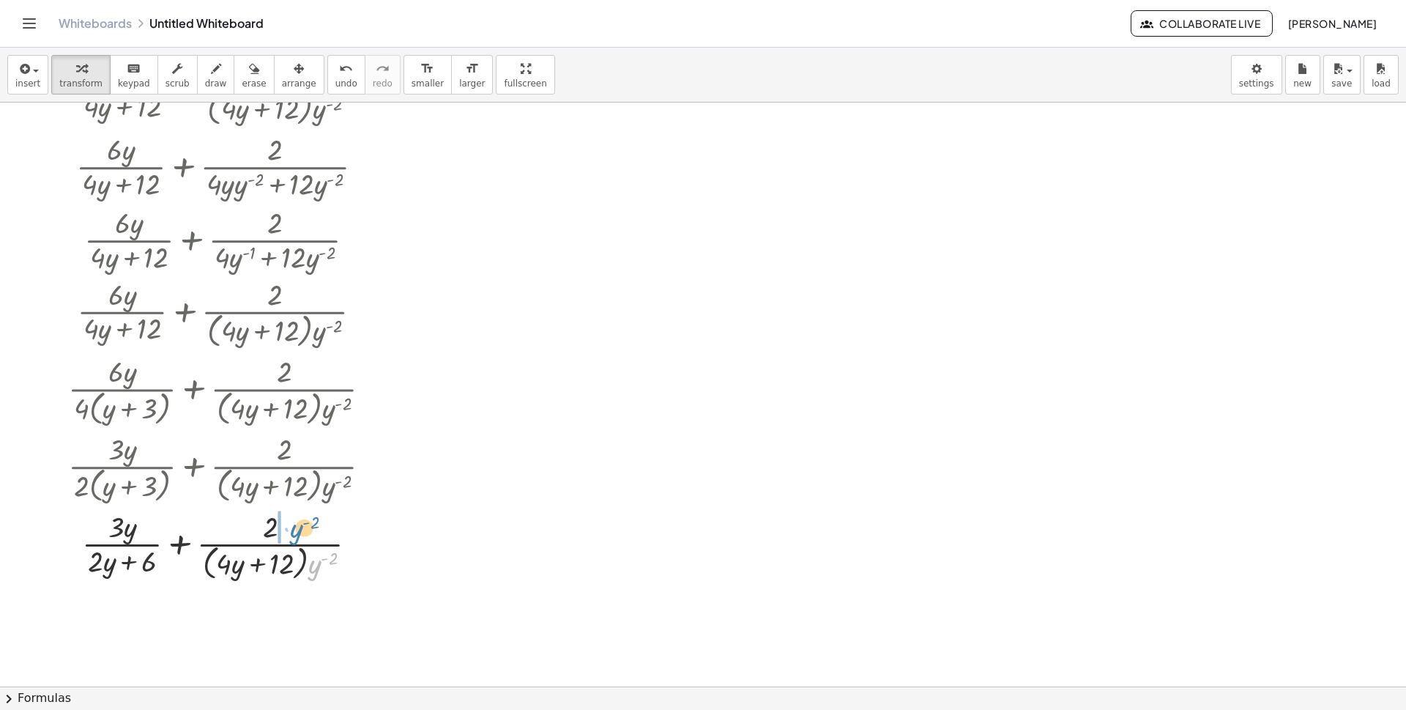
click at [303, 532] on div at bounding box center [226, 545] width 330 height 78
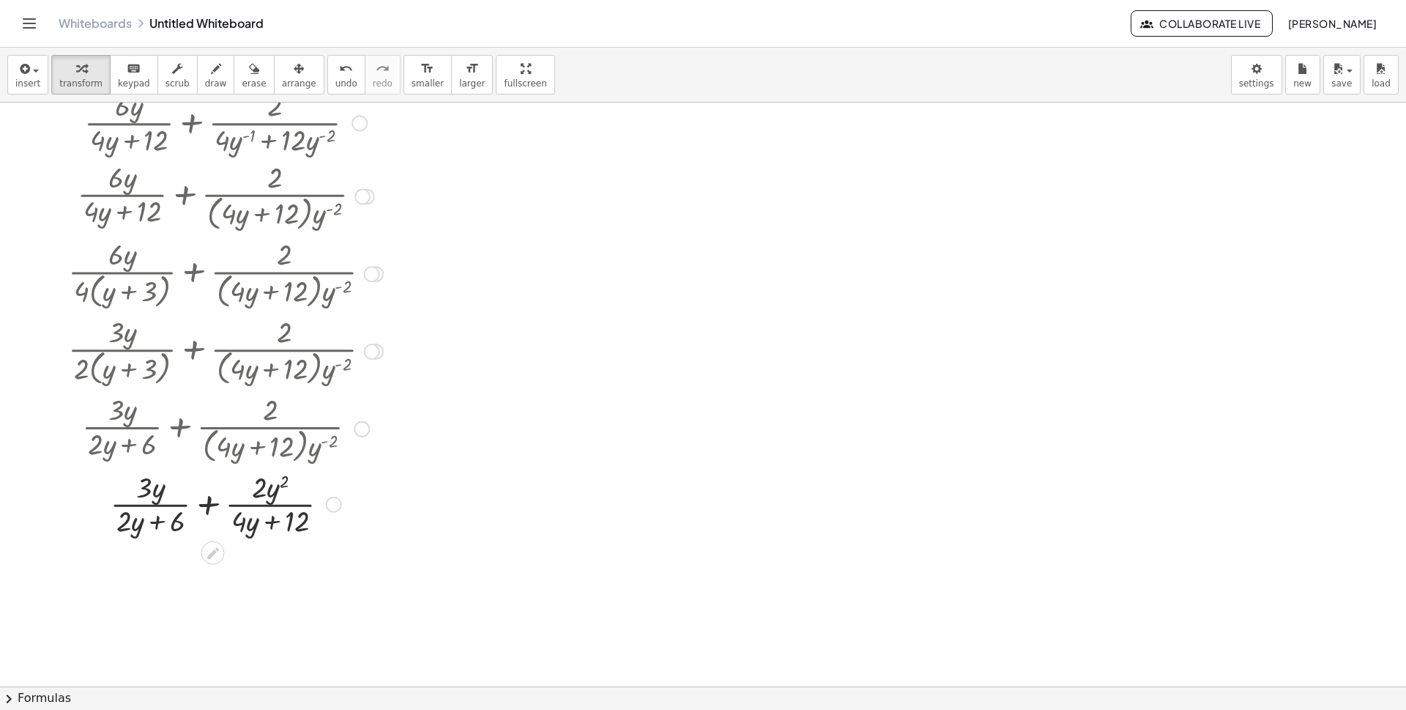
scroll to position [1366, 0]
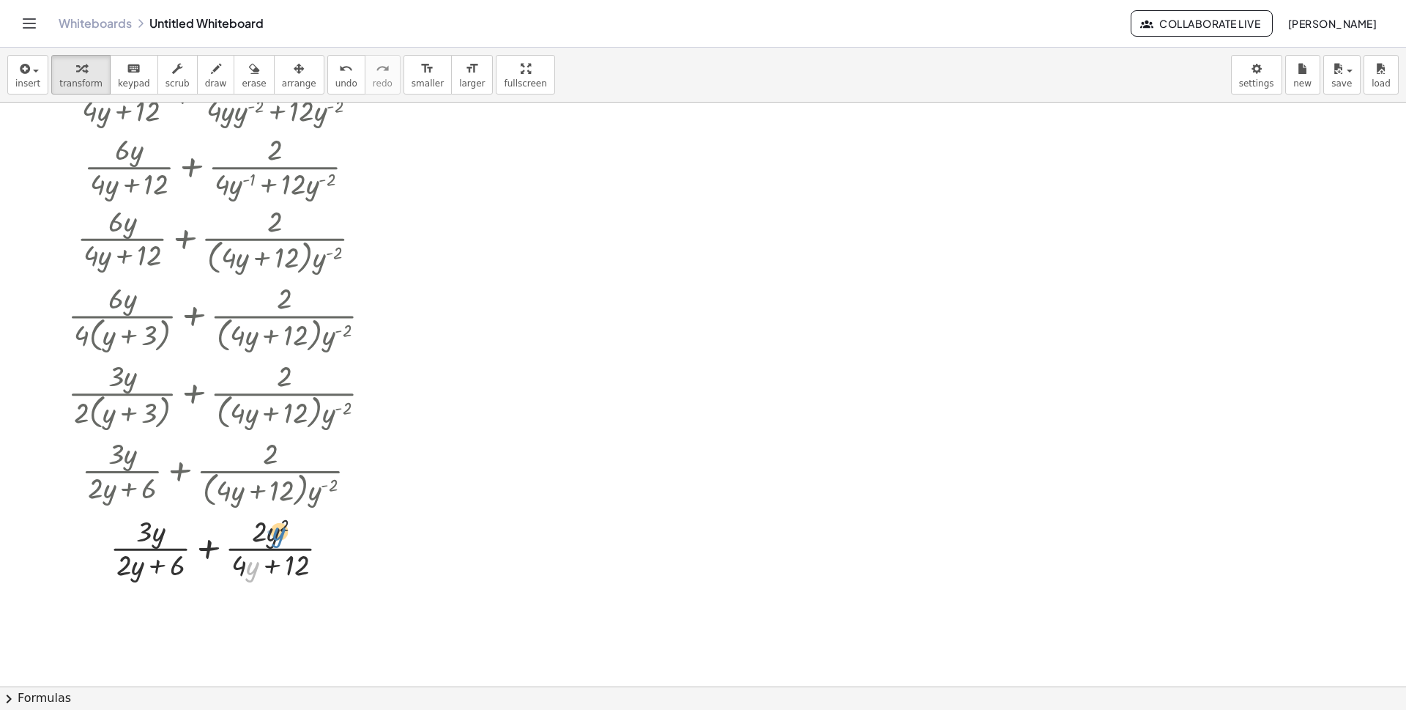
drag, startPoint x: 251, startPoint y: 573, endPoint x: 278, endPoint y: 539, distance: 43.4
click at [278, 539] on div at bounding box center [226, 546] width 330 height 73
drag, startPoint x: 241, startPoint y: 566, endPoint x: 276, endPoint y: 535, distance: 47.2
click at [276, 535] on div at bounding box center [226, 546] width 330 height 73
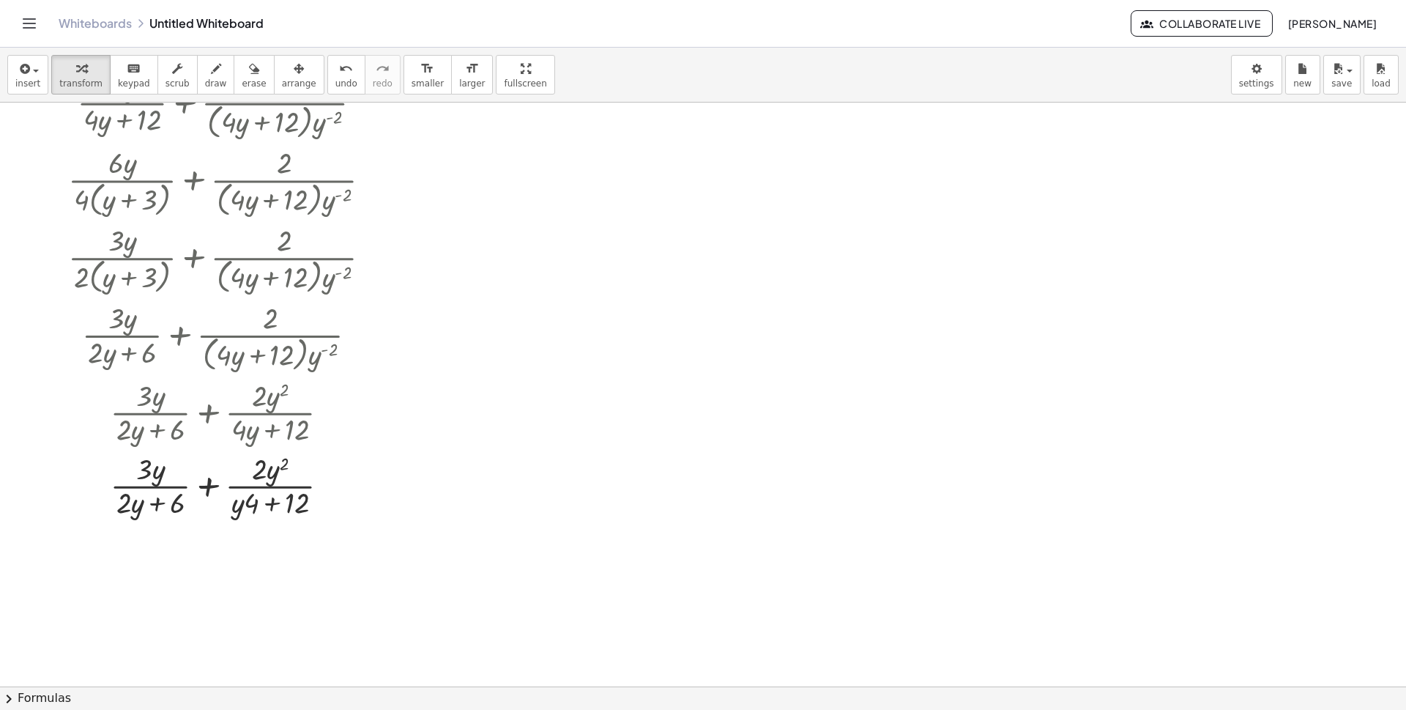
scroll to position [1512, 0]
